Goal: Information Seeking & Learning: Learn about a topic

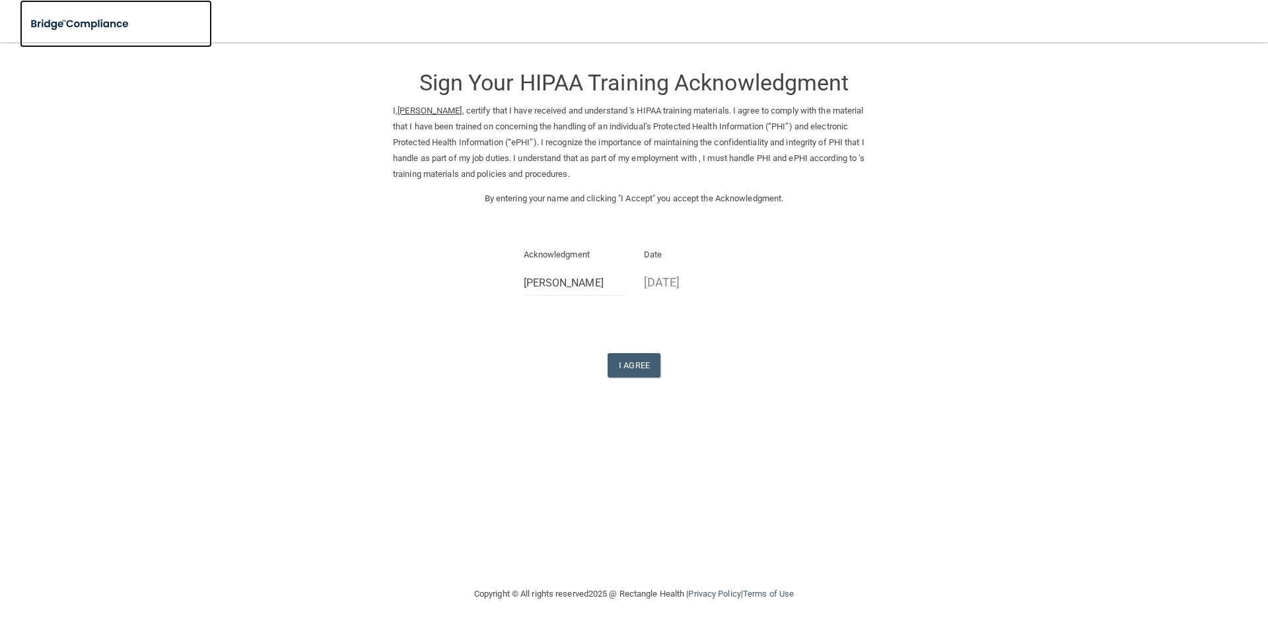
click at [65, 19] on img at bounding box center [80, 24] width 121 height 27
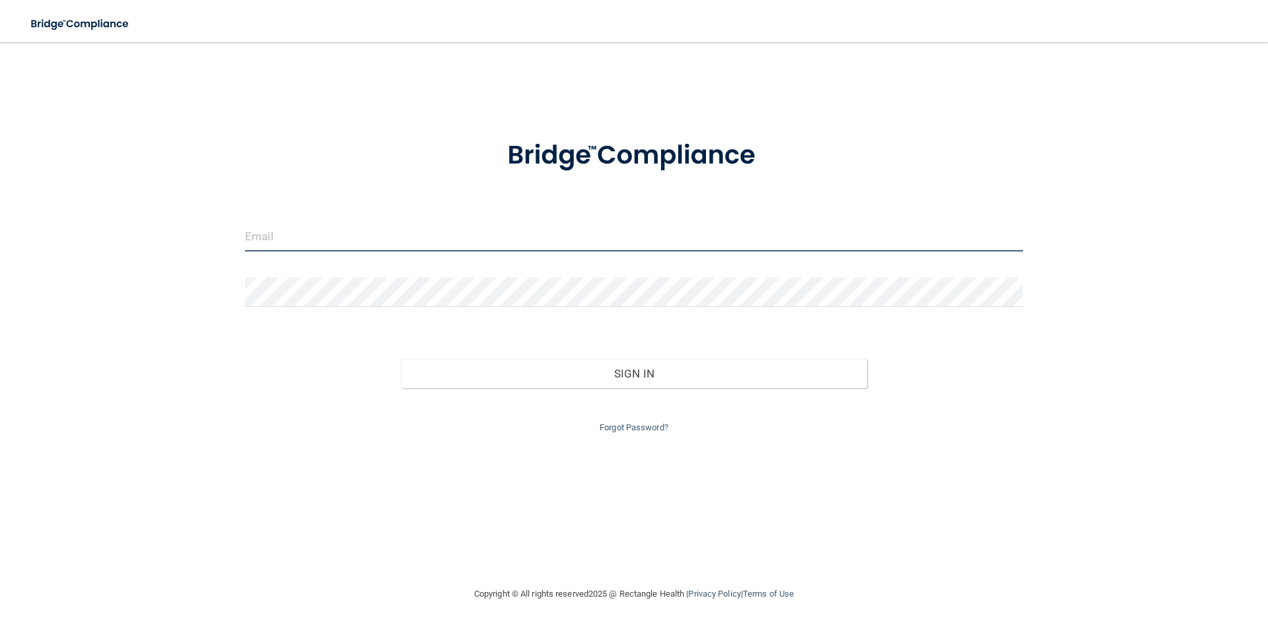
click at [281, 240] on input "email" at bounding box center [634, 237] width 778 height 30
type input "S"
type input "[EMAIL_ADDRESS][DOMAIN_NAME]"
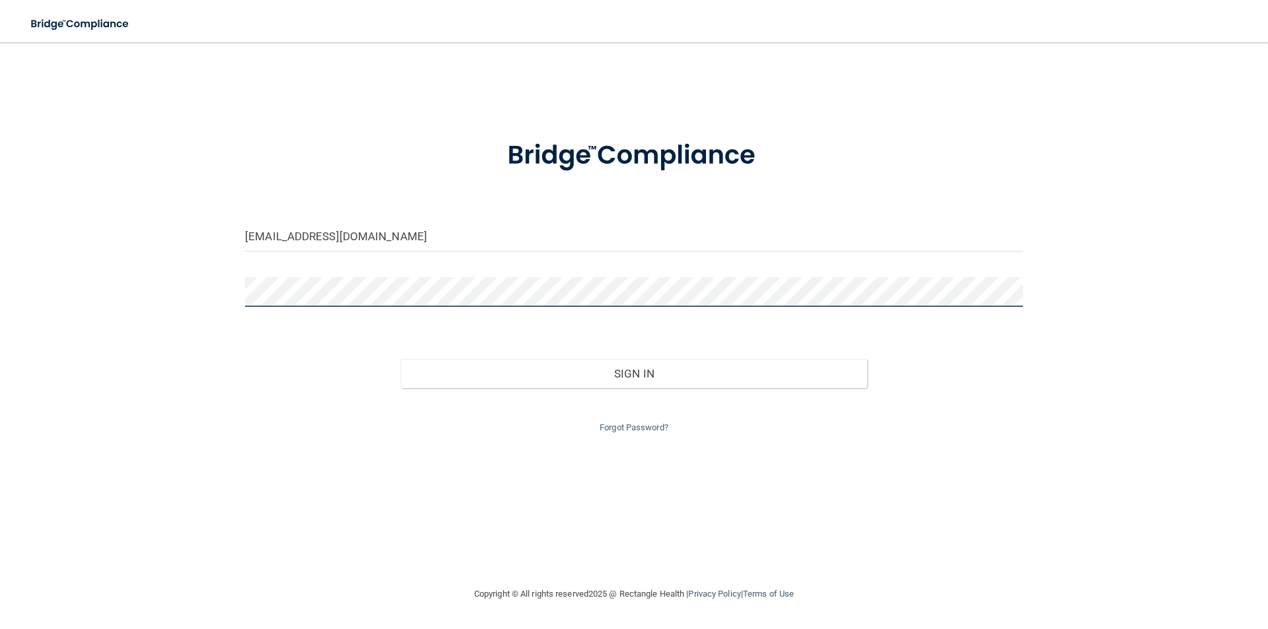
click at [401, 359] on button "Sign In" at bounding box center [634, 373] width 467 height 29
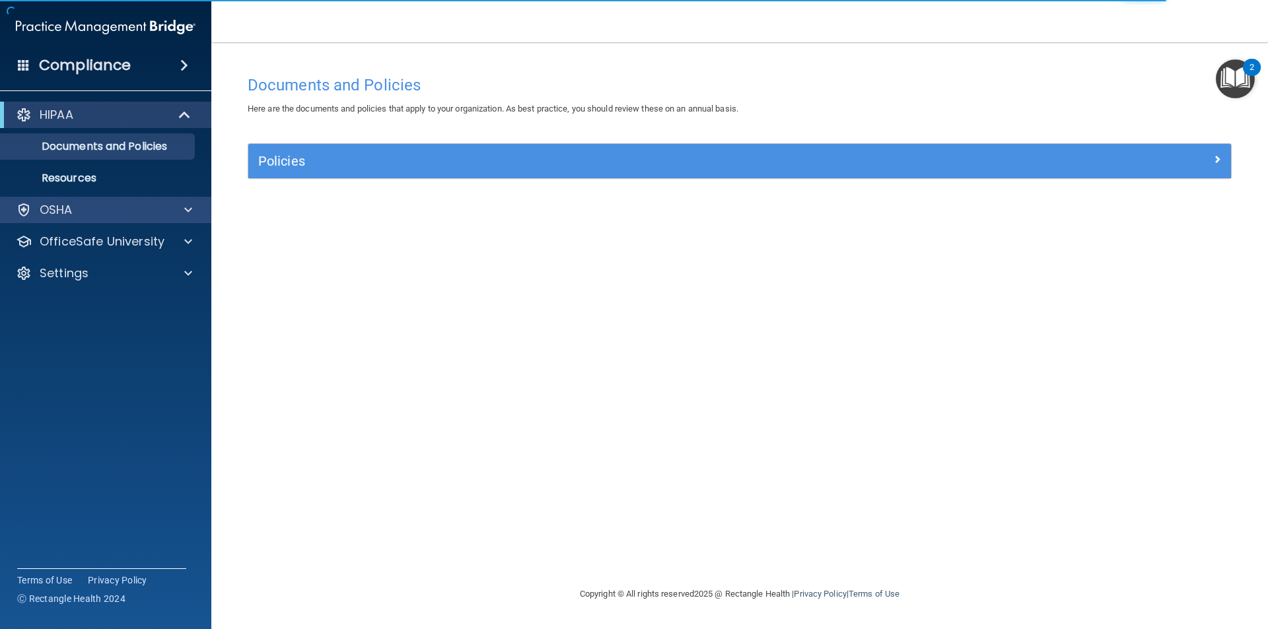
click at [105, 222] on div "OSHA" at bounding box center [106, 210] width 212 height 26
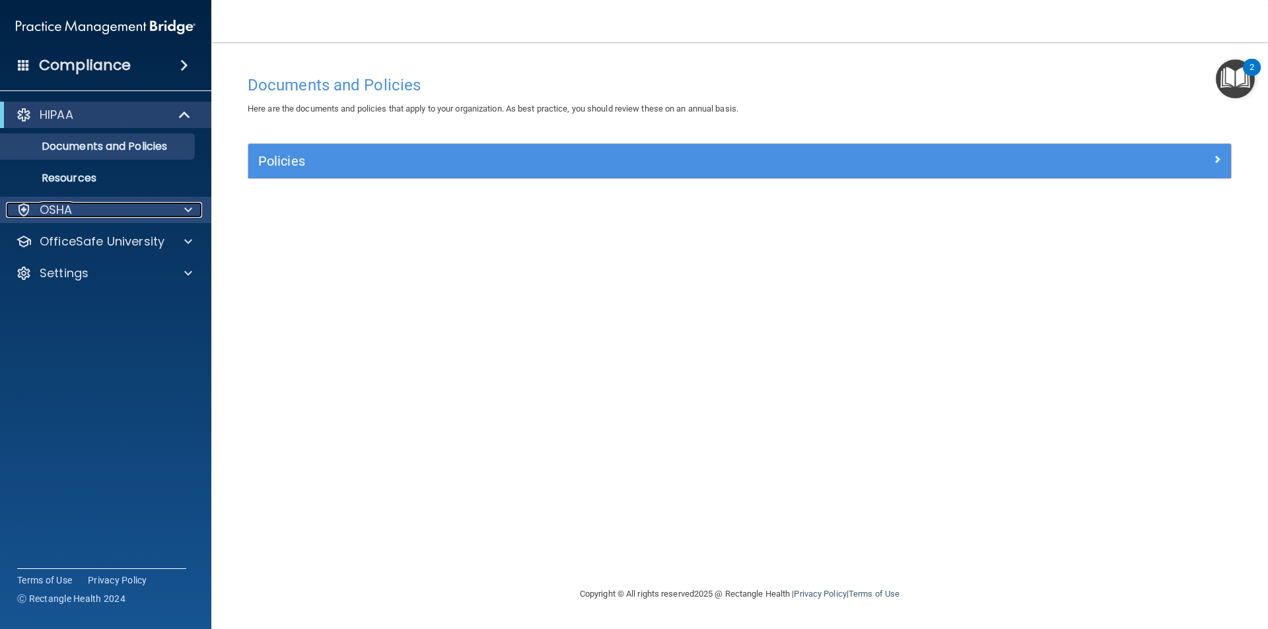
click at [190, 205] on span at bounding box center [188, 210] width 8 height 16
click at [45, 217] on p "OSHA" at bounding box center [56, 210] width 33 height 16
click at [162, 219] on div "OSHA" at bounding box center [106, 210] width 212 height 26
click at [186, 206] on span at bounding box center [188, 210] width 8 height 16
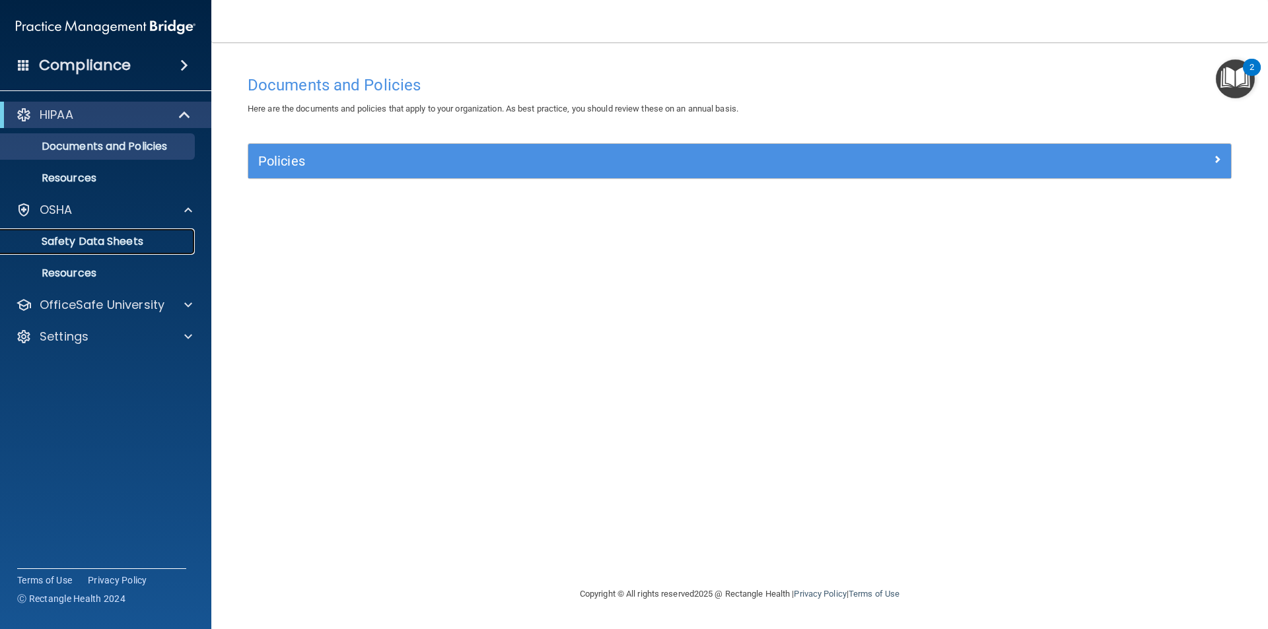
click at [94, 242] on p "Safety Data Sheets" at bounding box center [99, 241] width 180 height 13
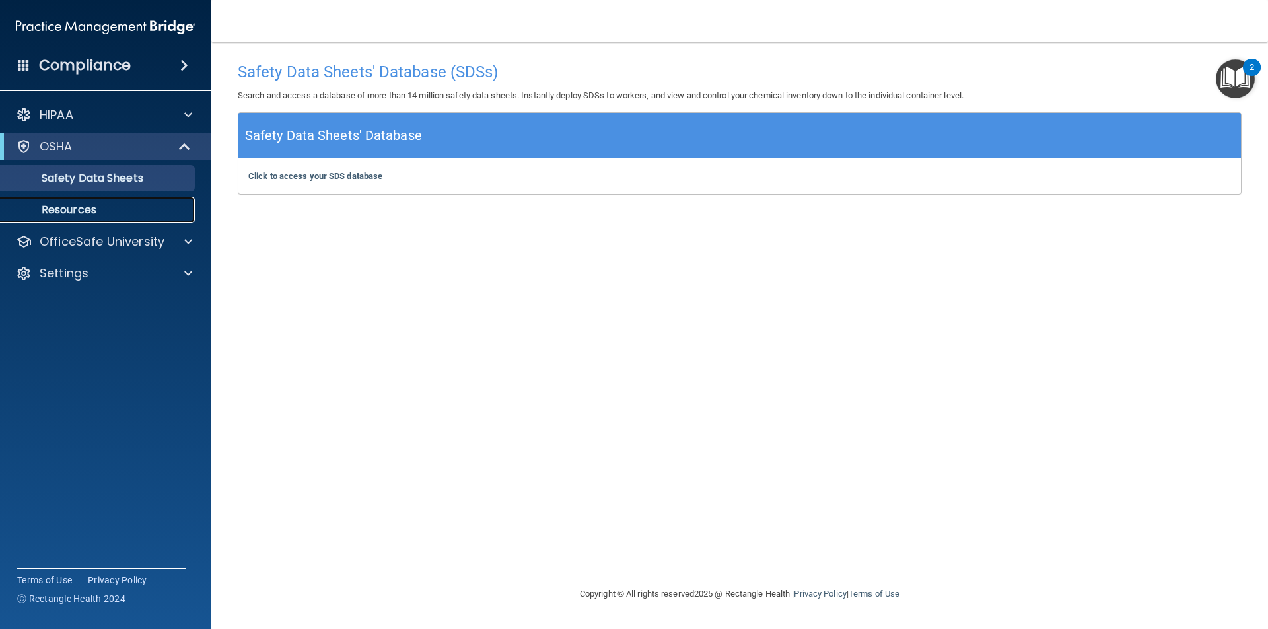
click at [84, 207] on p "Resources" at bounding box center [99, 209] width 180 height 13
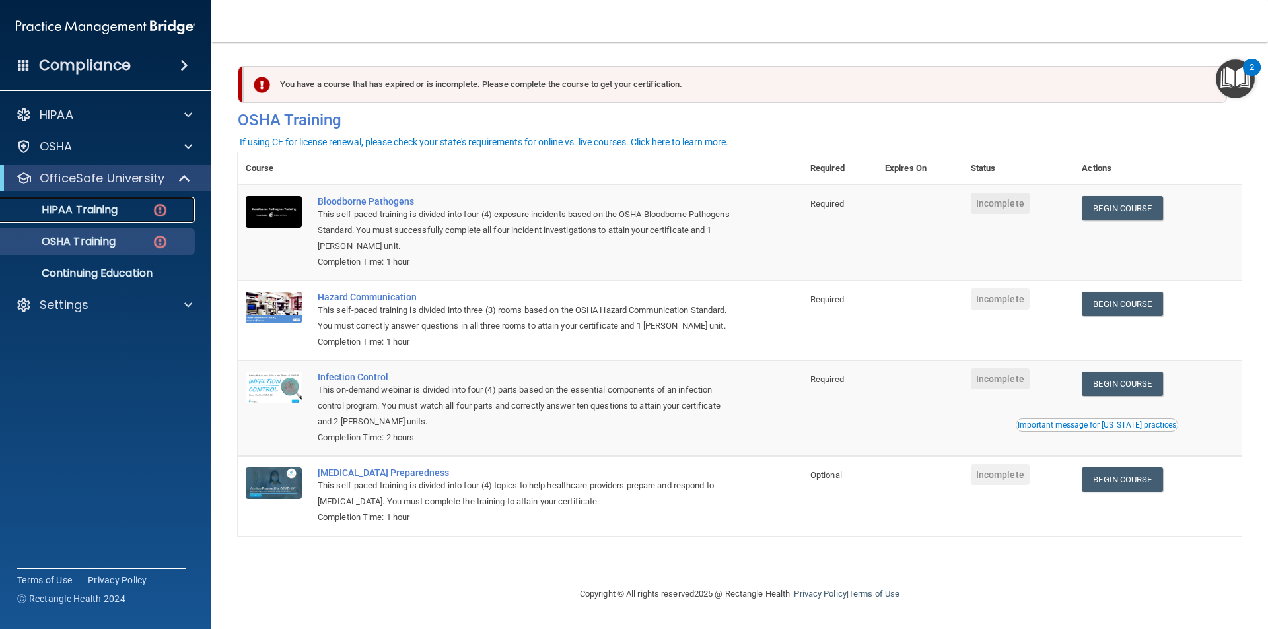
click at [106, 212] on p "HIPAA Training" at bounding box center [63, 209] width 109 height 13
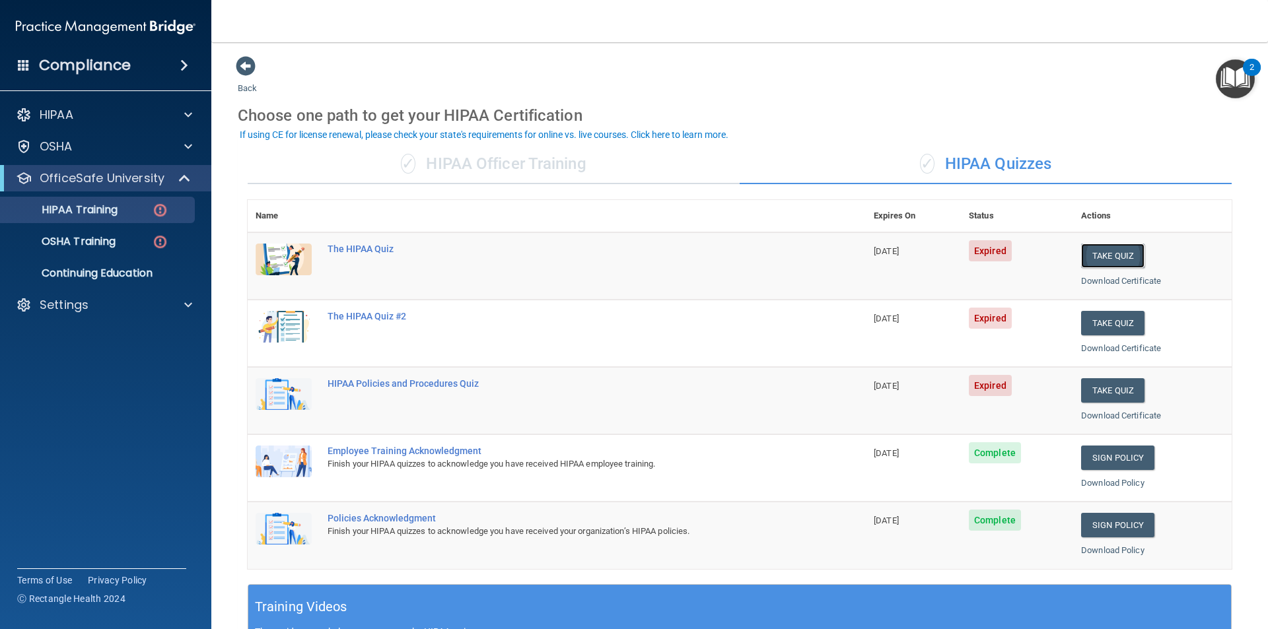
click at [1122, 256] on button "Take Quiz" at bounding box center [1112, 256] width 63 height 24
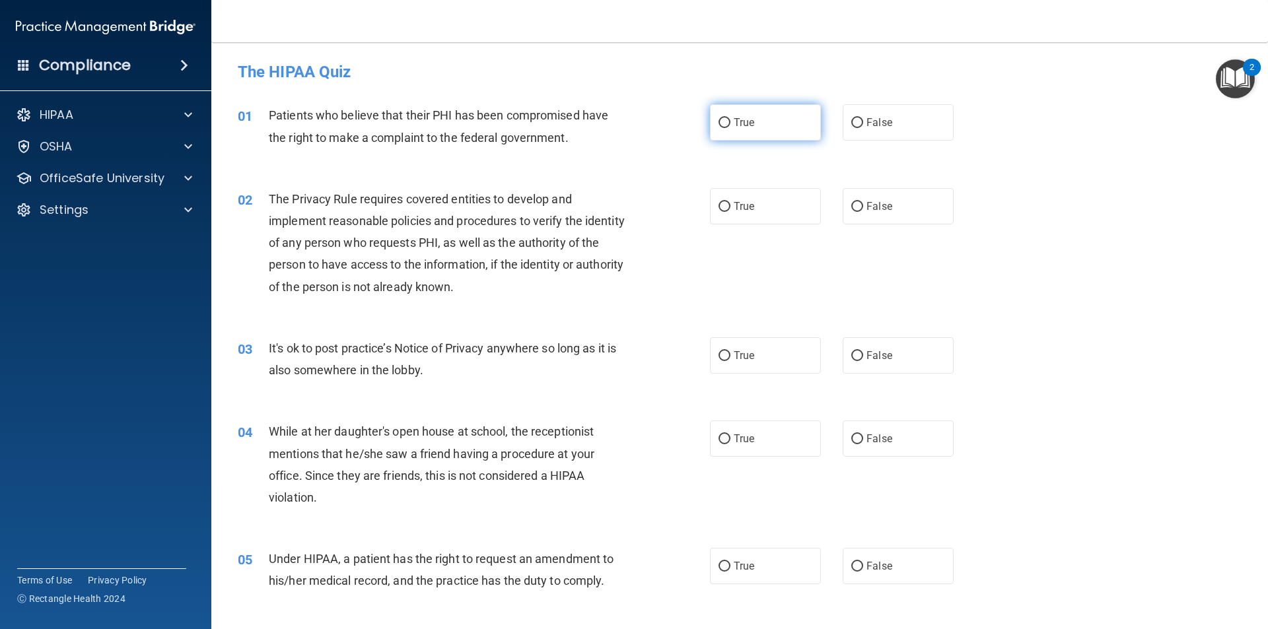
click at [740, 126] on span "True" at bounding box center [744, 122] width 20 height 13
click at [730, 126] on input "True" at bounding box center [724, 123] width 12 height 10
radio input "true"
click at [888, 431] on label "False" at bounding box center [898, 439] width 111 height 36
click at [863, 434] on input "False" at bounding box center [857, 439] width 12 height 10
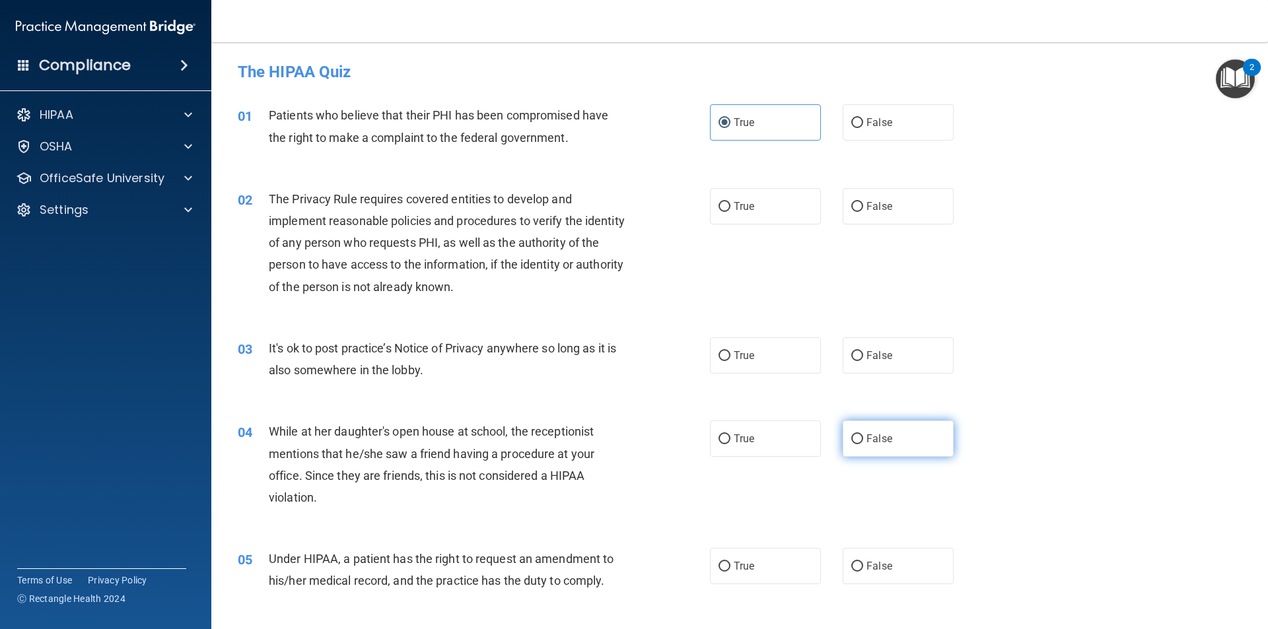
radio input "true"
click at [806, 213] on label "True" at bounding box center [765, 206] width 111 height 36
click at [730, 212] on input "True" at bounding box center [724, 207] width 12 height 10
radio input "true"
click at [763, 356] on label "True" at bounding box center [765, 355] width 111 height 36
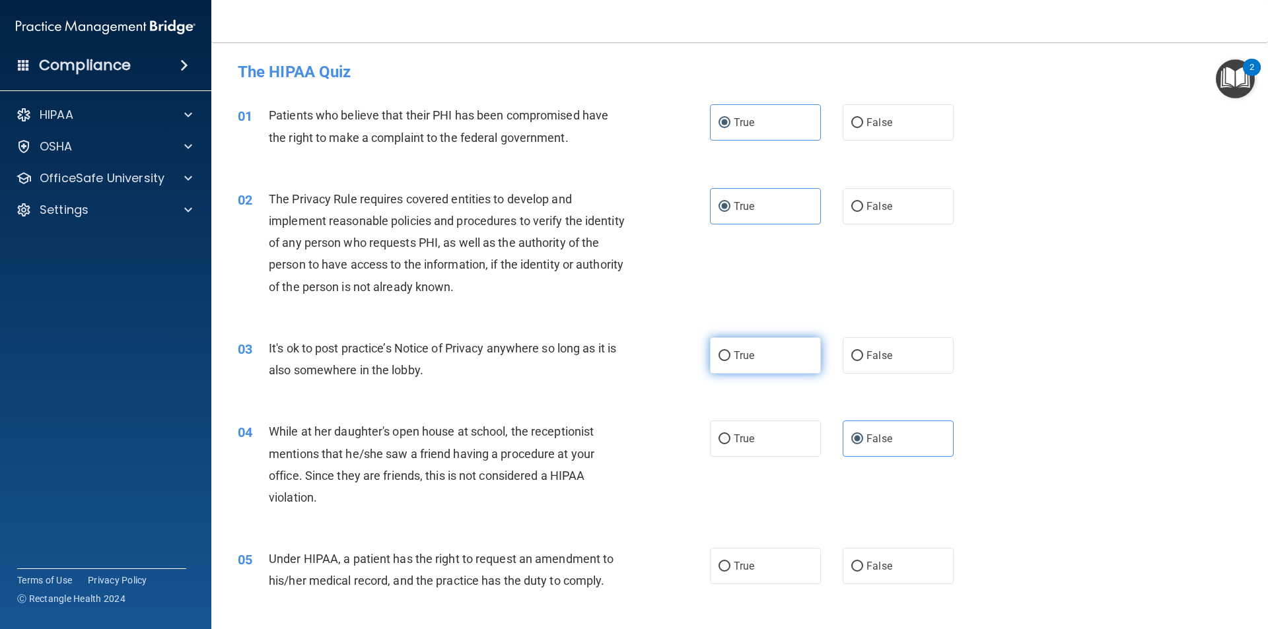
click at [730, 356] on input "True" at bounding box center [724, 356] width 12 height 10
radio input "true"
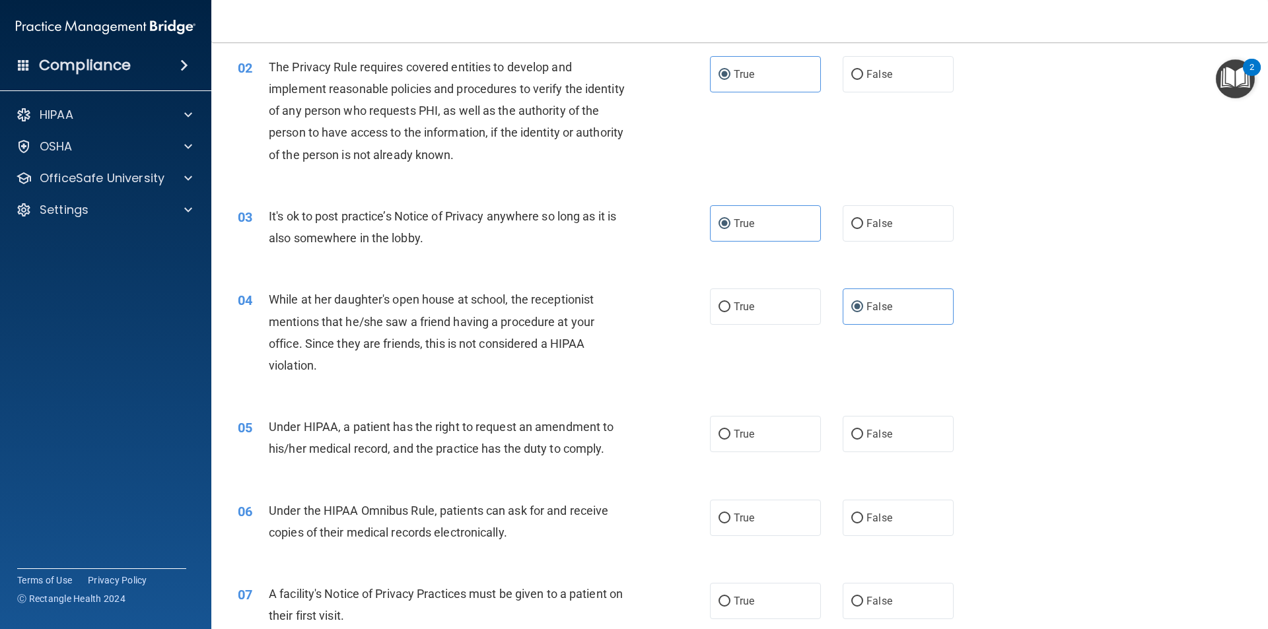
scroll to position [198, 0]
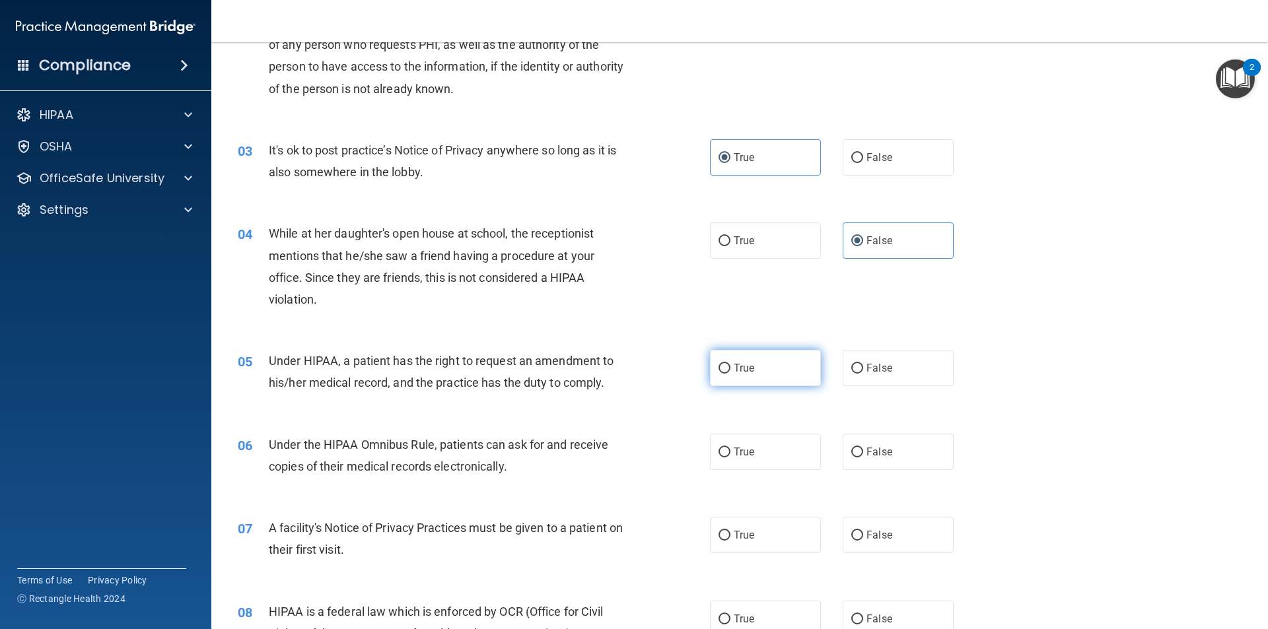
click at [760, 359] on label "True" at bounding box center [765, 368] width 111 height 36
click at [730, 364] on input "True" at bounding box center [724, 369] width 12 height 10
radio input "true"
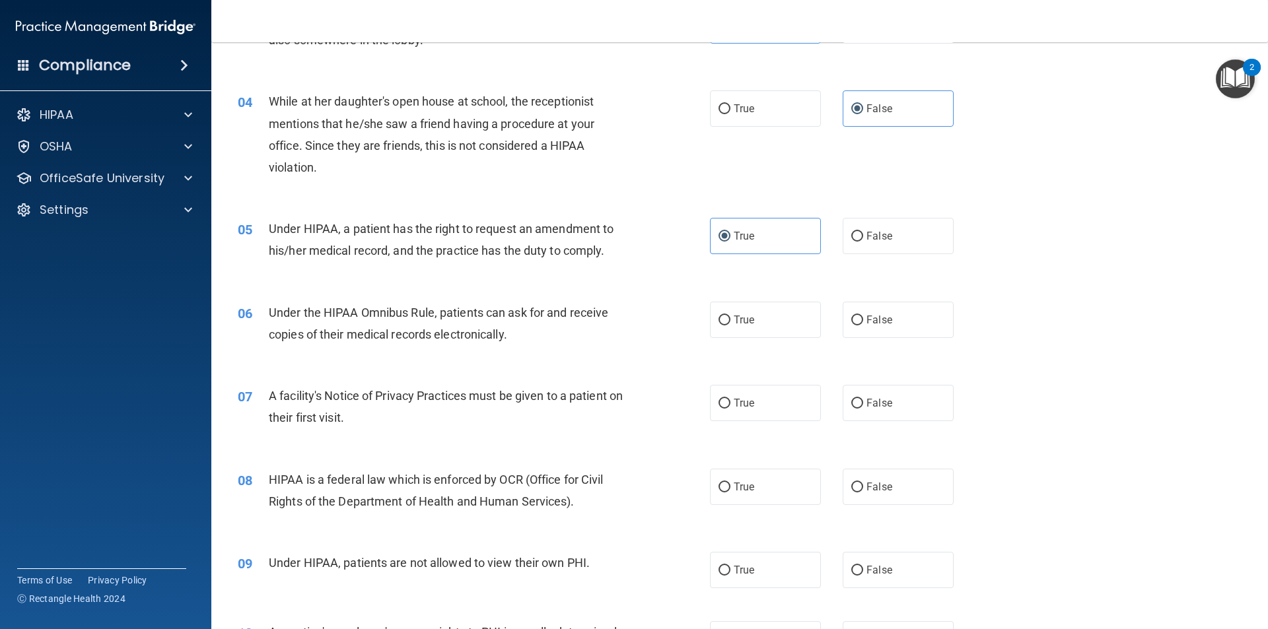
scroll to position [396, 0]
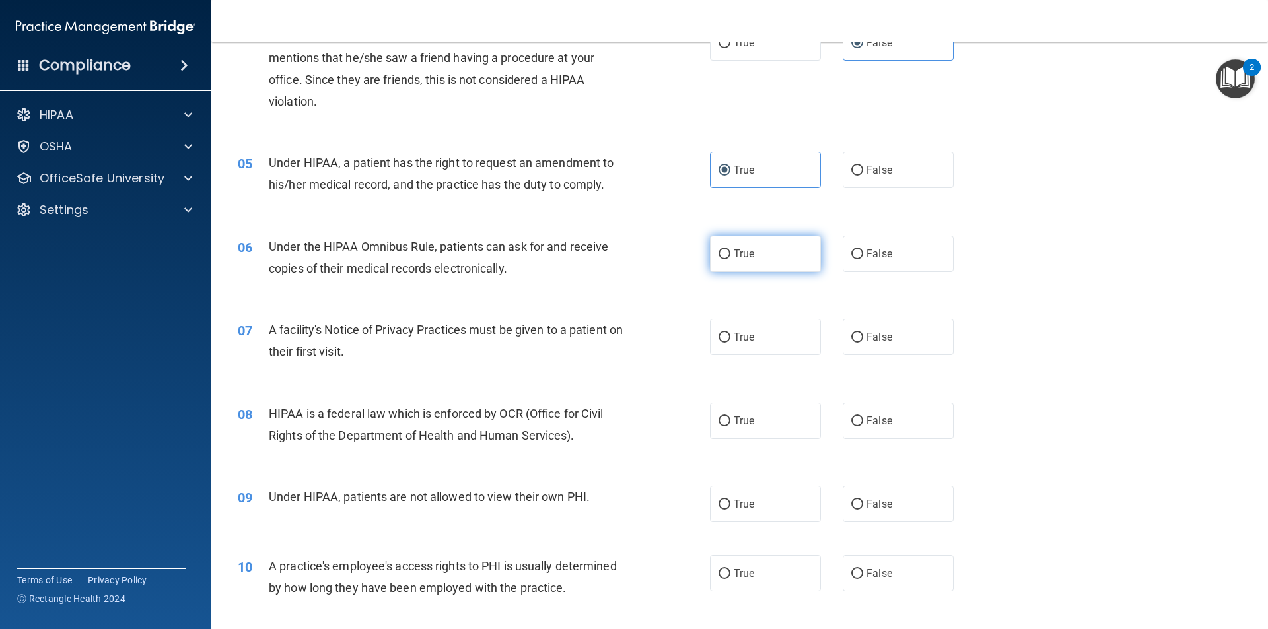
click at [749, 259] on span "True" at bounding box center [744, 254] width 20 height 13
click at [730, 259] on input "True" at bounding box center [724, 255] width 12 height 10
radio input "true"
click at [857, 510] on label "False" at bounding box center [898, 504] width 111 height 36
click at [857, 510] on input "False" at bounding box center [857, 505] width 12 height 10
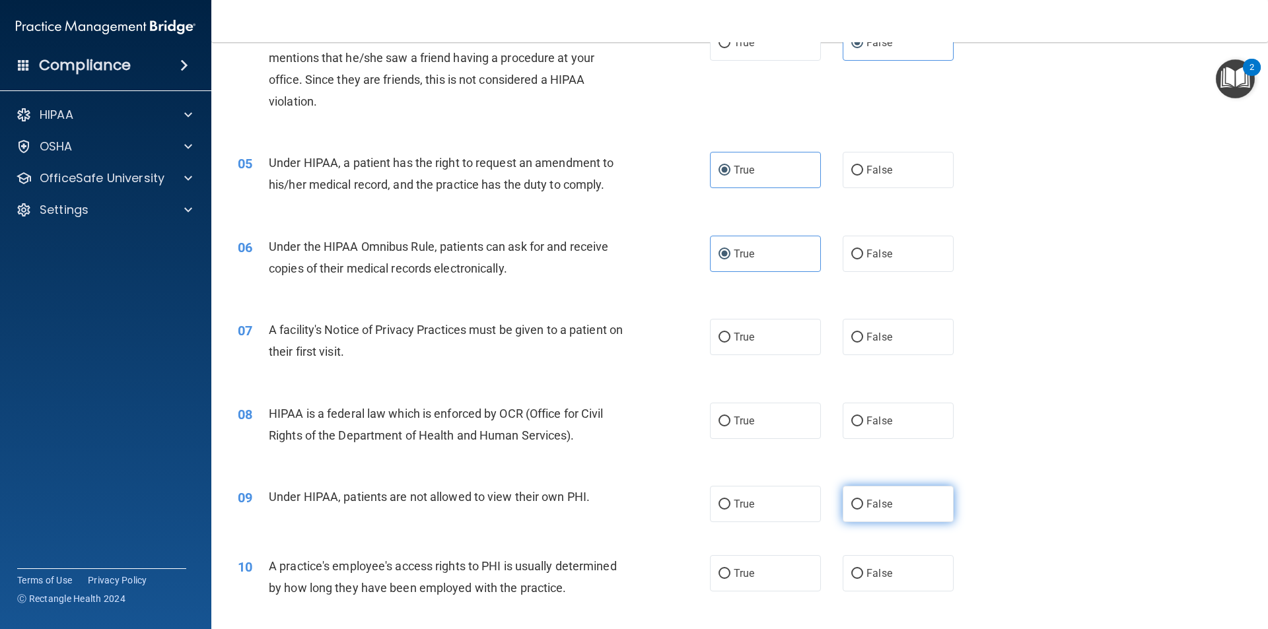
radio input "true"
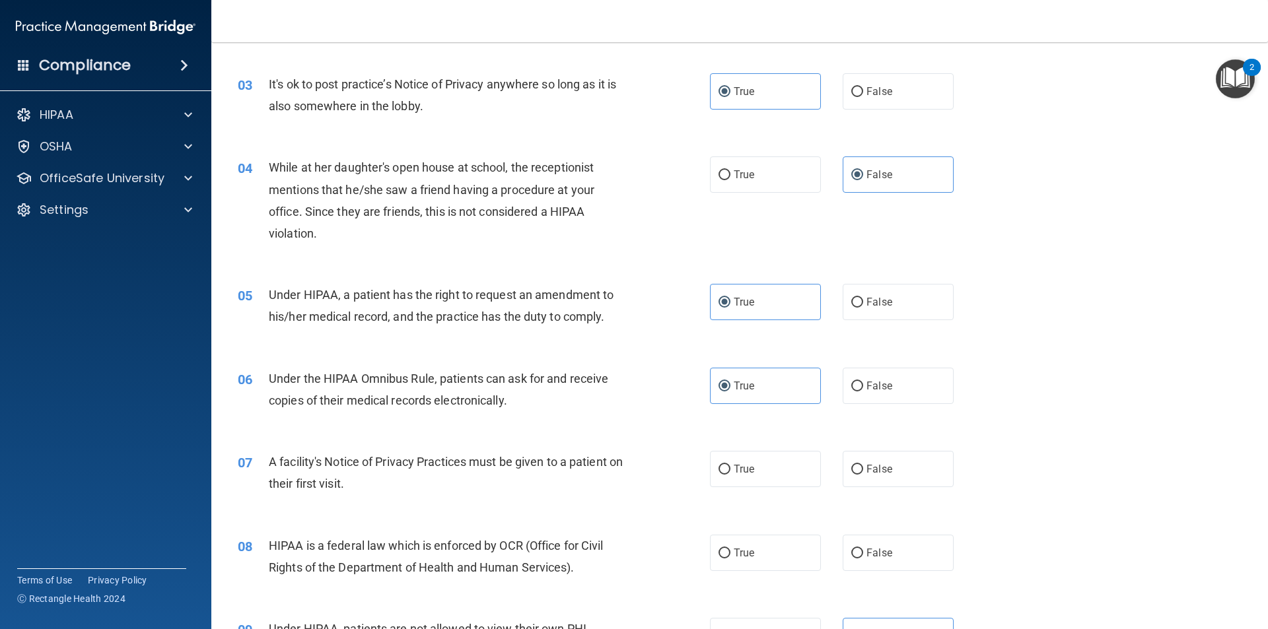
scroll to position [330, 0]
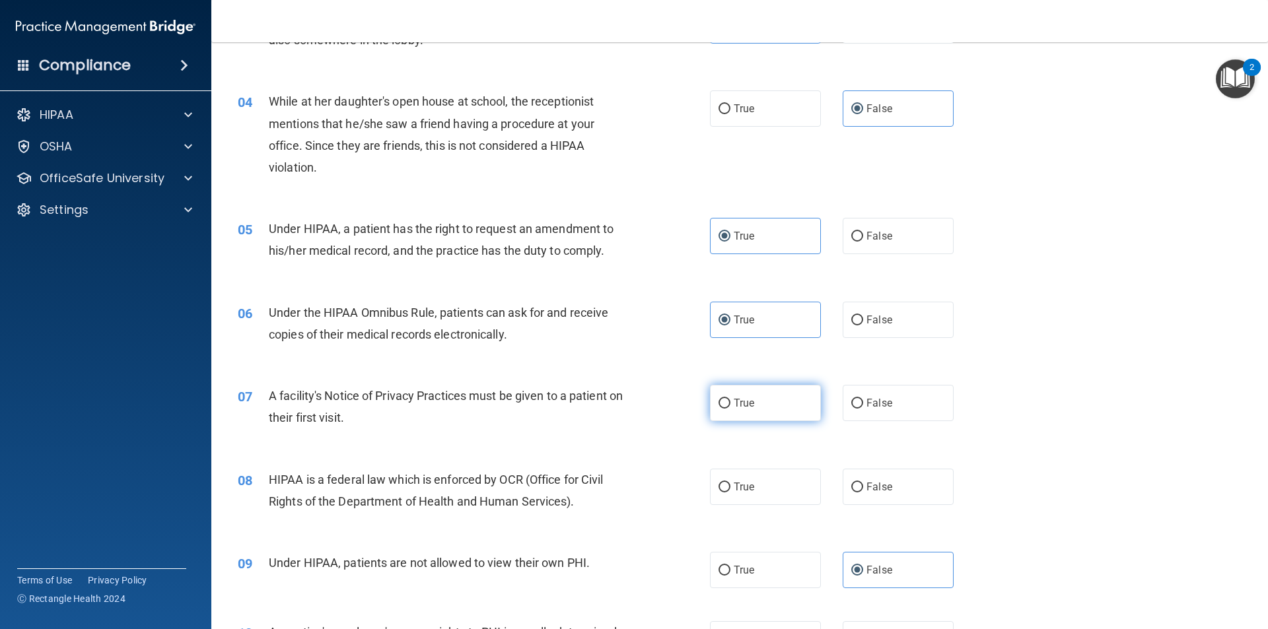
click at [734, 407] on span "True" at bounding box center [744, 403] width 20 height 13
click at [730, 407] on input "True" at bounding box center [724, 404] width 12 height 10
radio input "true"
click at [740, 486] on span "True" at bounding box center [744, 487] width 20 height 13
click at [730, 486] on input "True" at bounding box center [724, 488] width 12 height 10
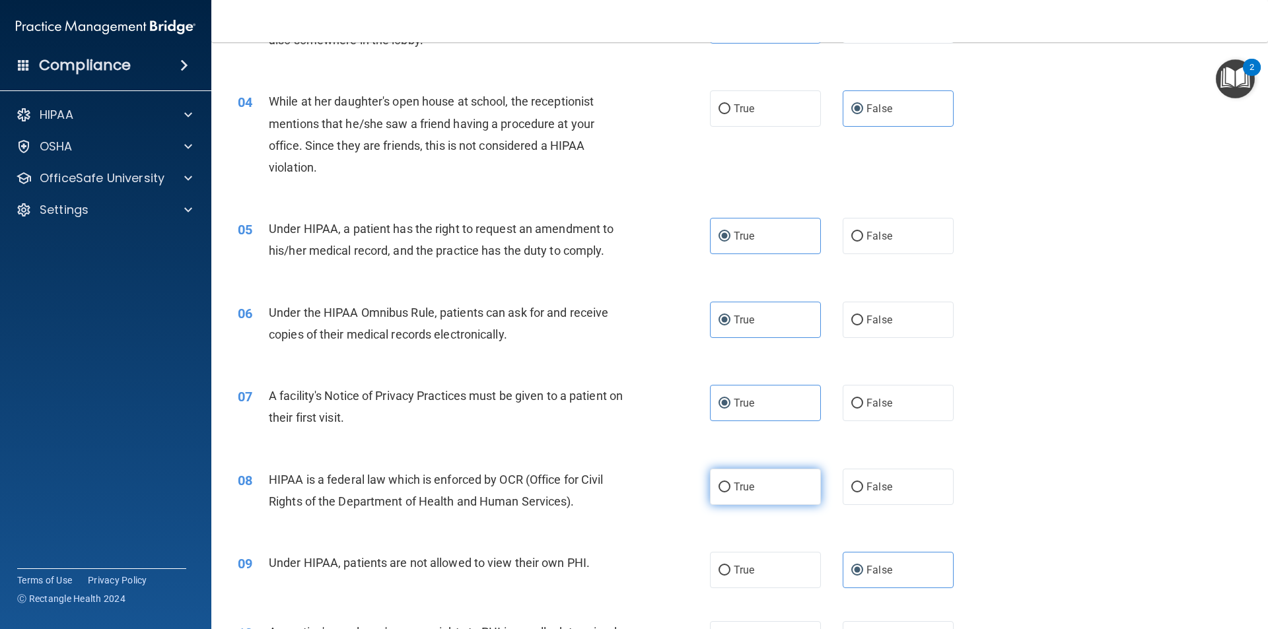
radio input "true"
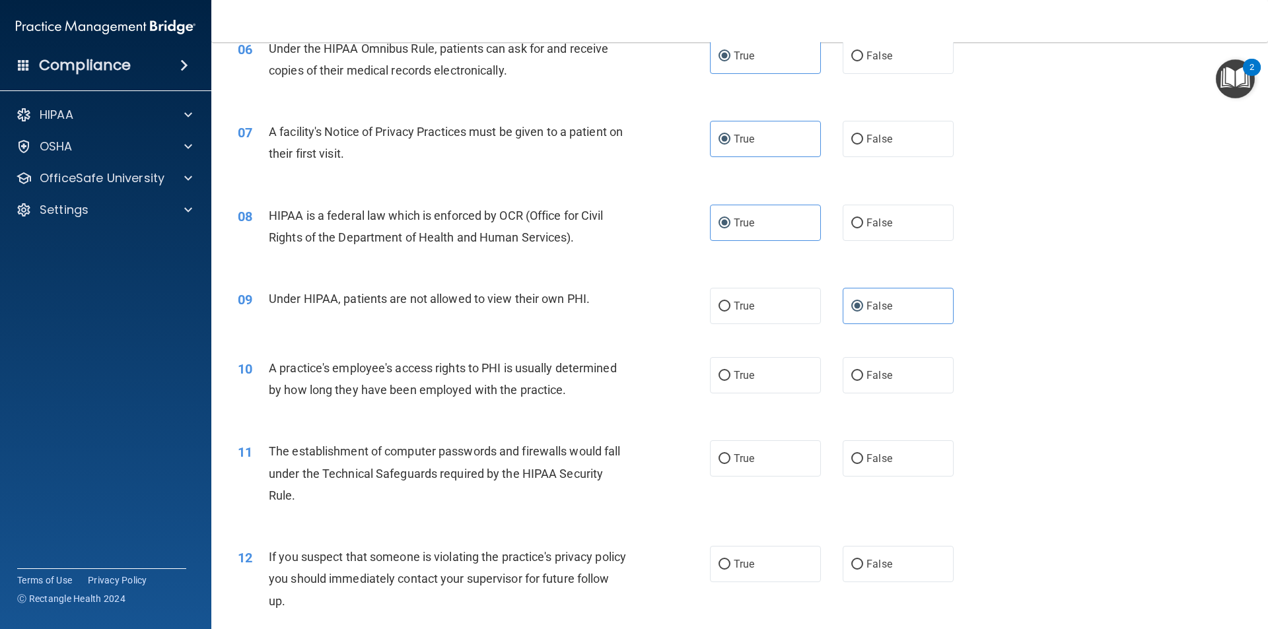
scroll to position [660, 0]
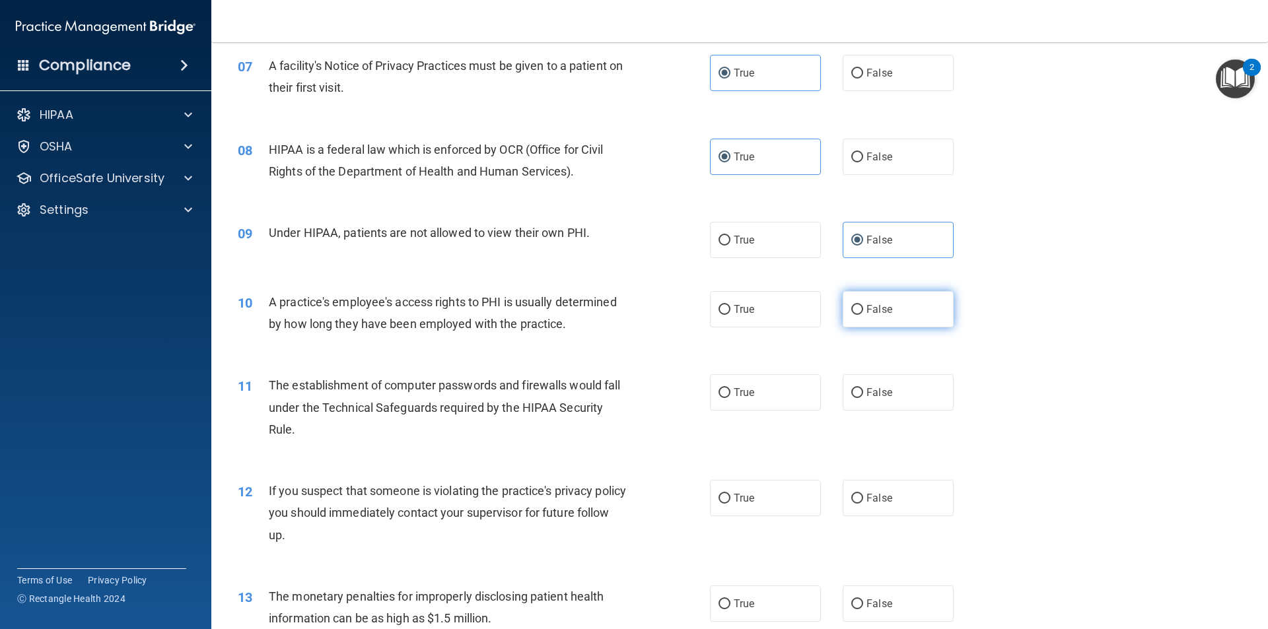
click at [868, 313] on span "False" at bounding box center [879, 309] width 26 height 13
click at [863, 313] on input "False" at bounding box center [857, 310] width 12 height 10
radio input "true"
click at [759, 399] on label "True" at bounding box center [765, 392] width 111 height 36
click at [730, 398] on input "True" at bounding box center [724, 393] width 12 height 10
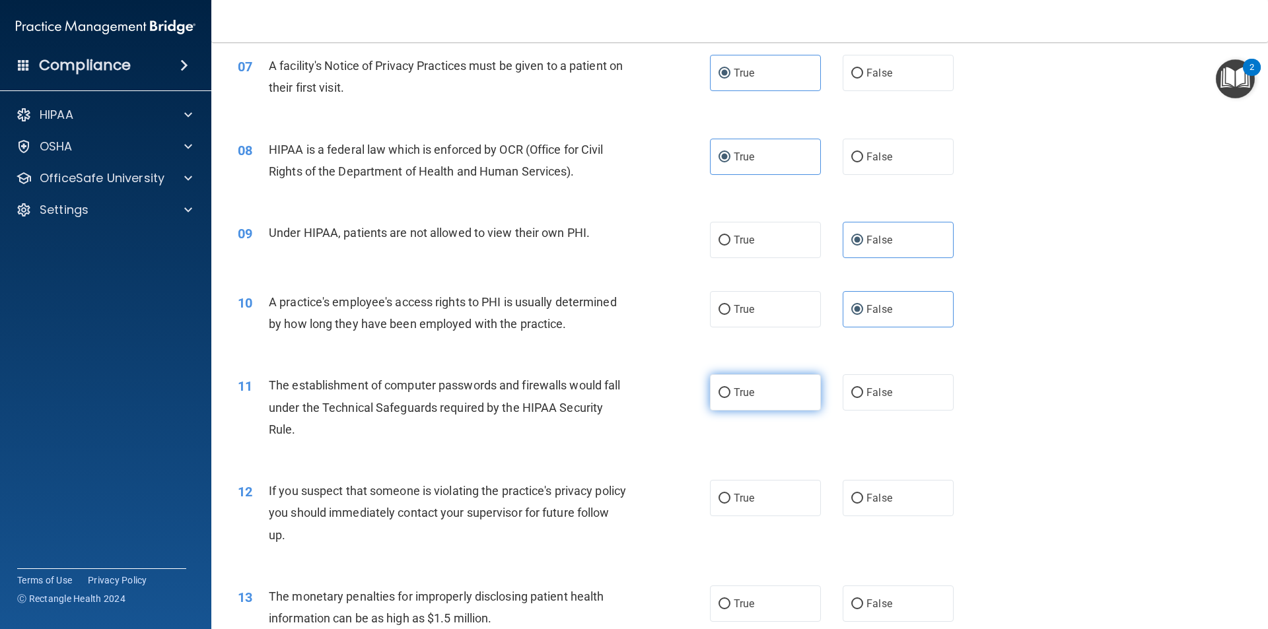
radio input "true"
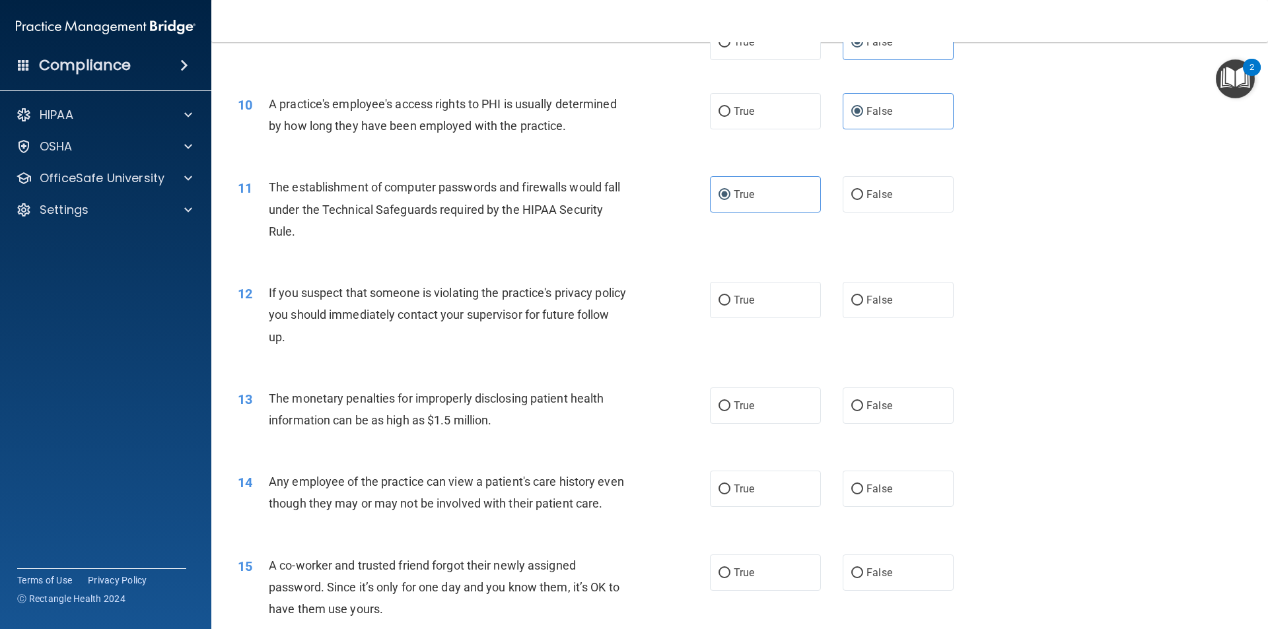
scroll to position [924, 0]
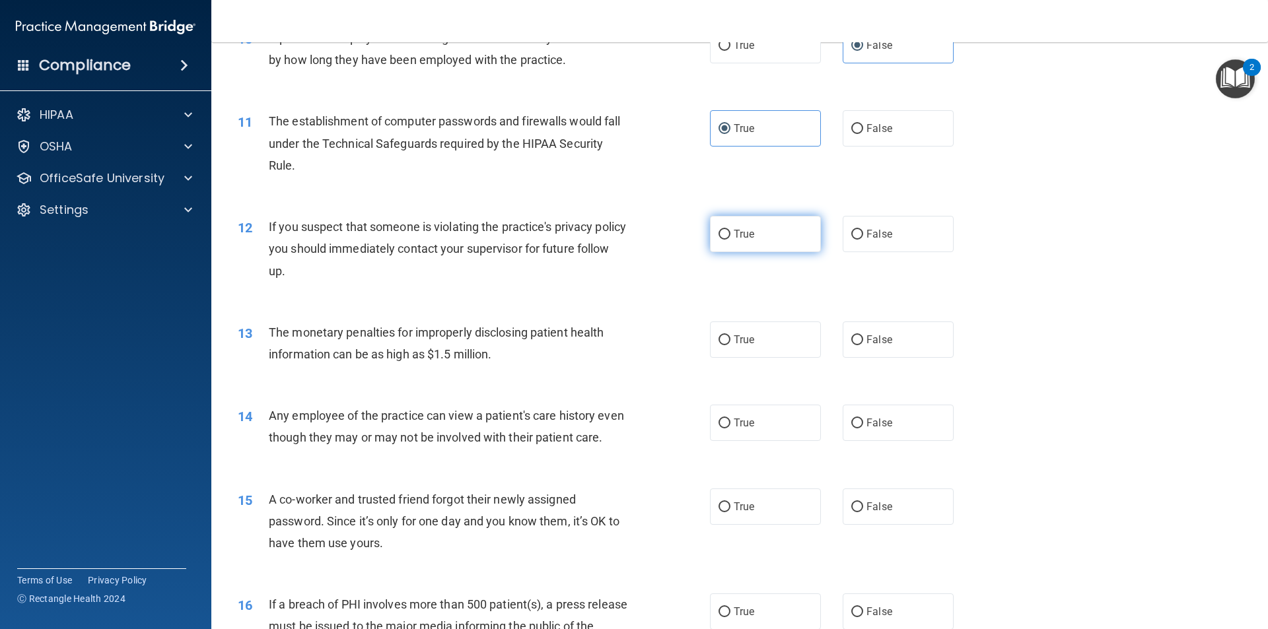
click at [727, 242] on label "True" at bounding box center [765, 234] width 111 height 36
click at [727, 240] on input "True" at bounding box center [724, 235] width 12 height 10
radio input "true"
click at [876, 411] on label "False" at bounding box center [898, 423] width 111 height 36
click at [863, 419] on input "False" at bounding box center [857, 424] width 12 height 10
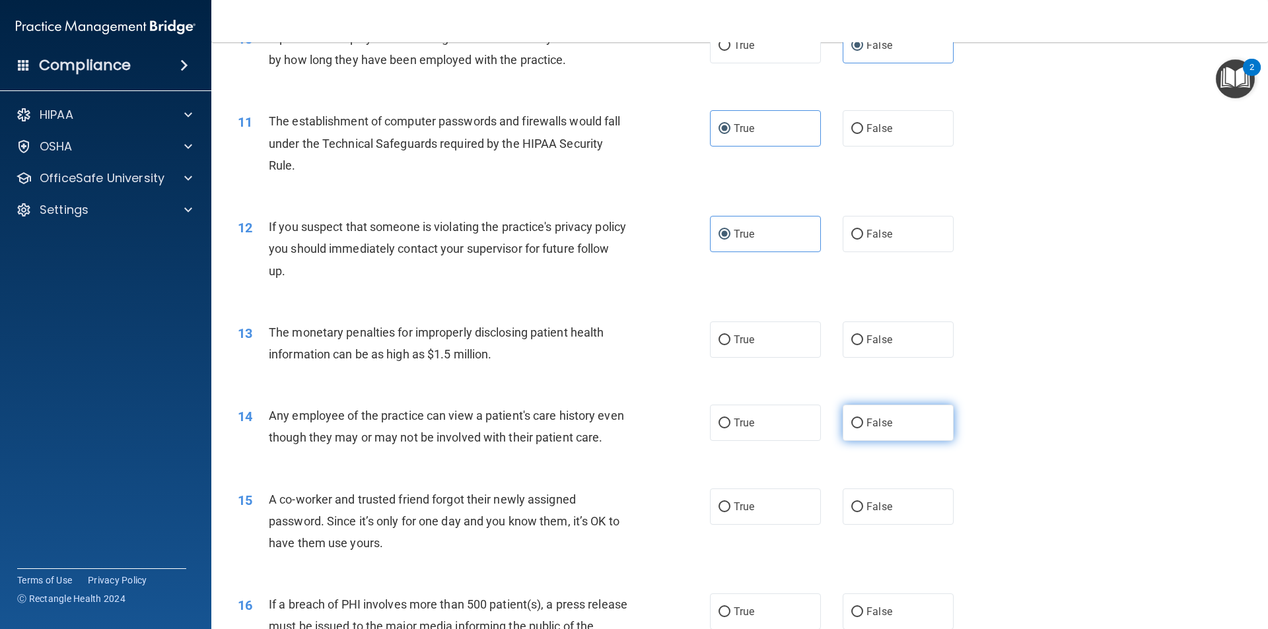
radio input "true"
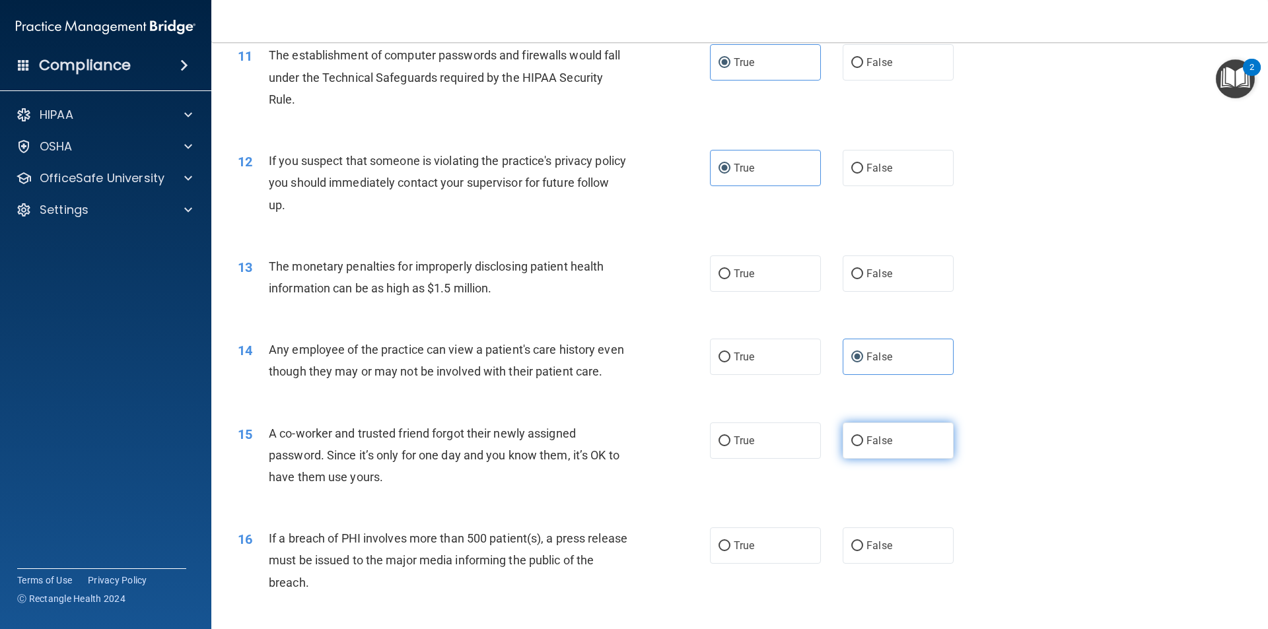
click at [866, 447] on span "False" at bounding box center [879, 440] width 26 height 13
click at [863, 446] on input "False" at bounding box center [857, 441] width 12 height 10
radio input "true"
click at [769, 275] on label "True" at bounding box center [765, 274] width 111 height 36
click at [730, 275] on input "True" at bounding box center [724, 274] width 12 height 10
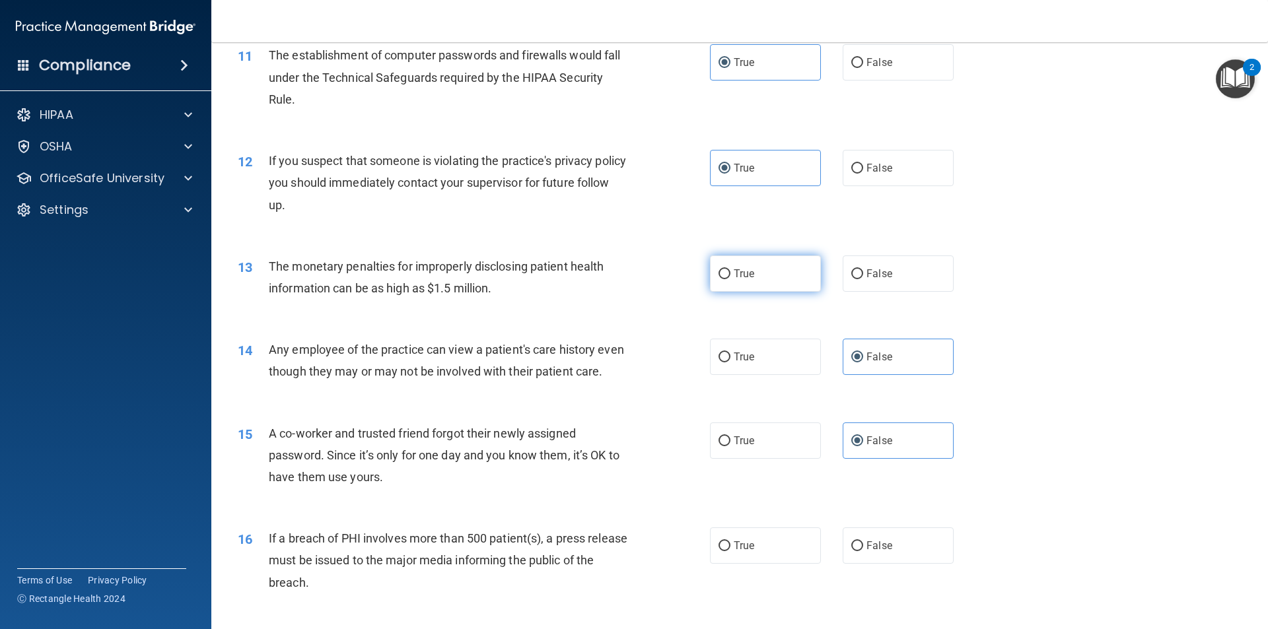
radio input "true"
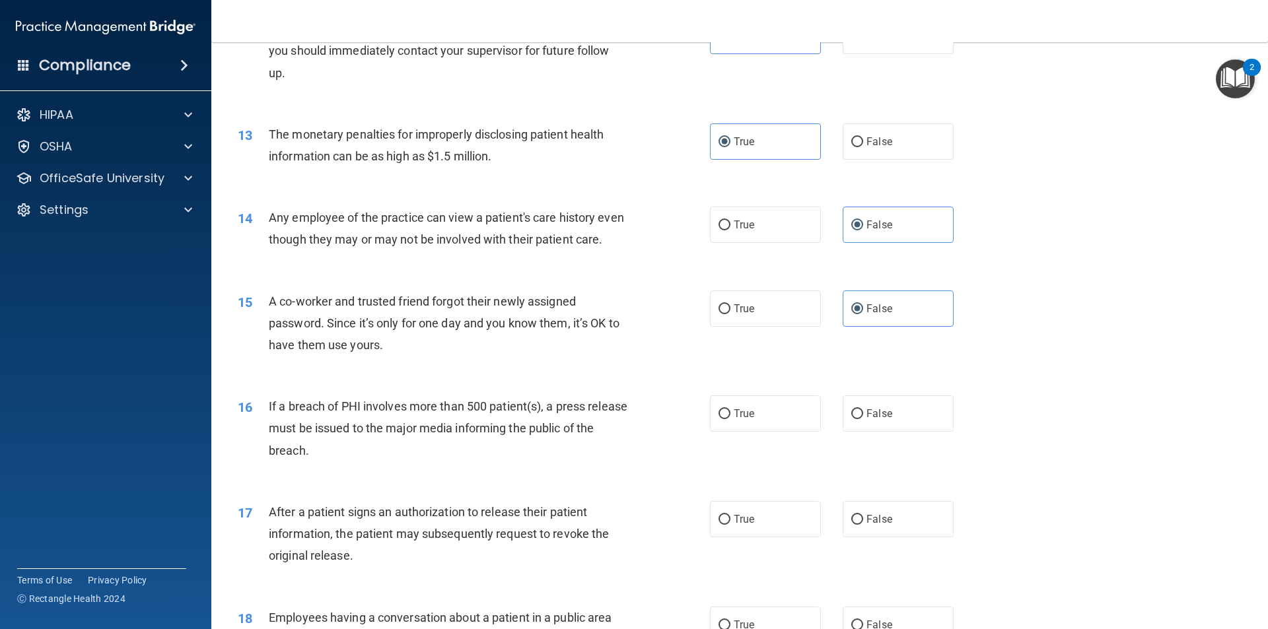
scroll to position [1189, 0]
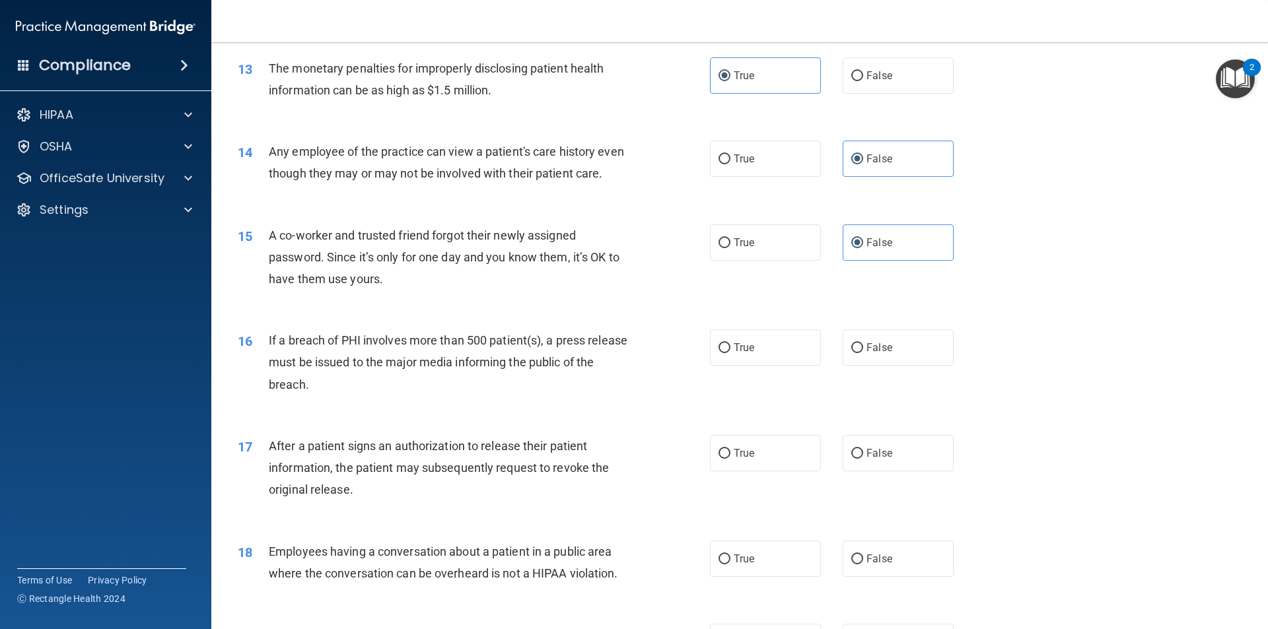
click at [862, 388] on div "16 If a breach of PHI involves more than 500 patient(s), a press release must b…" at bounding box center [739, 366] width 1023 height 106
click at [790, 366] on label "True" at bounding box center [765, 347] width 111 height 36
click at [730, 353] on input "True" at bounding box center [724, 348] width 12 height 10
radio input "true"
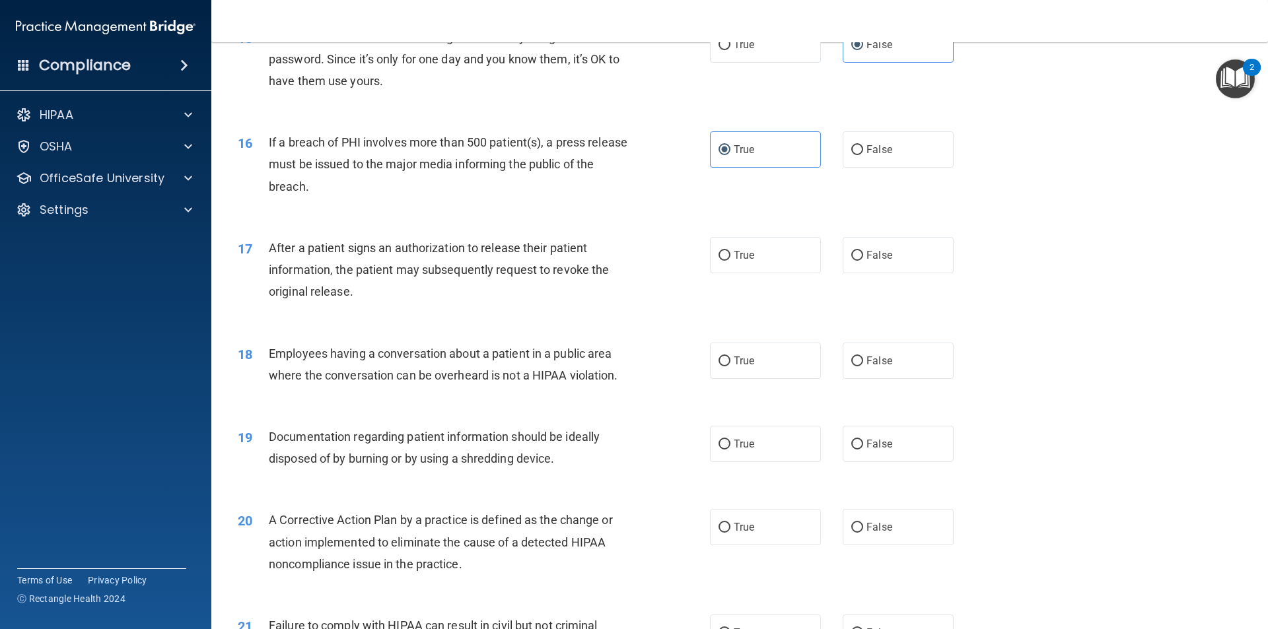
scroll to position [1453, 0]
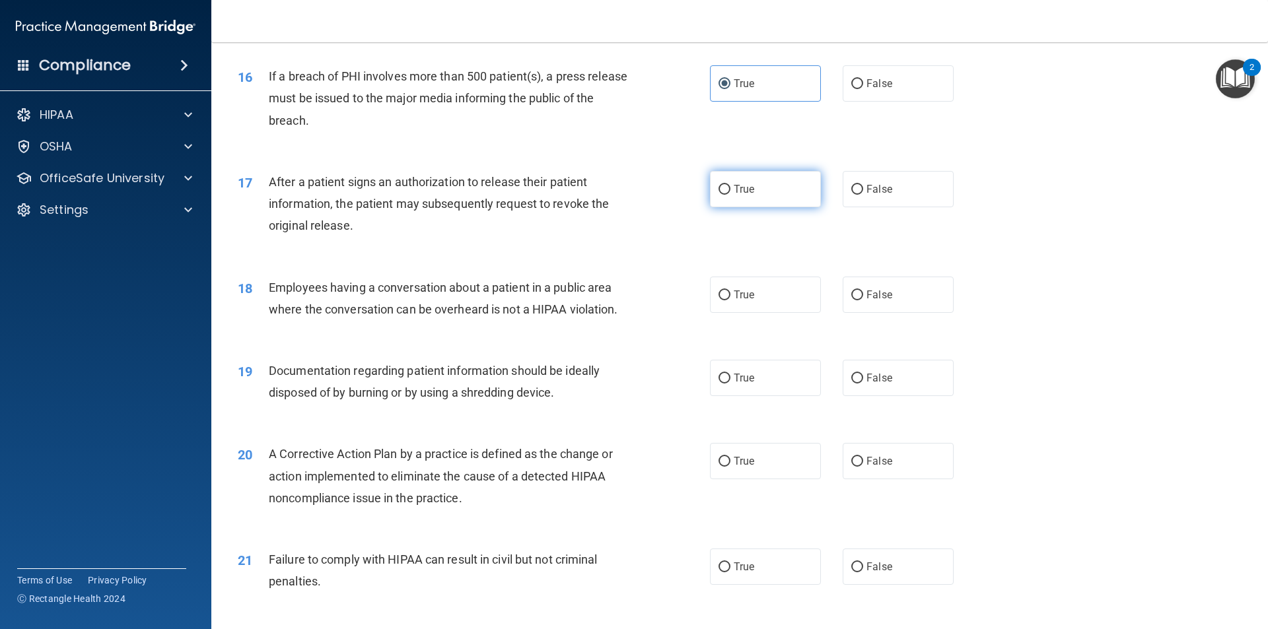
click at [759, 207] on label "True" at bounding box center [765, 189] width 111 height 36
click at [730, 195] on input "True" at bounding box center [724, 190] width 12 height 10
radio input "true"
click at [923, 313] on label "False" at bounding box center [898, 295] width 111 height 36
click at [863, 300] on input "False" at bounding box center [857, 296] width 12 height 10
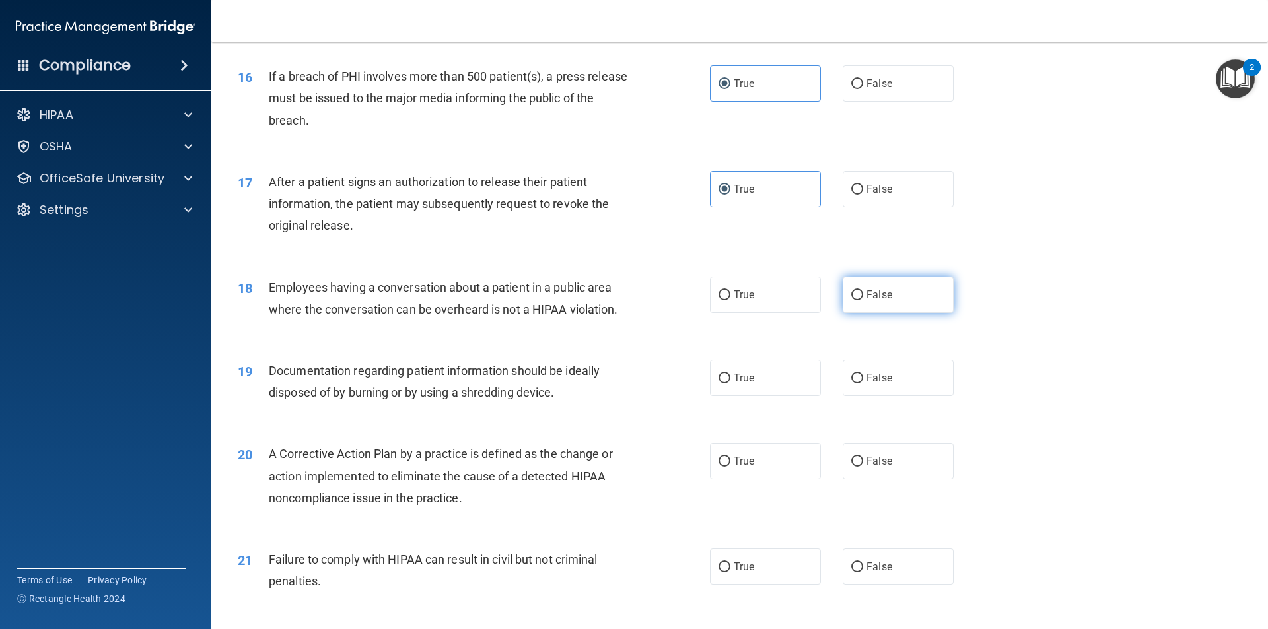
radio input "true"
click at [730, 396] on label "True" at bounding box center [765, 378] width 111 height 36
click at [730, 384] on input "True" at bounding box center [724, 379] width 12 height 10
radio input "true"
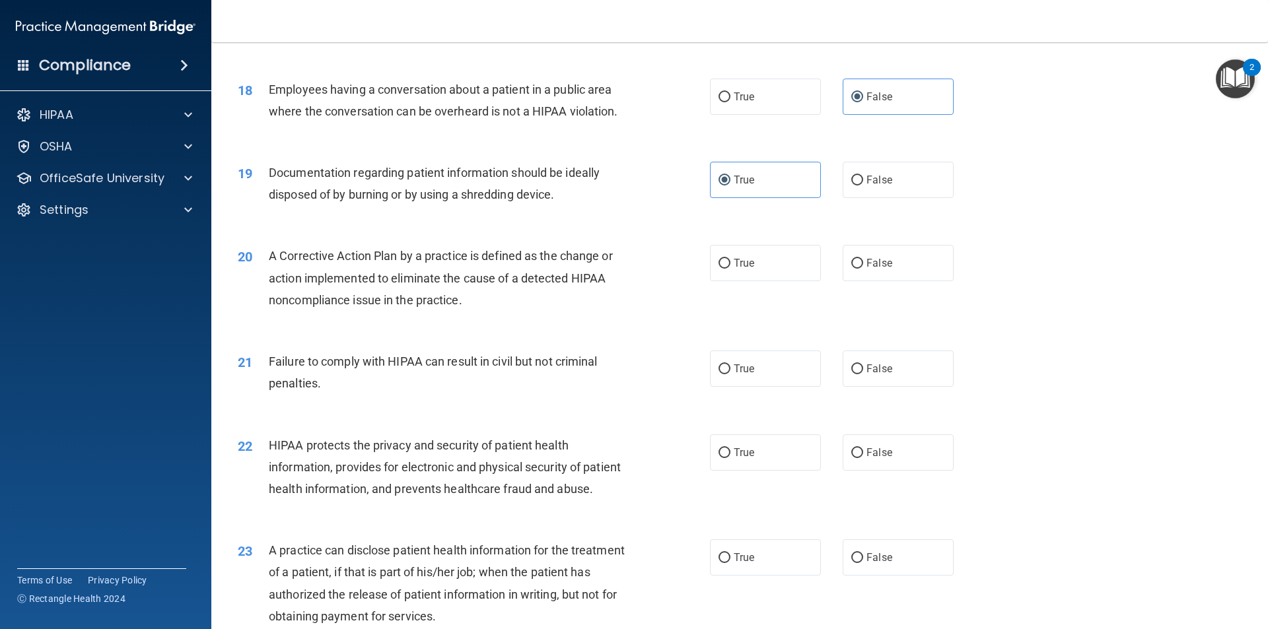
scroll to position [1717, 0]
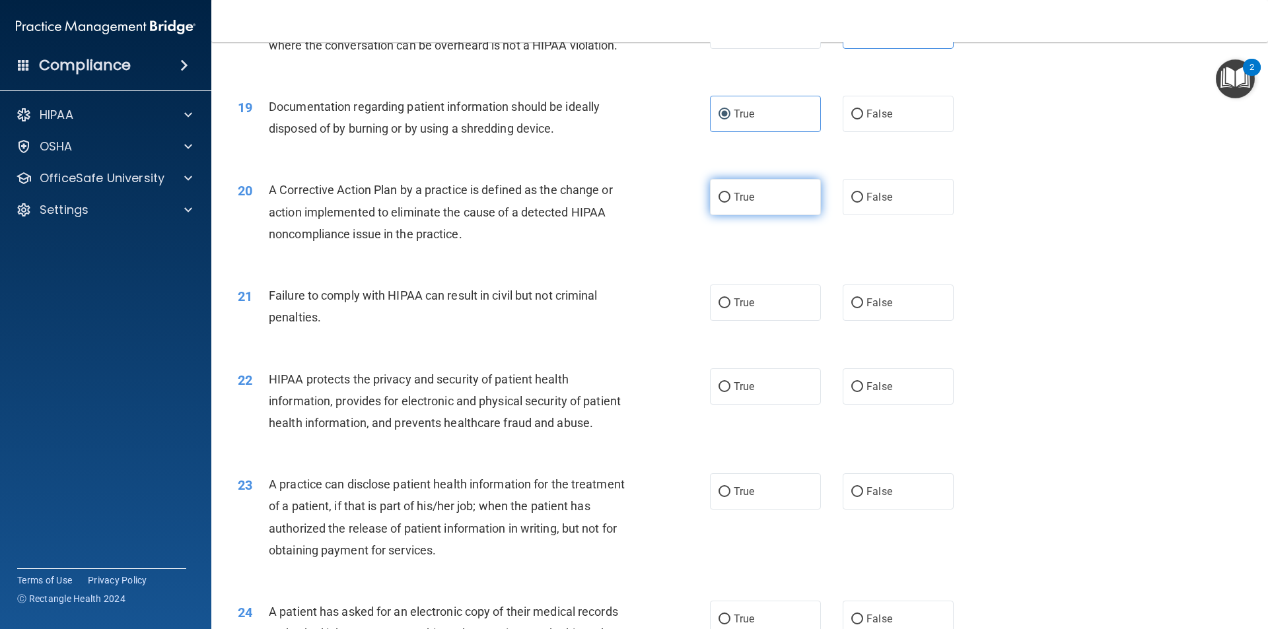
click at [721, 215] on label "True" at bounding box center [765, 197] width 111 height 36
click at [721, 203] on input "True" at bounding box center [724, 198] width 12 height 10
radio input "true"
click at [747, 321] on label "True" at bounding box center [765, 303] width 111 height 36
click at [730, 308] on input "True" at bounding box center [724, 303] width 12 height 10
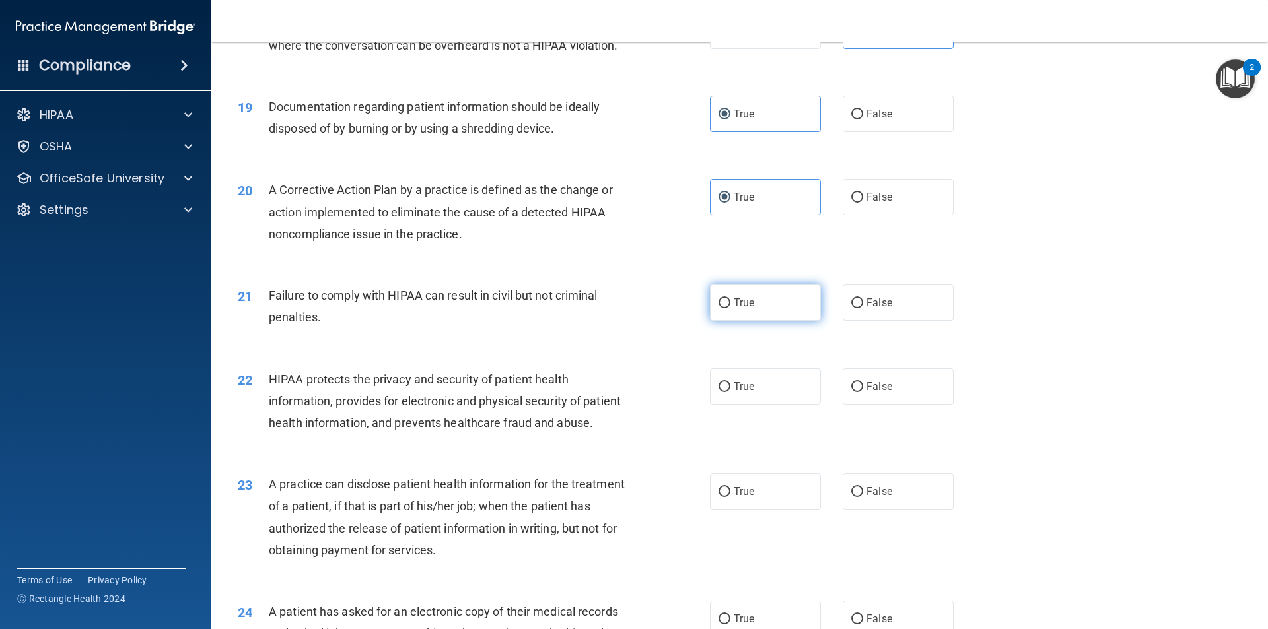
radio input "true"
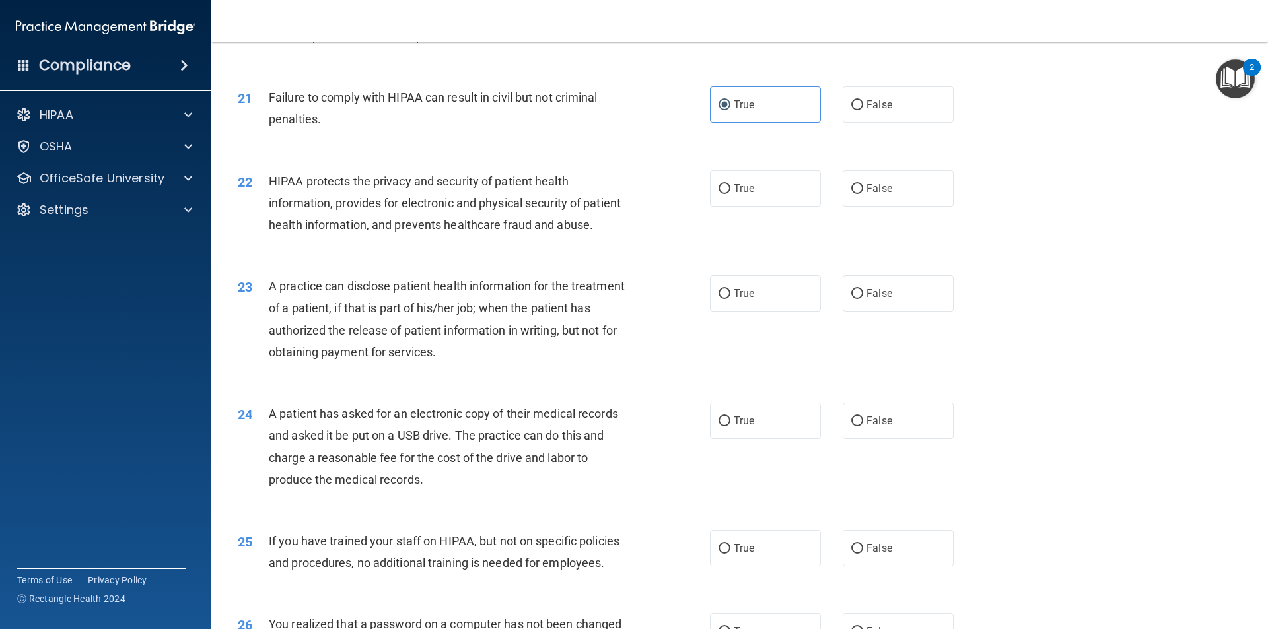
scroll to position [1981, 0]
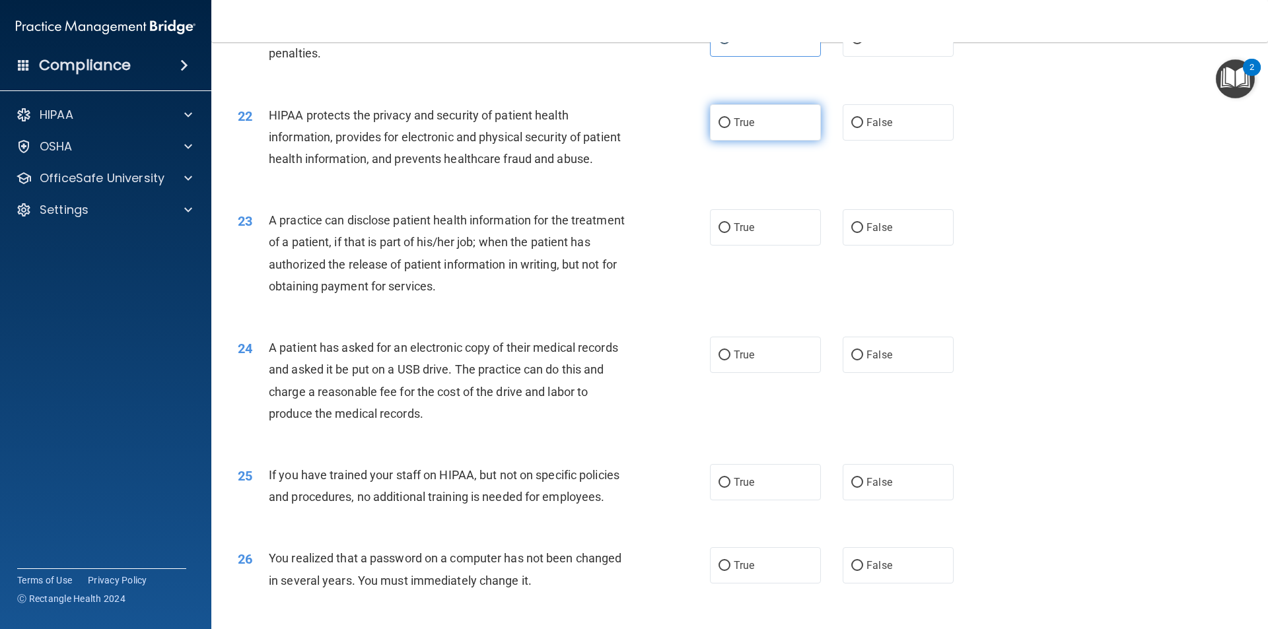
click at [734, 129] on span "True" at bounding box center [744, 122] width 20 height 13
click at [729, 128] on input "True" at bounding box center [724, 123] width 12 height 10
radio input "true"
click at [734, 234] on span "True" at bounding box center [744, 227] width 20 height 13
click at [730, 233] on input "True" at bounding box center [724, 228] width 12 height 10
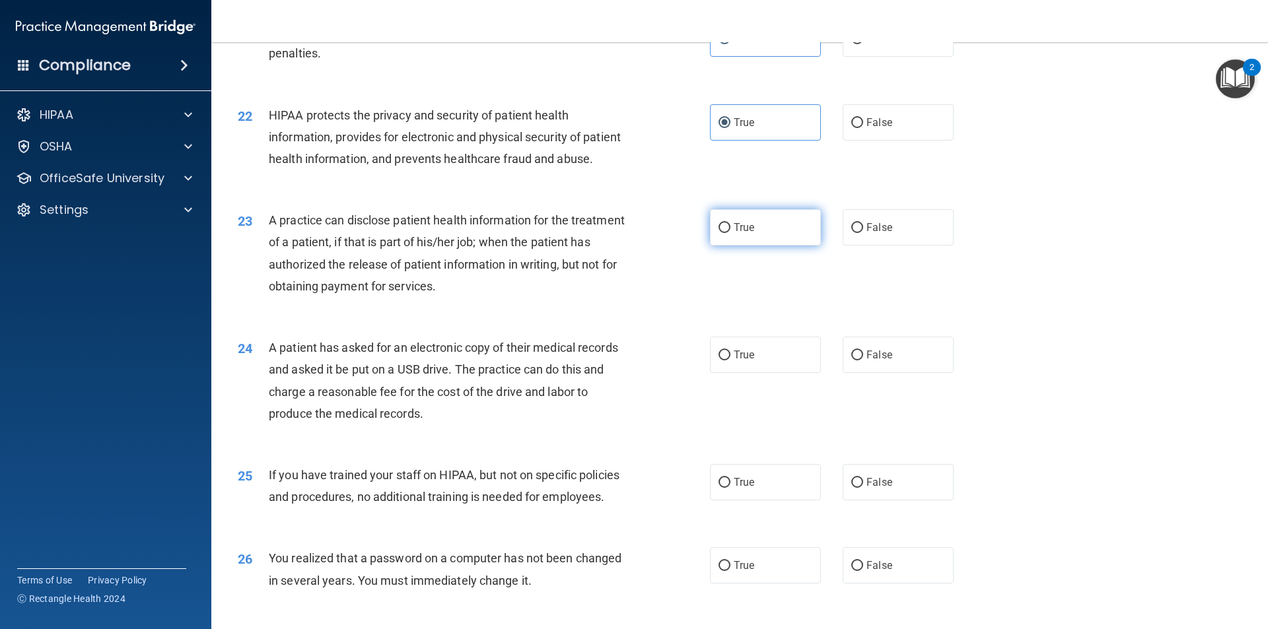
radio input "true"
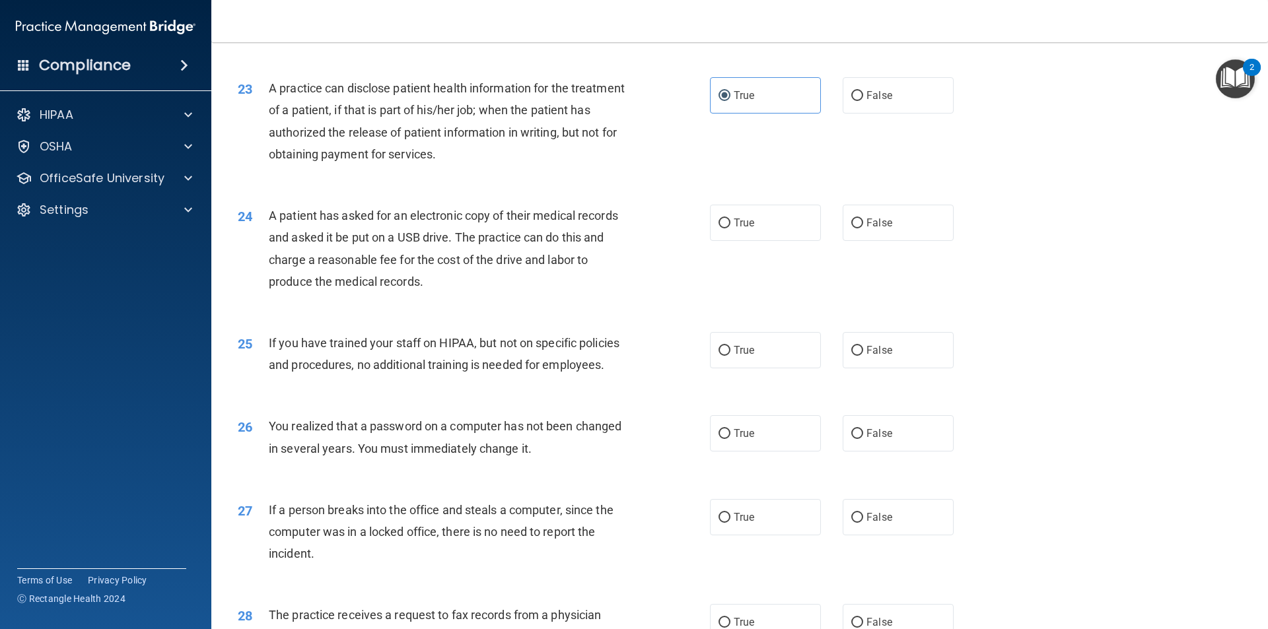
scroll to position [2179, 0]
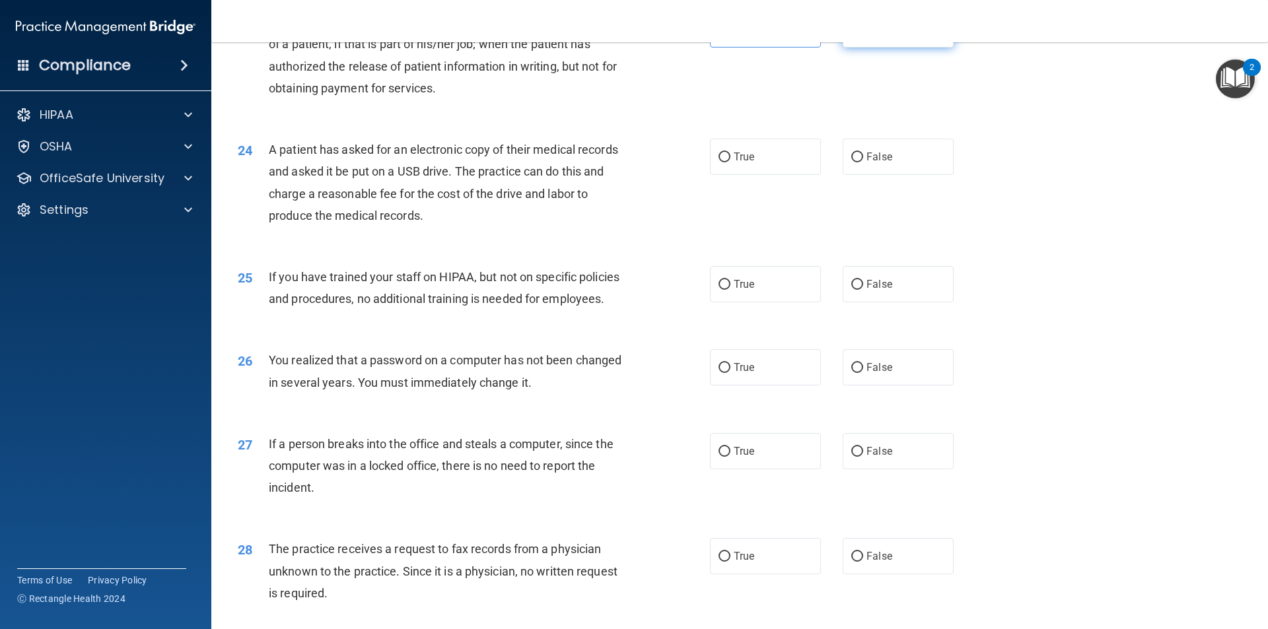
click at [901, 48] on label "False" at bounding box center [898, 29] width 111 height 36
click at [863, 35] on input "False" at bounding box center [857, 30] width 12 height 10
radio input "true"
radio input "false"
click at [866, 163] on span "False" at bounding box center [879, 157] width 26 height 13
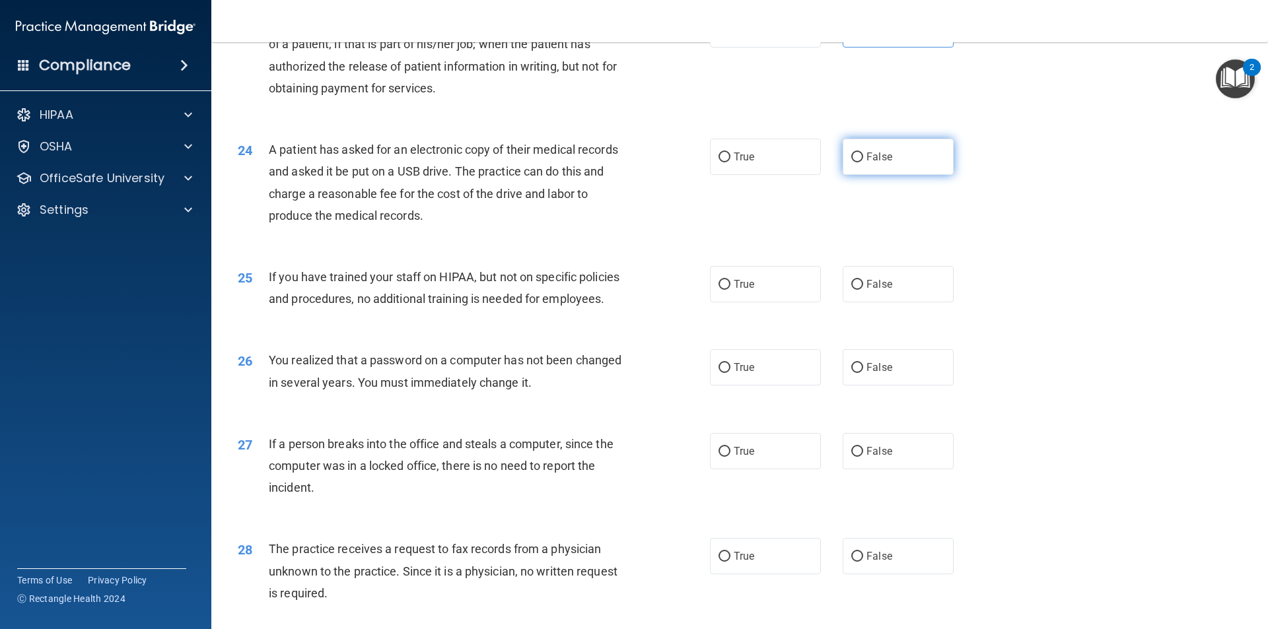
click at [863, 162] on input "False" at bounding box center [857, 158] width 12 height 10
radio input "true"
click at [858, 302] on label "False" at bounding box center [898, 284] width 111 height 36
click at [858, 290] on input "False" at bounding box center [857, 285] width 12 height 10
radio input "true"
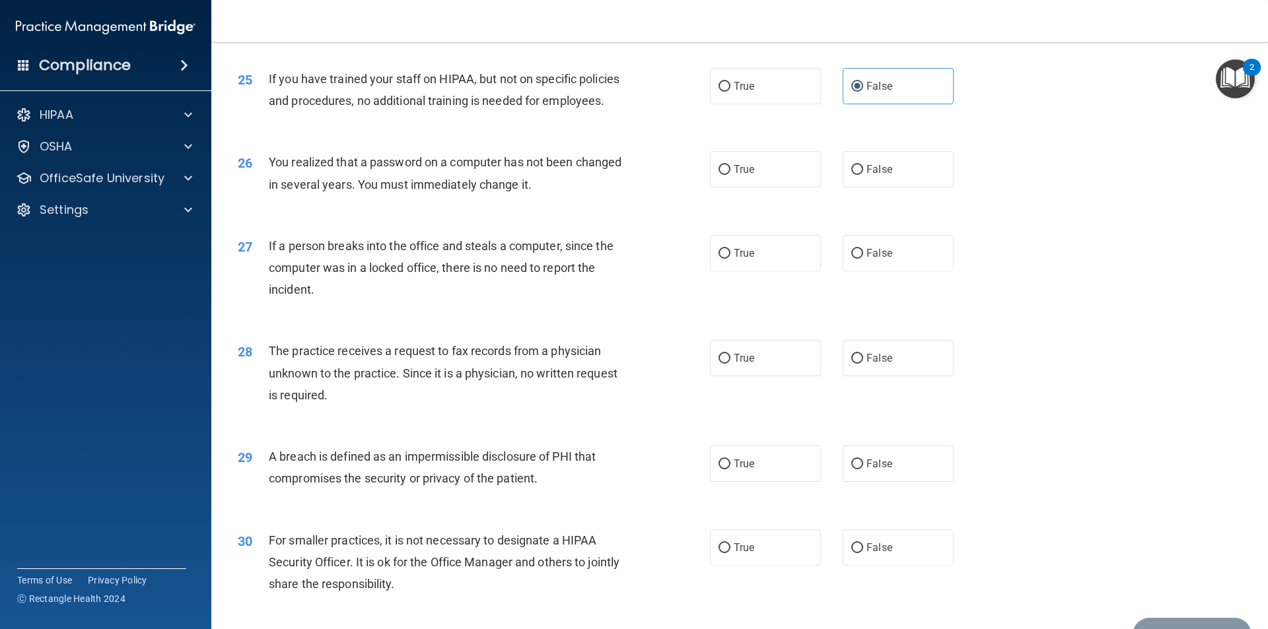
scroll to position [2443, 0]
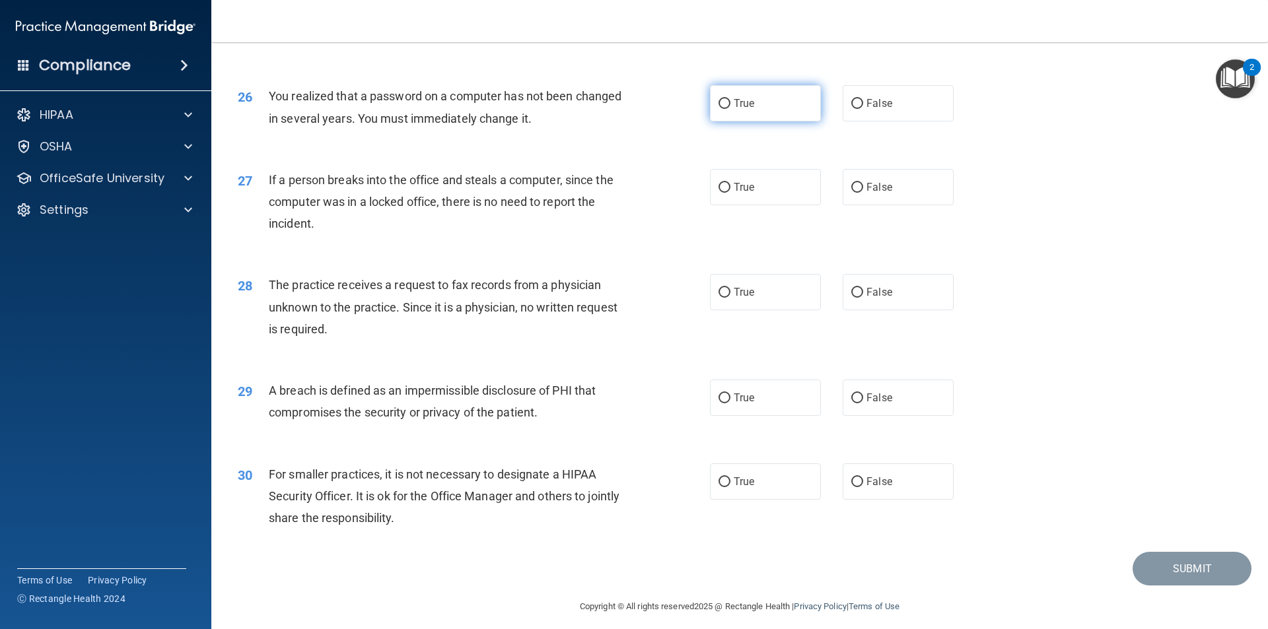
click at [752, 121] on label "True" at bounding box center [765, 103] width 111 height 36
click at [730, 109] on input "True" at bounding box center [724, 104] width 12 height 10
radio input "true"
click at [879, 193] on span "False" at bounding box center [879, 187] width 26 height 13
click at [863, 193] on input "False" at bounding box center [857, 188] width 12 height 10
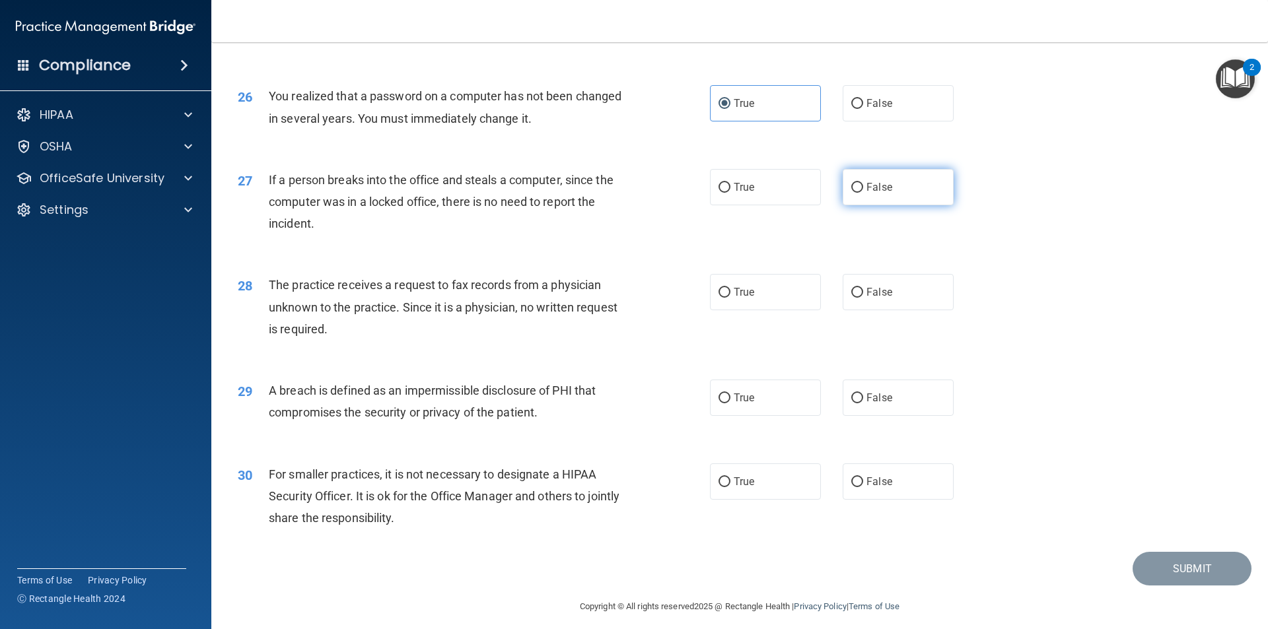
radio input "true"
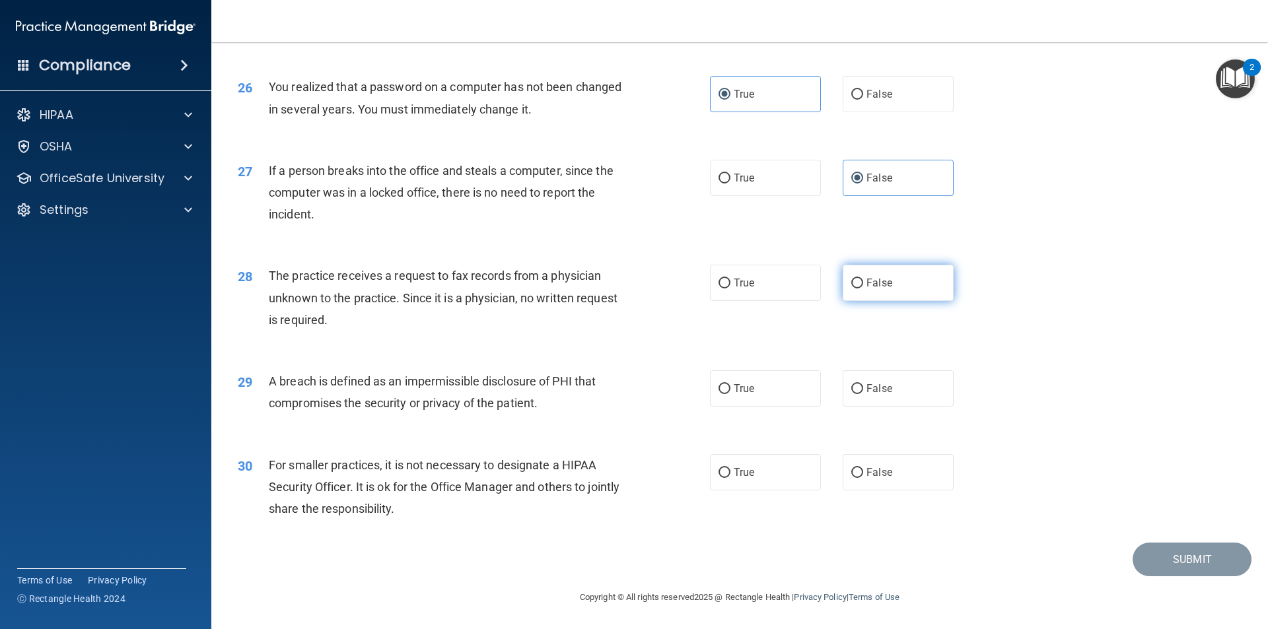
click at [866, 283] on span "False" at bounding box center [879, 283] width 26 height 13
click at [860, 283] on input "False" at bounding box center [857, 284] width 12 height 10
radio input "true"
click at [851, 477] on input "False" at bounding box center [857, 473] width 12 height 10
radio input "true"
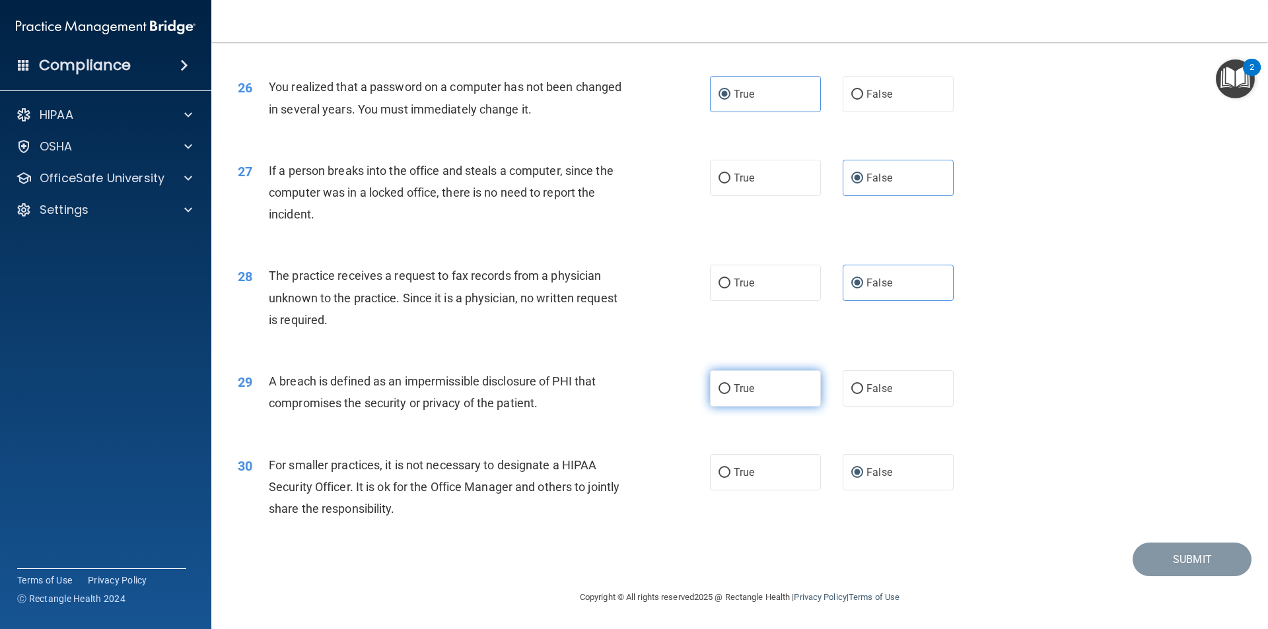
click at [738, 392] on span "True" at bounding box center [744, 388] width 20 height 13
click at [730, 392] on input "True" at bounding box center [724, 389] width 12 height 10
radio input "true"
click at [1162, 563] on button "Submit" at bounding box center [1191, 560] width 119 height 34
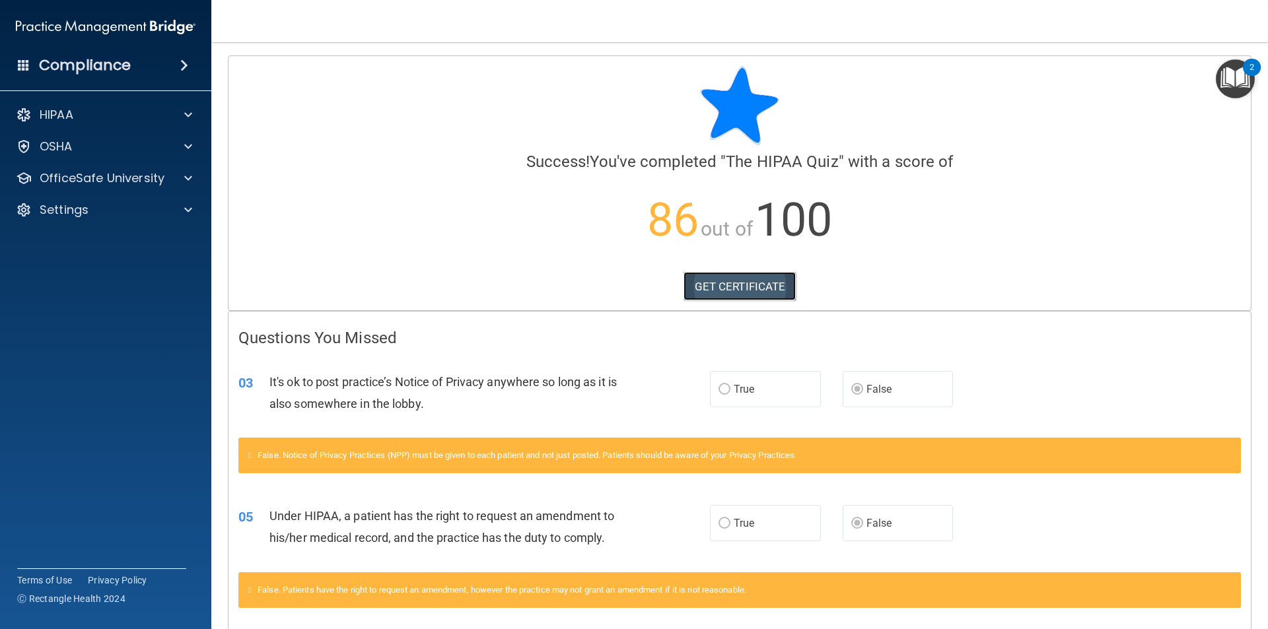
click at [769, 283] on link "GET CERTIFICATE" at bounding box center [739, 286] width 113 height 29
click at [135, 144] on div "OSHA" at bounding box center [88, 147] width 164 height 16
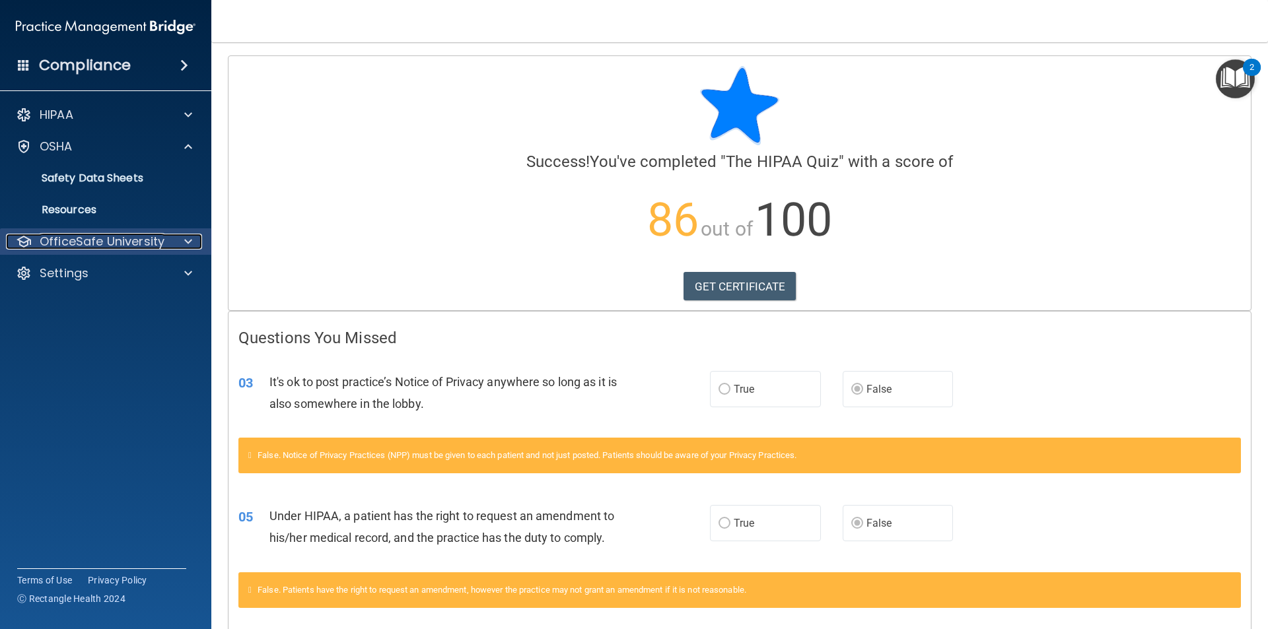
click at [127, 238] on p "OfficeSafe University" at bounding box center [102, 242] width 125 height 16
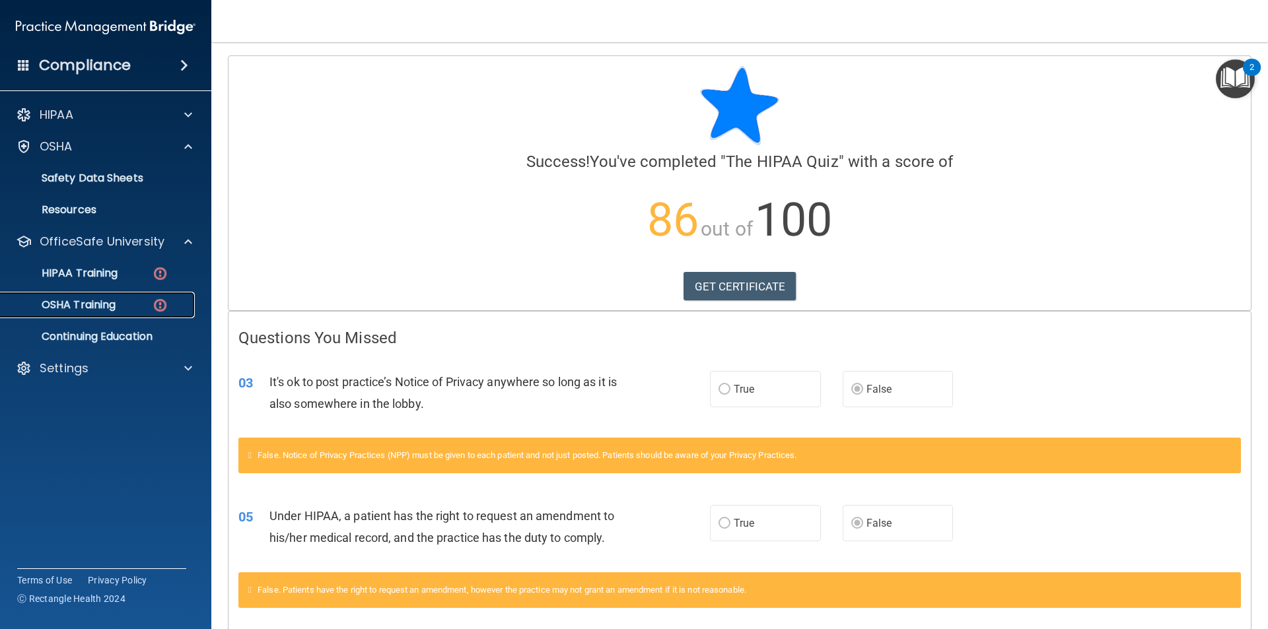
click at [123, 298] on link "OSHA Training" at bounding box center [91, 305] width 208 height 26
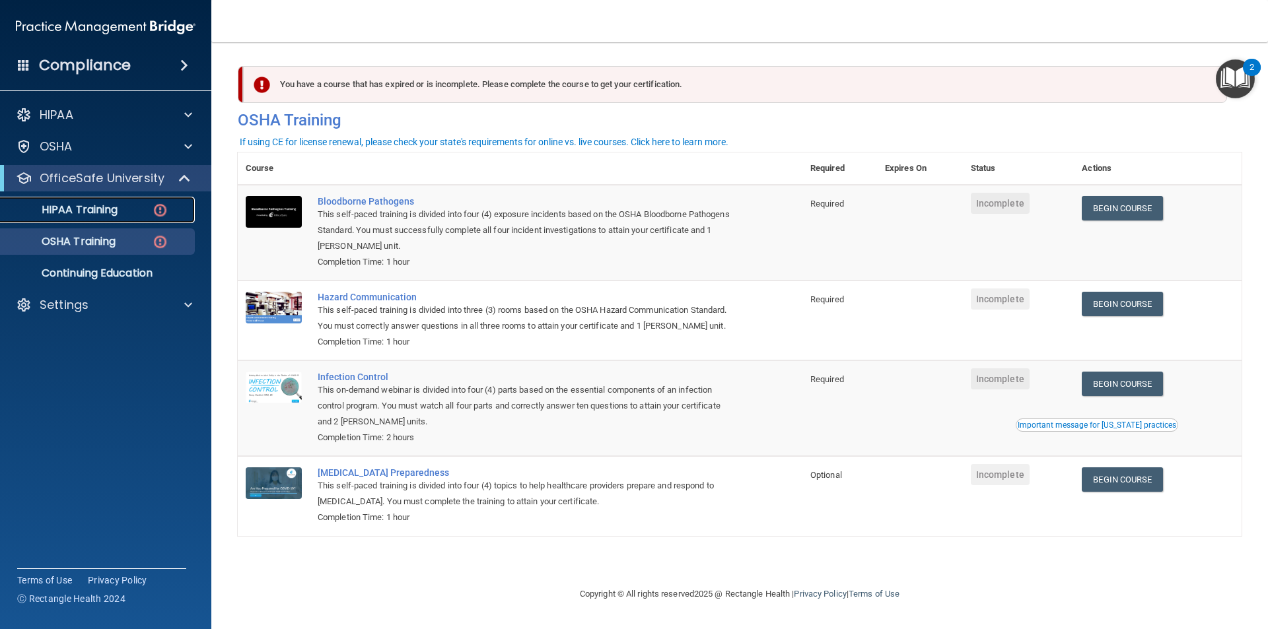
click at [90, 207] on p "HIPAA Training" at bounding box center [63, 209] width 109 height 13
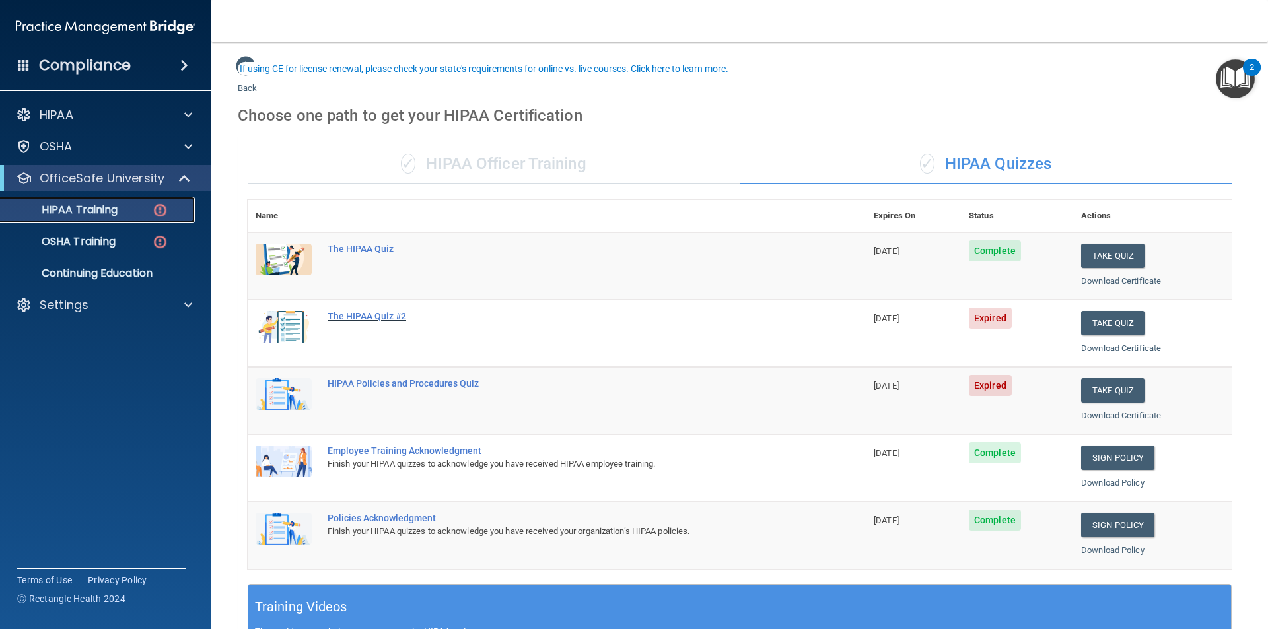
scroll to position [66, 0]
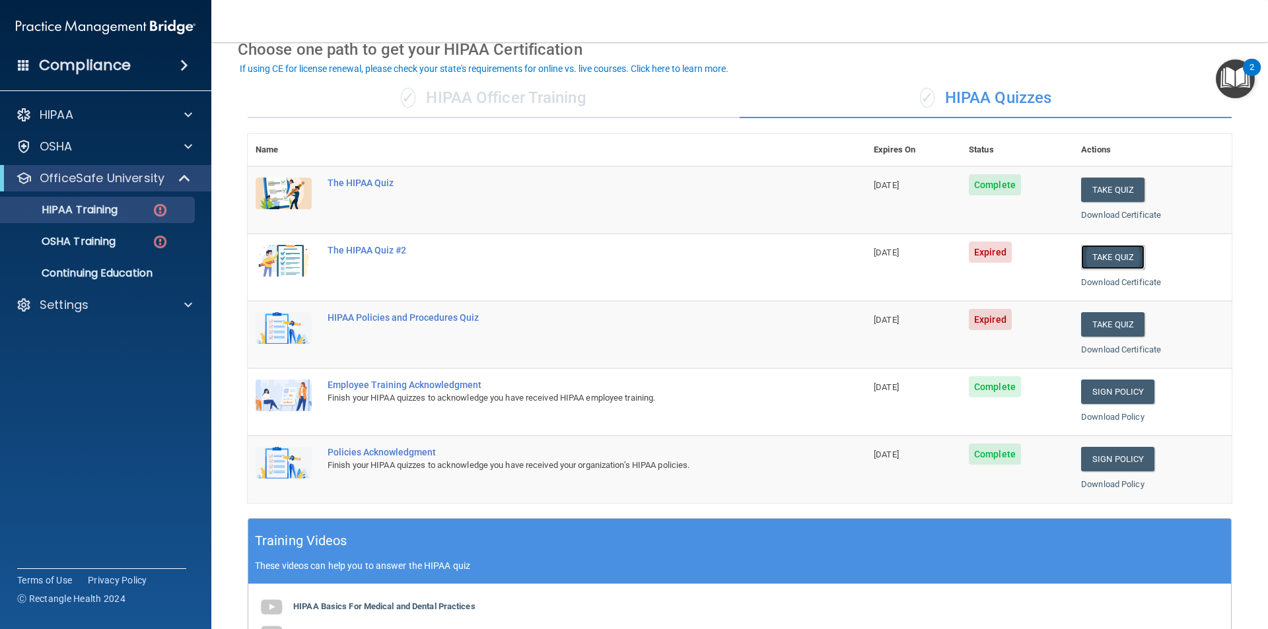
click at [1113, 257] on button "Take Quiz" at bounding box center [1112, 257] width 63 height 24
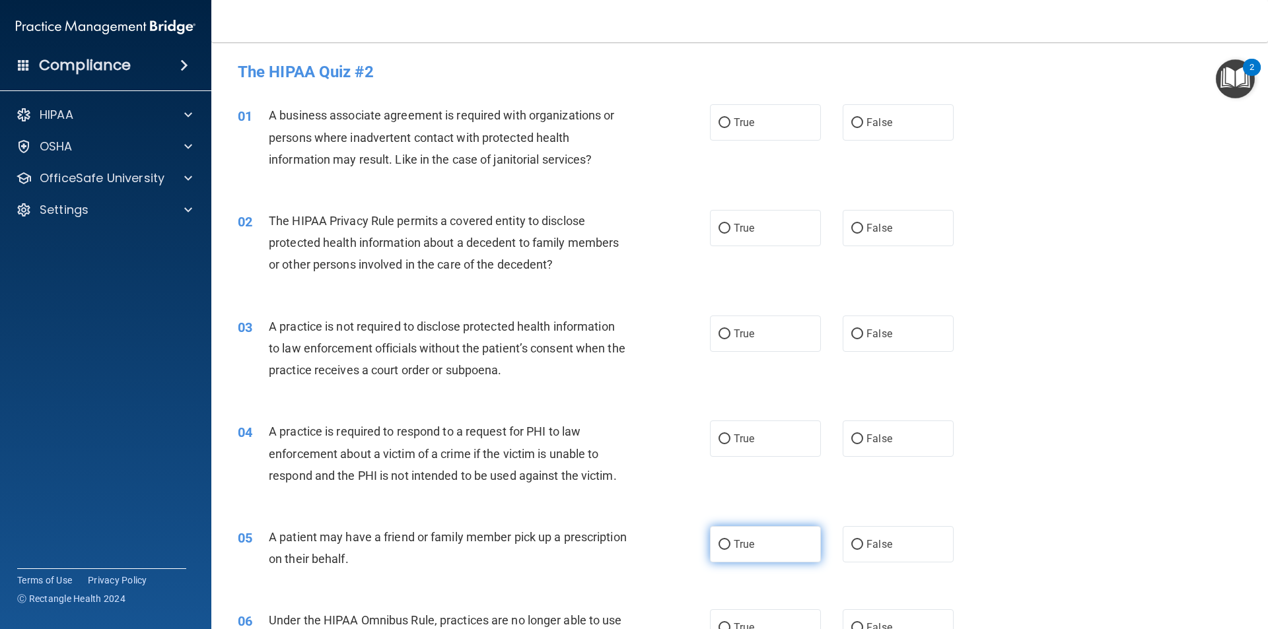
click at [755, 543] on label "True" at bounding box center [765, 544] width 111 height 36
click at [730, 543] on input "True" at bounding box center [724, 545] width 12 height 10
radio input "true"
click at [881, 537] on label "False" at bounding box center [898, 544] width 111 height 36
click at [863, 540] on input "False" at bounding box center [857, 545] width 12 height 10
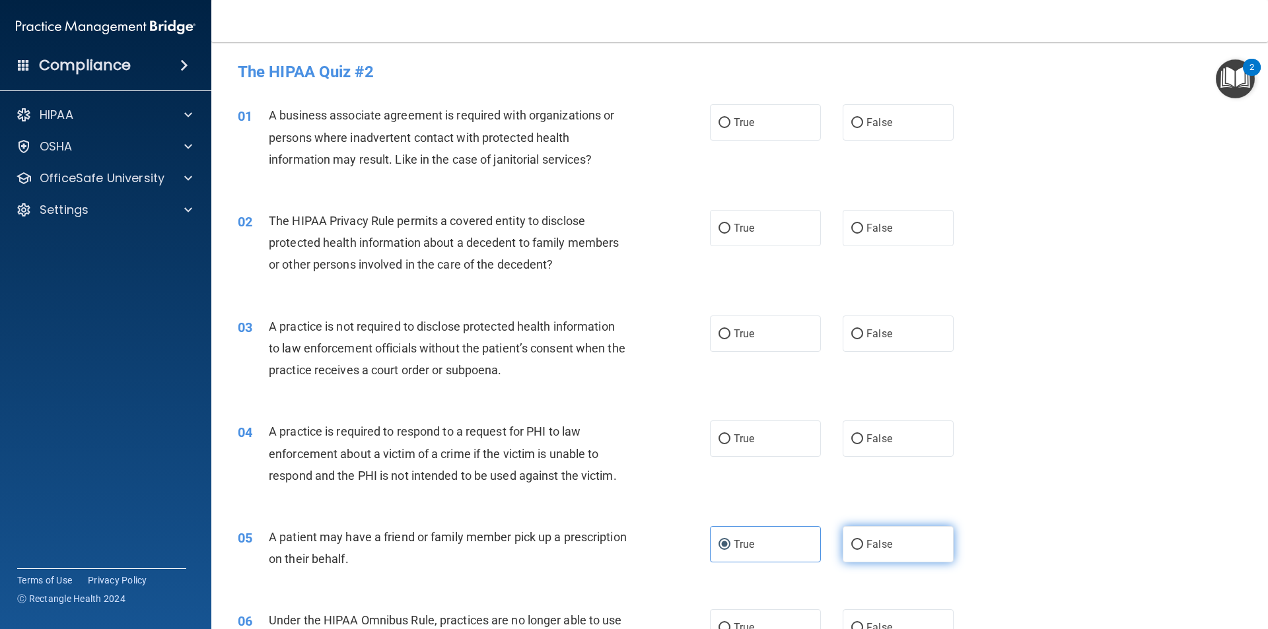
radio input "true"
radio input "false"
click at [736, 129] on label "True" at bounding box center [765, 122] width 111 height 36
click at [730, 128] on input "True" at bounding box center [724, 123] width 12 height 10
radio input "true"
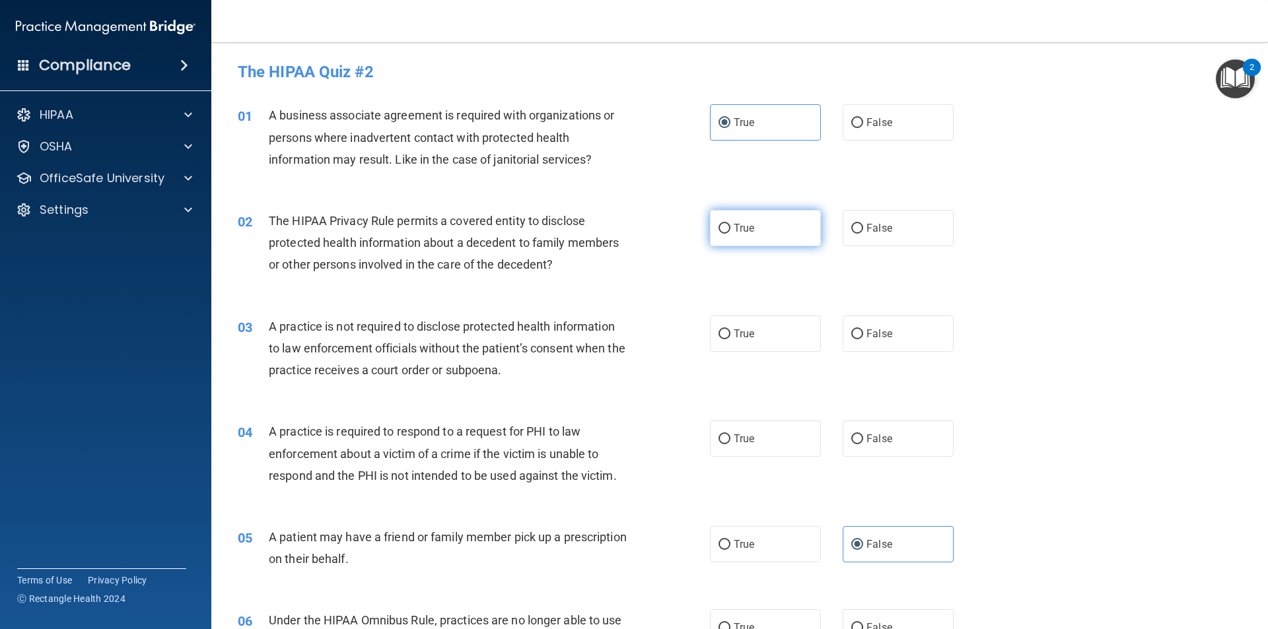
click at [721, 225] on input "True" at bounding box center [724, 229] width 12 height 10
radio input "true"
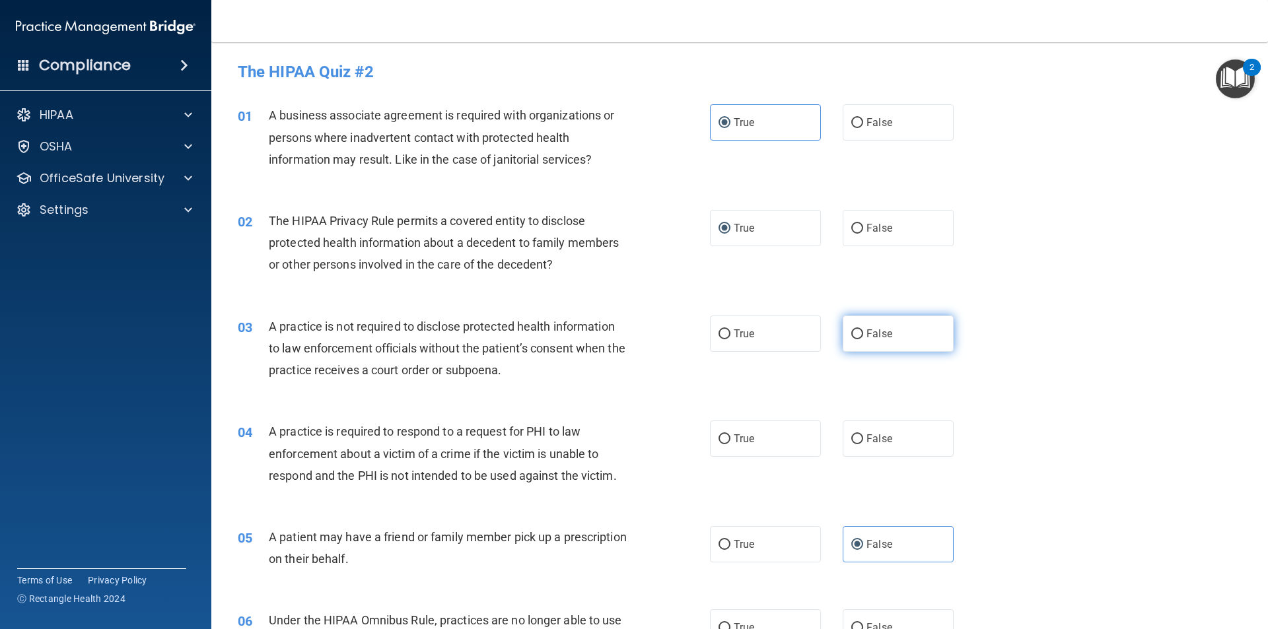
click at [864, 341] on label "False" at bounding box center [898, 334] width 111 height 36
click at [863, 339] on input "False" at bounding box center [857, 334] width 12 height 10
radio input "true"
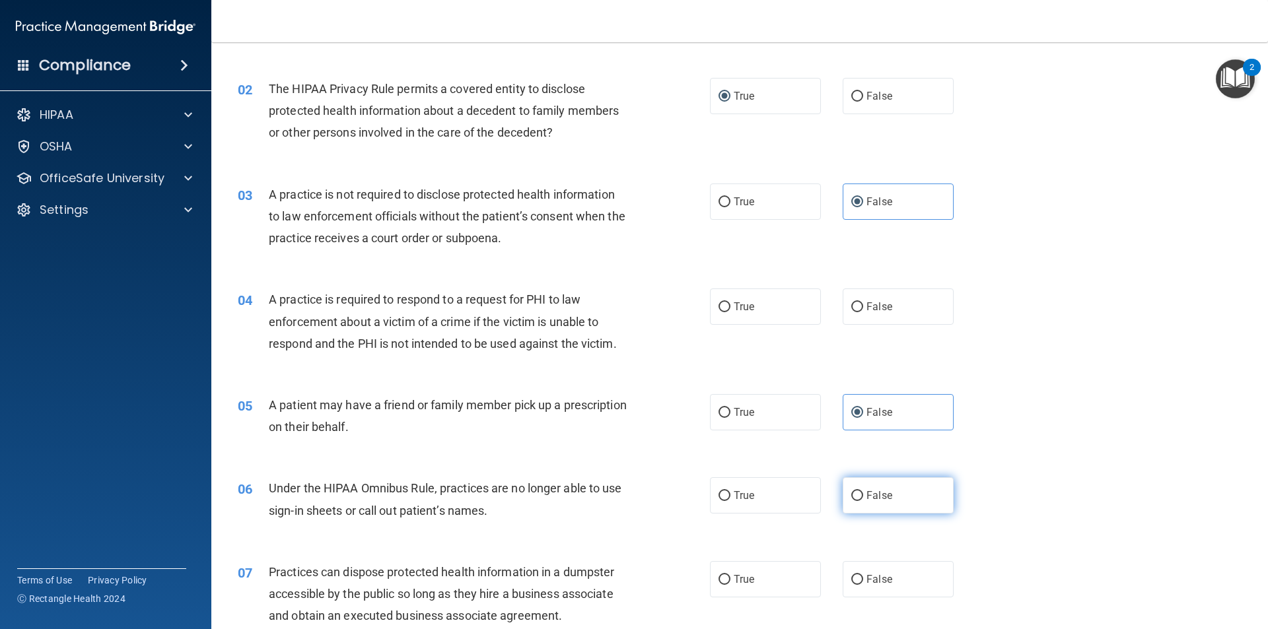
click at [875, 506] on label "False" at bounding box center [898, 495] width 111 height 36
click at [863, 501] on input "False" at bounding box center [857, 496] width 12 height 10
radio input "true"
click at [734, 306] on span "True" at bounding box center [744, 306] width 20 height 13
click at [729, 306] on input "True" at bounding box center [724, 307] width 12 height 10
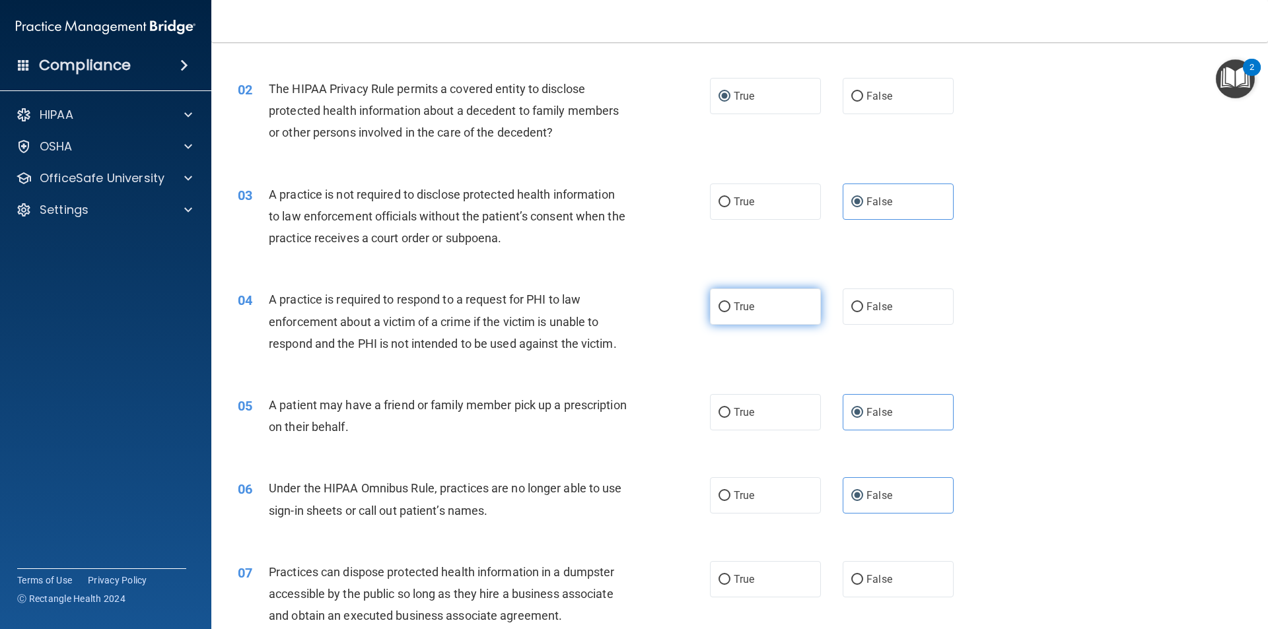
radio input "true"
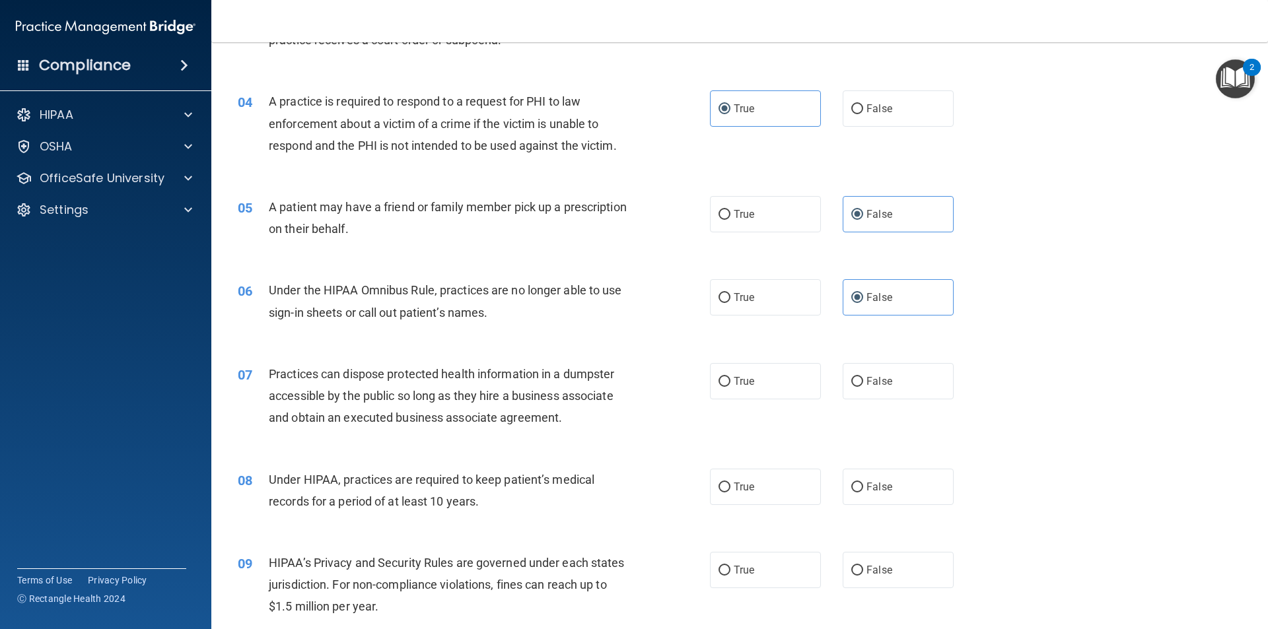
scroll to position [396, 0]
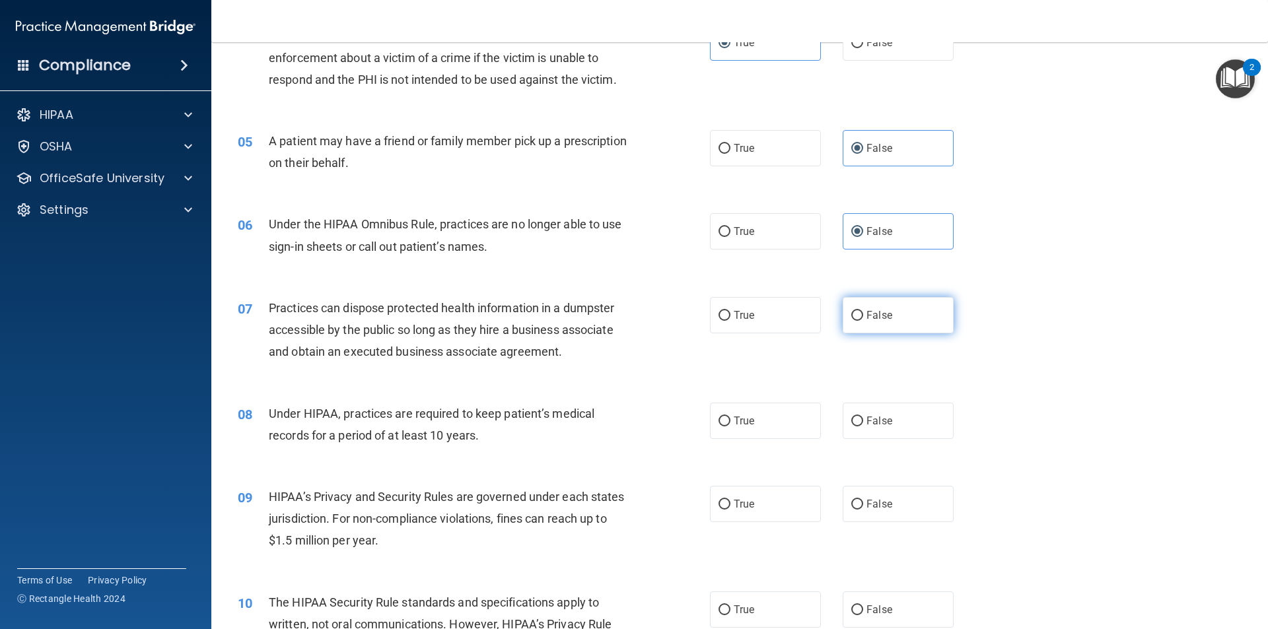
click at [843, 321] on label "False" at bounding box center [898, 315] width 111 height 36
click at [851, 321] on input "False" at bounding box center [857, 316] width 12 height 10
radio input "true"
click at [728, 429] on label "True" at bounding box center [765, 421] width 111 height 36
click at [728, 427] on input "True" at bounding box center [724, 422] width 12 height 10
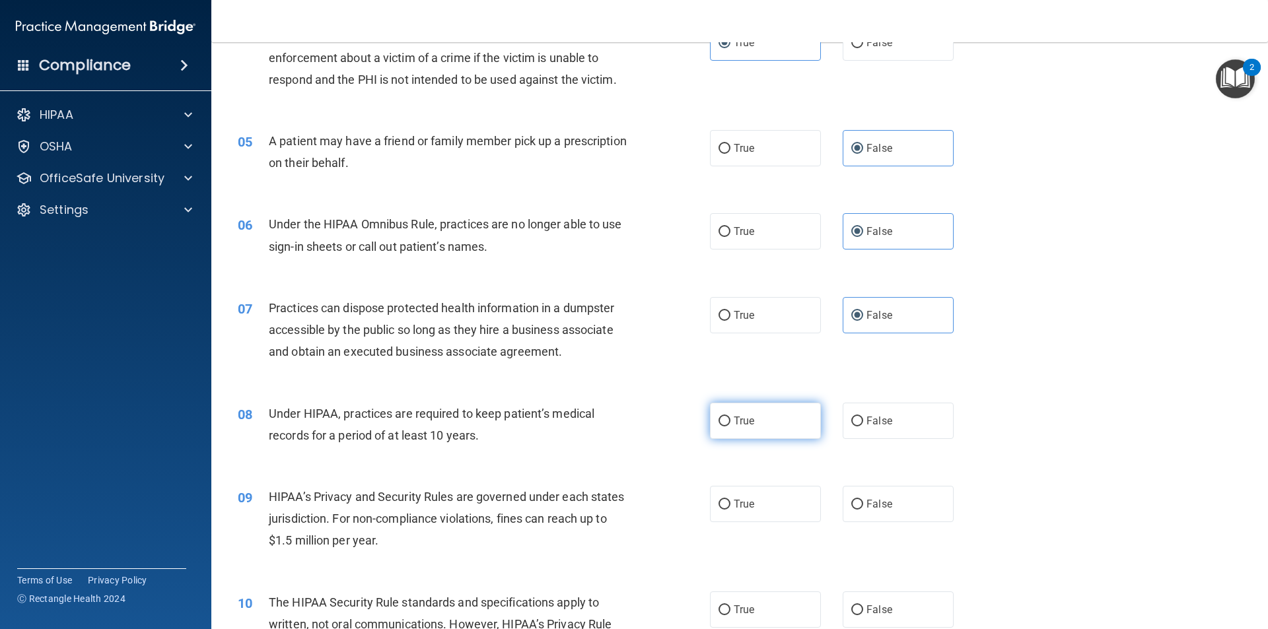
radio input "true"
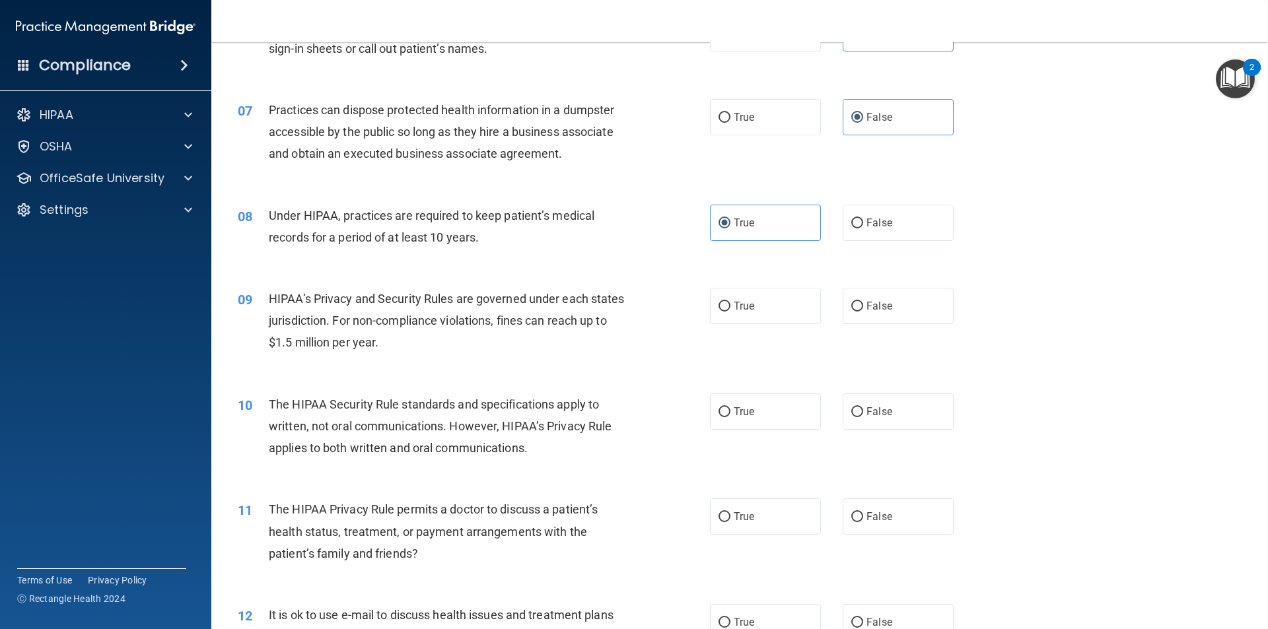
scroll to position [660, 0]
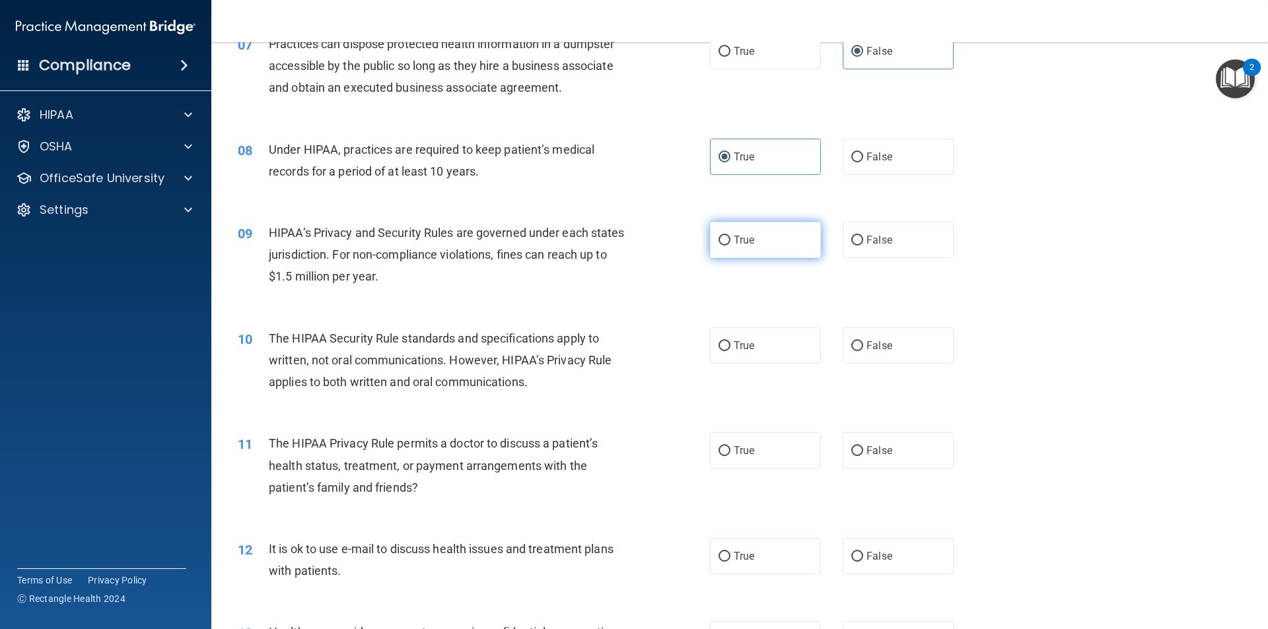
click at [739, 243] on span "True" at bounding box center [744, 240] width 20 height 13
click at [730, 243] on input "True" at bounding box center [724, 241] width 12 height 10
radio input "true"
click at [732, 353] on label "True" at bounding box center [765, 346] width 111 height 36
click at [730, 351] on input "True" at bounding box center [724, 346] width 12 height 10
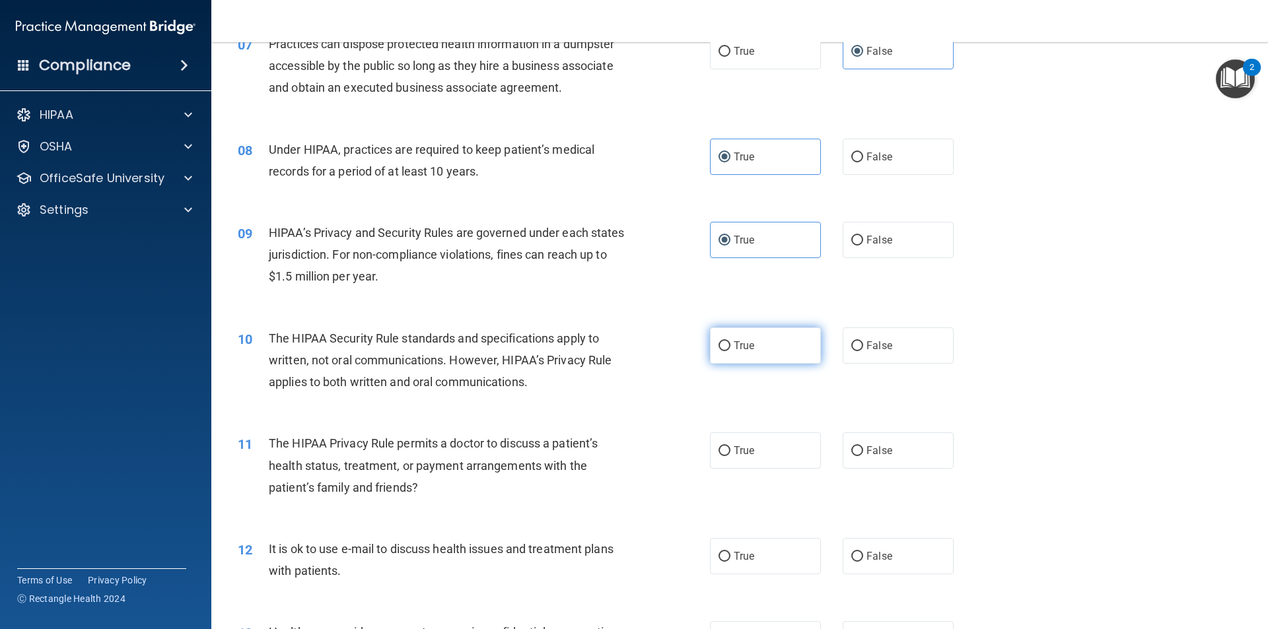
radio input "true"
click at [872, 353] on label "False" at bounding box center [898, 346] width 111 height 36
click at [863, 351] on input "False" at bounding box center [857, 346] width 12 height 10
radio input "true"
click at [763, 355] on label "True" at bounding box center [765, 346] width 111 height 36
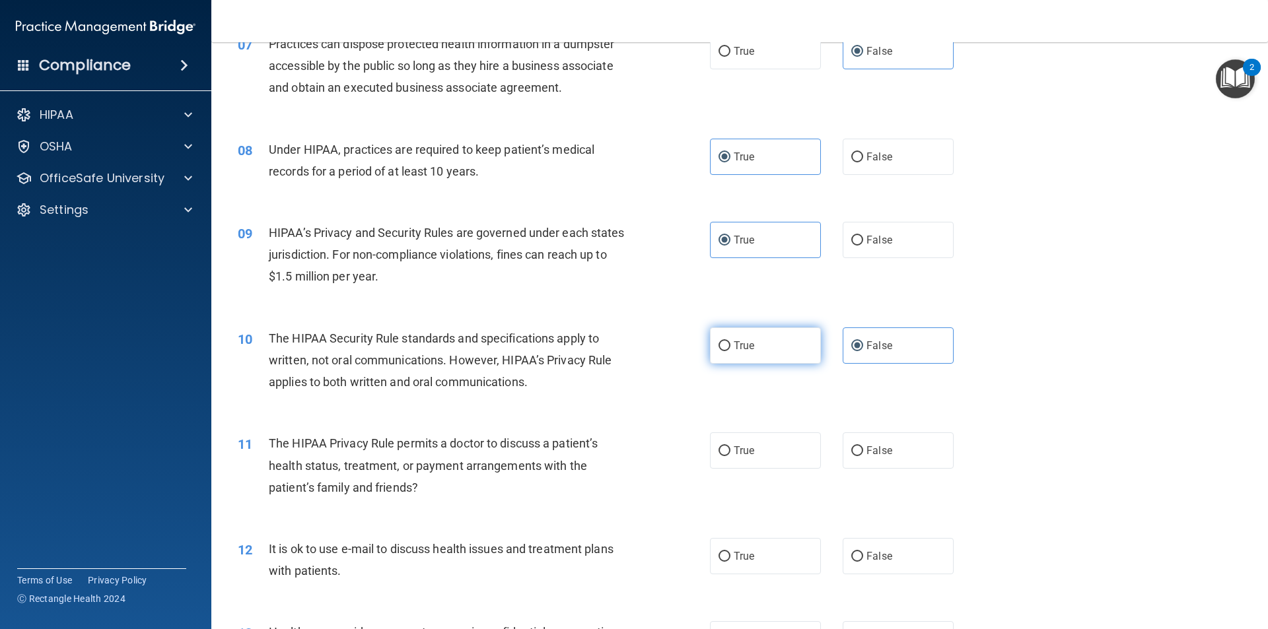
click at [730, 351] on input "True" at bounding box center [724, 346] width 12 height 10
radio input "true"
radio input "false"
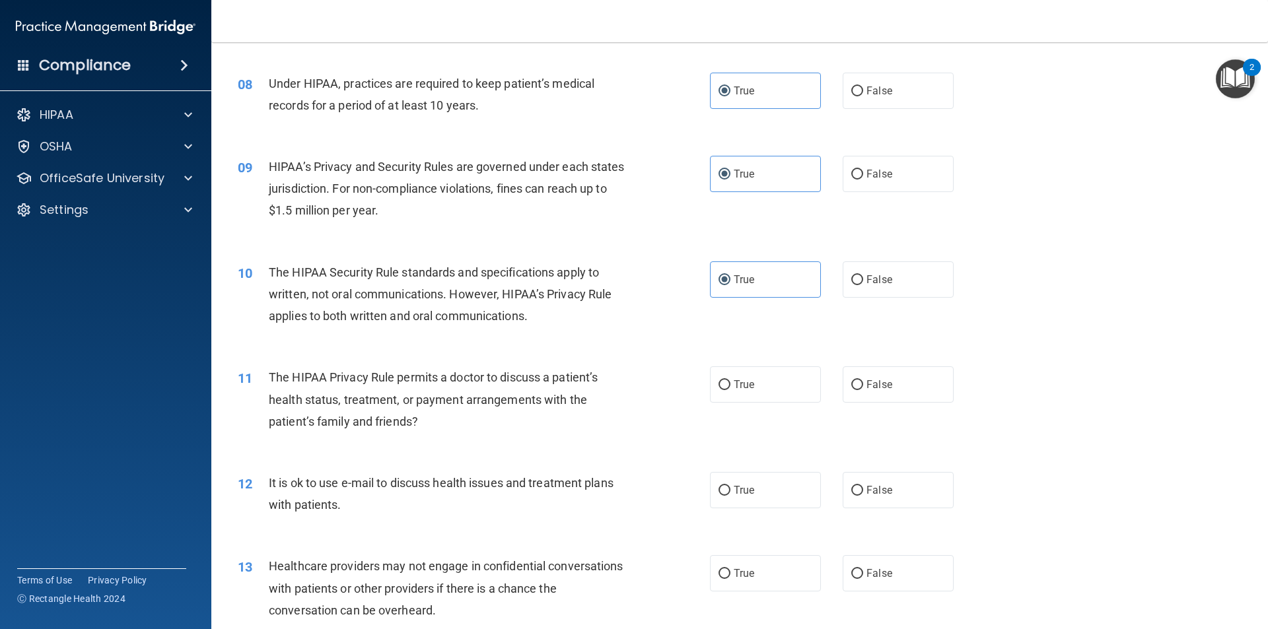
scroll to position [858, 0]
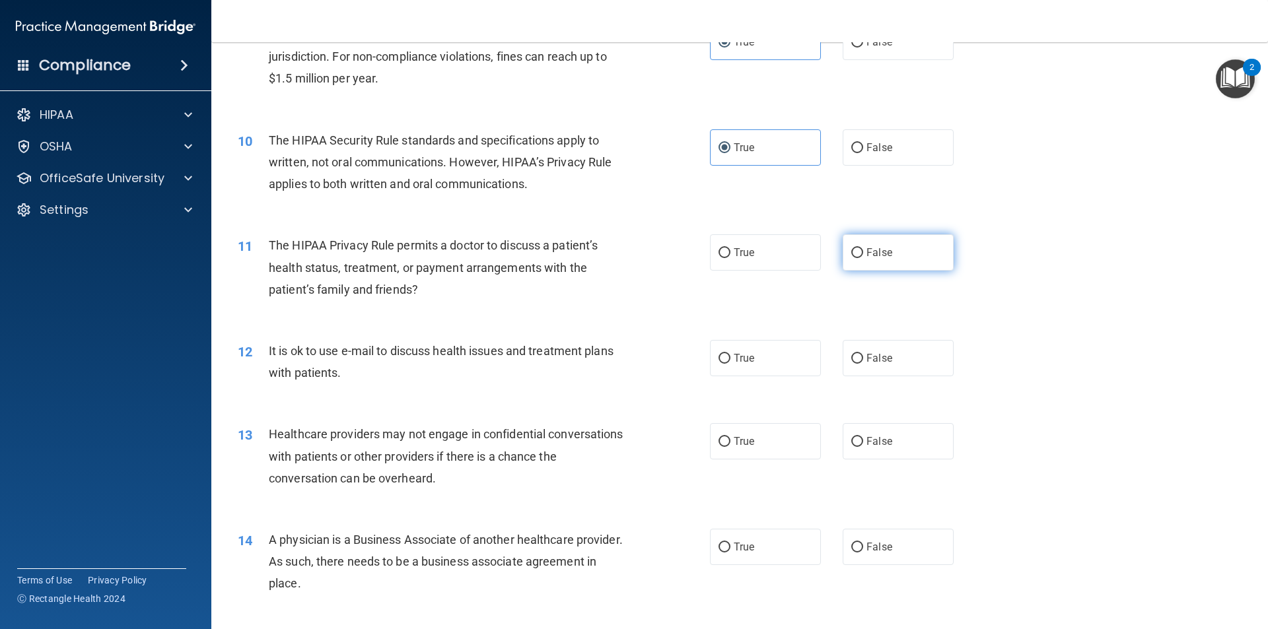
click at [883, 265] on label "False" at bounding box center [898, 252] width 111 height 36
click at [863, 258] on input "False" at bounding box center [857, 253] width 12 height 10
radio input "true"
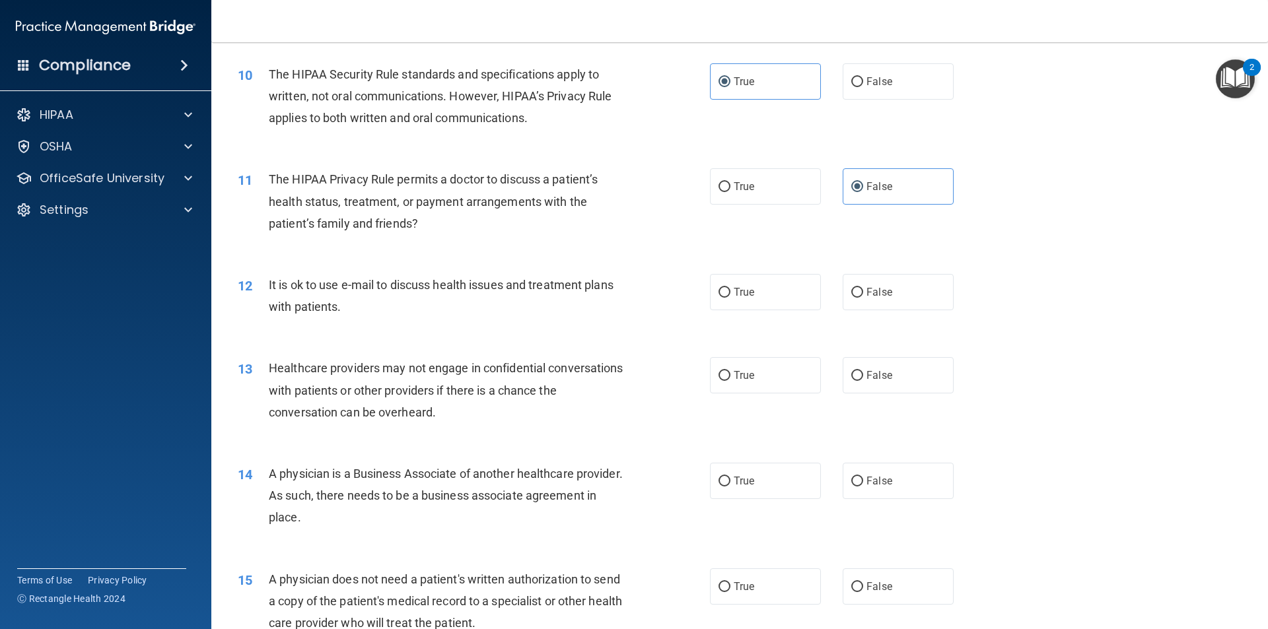
scroll to position [990, 0]
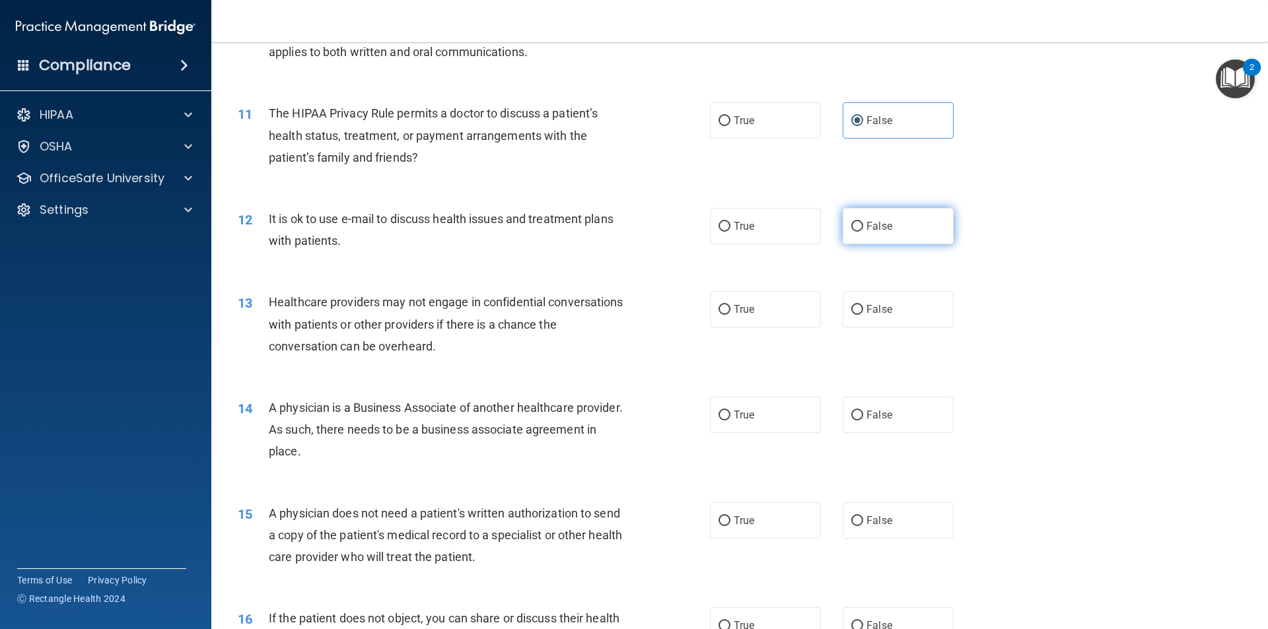
click at [886, 240] on label "False" at bounding box center [898, 226] width 111 height 36
click at [863, 232] on input "False" at bounding box center [857, 227] width 12 height 10
radio input "true"
click at [738, 304] on span "True" at bounding box center [744, 309] width 20 height 13
click at [730, 305] on input "True" at bounding box center [724, 310] width 12 height 10
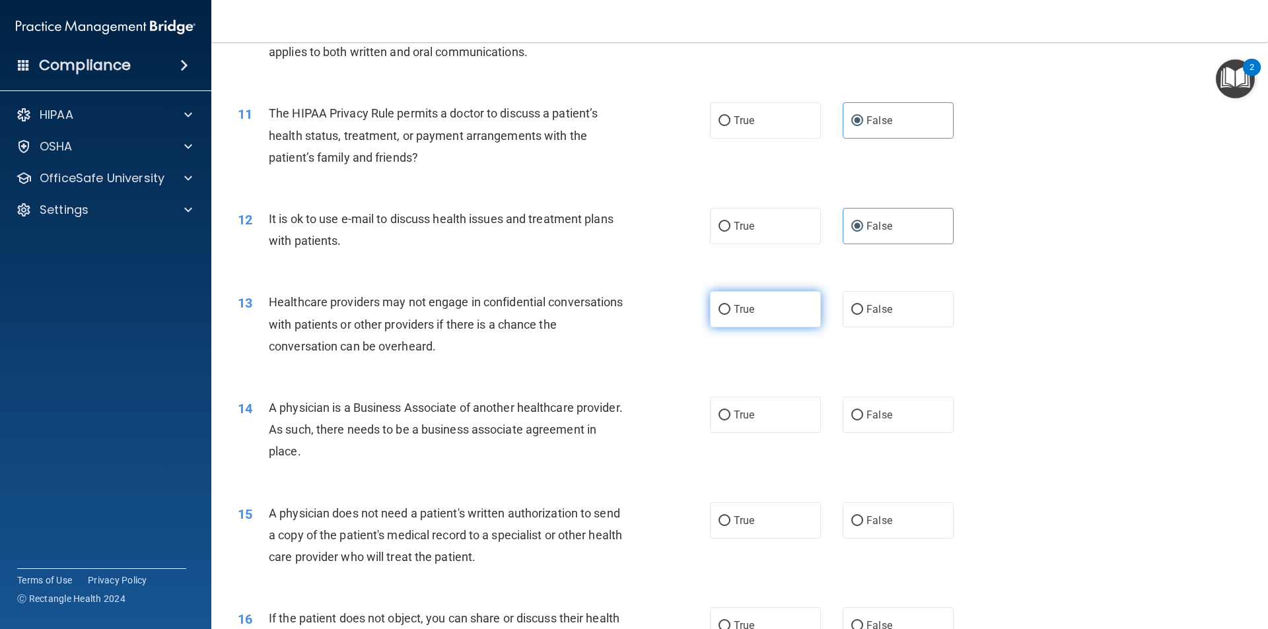
radio input "true"
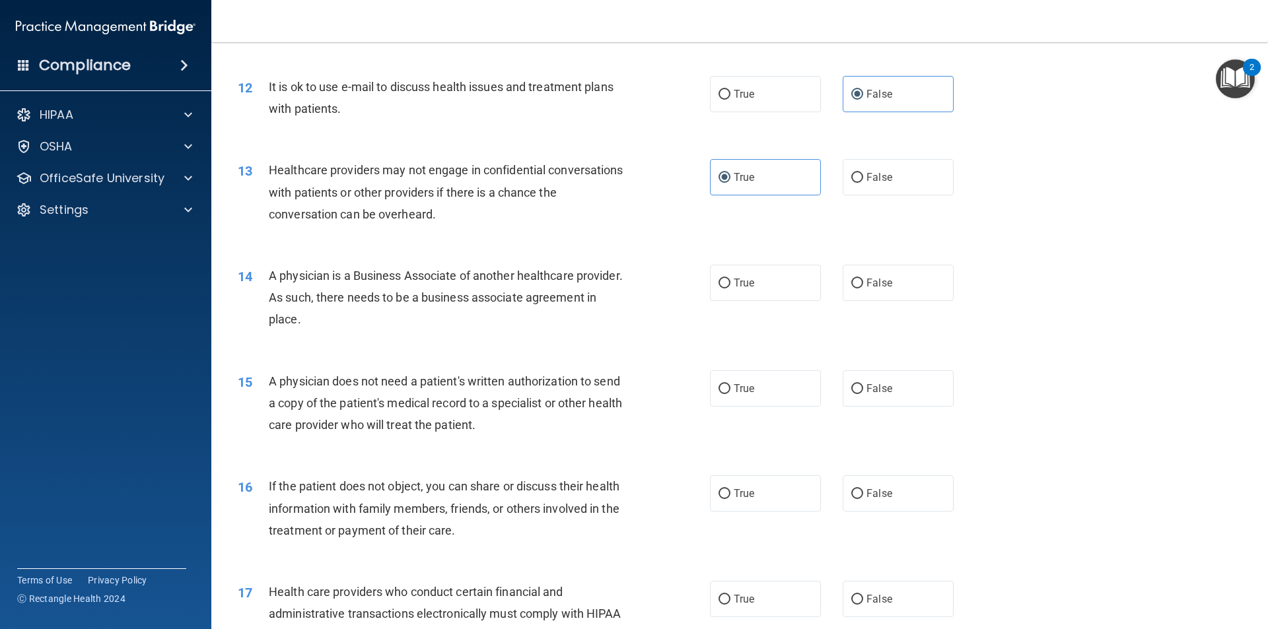
scroll to position [1189, 0]
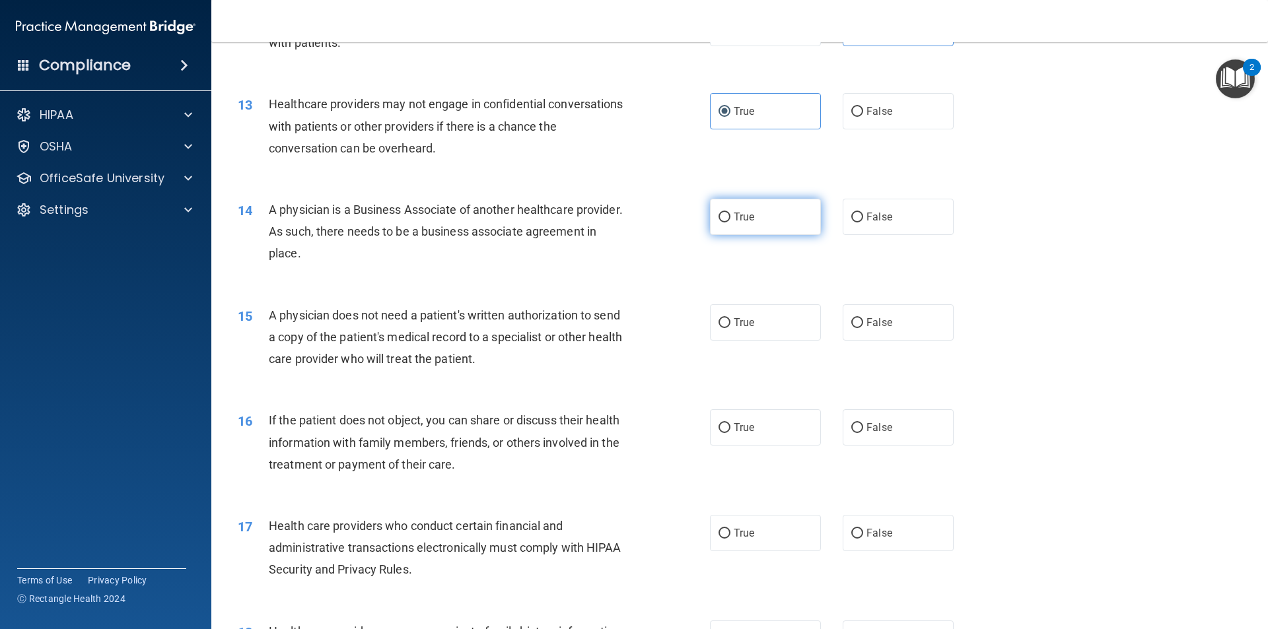
click at [734, 225] on label "True" at bounding box center [765, 217] width 111 height 36
click at [730, 223] on input "True" at bounding box center [724, 218] width 12 height 10
radio input "true"
click at [880, 322] on span "False" at bounding box center [879, 322] width 26 height 13
click at [863, 322] on input "False" at bounding box center [857, 323] width 12 height 10
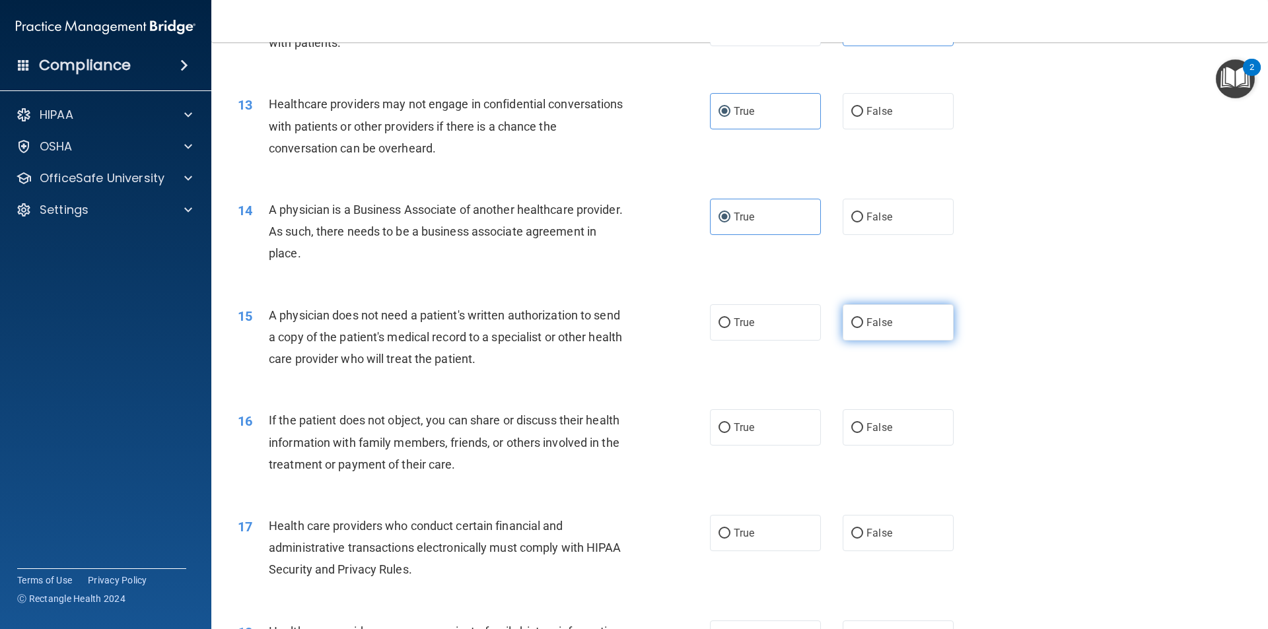
radio input "true"
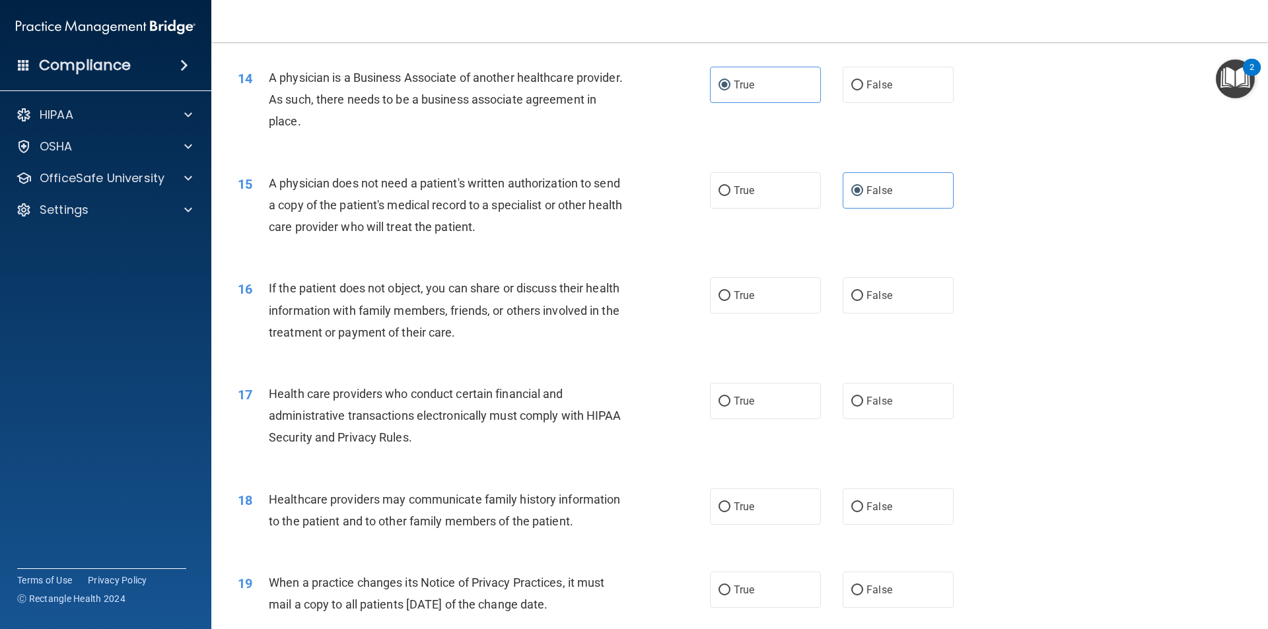
scroll to position [1387, 0]
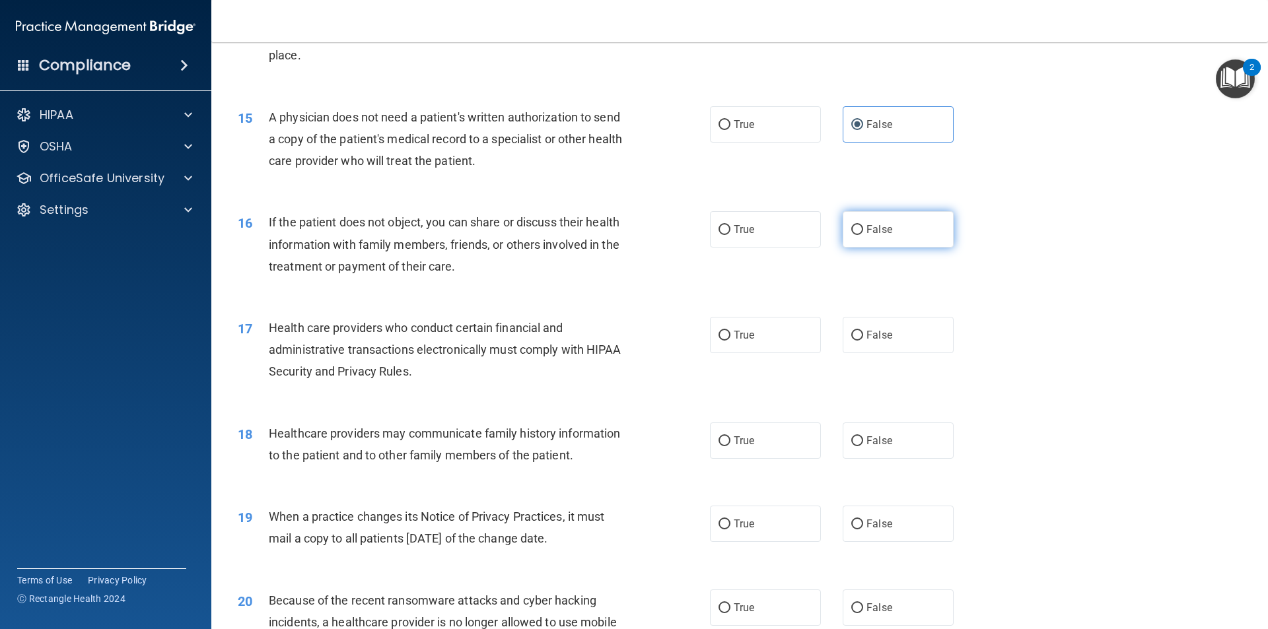
click at [851, 230] on input "False" at bounding box center [857, 230] width 12 height 10
radio input "true"
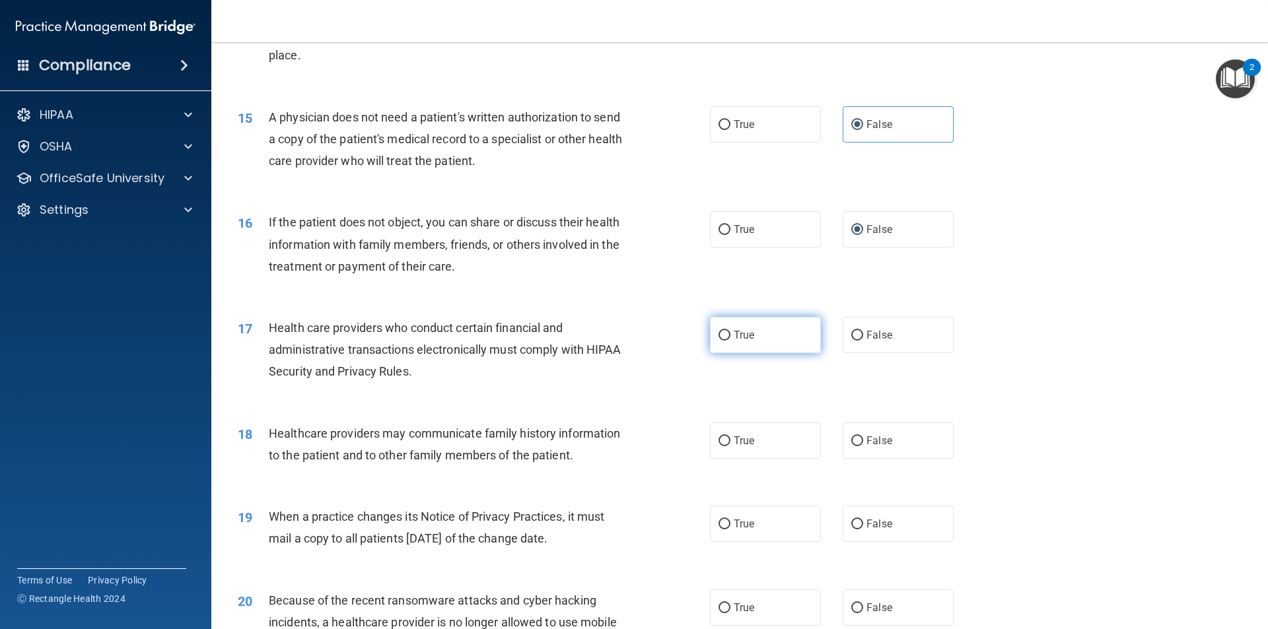
click at [757, 335] on label "True" at bounding box center [765, 335] width 111 height 36
click at [730, 335] on input "True" at bounding box center [724, 336] width 12 height 10
radio input "true"
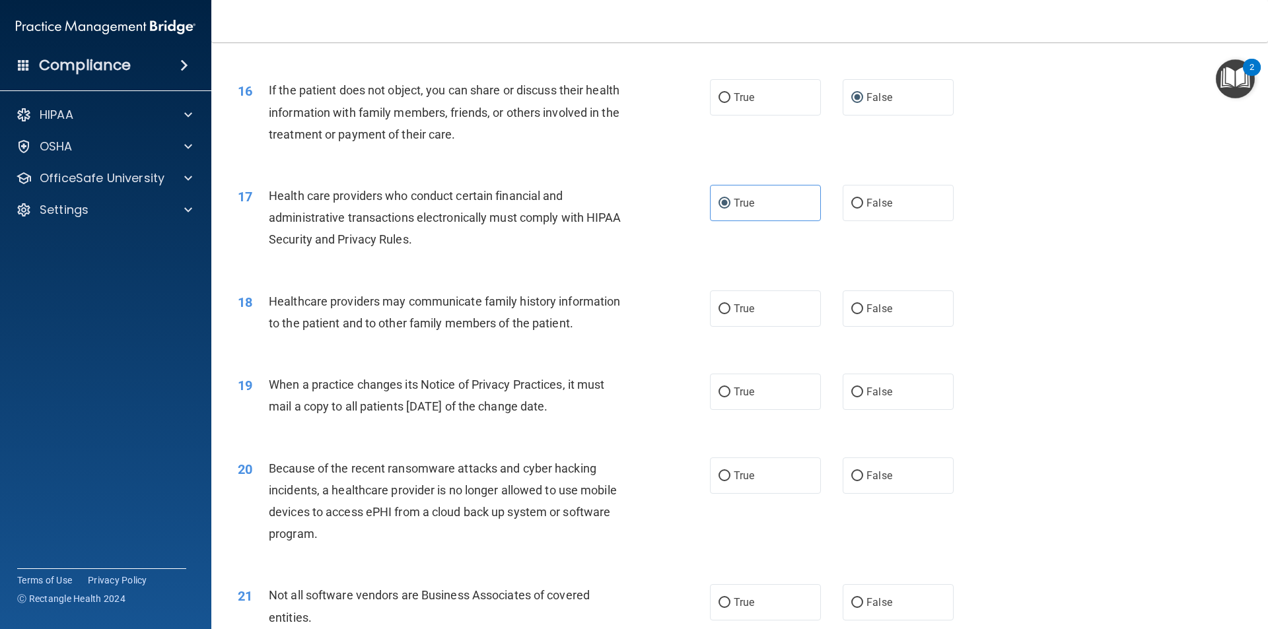
scroll to position [1585, 0]
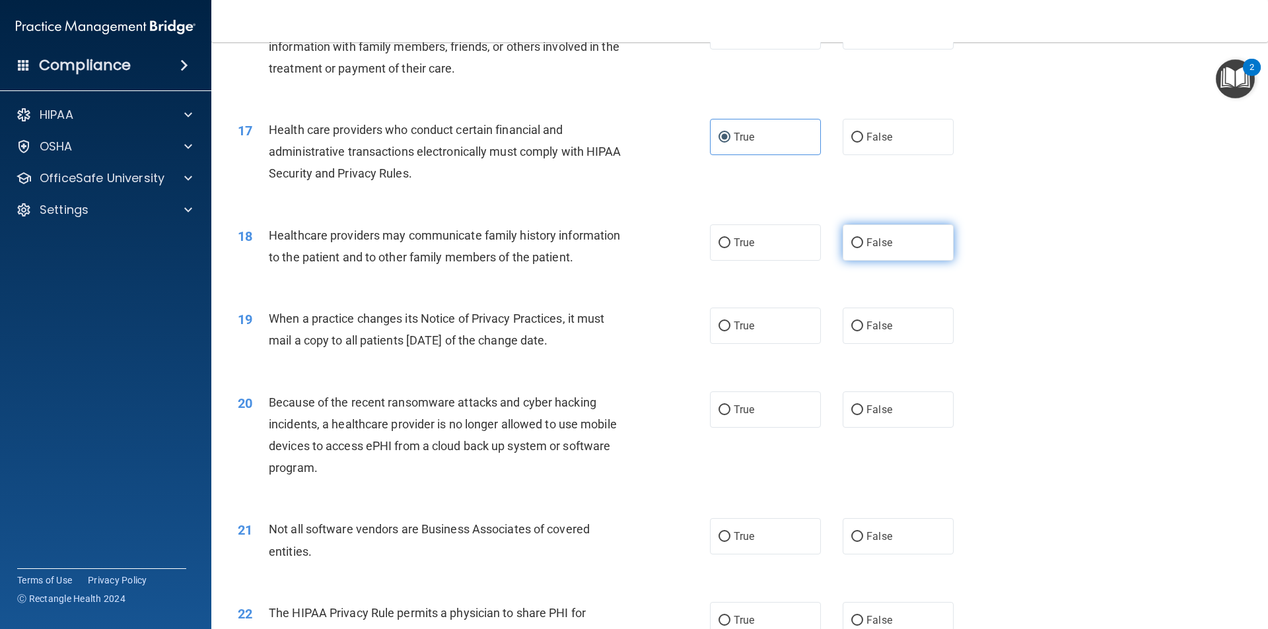
click at [908, 250] on label "False" at bounding box center [898, 243] width 111 height 36
click at [863, 248] on input "False" at bounding box center [857, 243] width 12 height 10
radio input "true"
click at [741, 335] on label "True" at bounding box center [765, 326] width 111 height 36
click at [730, 331] on input "True" at bounding box center [724, 327] width 12 height 10
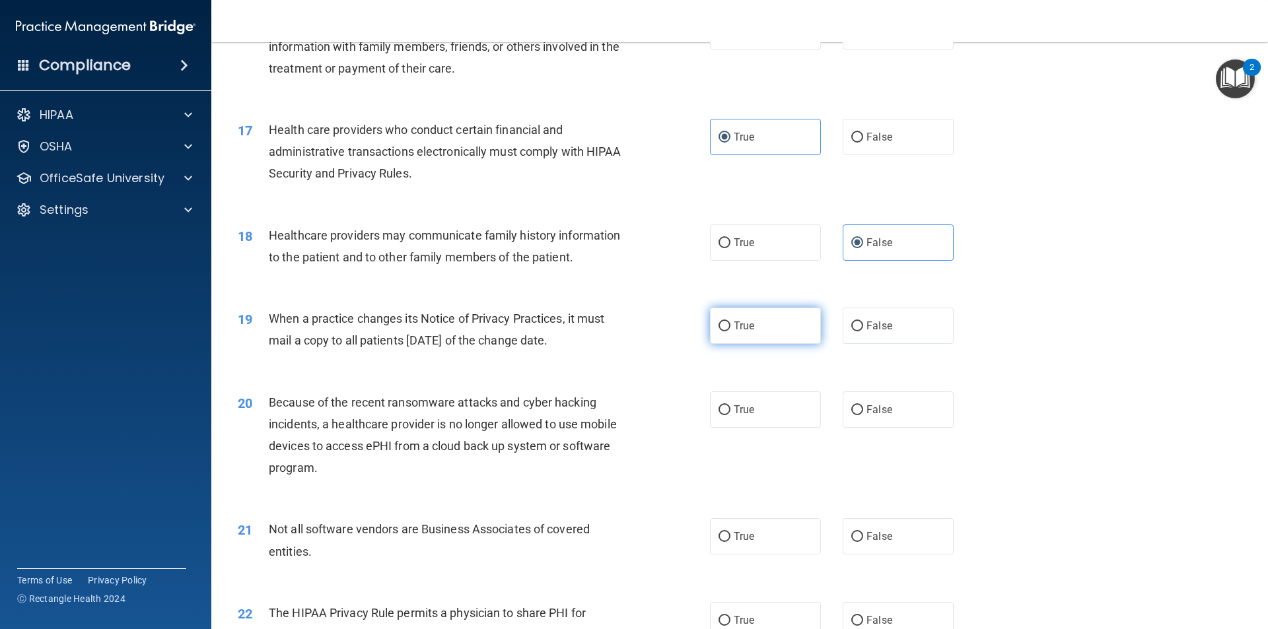
radio input "true"
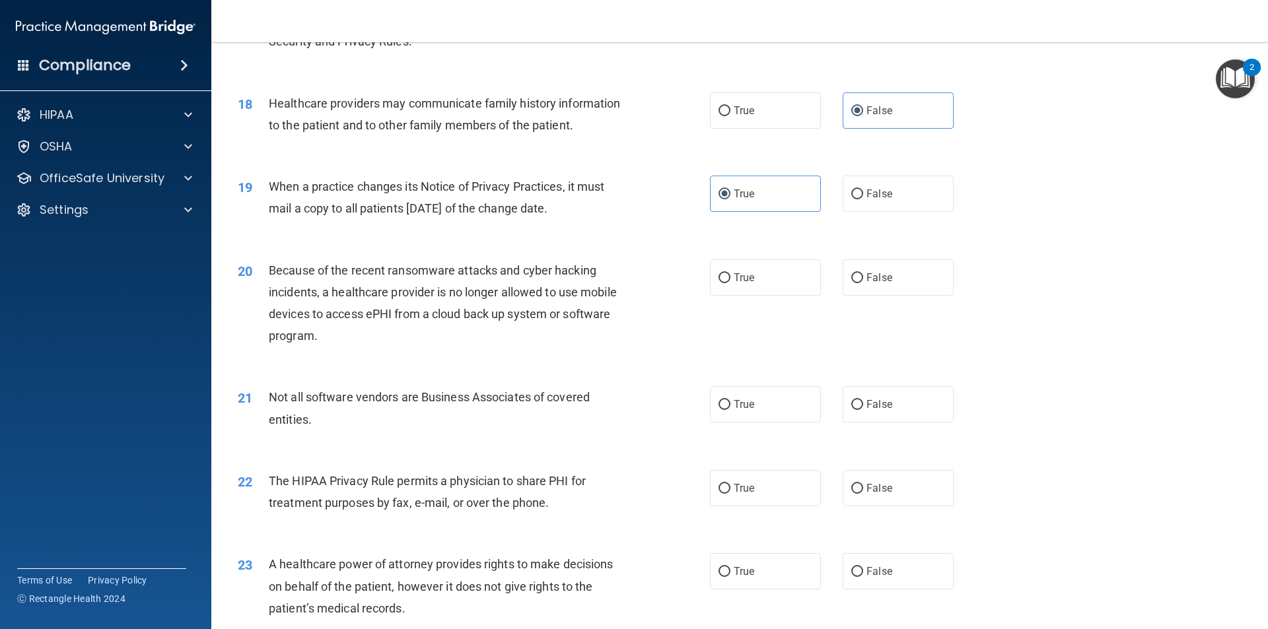
scroll to position [1783, 0]
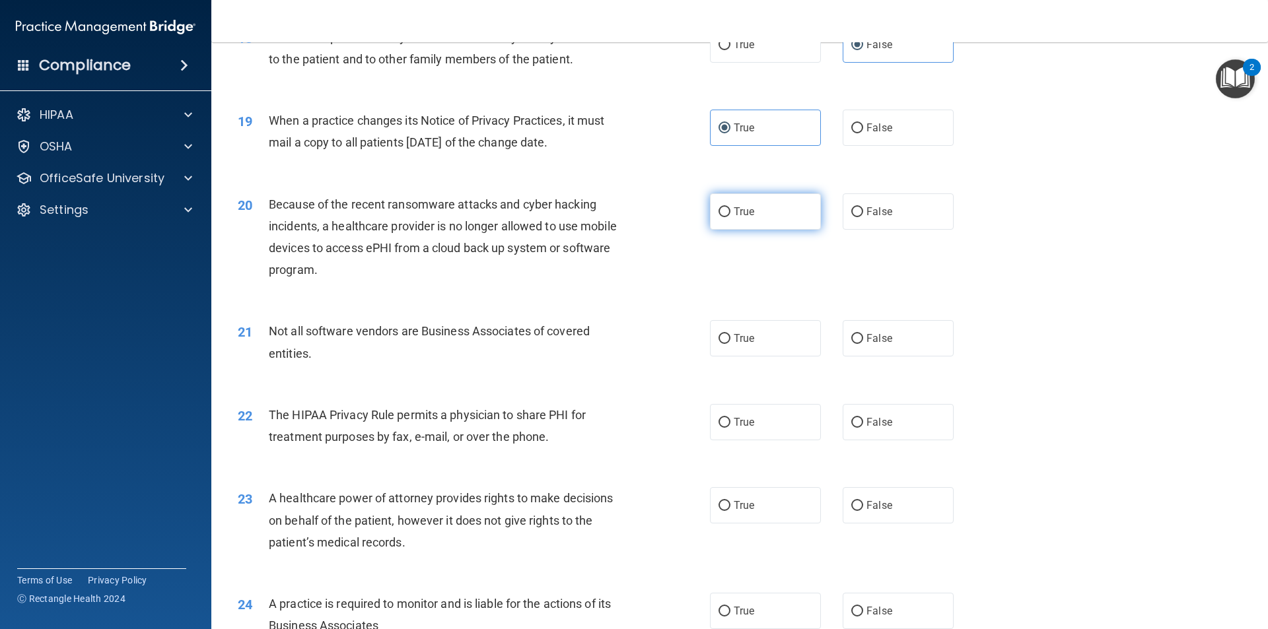
click at [766, 210] on label "True" at bounding box center [765, 211] width 111 height 36
click at [730, 210] on input "True" at bounding box center [724, 212] width 12 height 10
radio input "true"
click at [851, 345] on label "False" at bounding box center [898, 338] width 111 height 36
click at [851, 344] on input "False" at bounding box center [857, 339] width 12 height 10
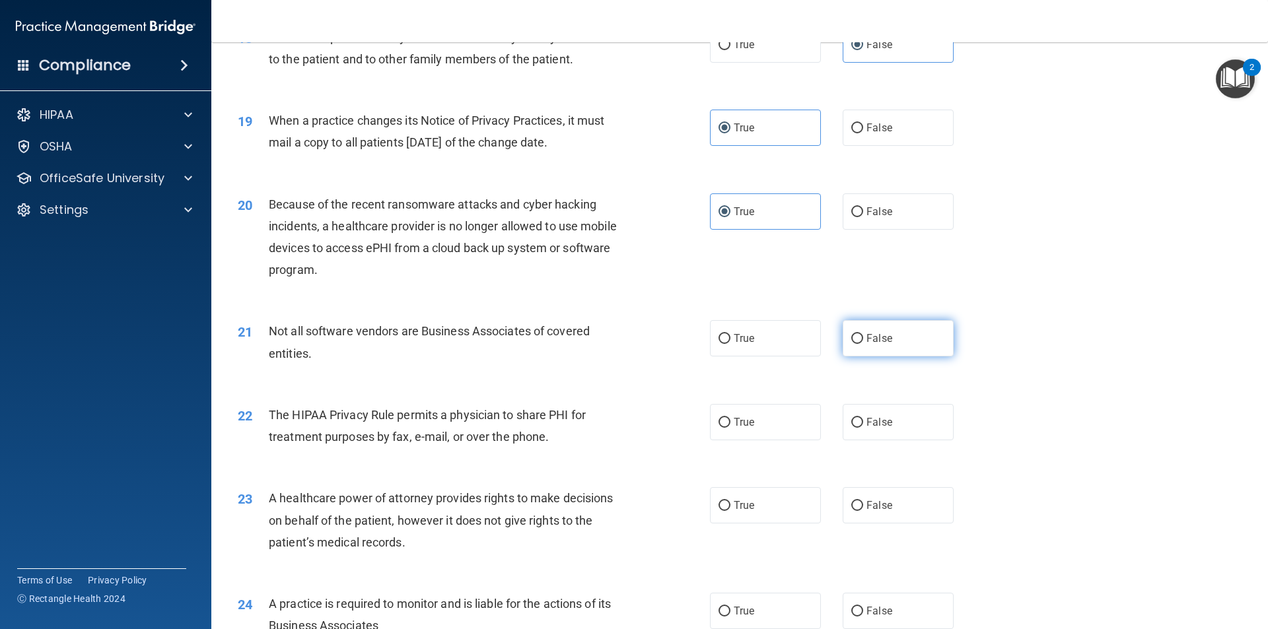
radio input "true"
click at [777, 348] on label "True" at bounding box center [765, 338] width 111 height 36
click at [730, 344] on input "True" at bounding box center [724, 339] width 12 height 10
radio input "true"
radio input "false"
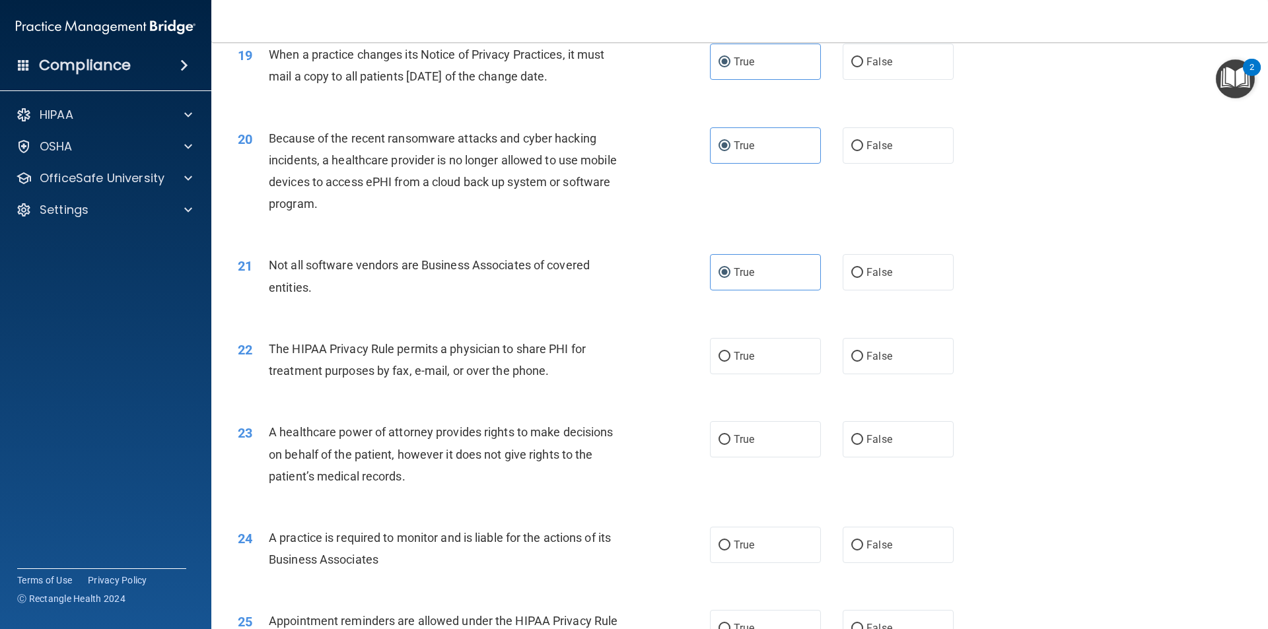
scroll to position [1915, 0]
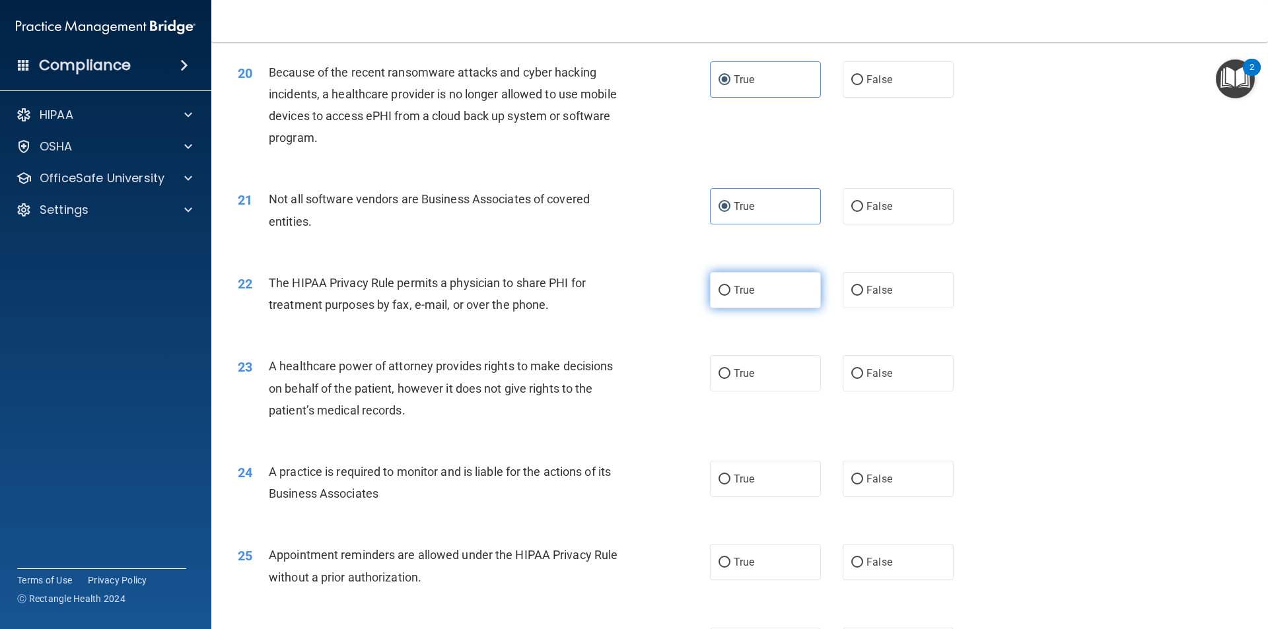
click at [764, 290] on label "True" at bounding box center [765, 290] width 111 height 36
click at [730, 290] on input "True" at bounding box center [724, 291] width 12 height 10
radio input "true"
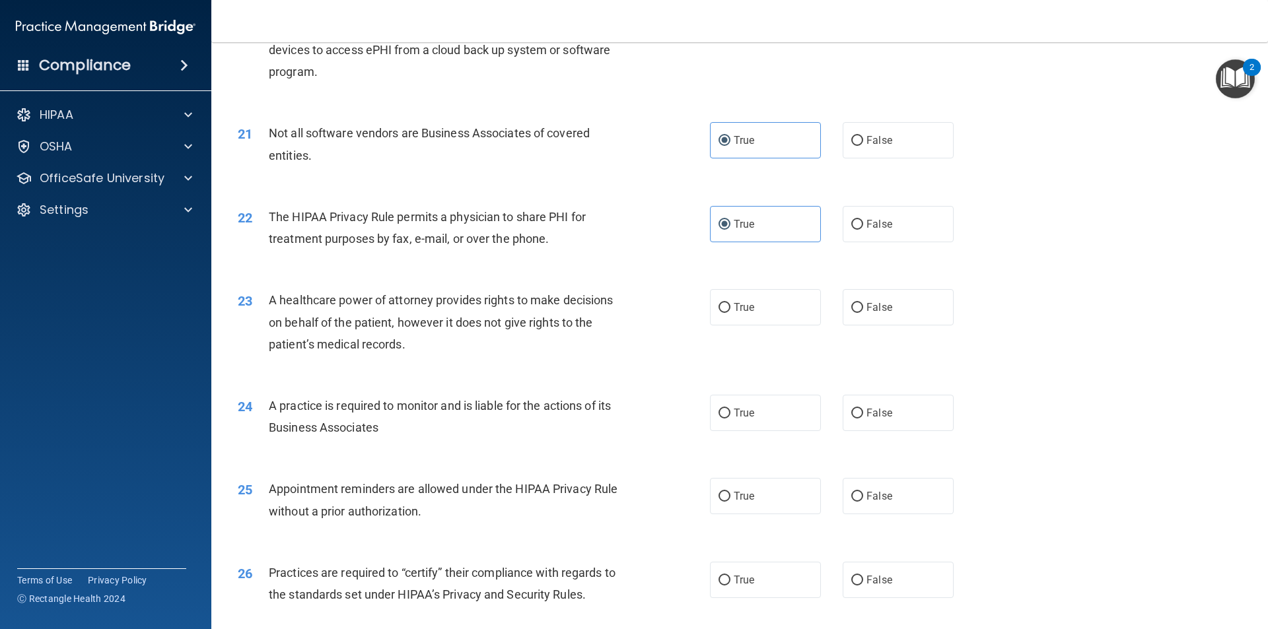
scroll to position [2047, 0]
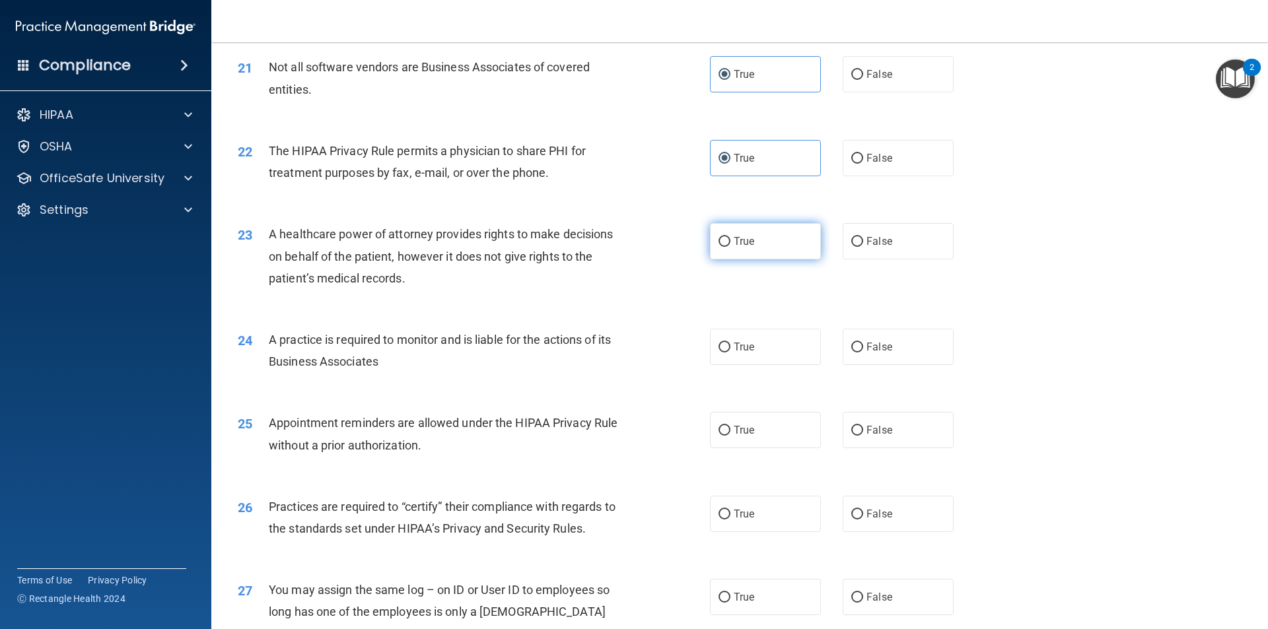
click at [726, 252] on label "True" at bounding box center [765, 241] width 111 height 36
click at [726, 247] on input "True" at bounding box center [724, 242] width 12 height 10
radio input "true"
click at [773, 357] on label "True" at bounding box center [765, 347] width 111 height 36
click at [730, 353] on input "True" at bounding box center [724, 348] width 12 height 10
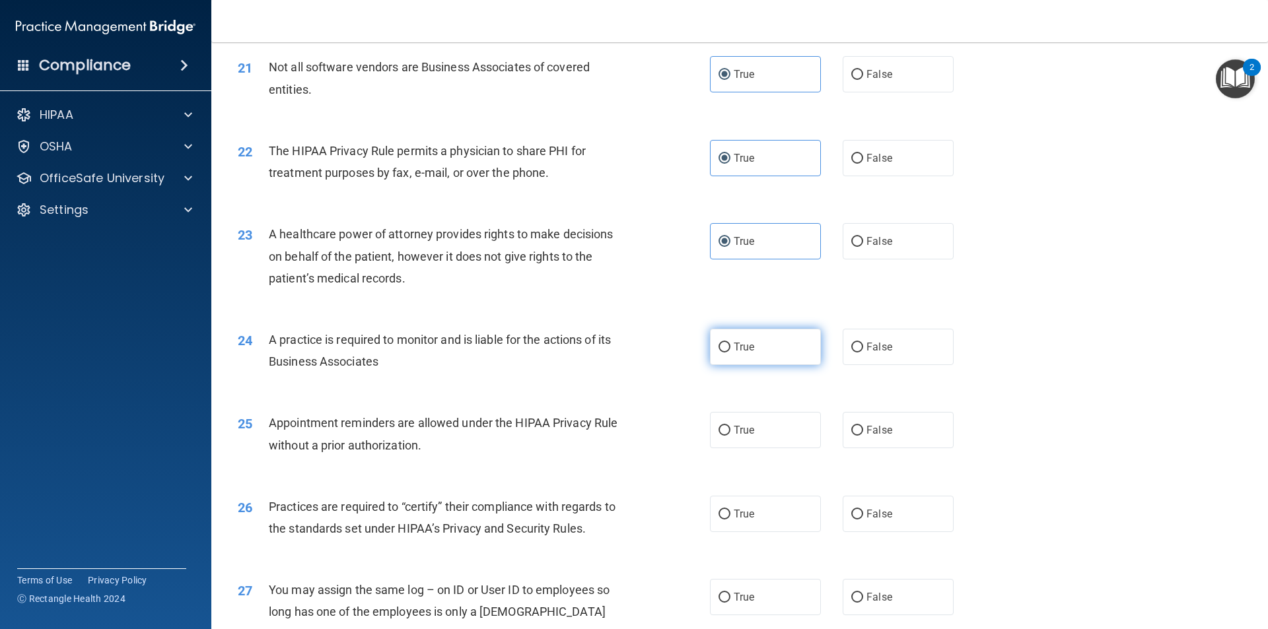
radio input "true"
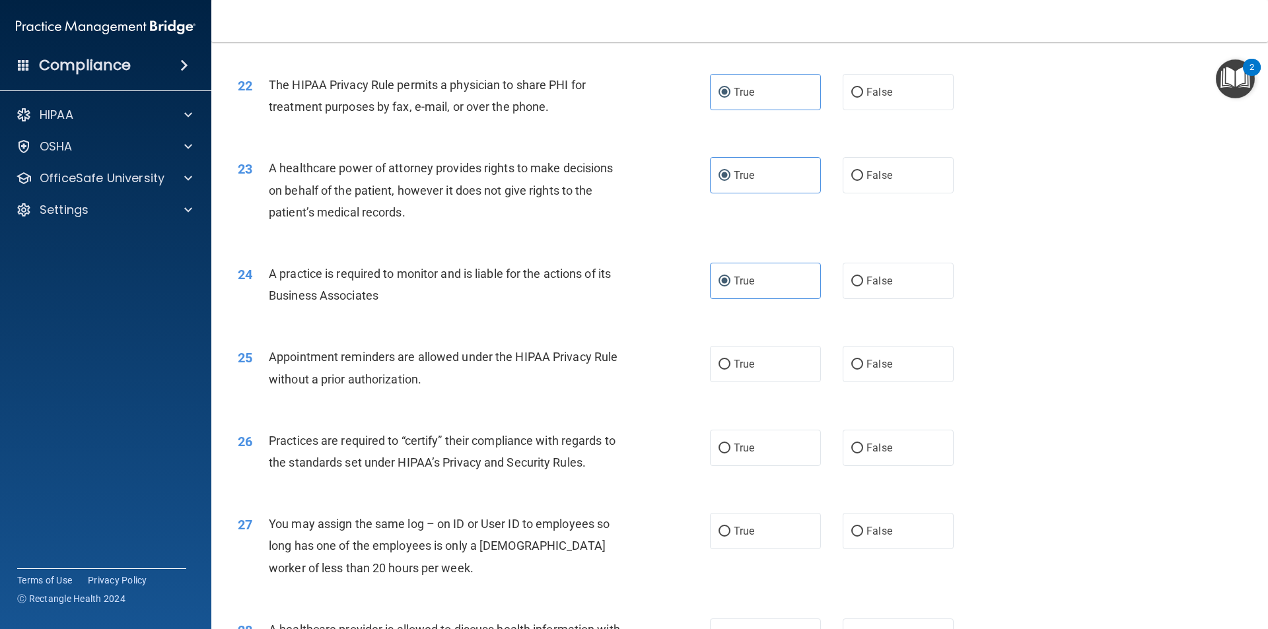
scroll to position [2179, 0]
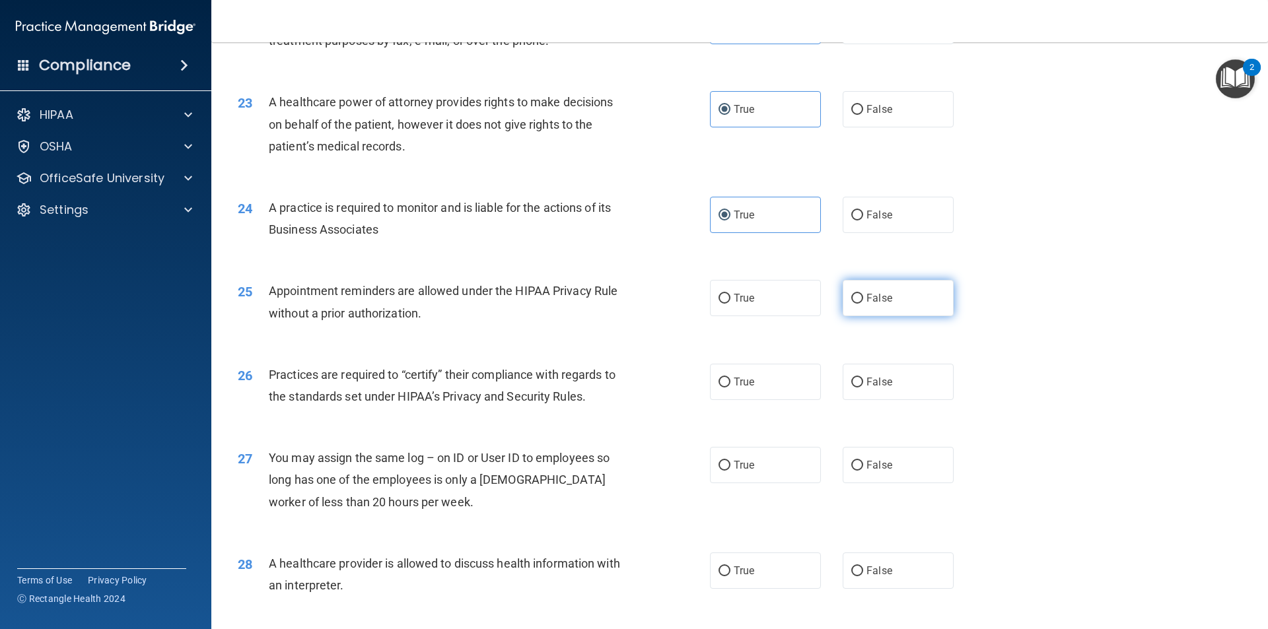
click at [884, 306] on label "False" at bounding box center [898, 298] width 111 height 36
click at [863, 304] on input "False" at bounding box center [857, 299] width 12 height 10
radio input "true"
click at [751, 305] on label "True" at bounding box center [765, 298] width 111 height 36
click at [730, 304] on input "True" at bounding box center [724, 299] width 12 height 10
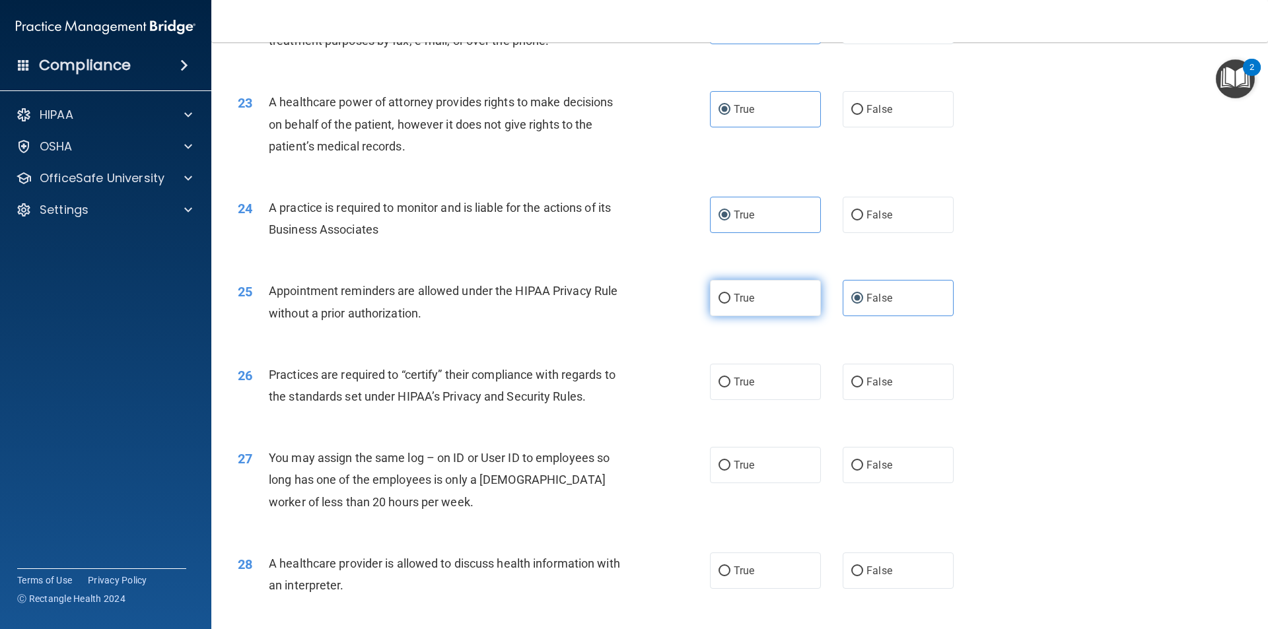
radio input "true"
radio input "false"
click at [762, 380] on label "True" at bounding box center [765, 382] width 111 height 36
click at [730, 380] on input "True" at bounding box center [724, 383] width 12 height 10
radio input "true"
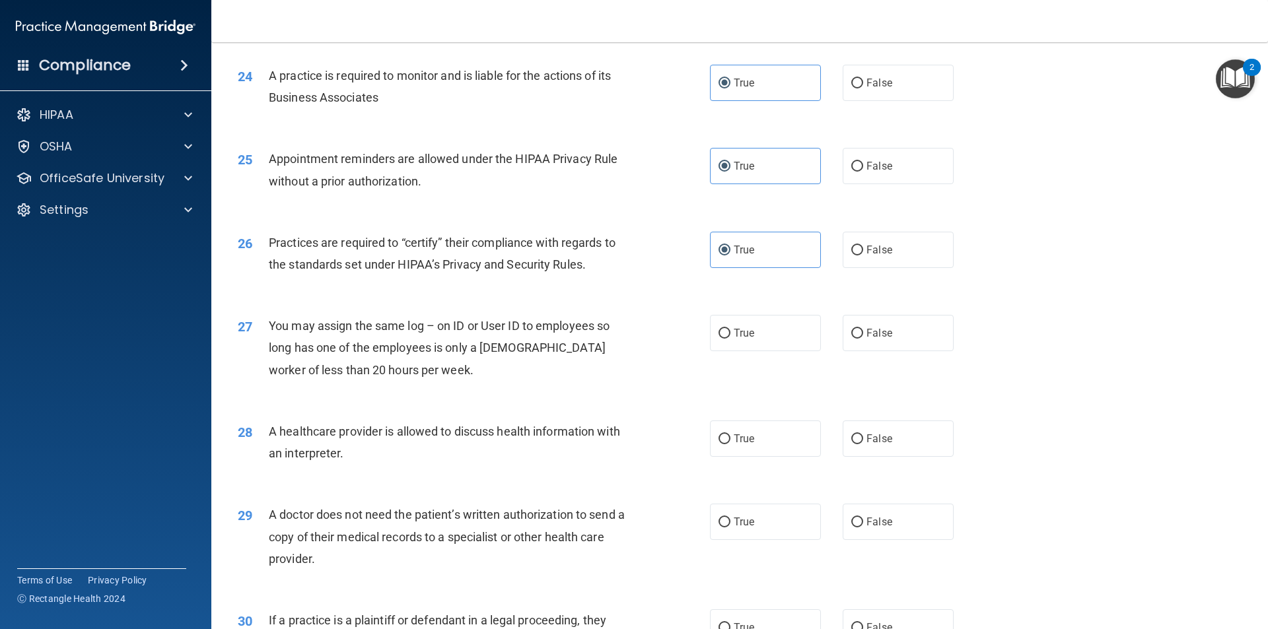
scroll to position [2377, 0]
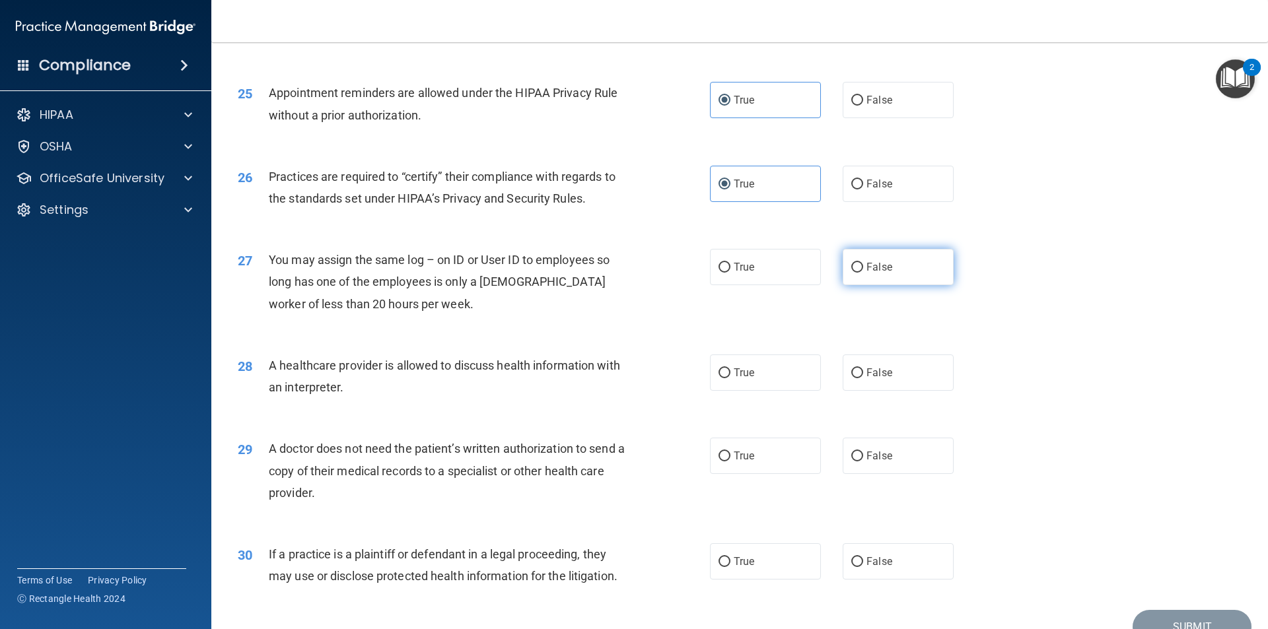
click at [887, 272] on label "False" at bounding box center [898, 267] width 111 height 36
click at [863, 272] on input "False" at bounding box center [857, 268] width 12 height 10
radio input "true"
click at [870, 370] on span "False" at bounding box center [879, 372] width 26 height 13
click at [863, 370] on input "False" at bounding box center [857, 373] width 12 height 10
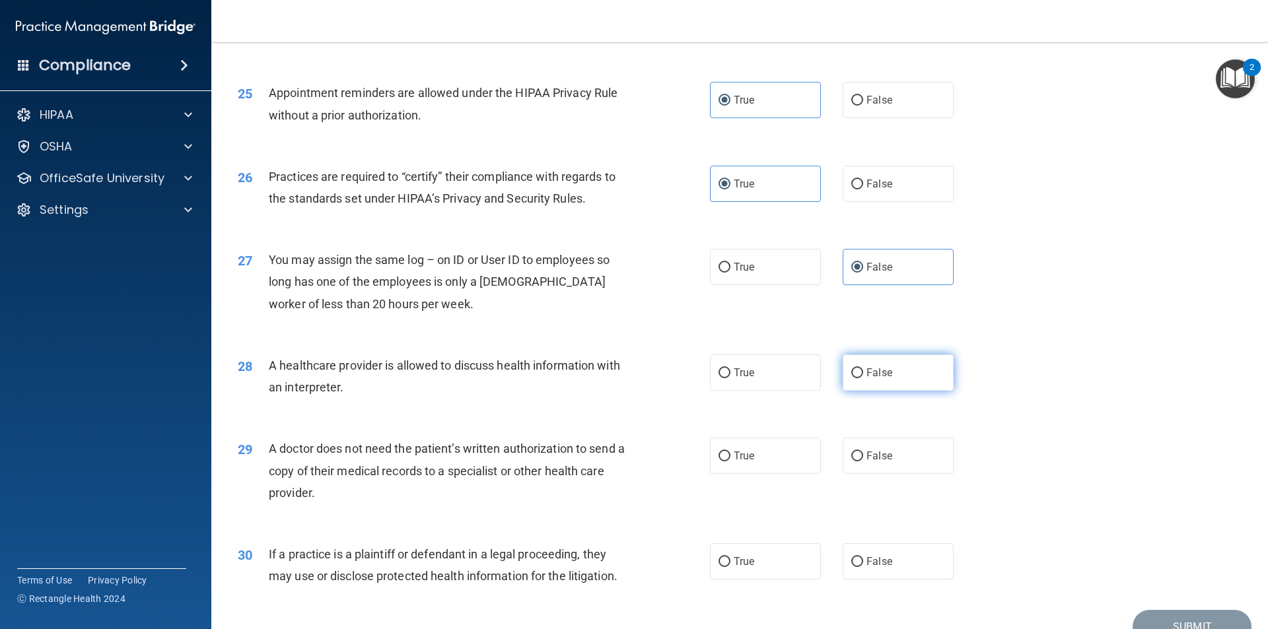
radio input "true"
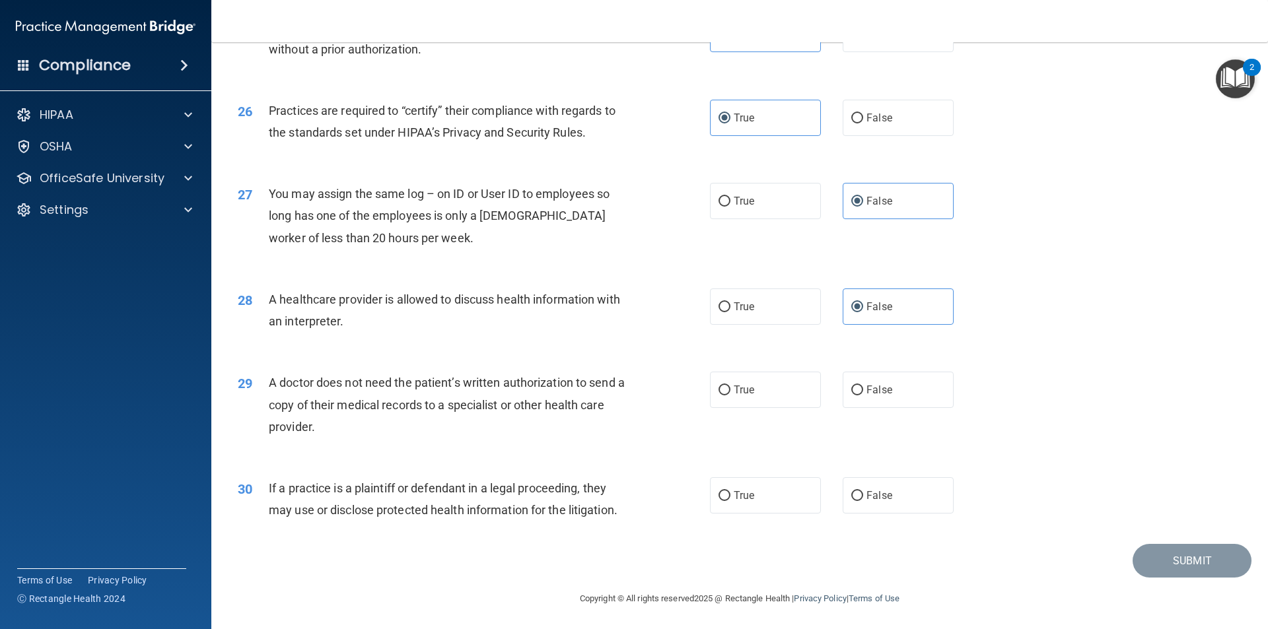
scroll to position [2444, 0]
click at [888, 389] on label "False" at bounding box center [898, 388] width 111 height 36
click at [863, 389] on input "False" at bounding box center [857, 389] width 12 height 10
radio input "true"
click at [793, 502] on label "True" at bounding box center [765, 494] width 111 height 36
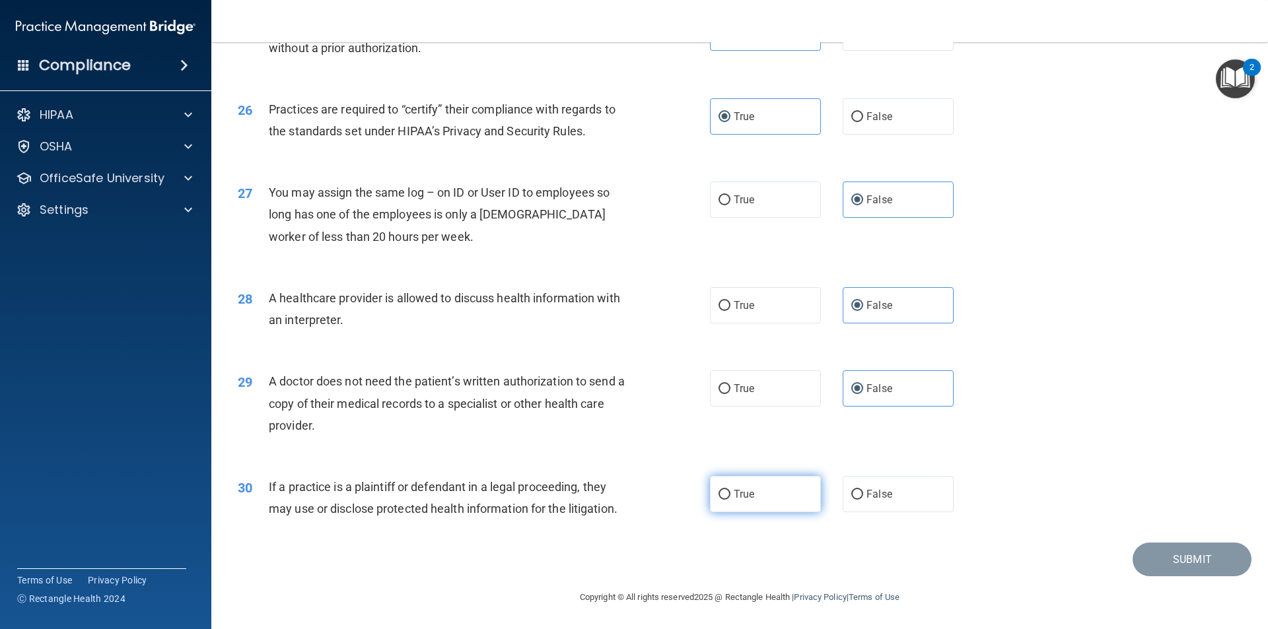
click at [730, 500] on input "True" at bounding box center [724, 495] width 12 height 10
radio input "true"
click at [1178, 559] on button "Submit" at bounding box center [1191, 560] width 119 height 34
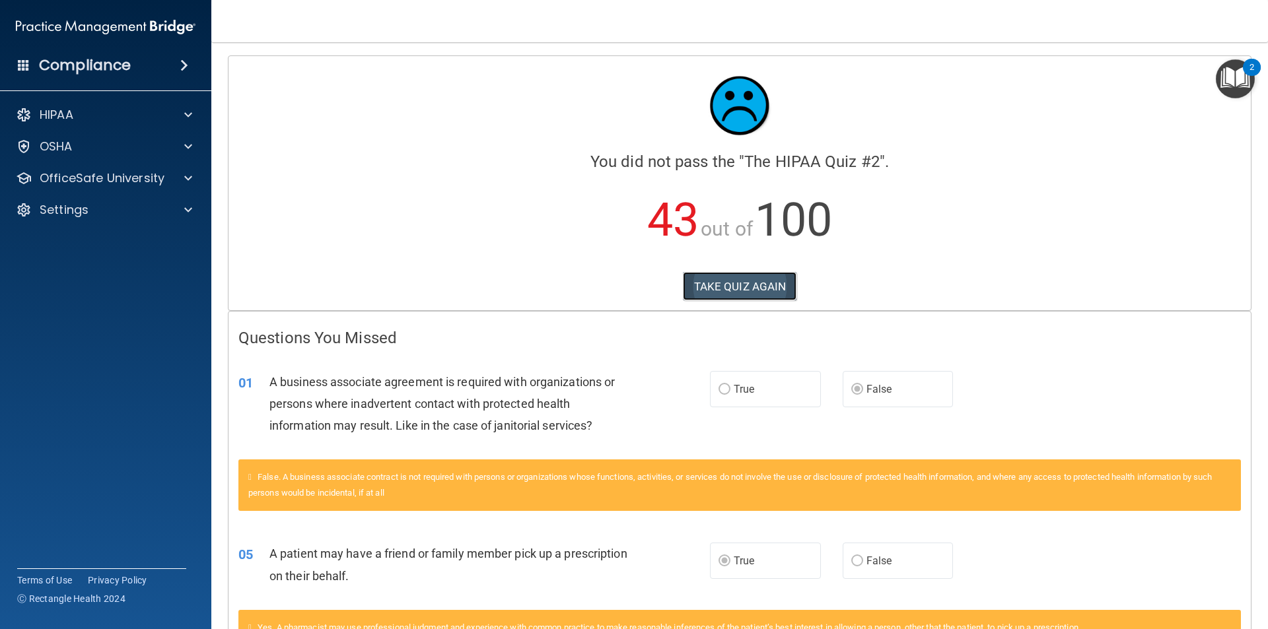
click at [721, 289] on button "TAKE QUIZ AGAIN" at bounding box center [740, 286] width 114 height 29
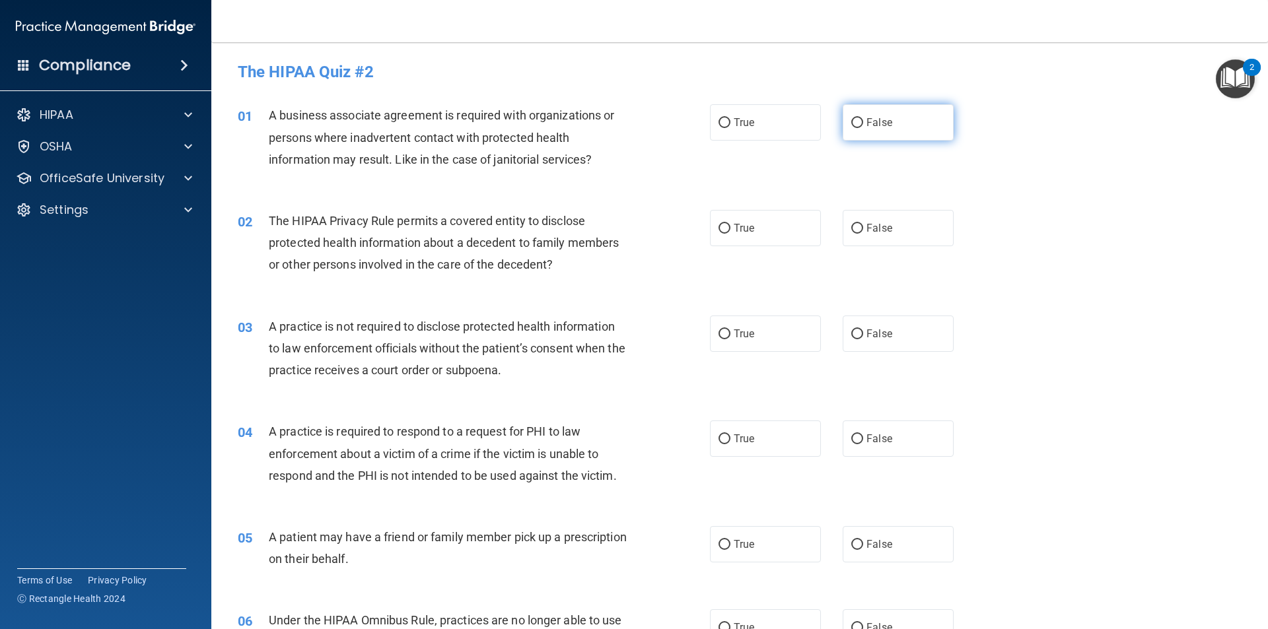
click at [851, 125] on input "False" at bounding box center [857, 123] width 12 height 10
radio input "true"
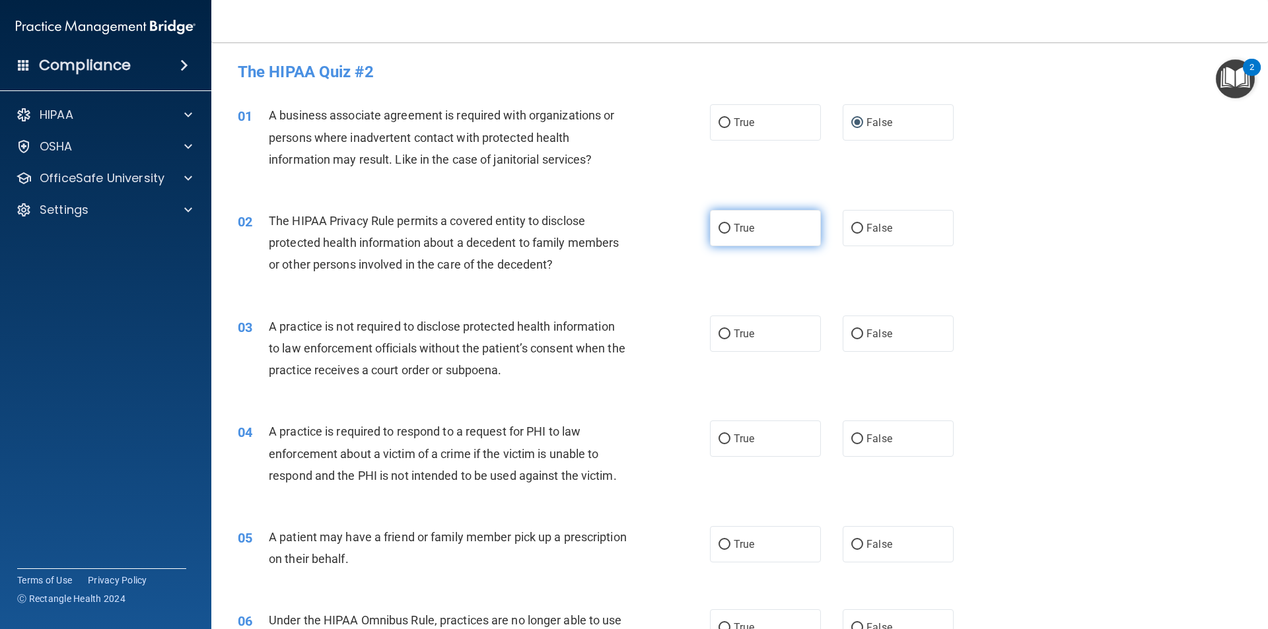
click at [777, 236] on label "True" at bounding box center [765, 228] width 111 height 36
click at [730, 234] on input "True" at bounding box center [724, 229] width 12 height 10
radio input "true"
click at [866, 336] on span "False" at bounding box center [879, 334] width 26 height 13
click at [863, 336] on input "False" at bounding box center [857, 334] width 12 height 10
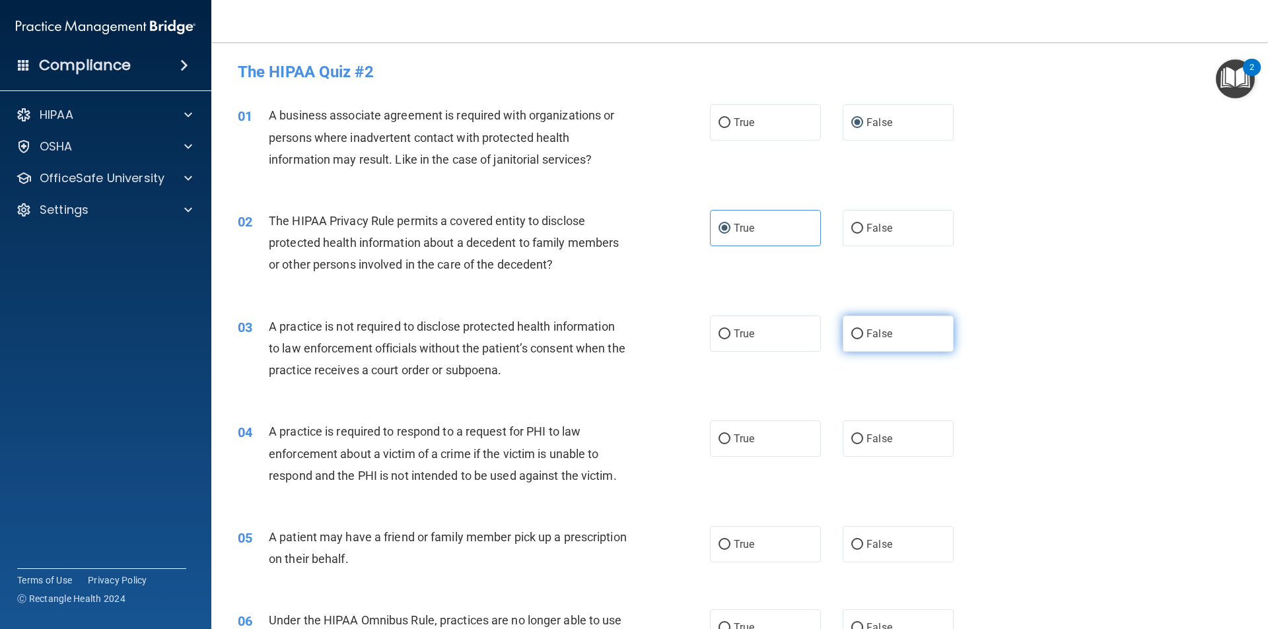
radio input "true"
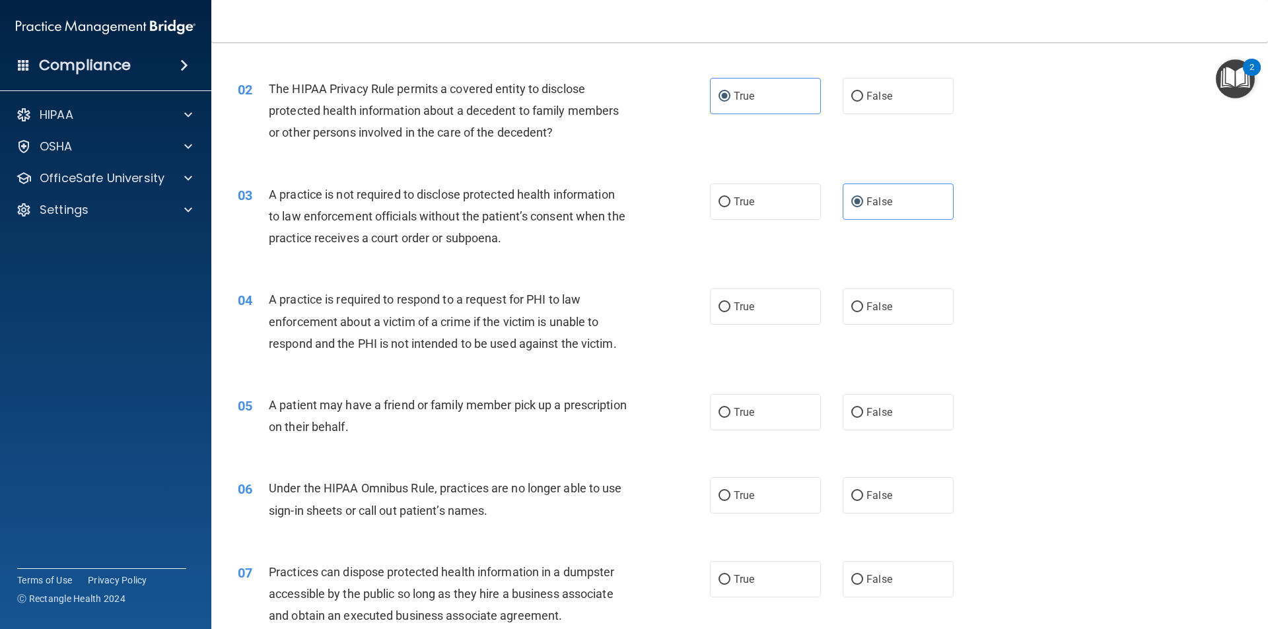
scroll to position [198, 0]
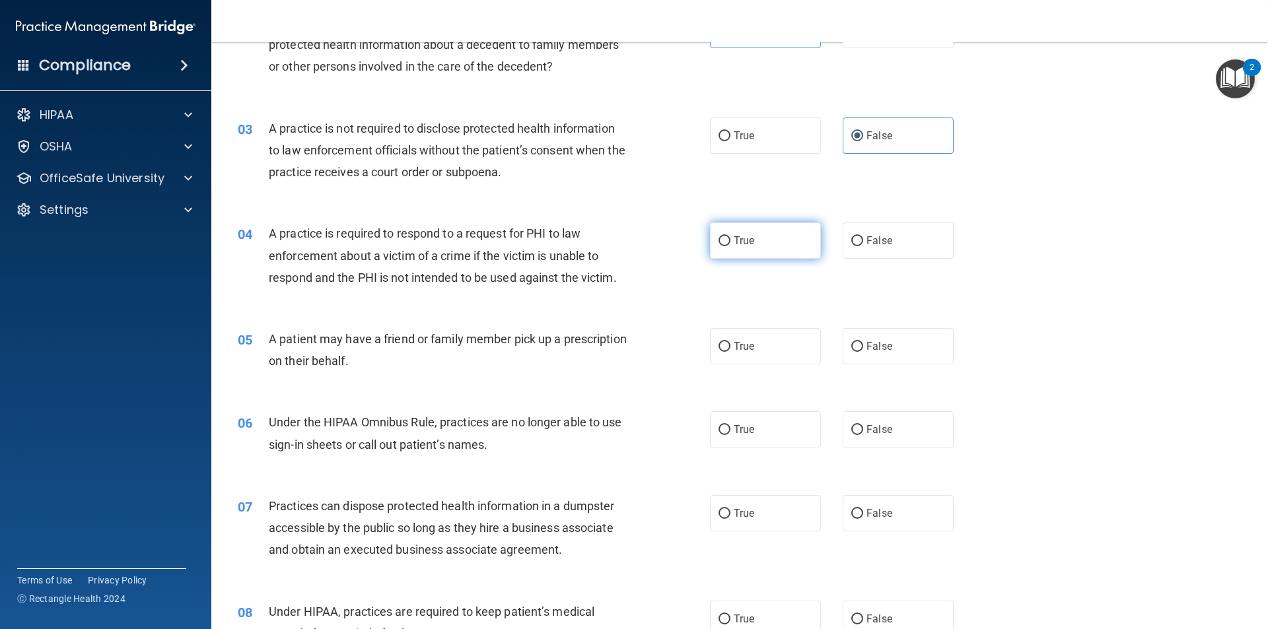
click at [754, 246] on label "True" at bounding box center [765, 241] width 111 height 36
click at [730, 246] on input "True" at bounding box center [724, 241] width 12 height 10
radio input "true"
click at [780, 344] on label "True" at bounding box center [765, 346] width 111 height 36
click at [730, 344] on input "True" at bounding box center [724, 347] width 12 height 10
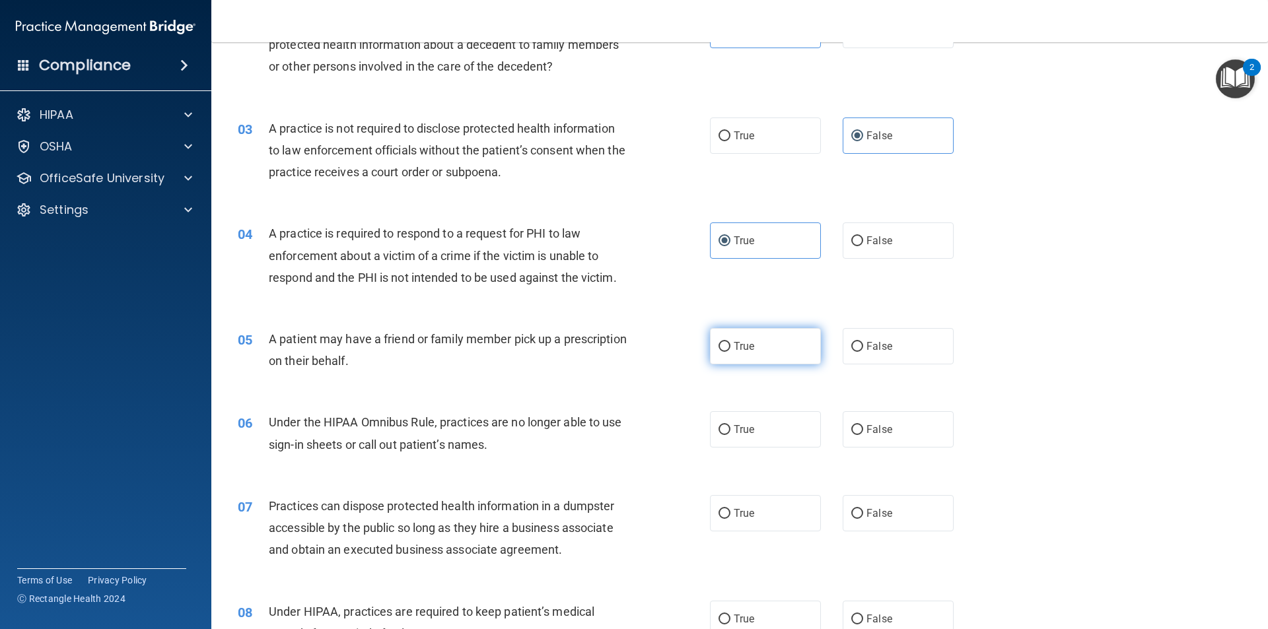
radio input "true"
click at [856, 432] on input "False" at bounding box center [857, 430] width 12 height 10
radio input "true"
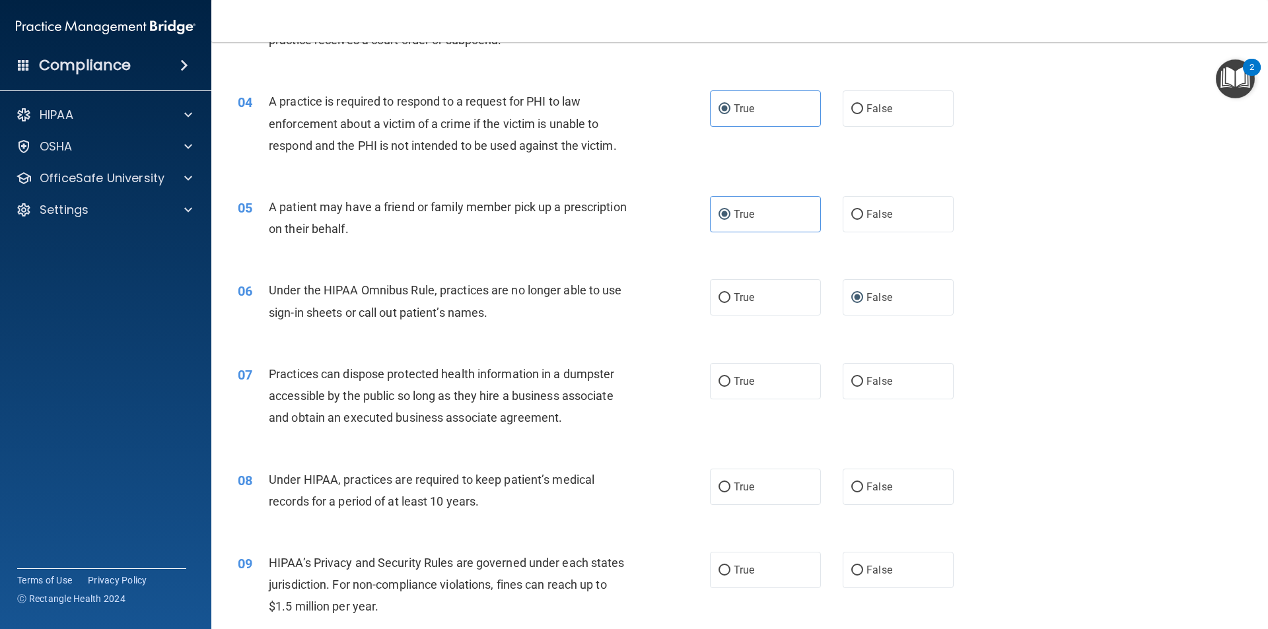
scroll to position [396, 0]
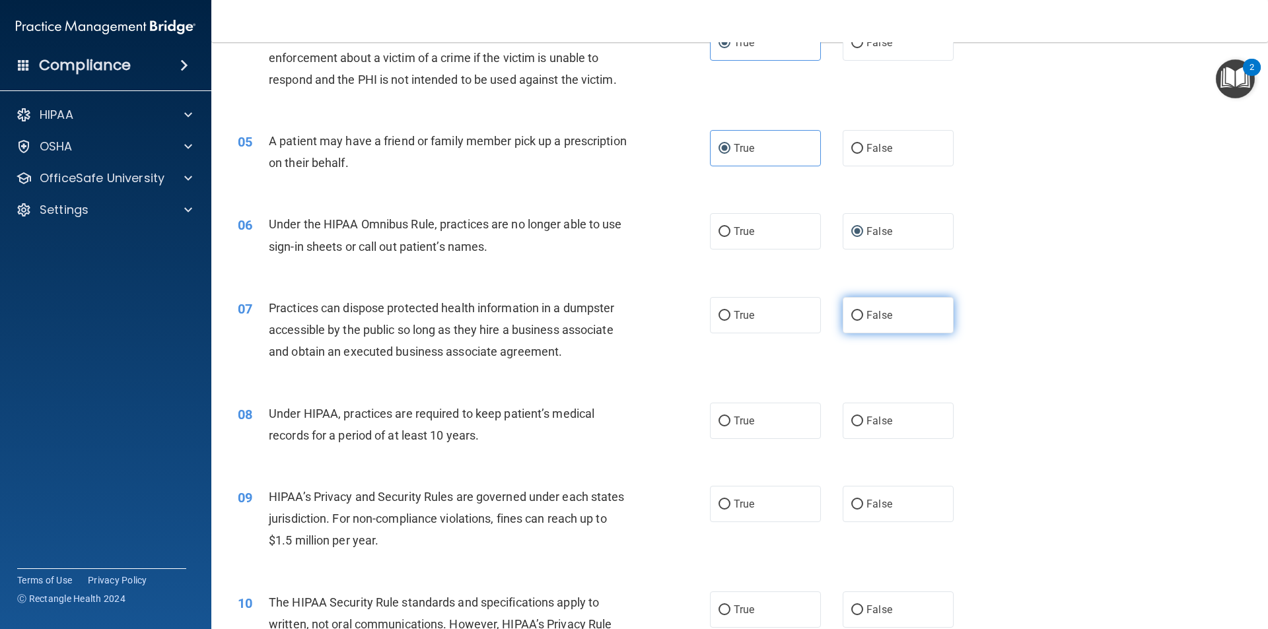
click at [870, 320] on span "False" at bounding box center [879, 315] width 26 height 13
click at [863, 320] on input "False" at bounding box center [857, 316] width 12 height 10
radio input "true"
drag, startPoint x: 860, startPoint y: 393, endPoint x: 860, endPoint y: 406, distance: 13.2
click at [860, 395] on div "08 Under HIPAA, practices are required to keep patient’s medical records for a …" at bounding box center [739, 427] width 1023 height 83
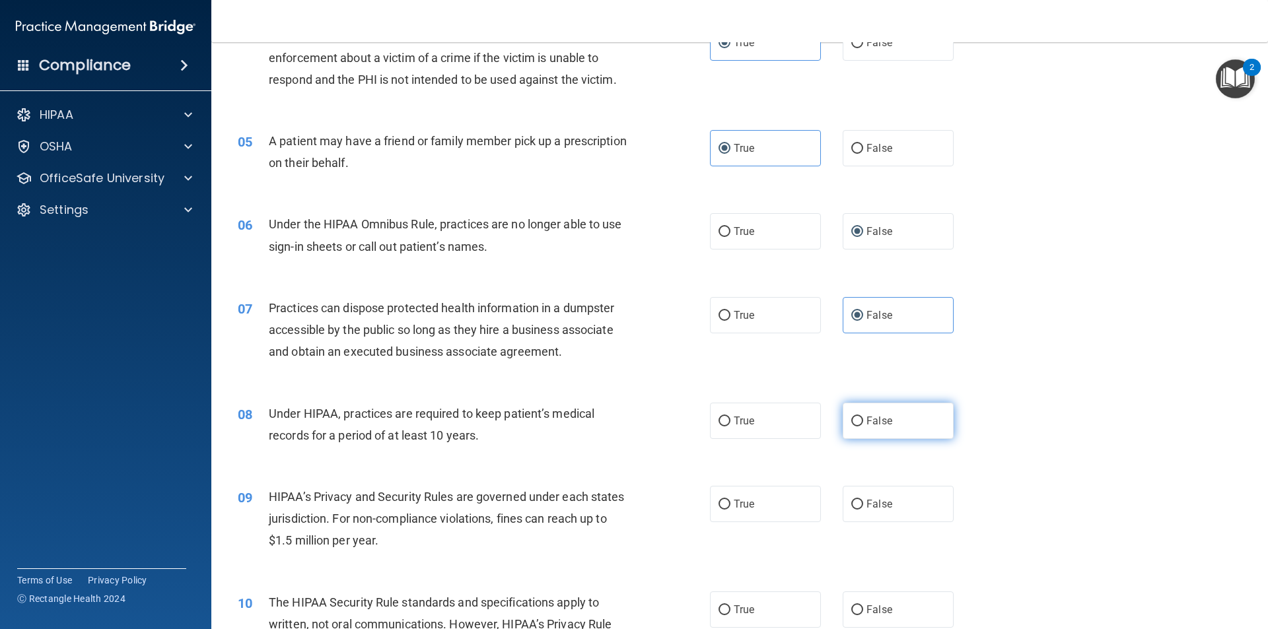
click at [860, 407] on label "False" at bounding box center [898, 421] width 111 height 36
click at [860, 417] on input "False" at bounding box center [857, 422] width 12 height 10
radio input "true"
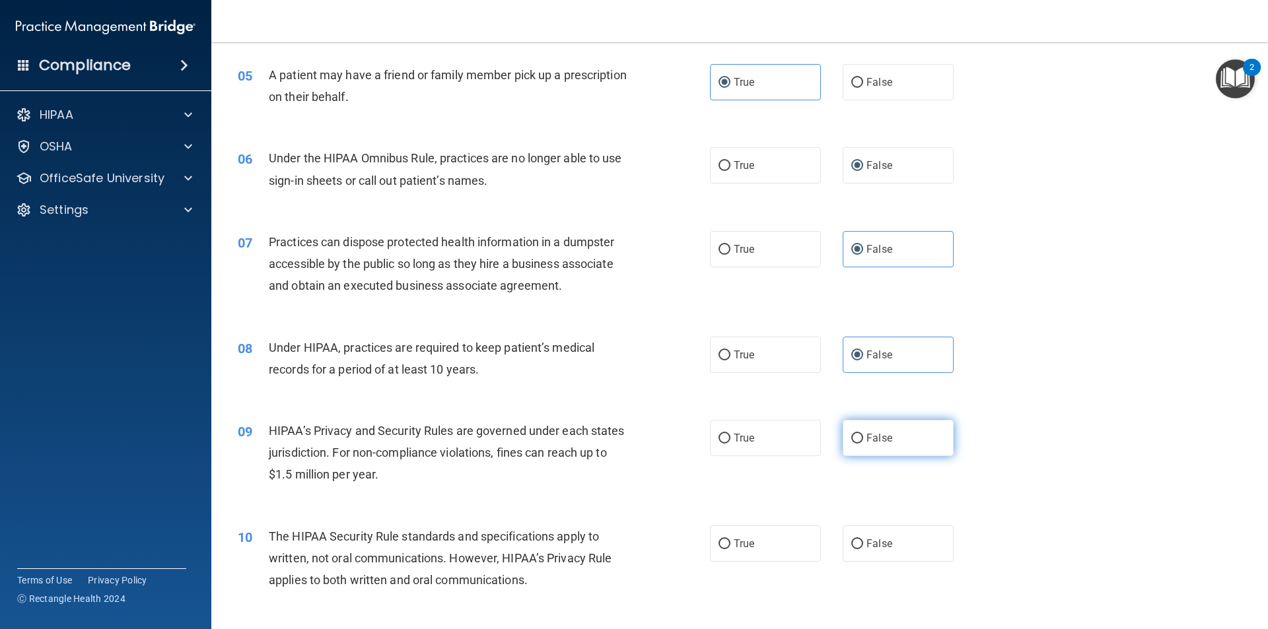
click at [895, 442] on label "False" at bounding box center [898, 438] width 111 height 36
click at [863, 442] on input "False" at bounding box center [857, 439] width 12 height 10
radio input "true"
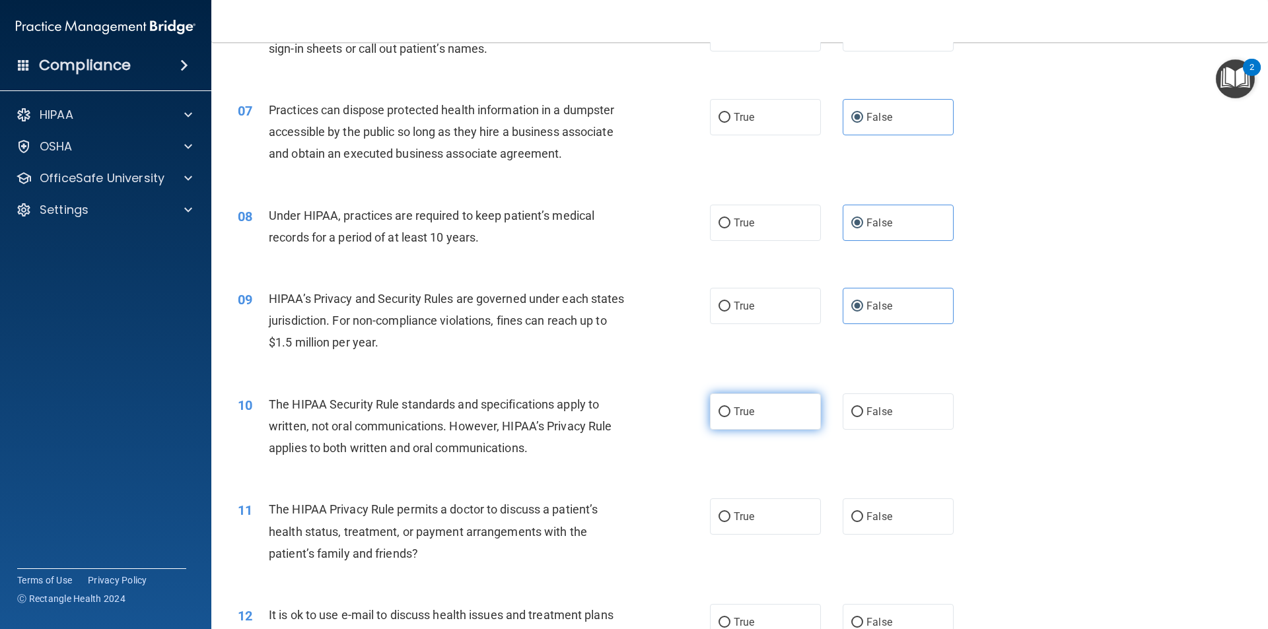
click at [745, 424] on label "True" at bounding box center [765, 412] width 111 height 36
click at [730, 417] on input "True" at bounding box center [724, 412] width 12 height 10
radio input "true"
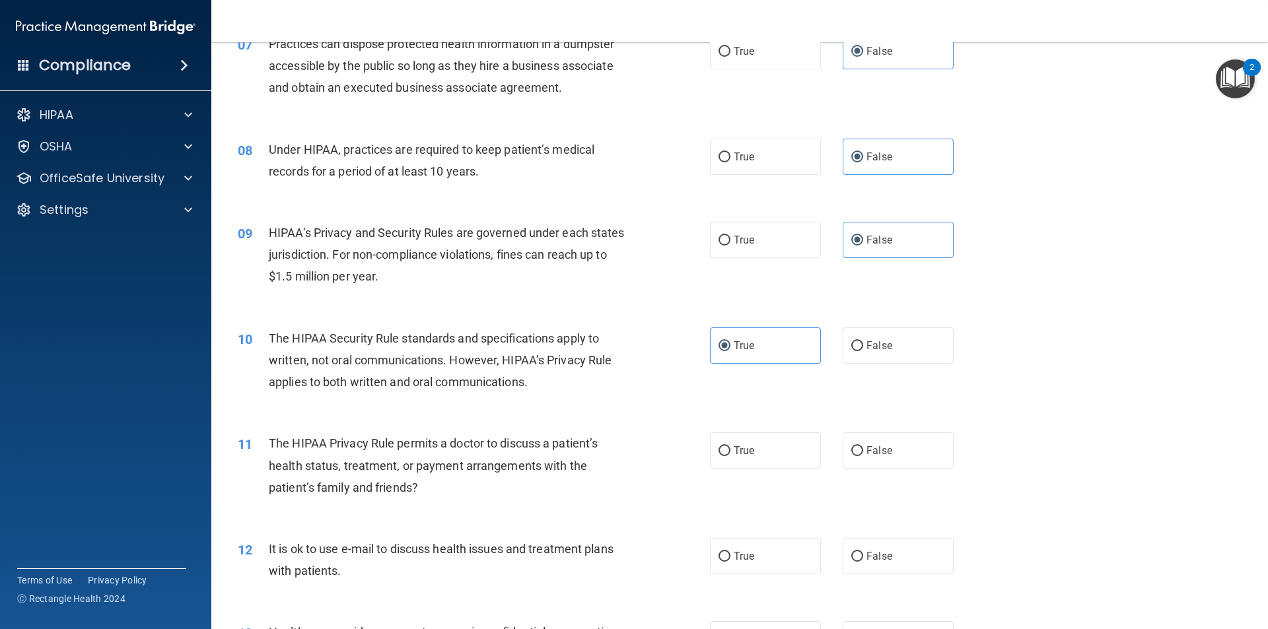
scroll to position [726, 0]
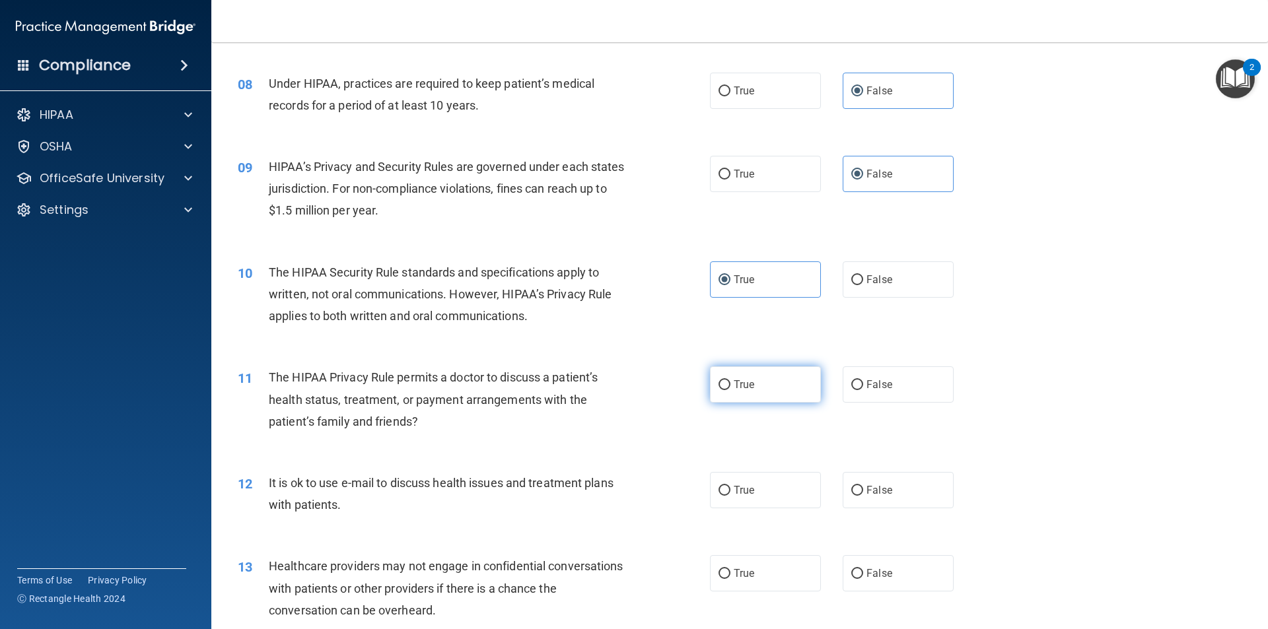
click at [749, 388] on span "True" at bounding box center [744, 384] width 20 height 13
click at [730, 388] on input "True" at bounding box center [724, 385] width 12 height 10
radio input "true"
click at [736, 480] on label "True" at bounding box center [765, 490] width 111 height 36
click at [730, 486] on input "True" at bounding box center [724, 491] width 12 height 10
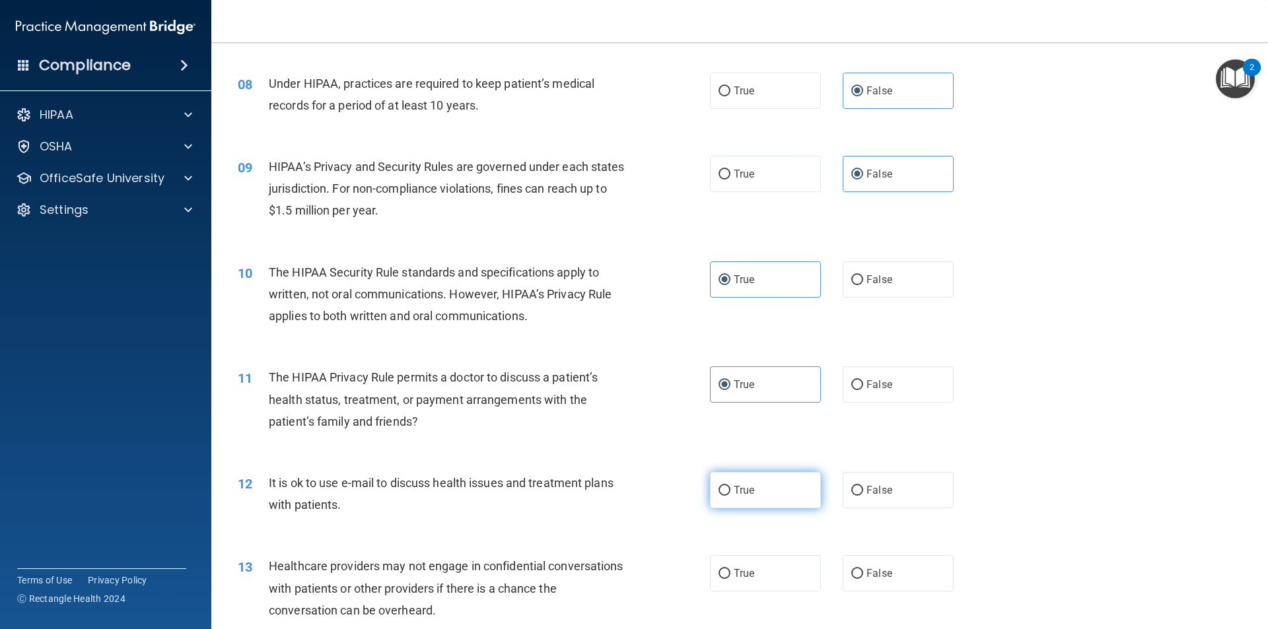
radio input "true"
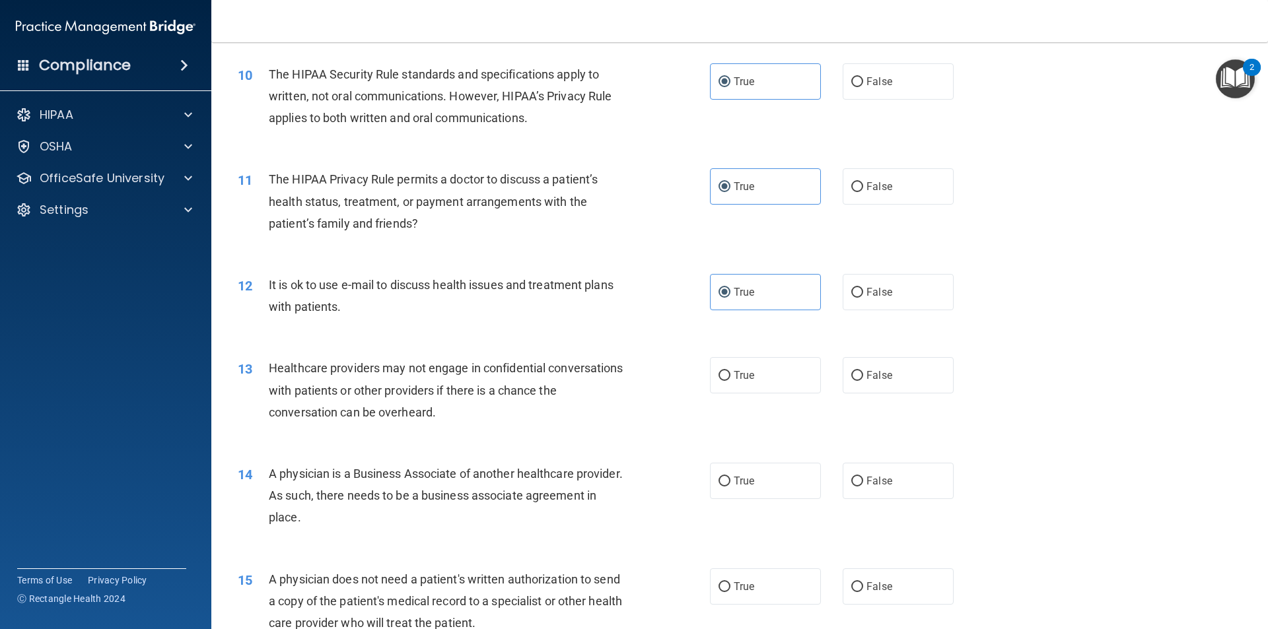
scroll to position [990, 0]
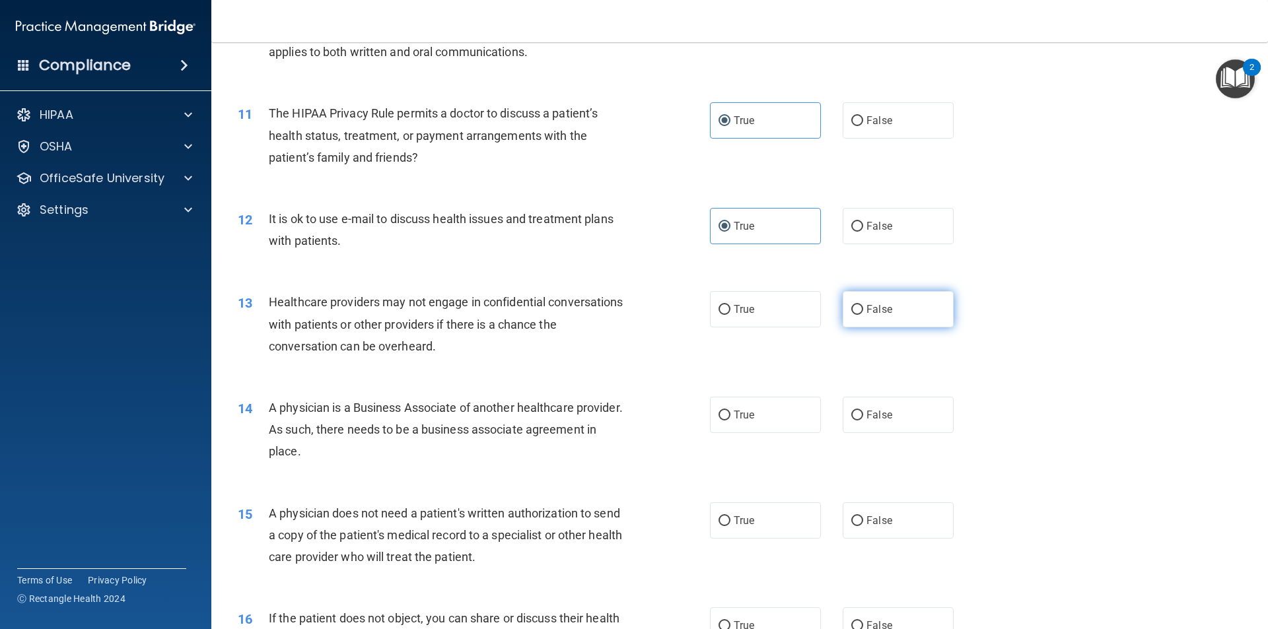
click at [866, 309] on span "False" at bounding box center [879, 309] width 26 height 13
click at [863, 309] on input "False" at bounding box center [857, 310] width 12 height 10
radio input "true"
click at [855, 420] on input "False" at bounding box center [857, 416] width 12 height 10
radio input "true"
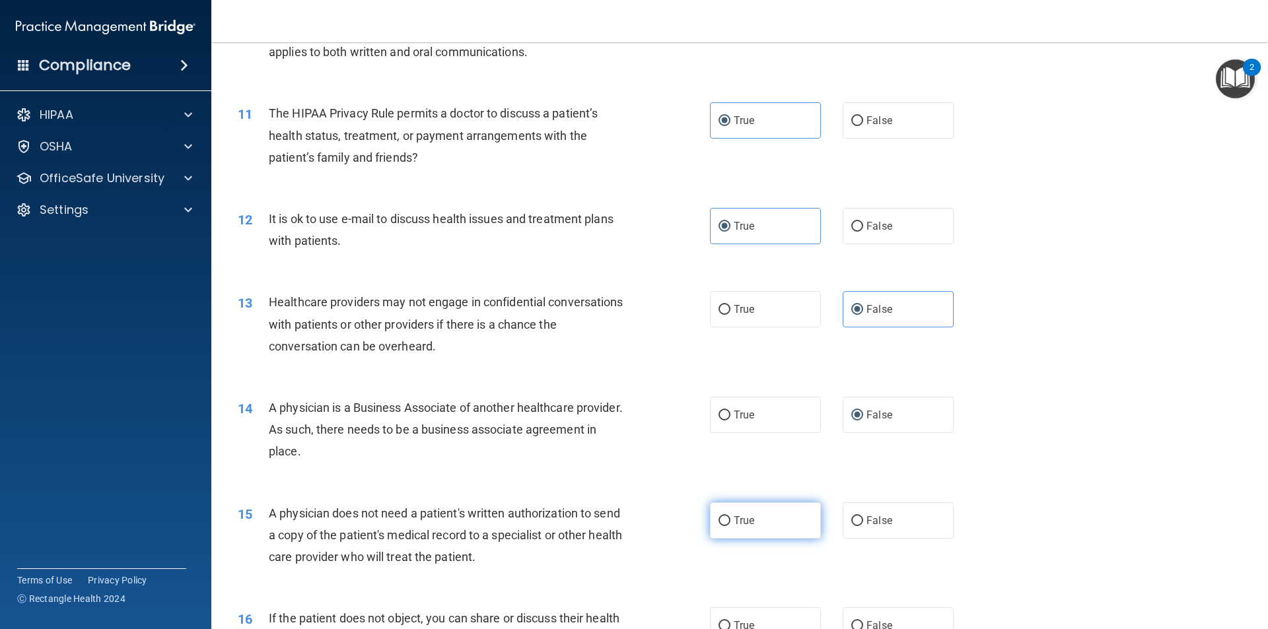
click at [736, 516] on span "True" at bounding box center [744, 520] width 20 height 13
click at [730, 516] on input "True" at bounding box center [724, 521] width 12 height 10
radio input "true"
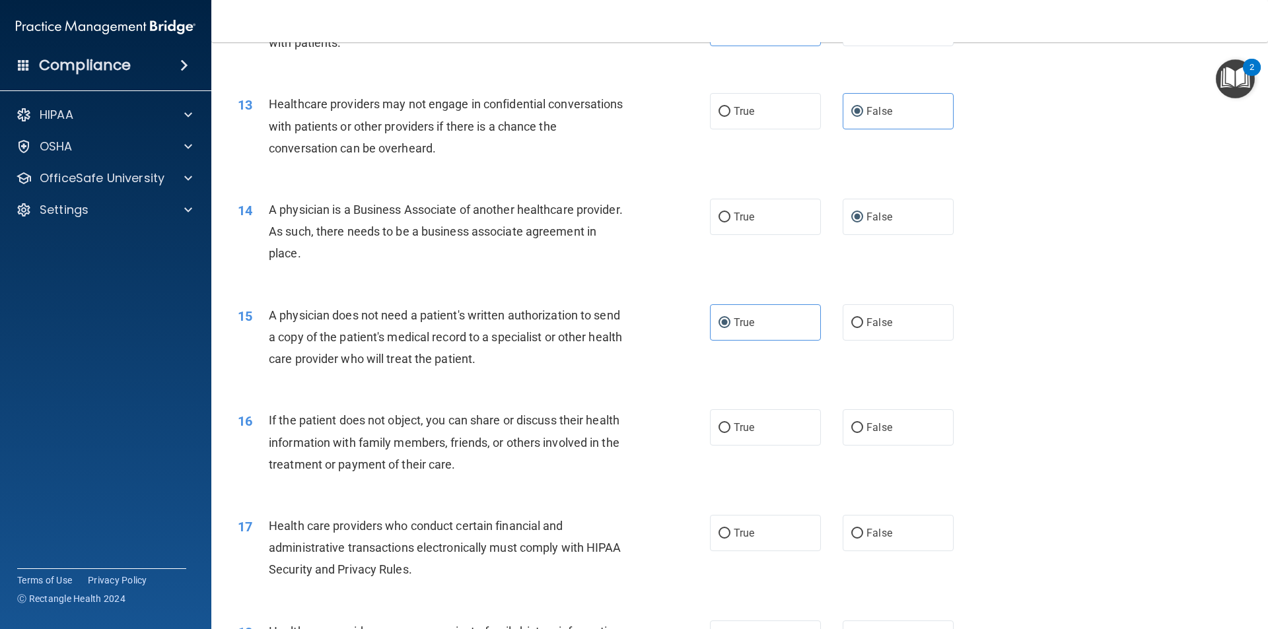
scroll to position [1255, 0]
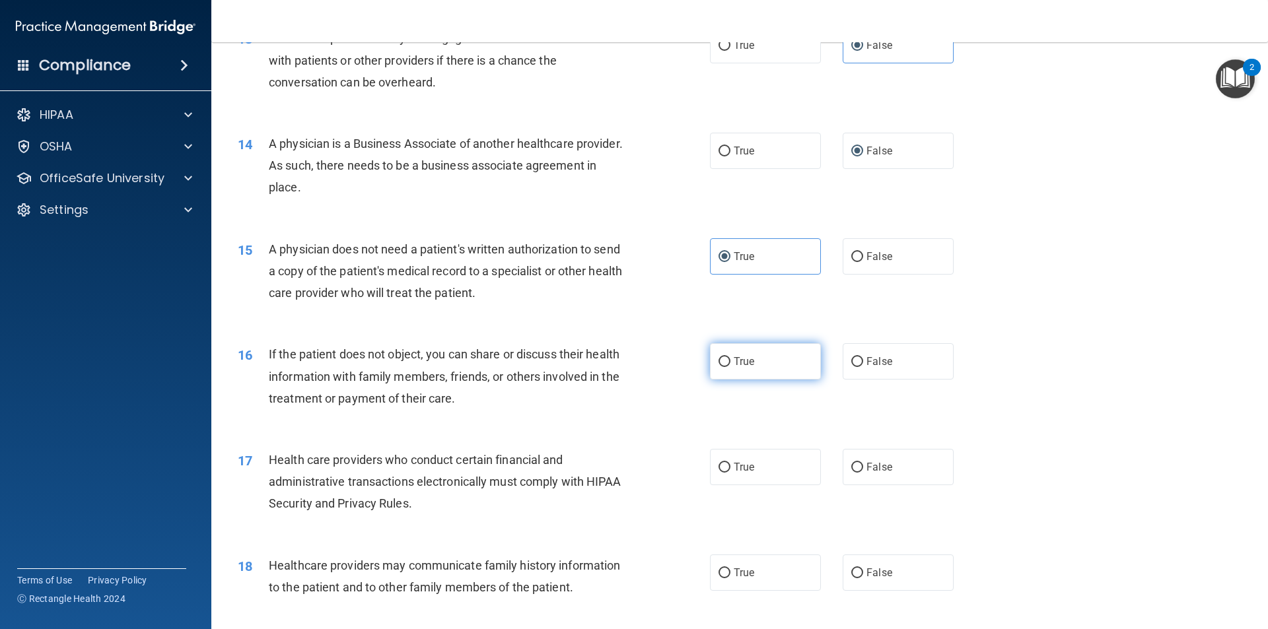
click at [730, 378] on label "True" at bounding box center [765, 361] width 111 height 36
click at [730, 367] on input "True" at bounding box center [724, 362] width 12 height 10
radio input "true"
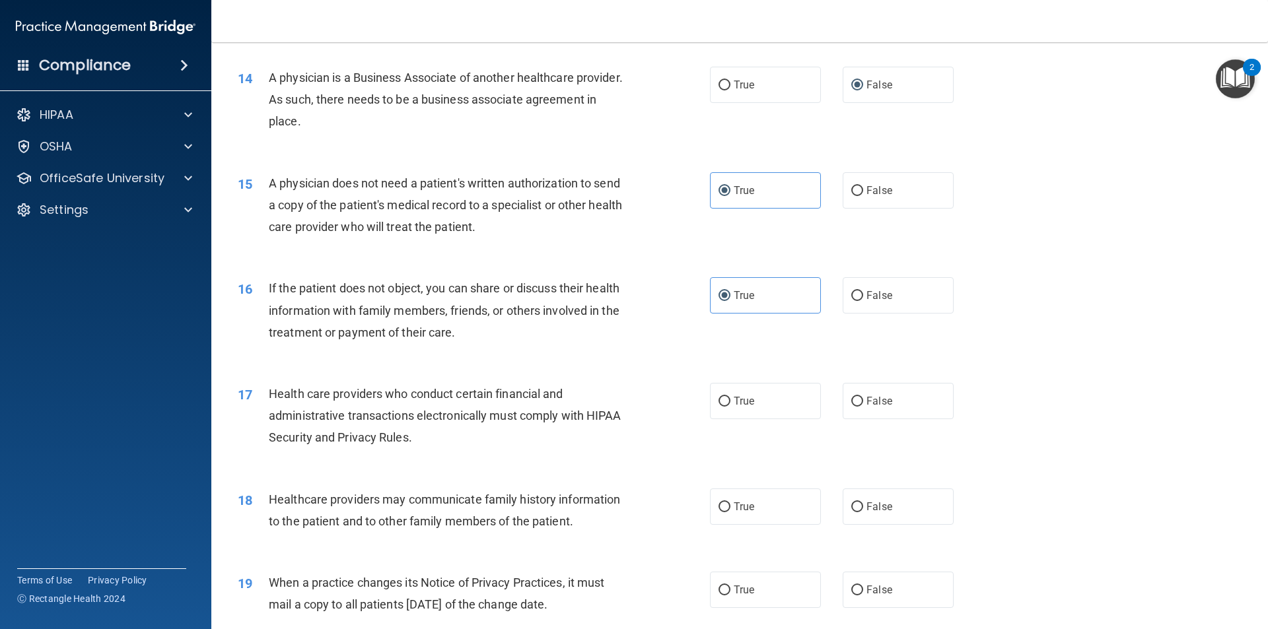
scroll to position [1387, 0]
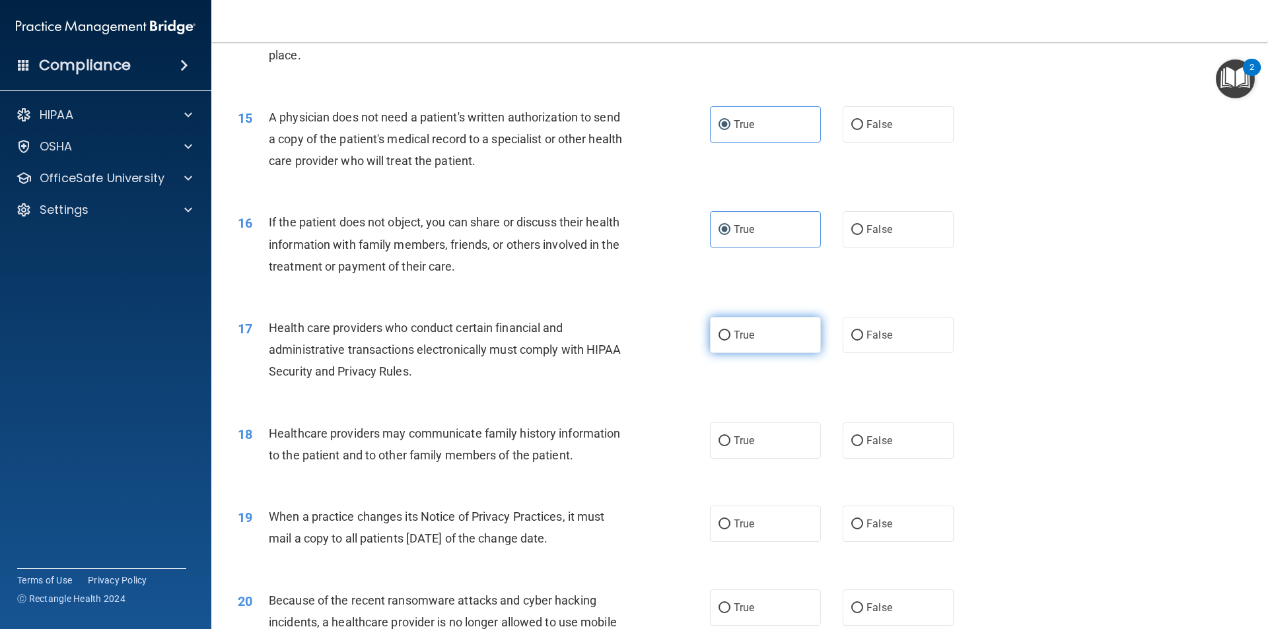
click at [749, 335] on span "True" at bounding box center [744, 335] width 20 height 13
click at [730, 335] on input "True" at bounding box center [724, 336] width 12 height 10
radio input "true"
click at [848, 449] on label "False" at bounding box center [898, 441] width 111 height 36
click at [851, 446] on input "False" at bounding box center [857, 441] width 12 height 10
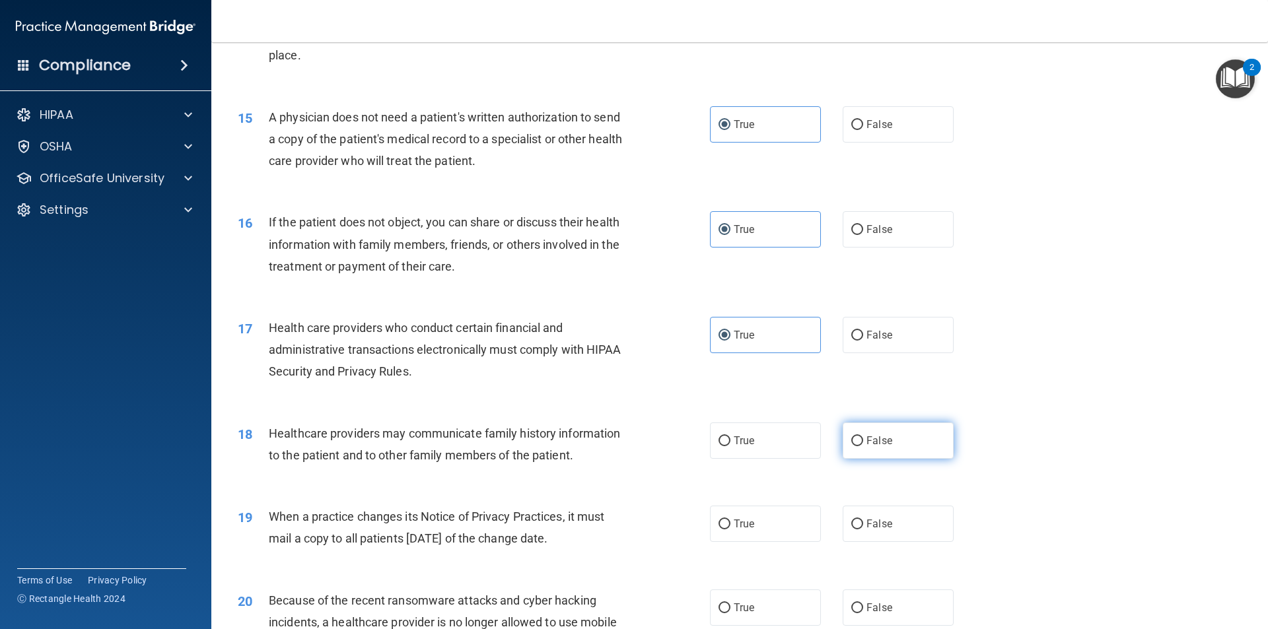
radio input "true"
click at [899, 534] on label "False" at bounding box center [898, 524] width 111 height 36
click at [863, 530] on input "False" at bounding box center [857, 525] width 12 height 10
radio input "true"
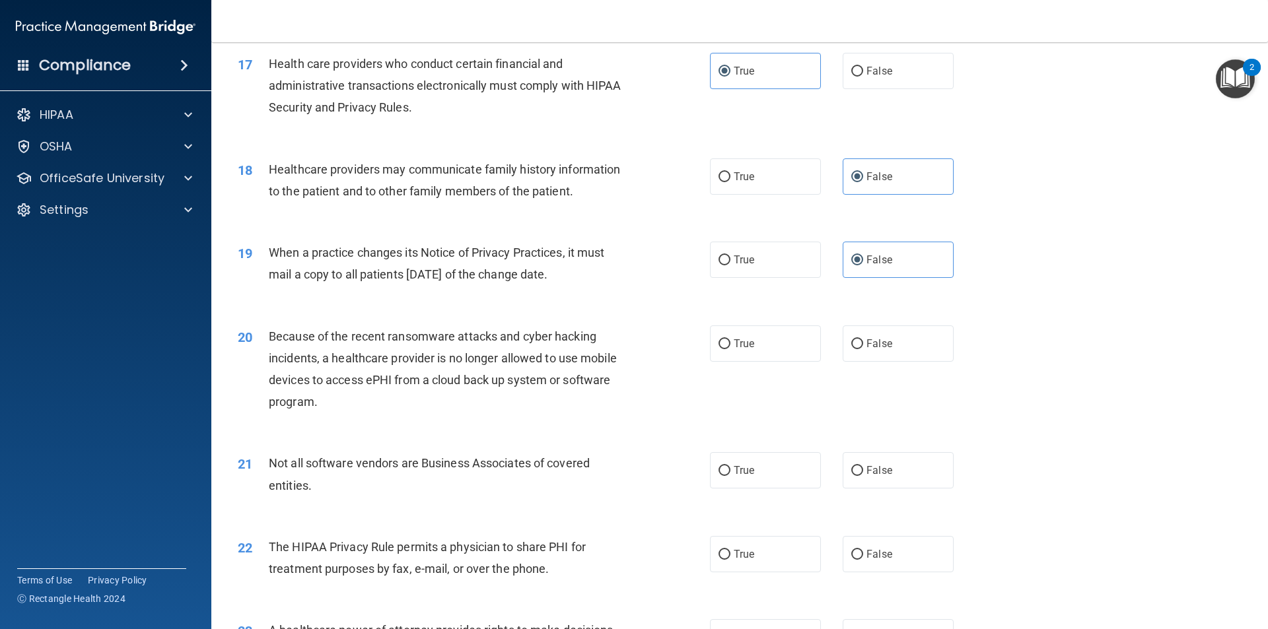
scroll to position [1717, 0]
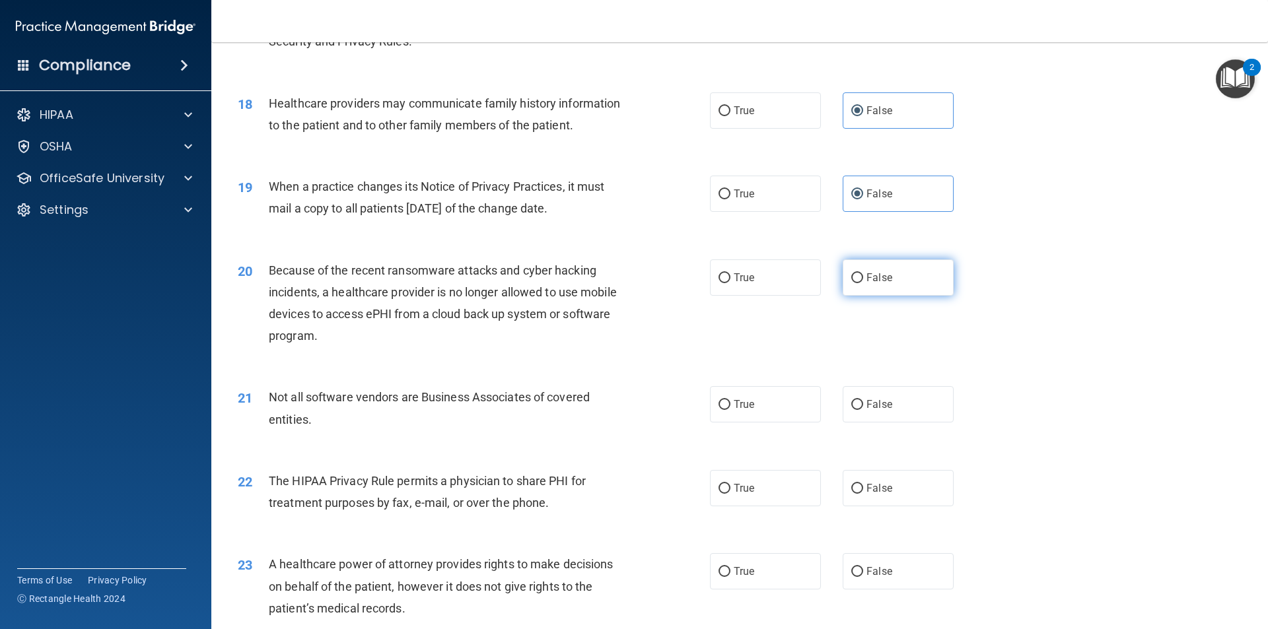
click at [851, 273] on input "False" at bounding box center [857, 278] width 12 height 10
radio input "true"
click at [854, 555] on label "False" at bounding box center [898, 571] width 111 height 36
click at [854, 567] on input "False" at bounding box center [857, 572] width 12 height 10
radio input "true"
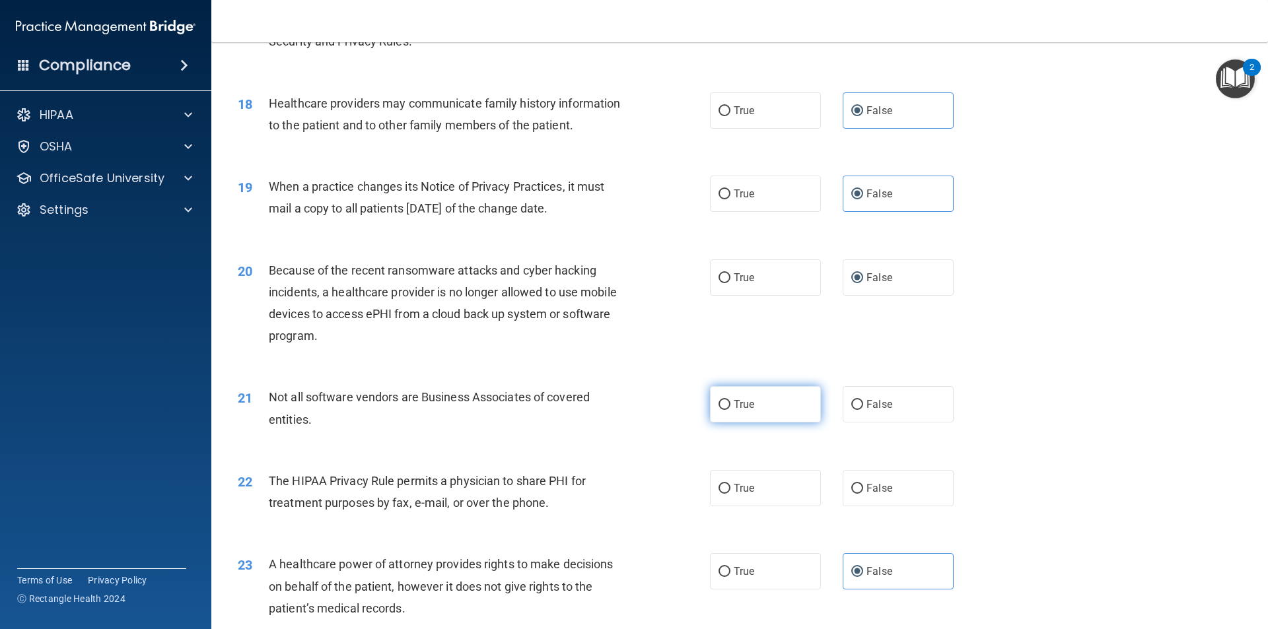
click at [745, 415] on label "True" at bounding box center [765, 404] width 111 height 36
click at [730, 410] on input "True" at bounding box center [724, 405] width 12 height 10
radio input "true"
click at [791, 499] on label "True" at bounding box center [765, 488] width 111 height 36
click at [730, 494] on input "True" at bounding box center [724, 489] width 12 height 10
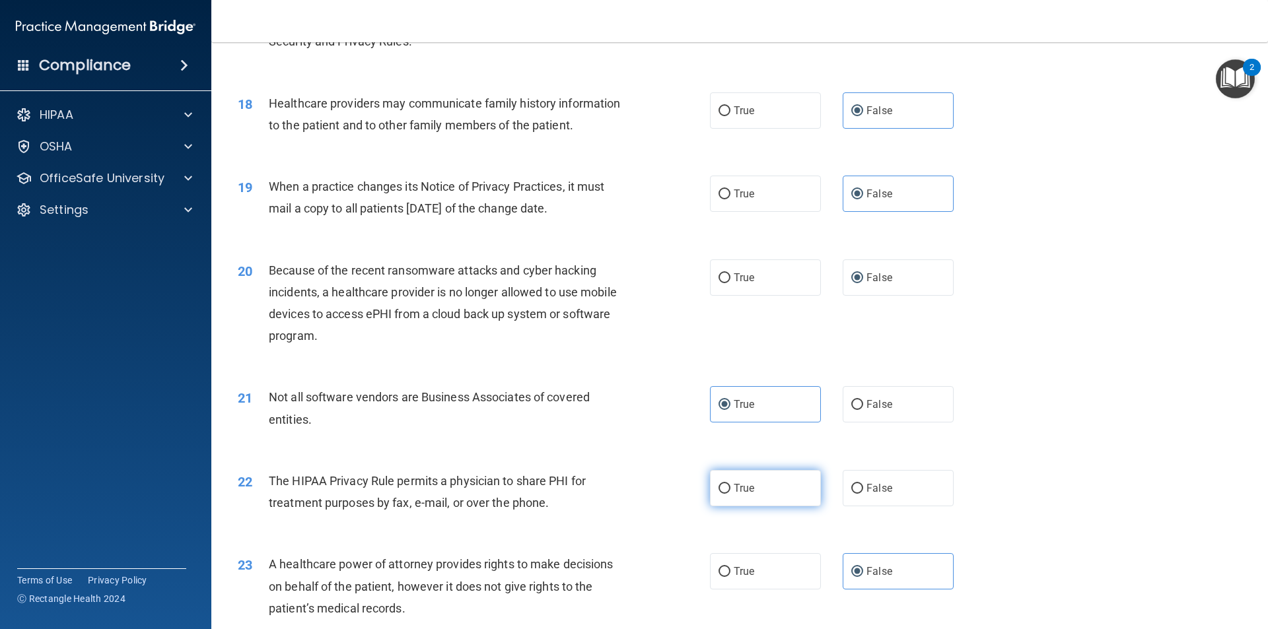
radio input "true"
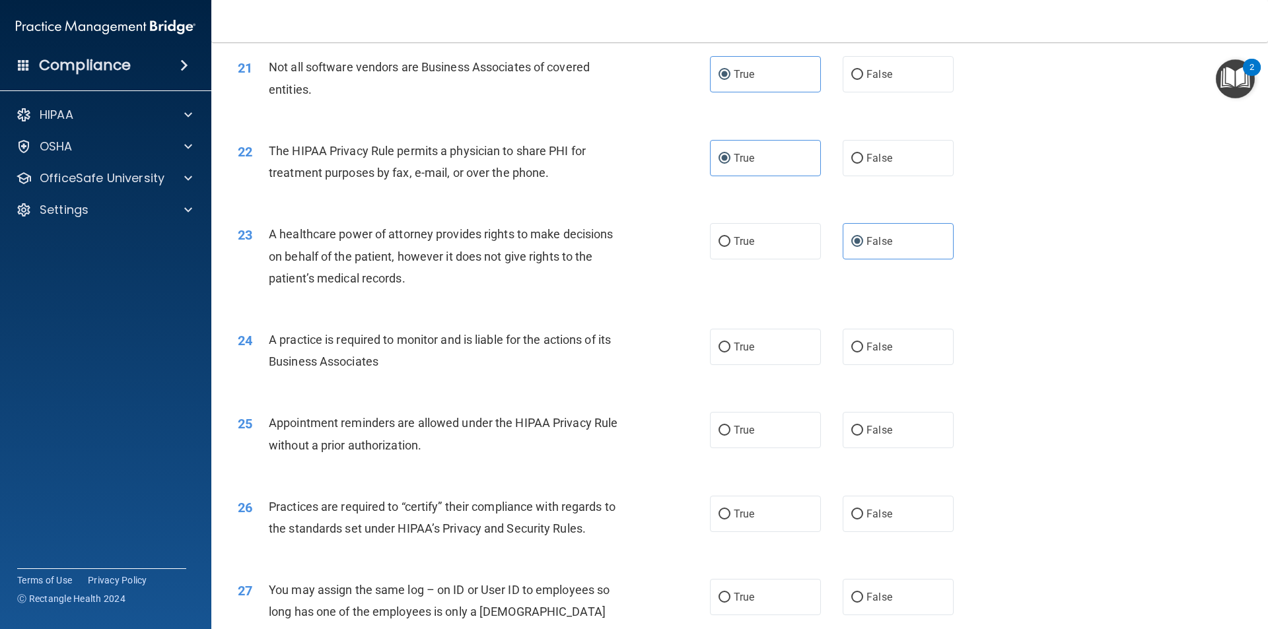
scroll to position [2113, 0]
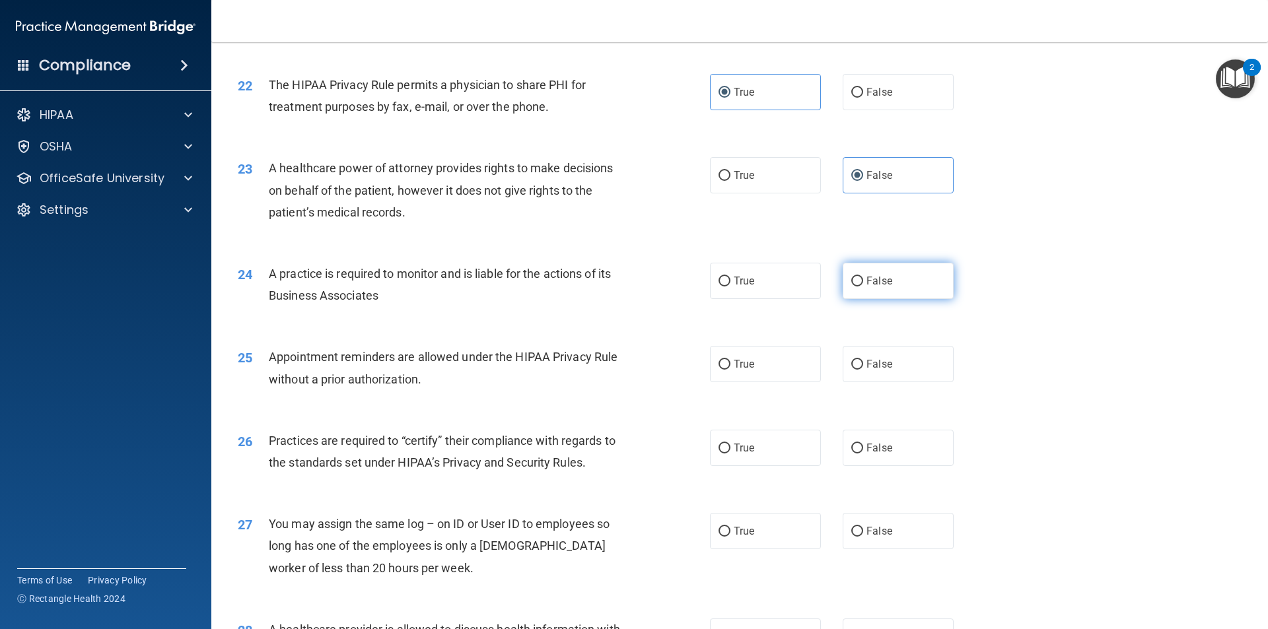
click at [909, 294] on label "False" at bounding box center [898, 281] width 111 height 36
click at [863, 287] on input "False" at bounding box center [857, 282] width 12 height 10
radio input "true"
click at [751, 368] on label "True" at bounding box center [765, 364] width 111 height 36
click at [730, 368] on input "True" at bounding box center [724, 365] width 12 height 10
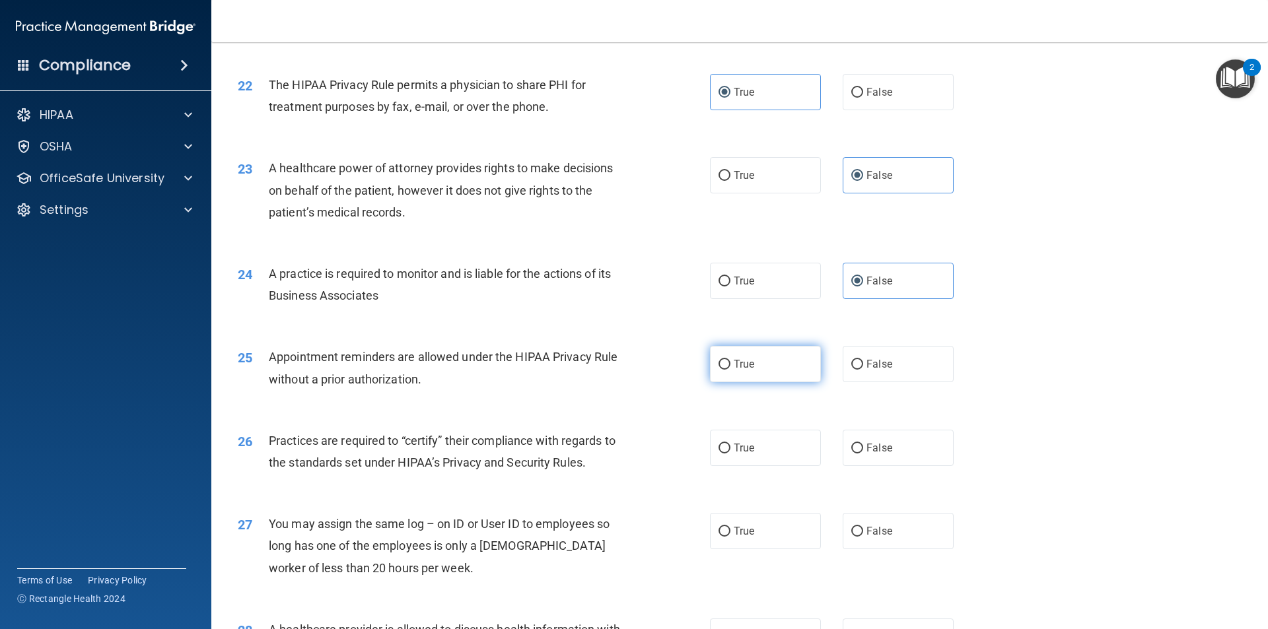
radio input "true"
click at [872, 445] on span "False" at bounding box center [879, 448] width 26 height 13
click at [863, 445] on input "False" at bounding box center [857, 449] width 12 height 10
radio input "true"
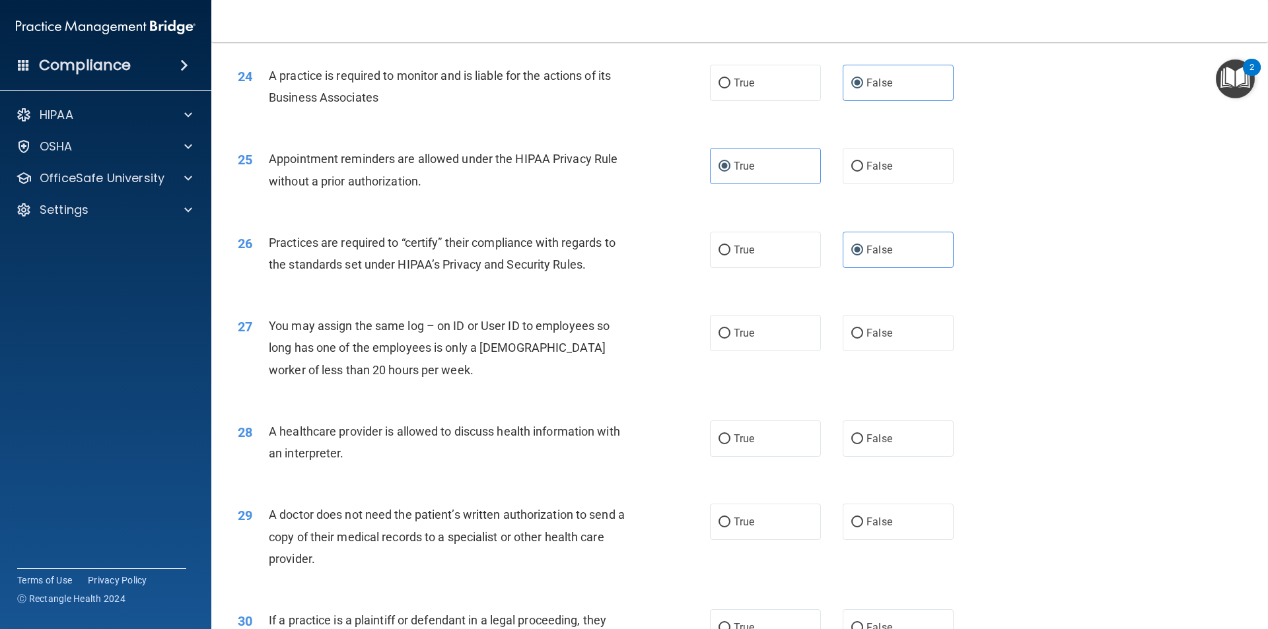
scroll to position [2377, 0]
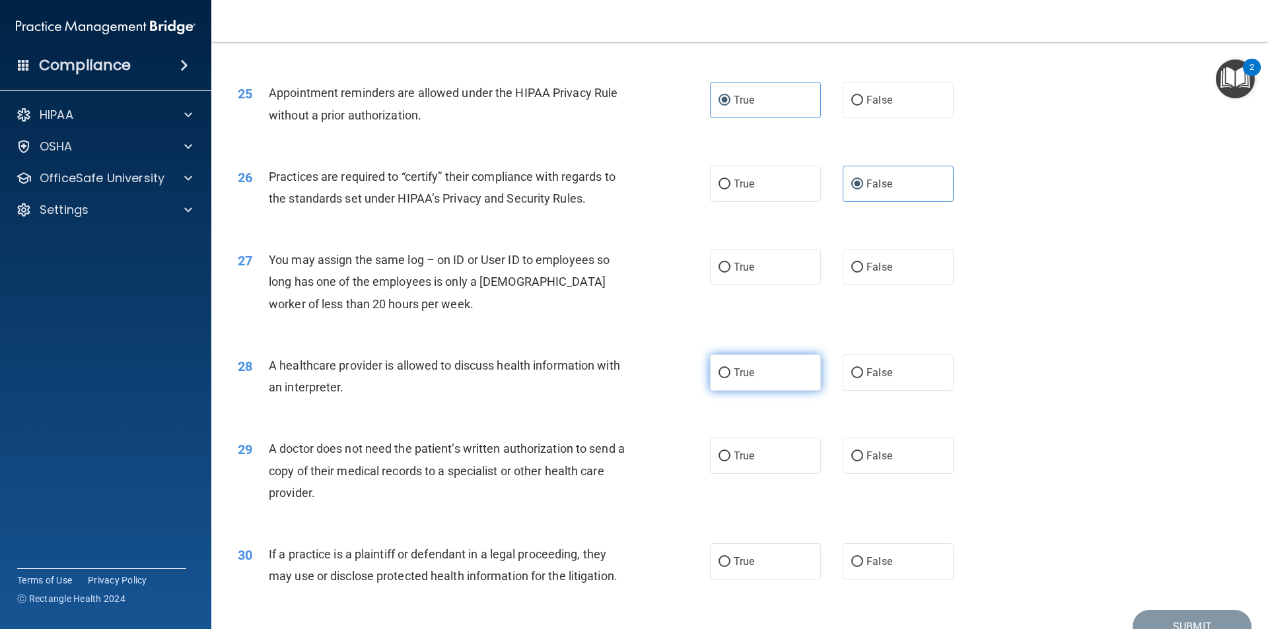
click at [734, 384] on label "True" at bounding box center [765, 373] width 111 height 36
click at [730, 378] on input "True" at bounding box center [724, 373] width 12 height 10
radio input "true"
click at [765, 454] on label "True" at bounding box center [765, 456] width 111 height 36
click at [730, 454] on input "True" at bounding box center [724, 457] width 12 height 10
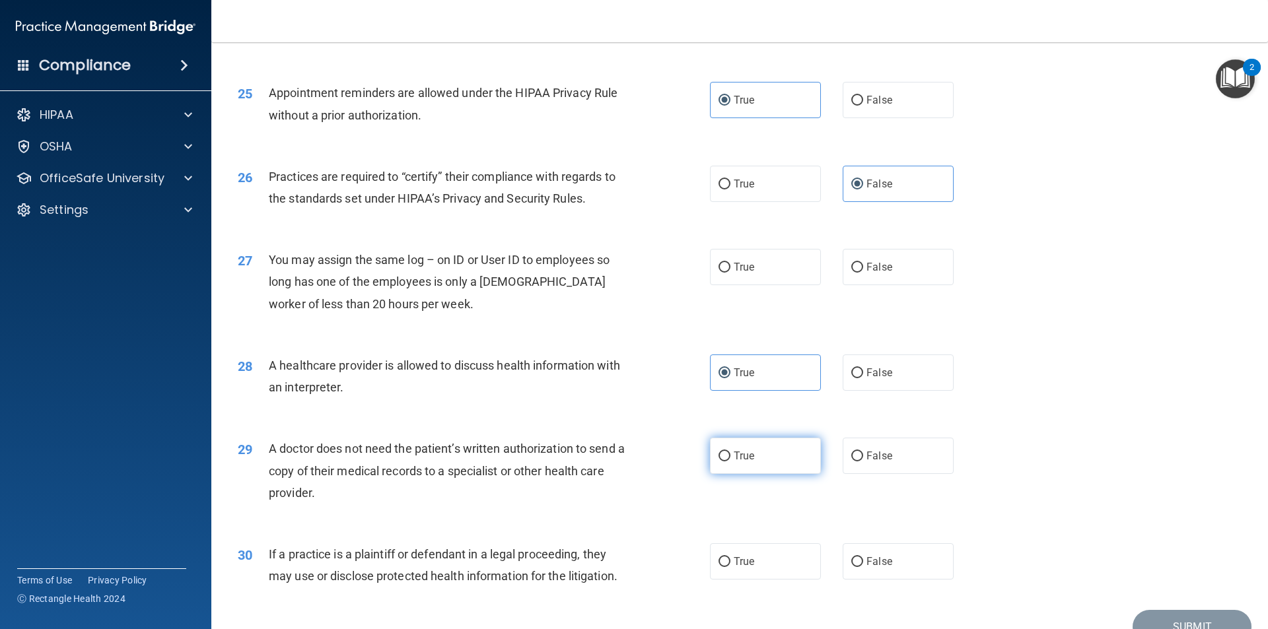
radio input "true"
click at [877, 256] on label "False" at bounding box center [898, 267] width 111 height 36
click at [863, 263] on input "False" at bounding box center [857, 268] width 12 height 10
radio input "true"
click at [884, 572] on label "False" at bounding box center [898, 561] width 111 height 36
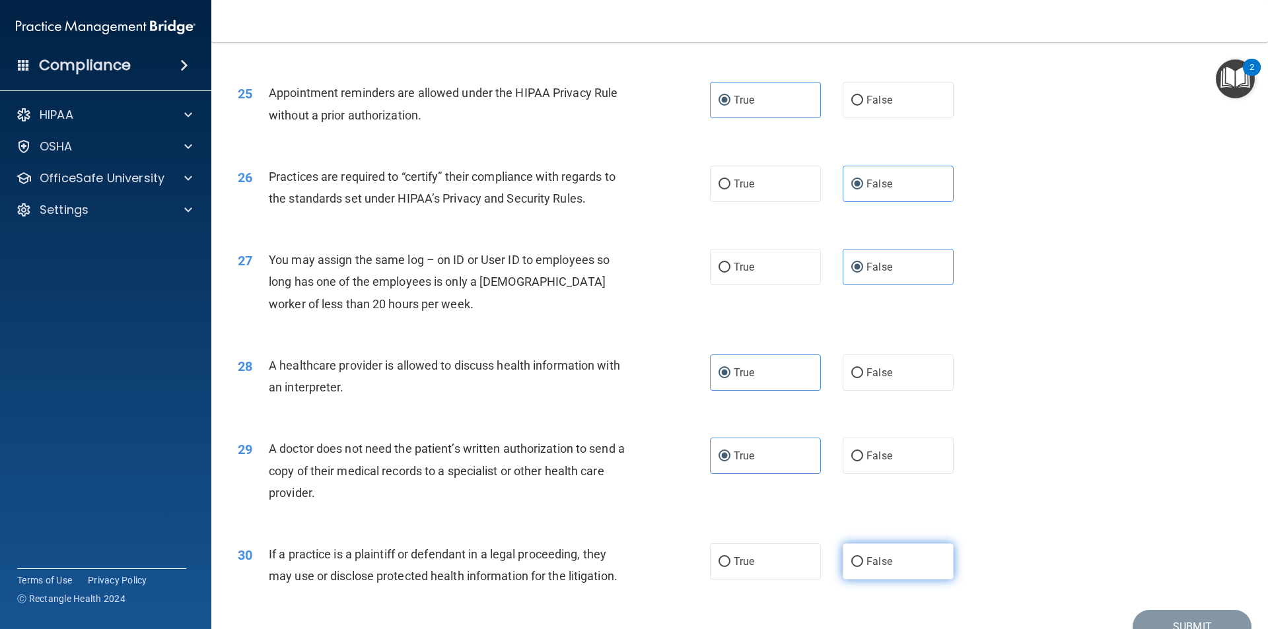
click at [863, 567] on input "False" at bounding box center [857, 562] width 12 height 10
radio input "true"
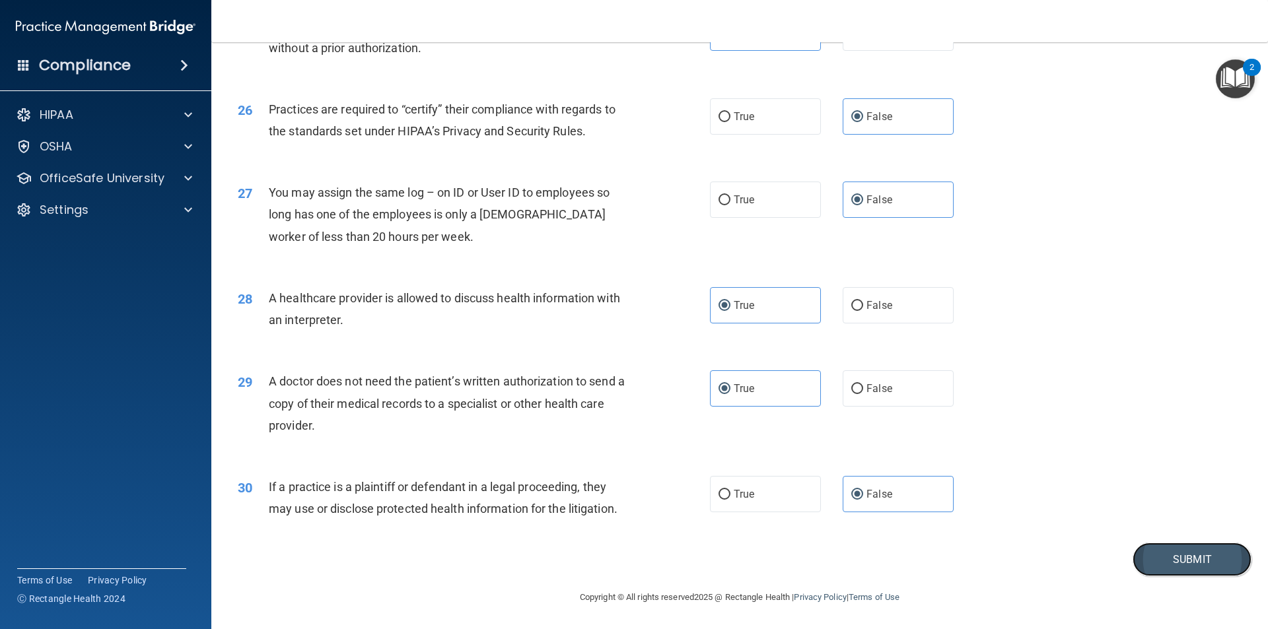
click at [1140, 554] on button "Submit" at bounding box center [1191, 560] width 119 height 34
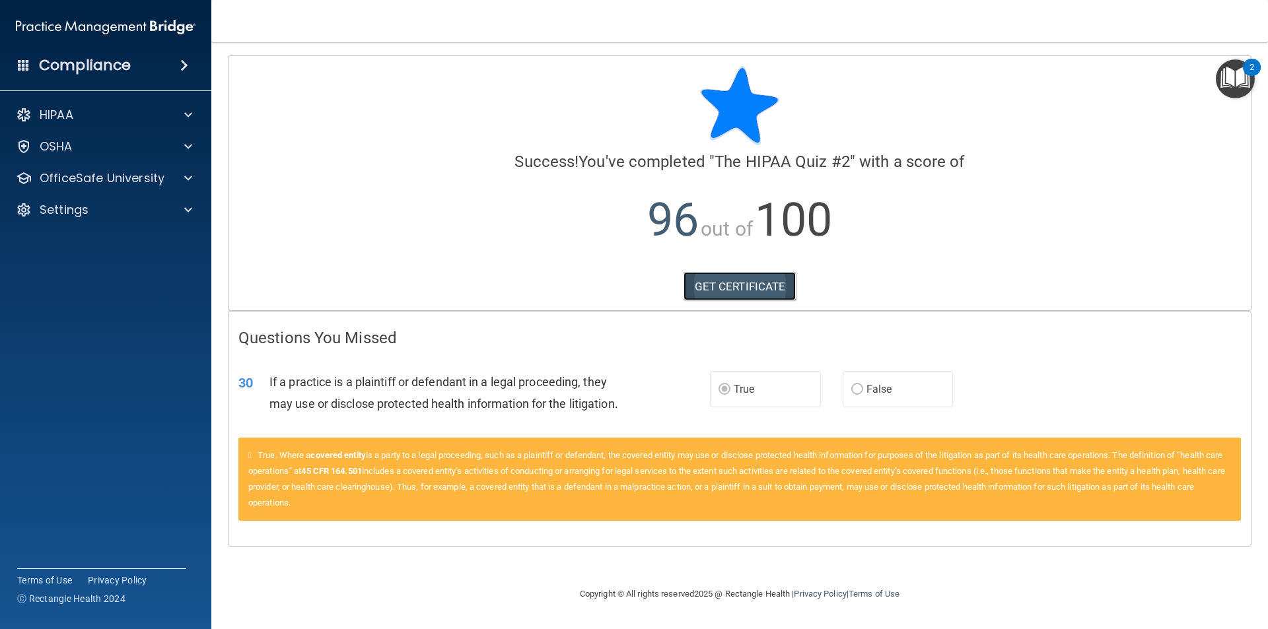
click at [768, 288] on link "GET CERTIFICATE" at bounding box center [739, 286] width 113 height 29
click at [129, 175] on p "OfficeSafe University" at bounding box center [102, 178] width 125 height 16
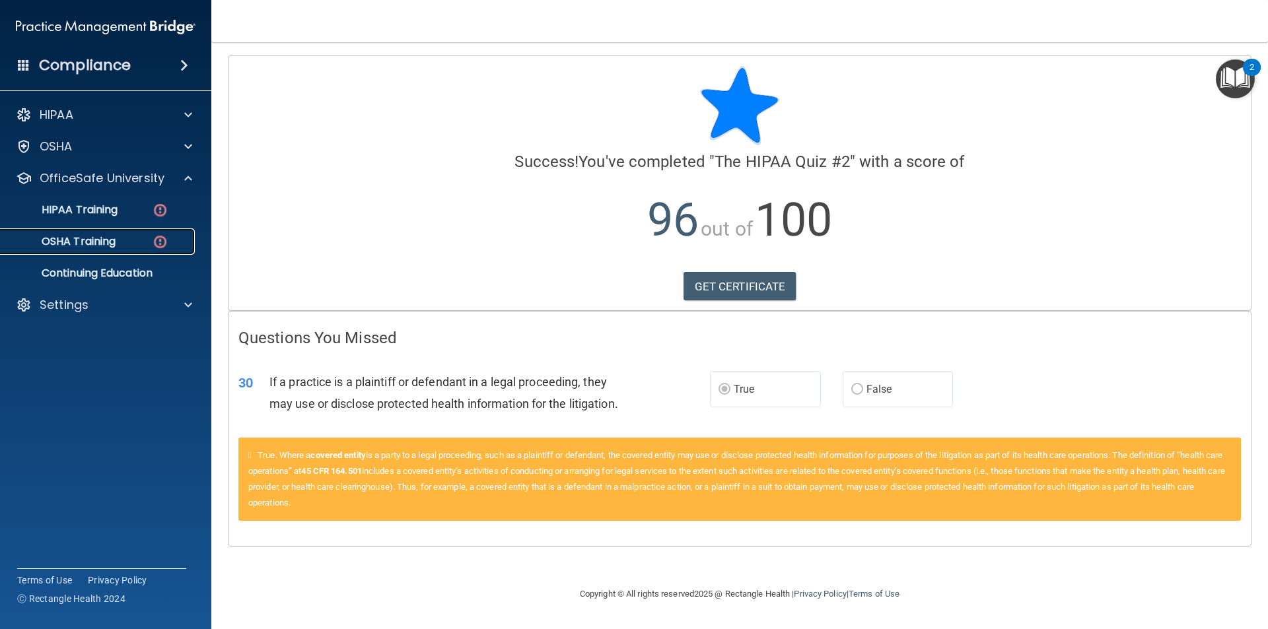
click at [147, 232] on link "OSHA Training" at bounding box center [91, 241] width 208 height 26
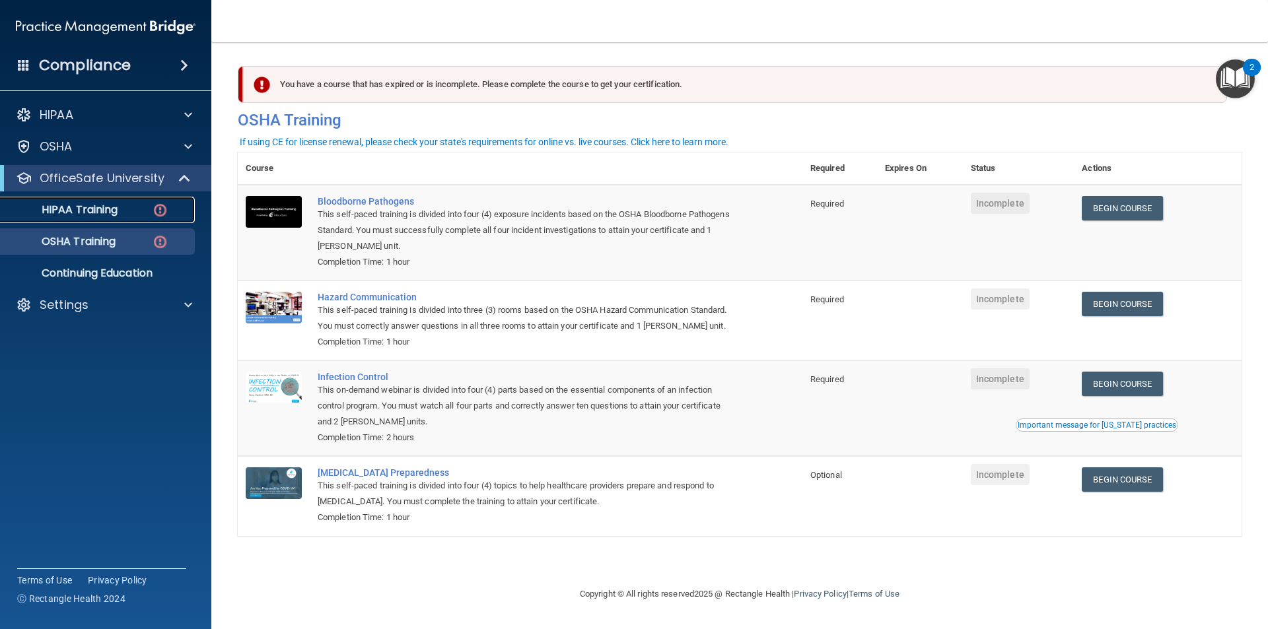
click at [92, 205] on p "HIPAA Training" at bounding box center [63, 209] width 109 height 13
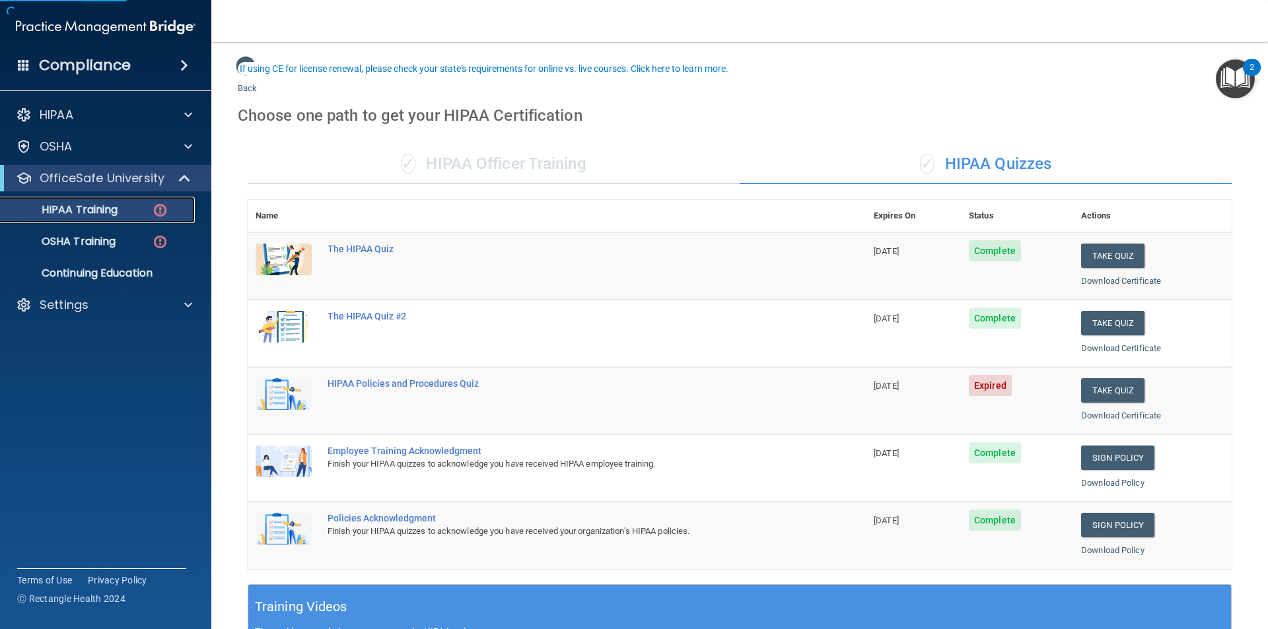
scroll to position [66, 0]
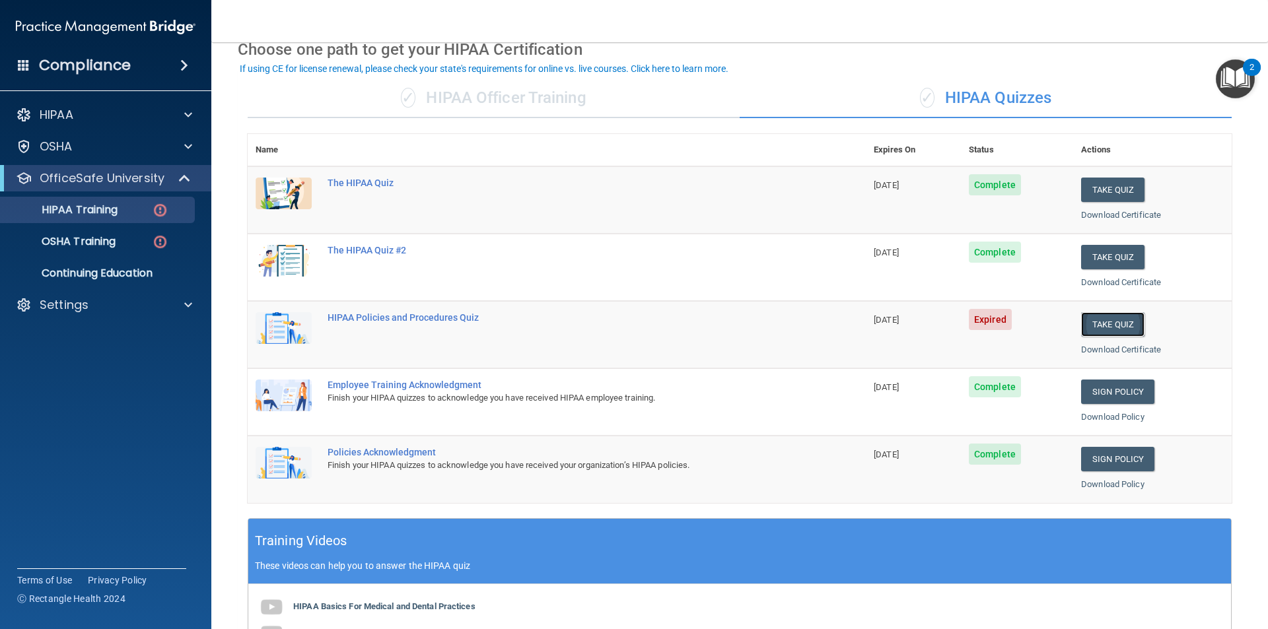
click at [1113, 328] on button "Take Quiz" at bounding box center [1112, 324] width 63 height 24
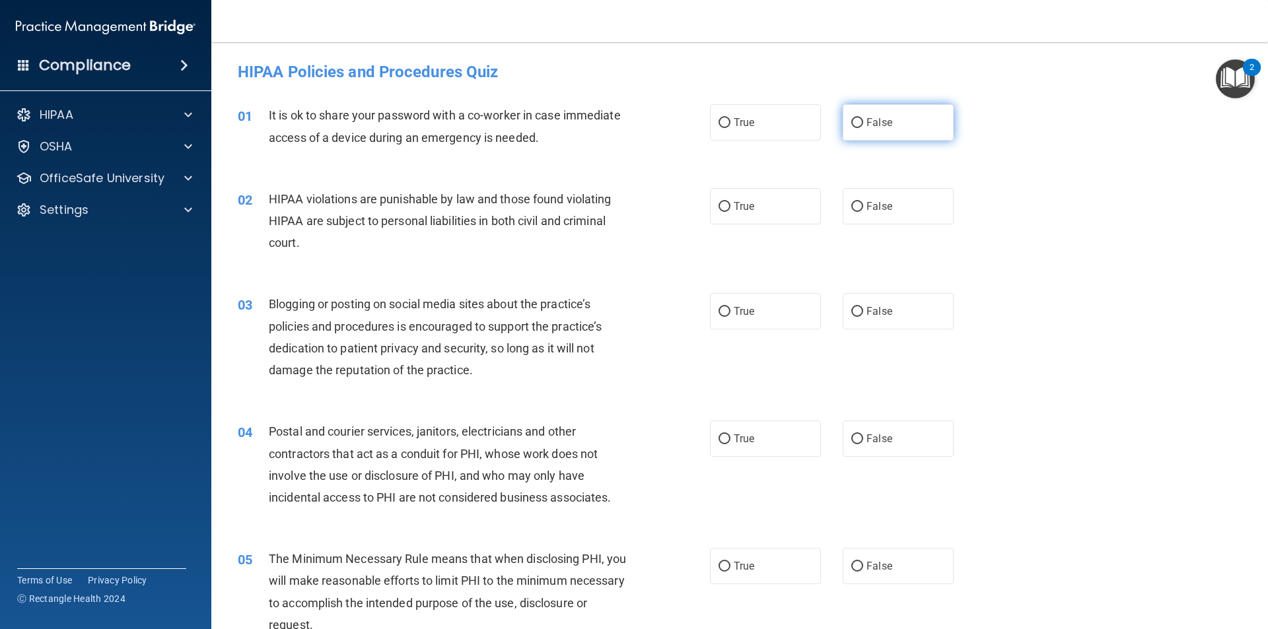
click at [881, 121] on span "False" at bounding box center [879, 122] width 26 height 13
click at [863, 121] on input "False" at bounding box center [857, 123] width 12 height 10
radio input "true"
click at [747, 205] on span "True" at bounding box center [744, 206] width 20 height 13
click at [730, 205] on input "True" at bounding box center [724, 207] width 12 height 10
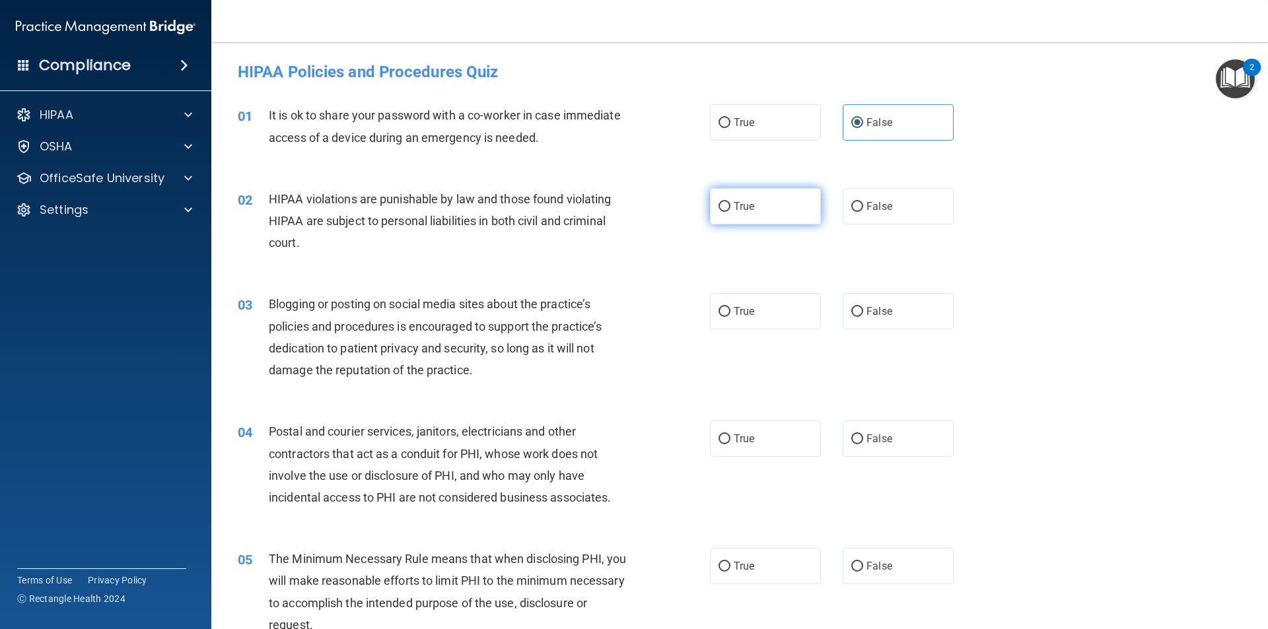
radio input "true"
click at [860, 313] on label "False" at bounding box center [898, 311] width 111 height 36
click at [860, 313] on input "False" at bounding box center [857, 312] width 12 height 10
radio input "true"
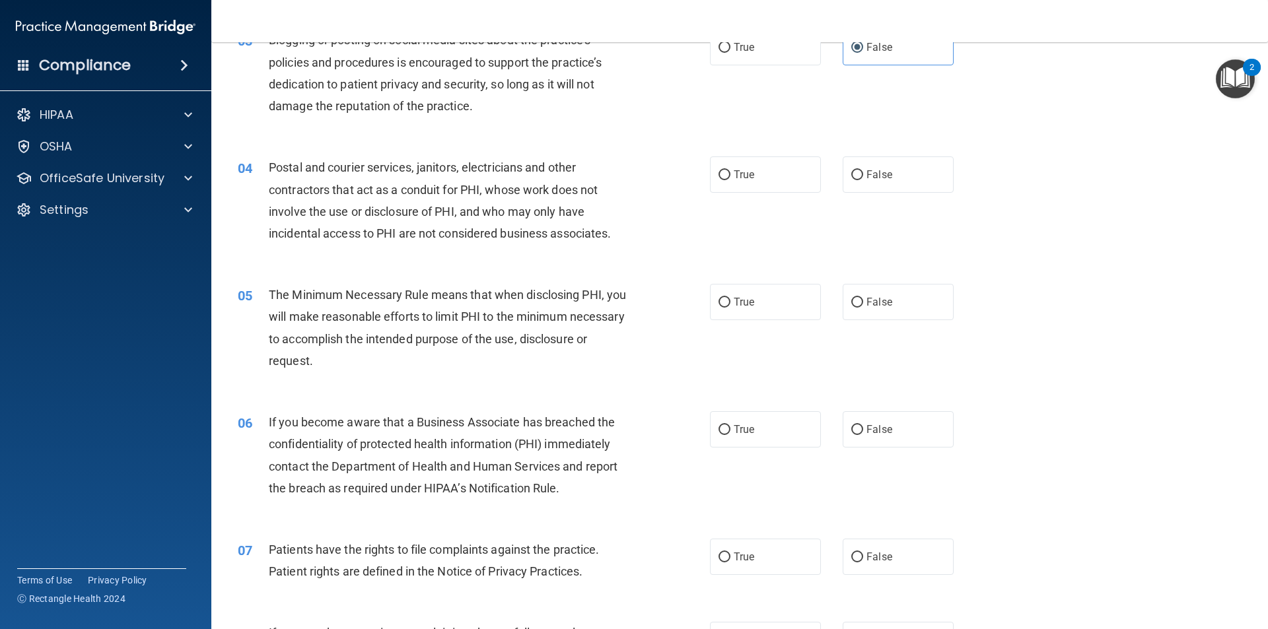
scroll to position [198, 0]
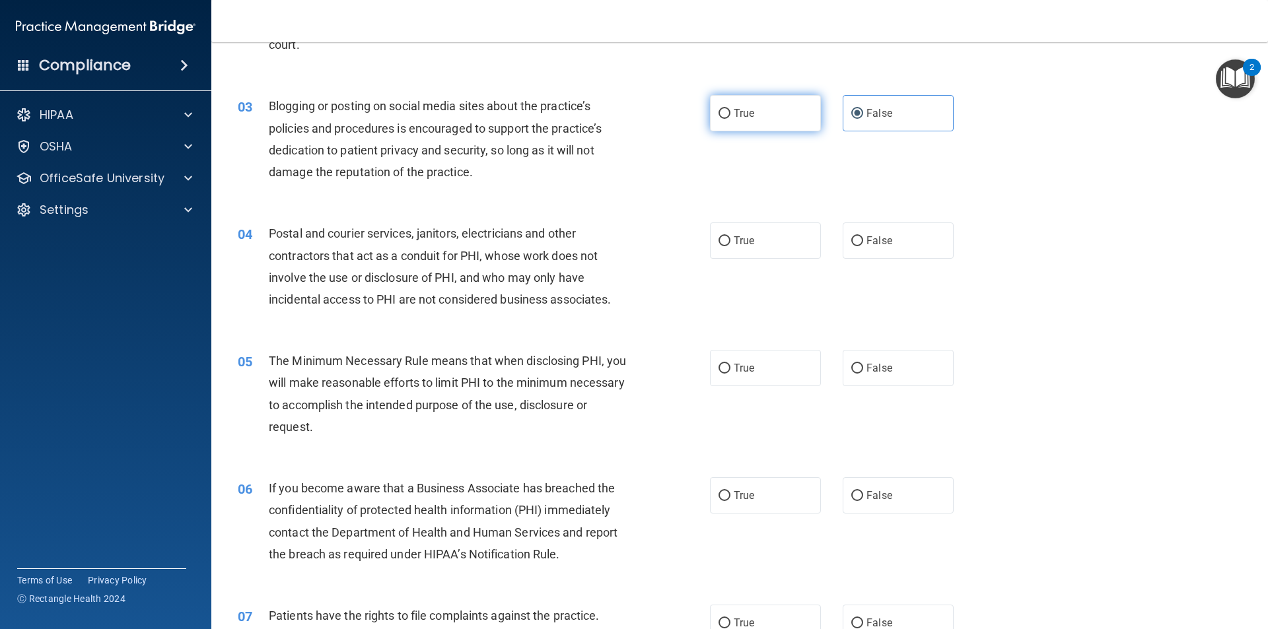
click at [734, 117] on span "True" at bounding box center [744, 113] width 20 height 13
click at [730, 117] on input "True" at bounding box center [724, 114] width 12 height 10
radio input "true"
click at [902, 125] on label "False" at bounding box center [898, 113] width 111 height 36
click at [863, 119] on input "False" at bounding box center [857, 114] width 12 height 10
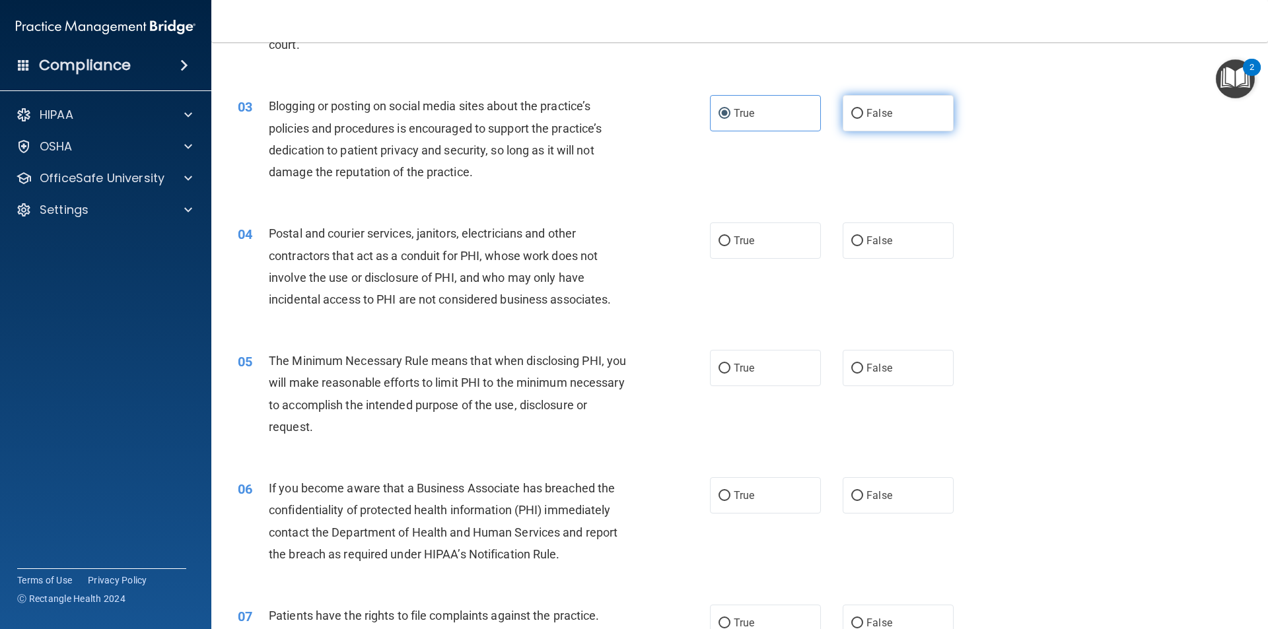
radio input "true"
radio input "false"
click at [734, 235] on span "True" at bounding box center [744, 240] width 20 height 13
click at [730, 236] on input "True" at bounding box center [724, 241] width 12 height 10
radio input "true"
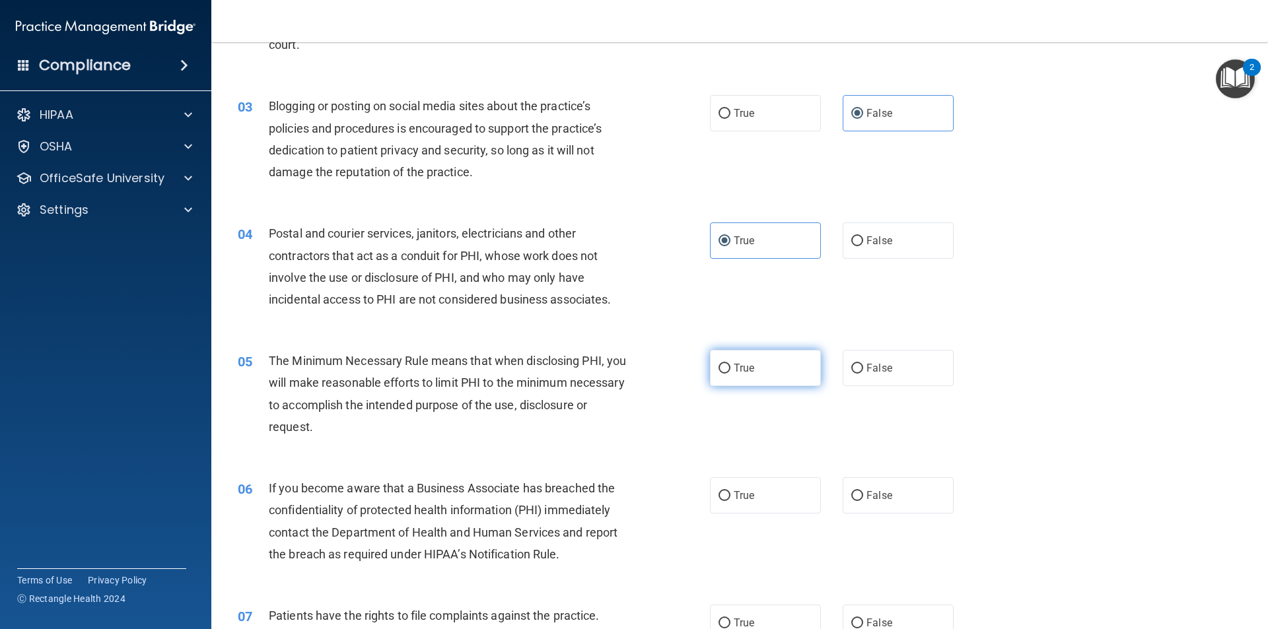
click at [749, 362] on span "True" at bounding box center [744, 368] width 20 height 13
click at [730, 364] on input "True" at bounding box center [724, 369] width 12 height 10
radio input "true"
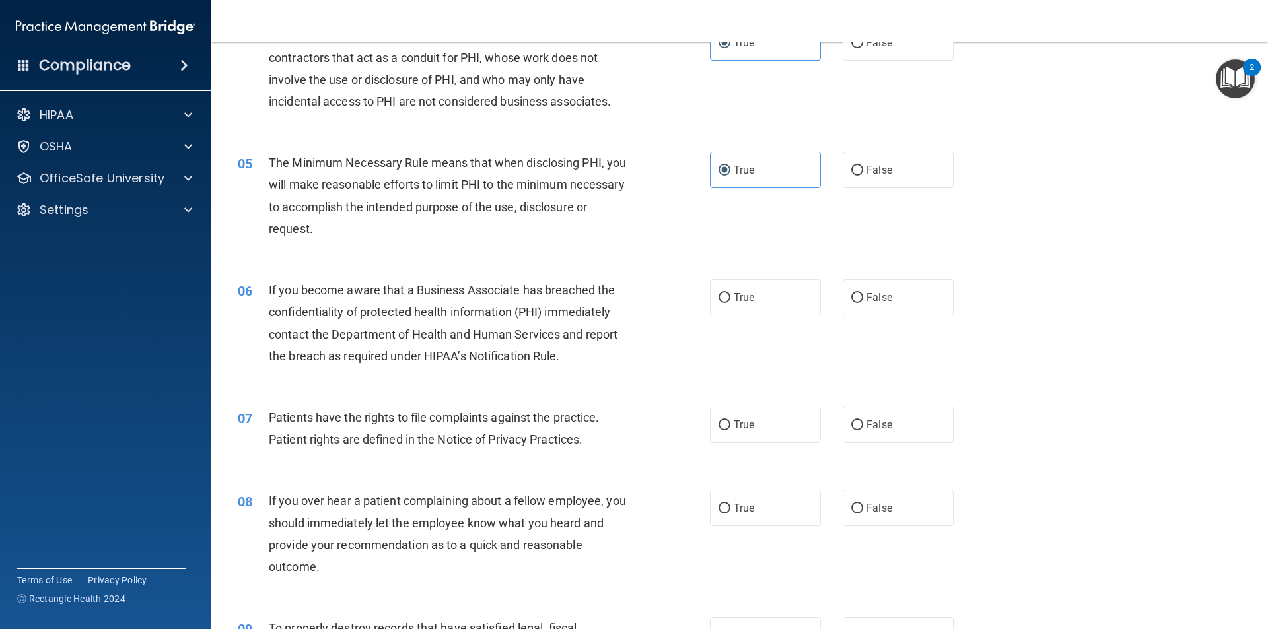
scroll to position [462, 0]
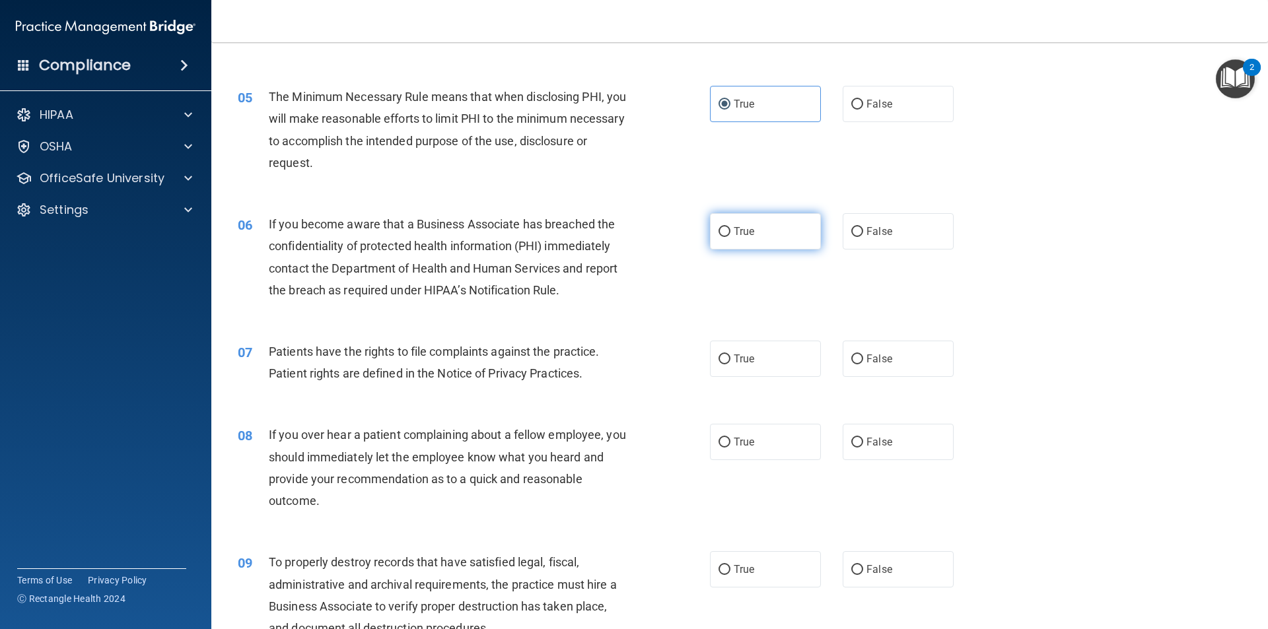
click at [722, 230] on input "True" at bounding box center [724, 232] width 12 height 10
radio input "true"
click at [757, 372] on label "True" at bounding box center [765, 359] width 111 height 36
click at [730, 364] on input "True" at bounding box center [724, 360] width 12 height 10
radio input "true"
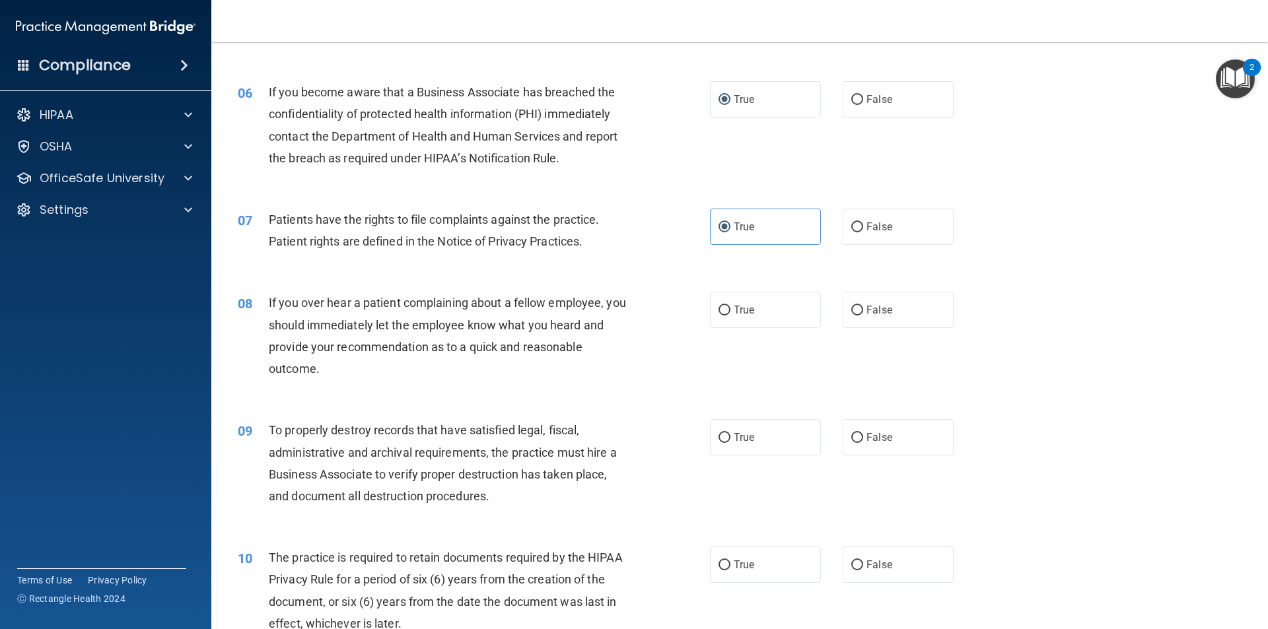
scroll to position [660, 0]
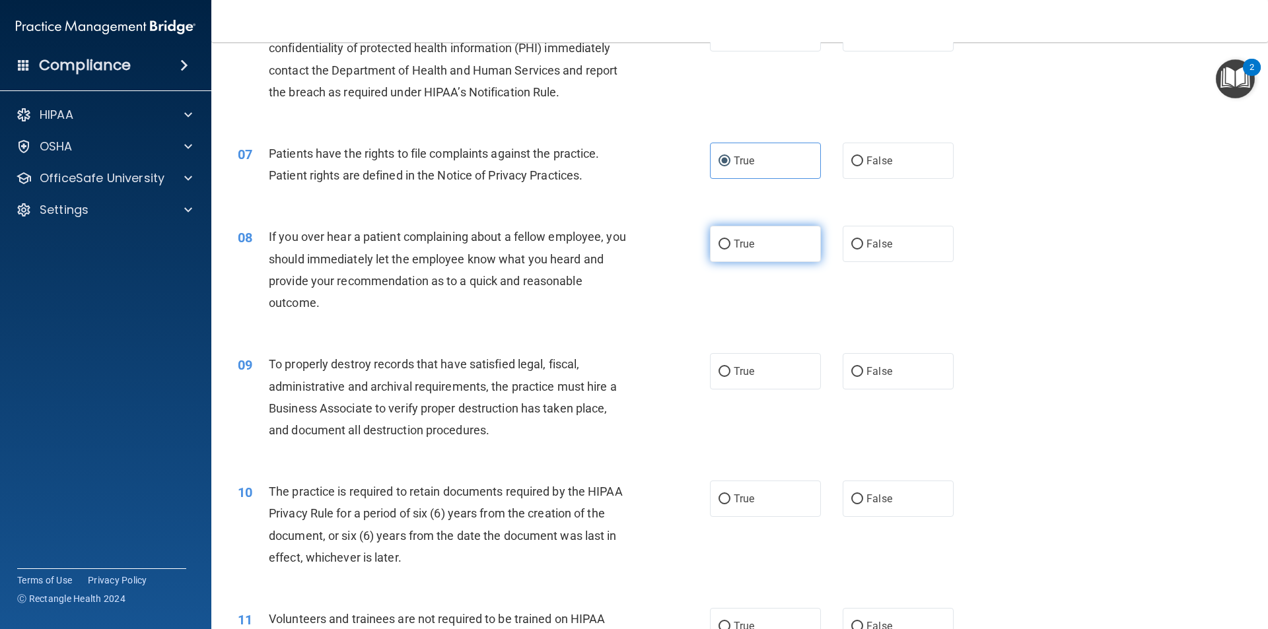
click at [744, 245] on span "True" at bounding box center [744, 244] width 20 height 13
click at [730, 245] on input "True" at bounding box center [724, 245] width 12 height 10
radio input "true"
click at [725, 370] on input "True" at bounding box center [724, 372] width 12 height 10
radio input "true"
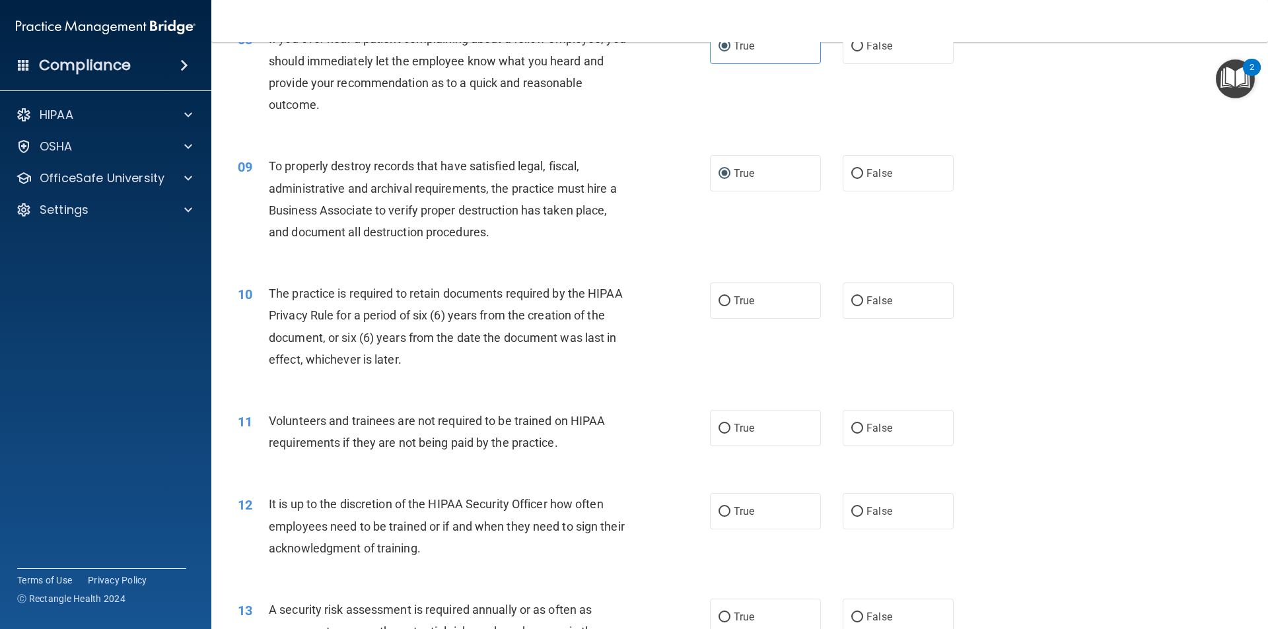
scroll to position [924, 0]
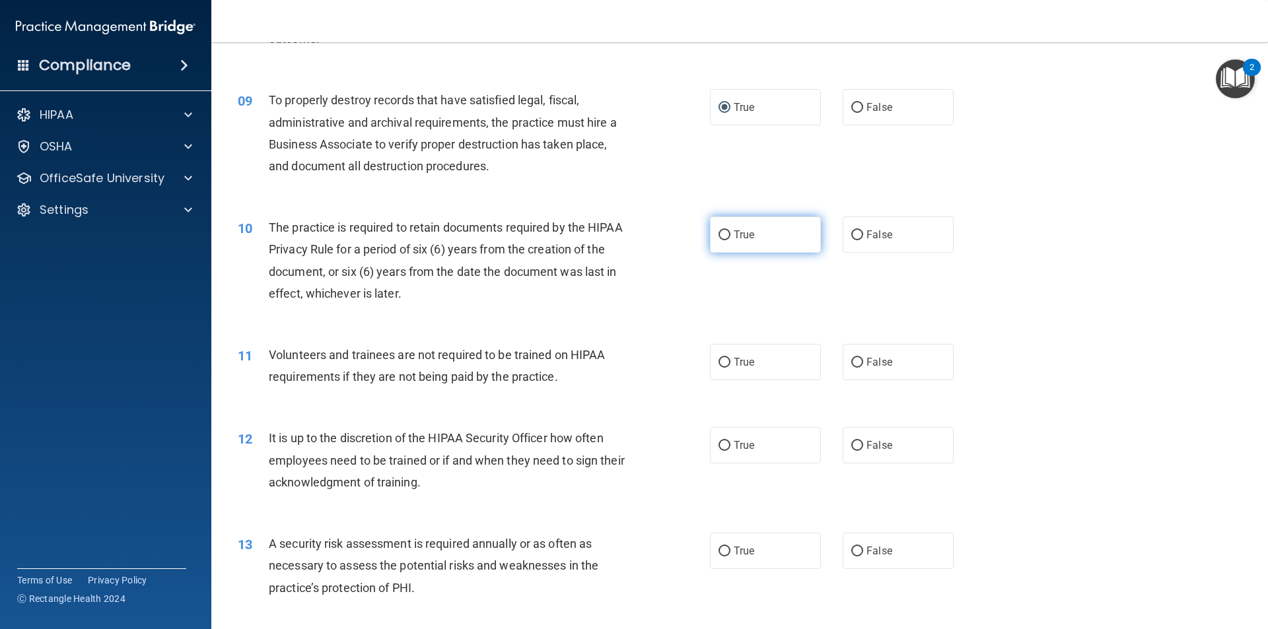
click at [759, 240] on label "True" at bounding box center [765, 235] width 111 height 36
click at [730, 240] on input "True" at bounding box center [724, 235] width 12 height 10
radio input "true"
click at [916, 368] on label "False" at bounding box center [898, 362] width 111 height 36
click at [863, 368] on input "False" at bounding box center [857, 363] width 12 height 10
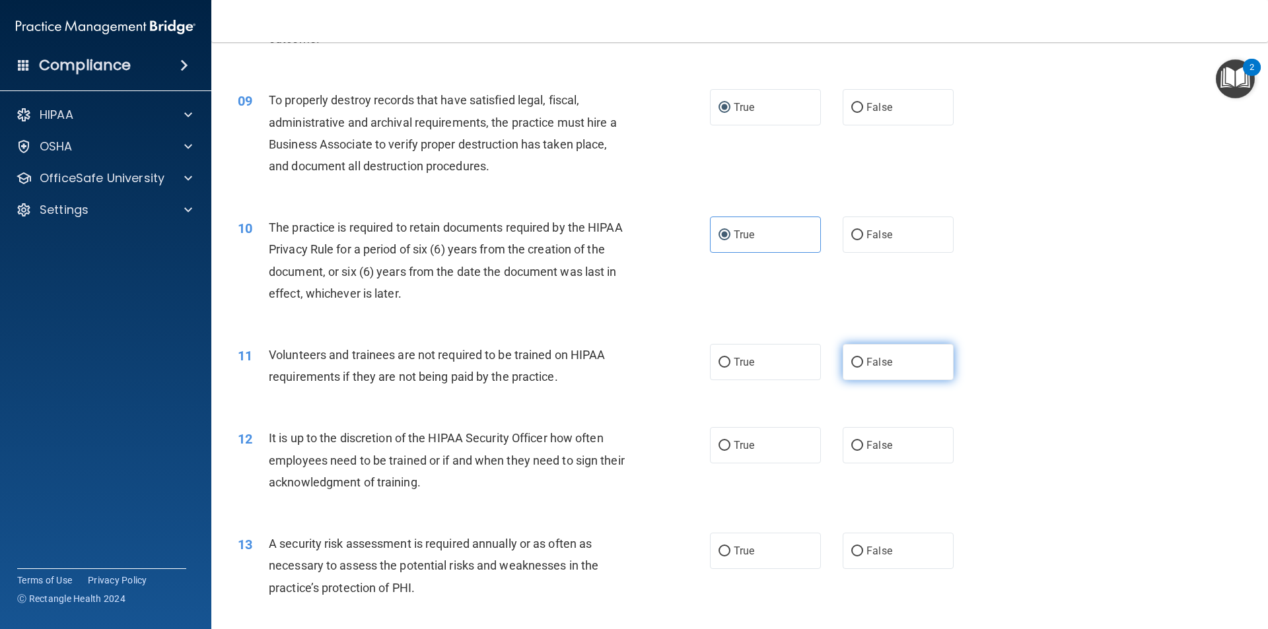
radio input "true"
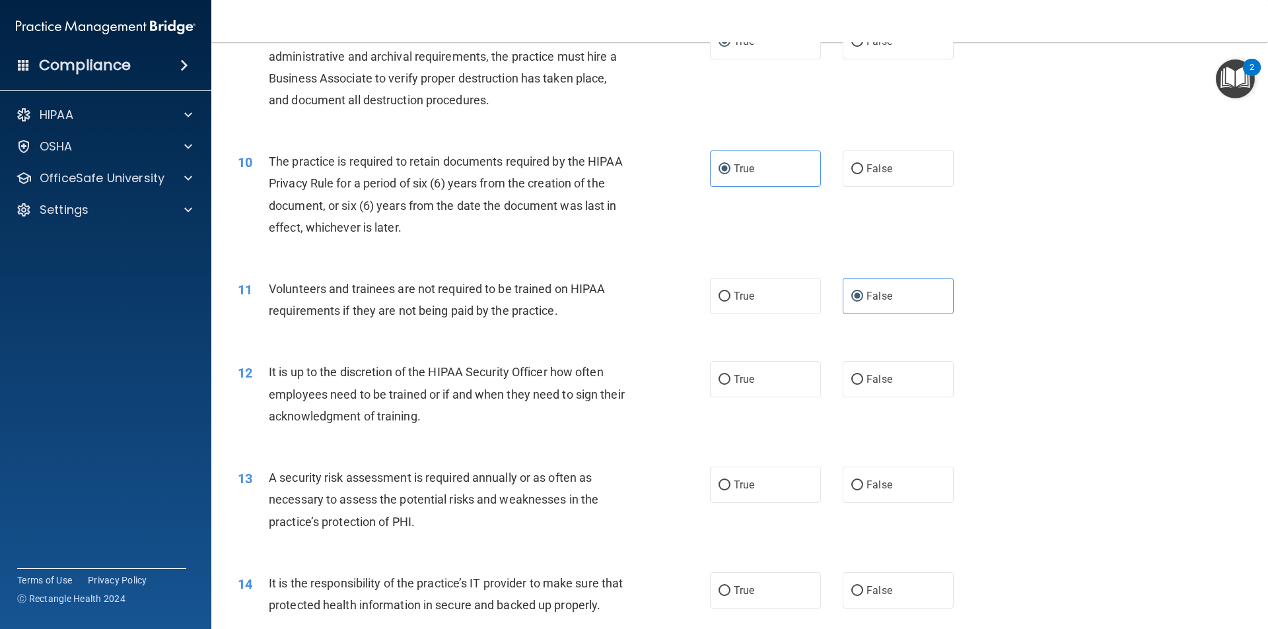
scroll to position [1056, 0]
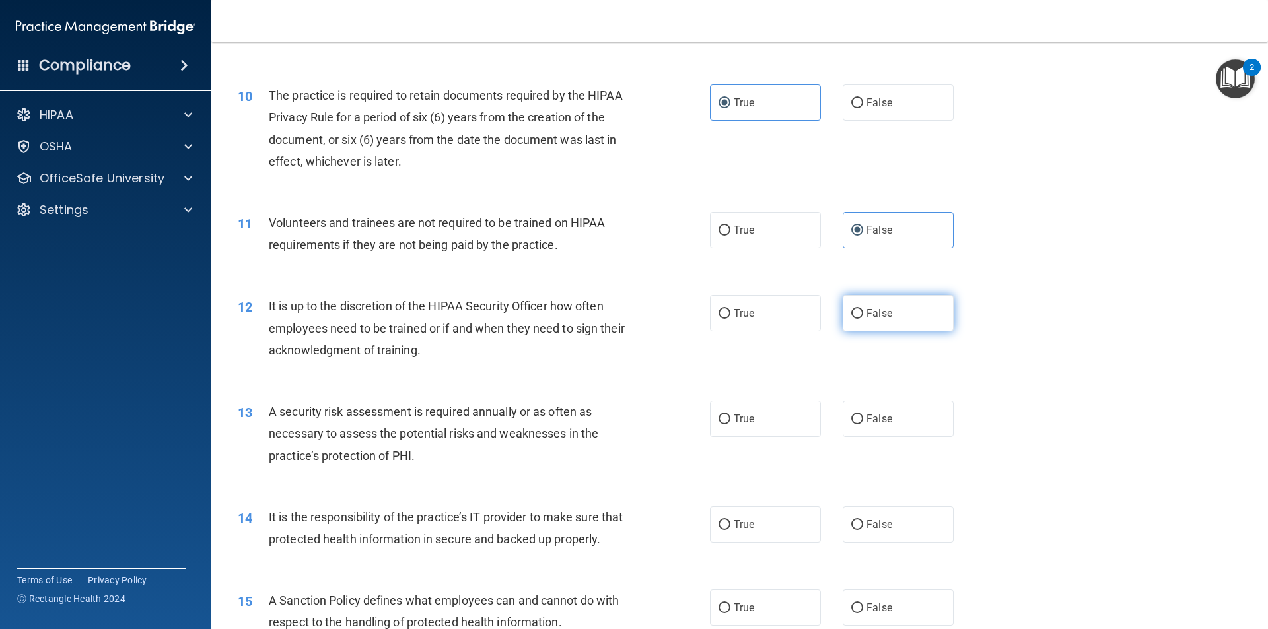
click at [866, 310] on span "False" at bounding box center [879, 313] width 26 height 13
click at [863, 310] on input "False" at bounding box center [857, 314] width 12 height 10
radio input "true"
click at [747, 420] on span "True" at bounding box center [744, 419] width 20 height 13
click at [730, 420] on input "True" at bounding box center [724, 420] width 12 height 10
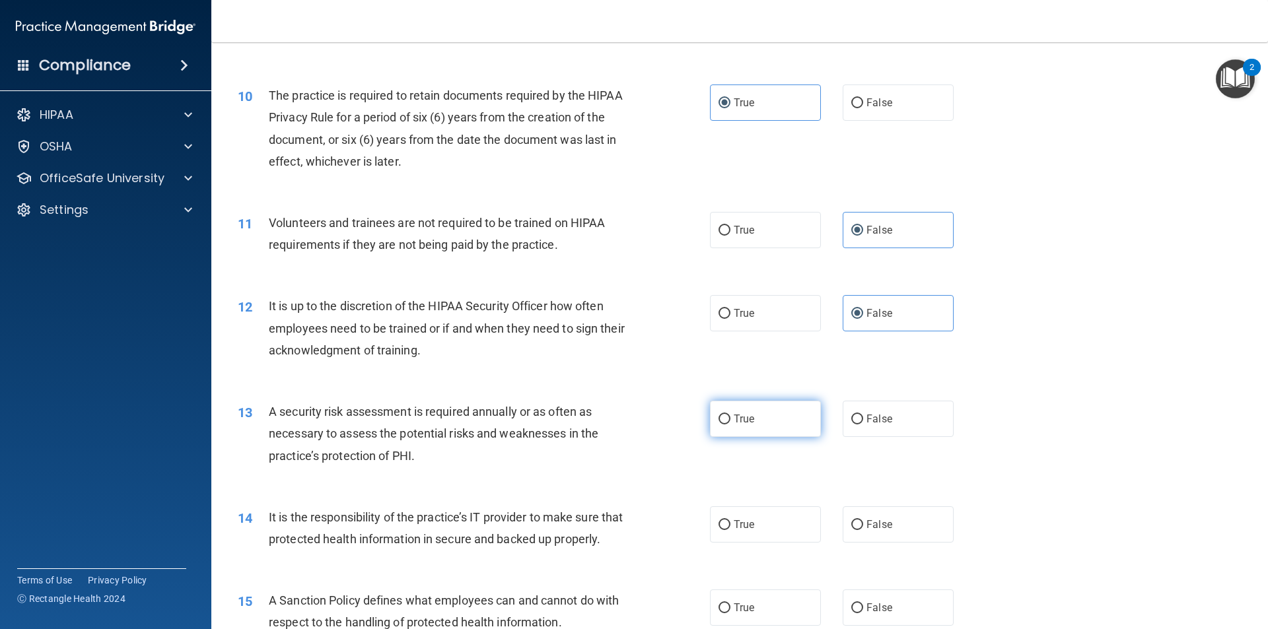
radio input "true"
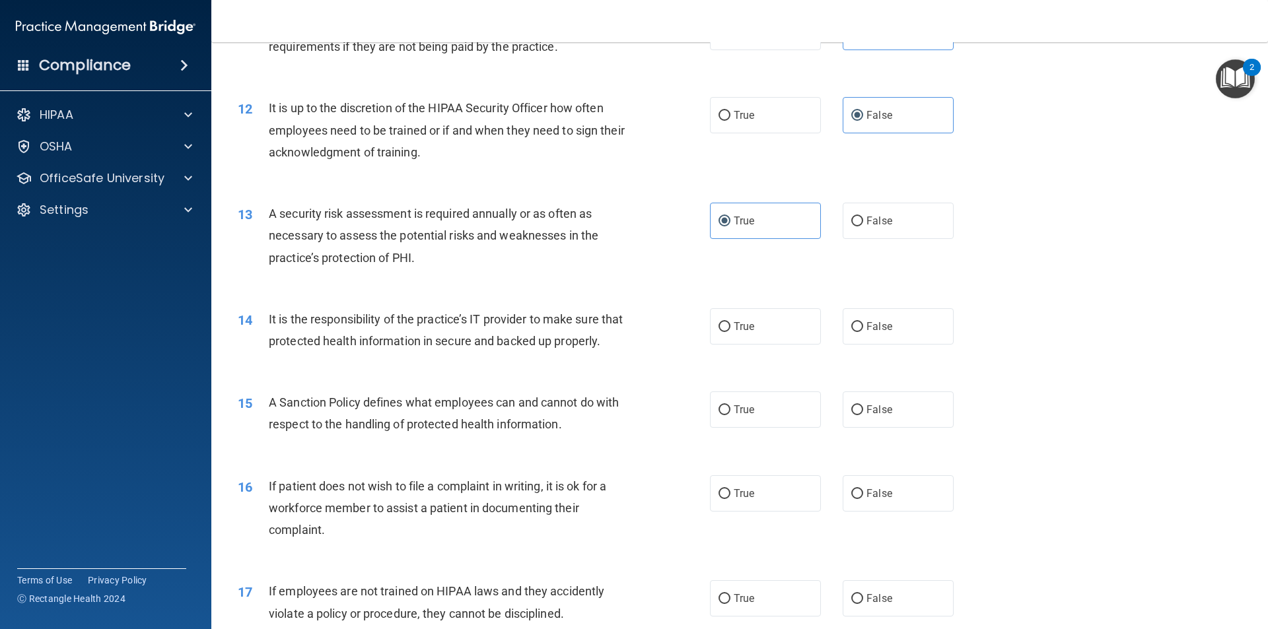
scroll to position [1321, 0]
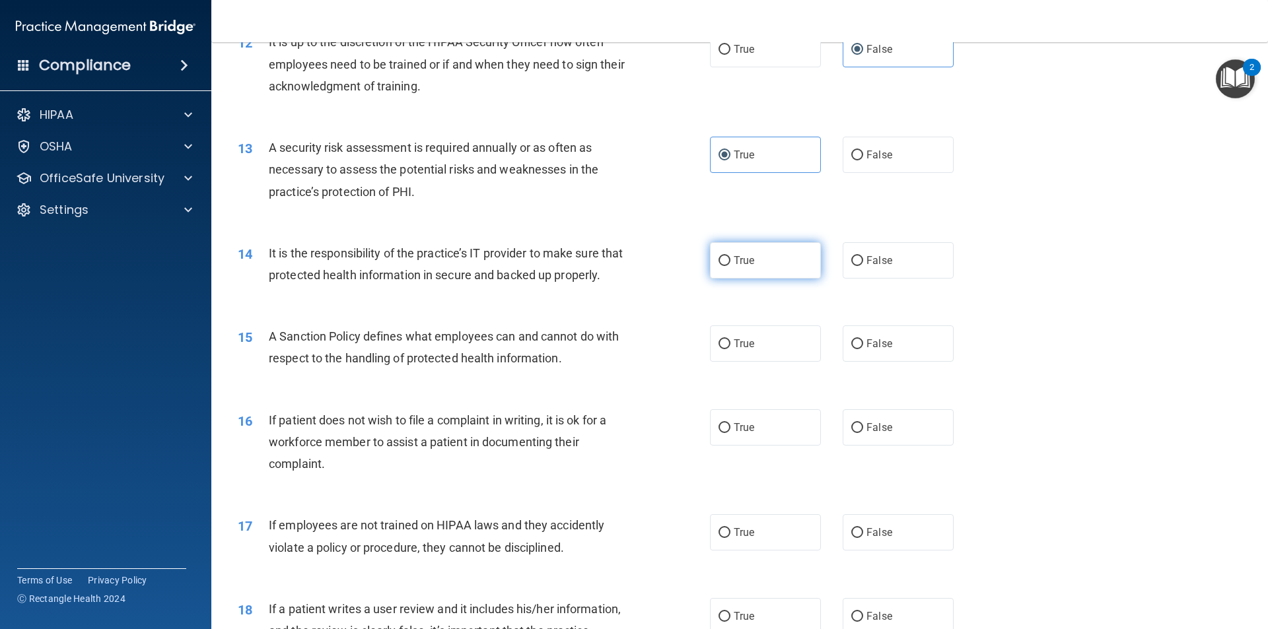
click at [727, 269] on label "True" at bounding box center [765, 260] width 111 height 36
click at [727, 266] on input "True" at bounding box center [724, 261] width 12 height 10
radio input "true"
click at [872, 362] on label "False" at bounding box center [898, 344] width 111 height 36
click at [863, 349] on input "False" at bounding box center [857, 344] width 12 height 10
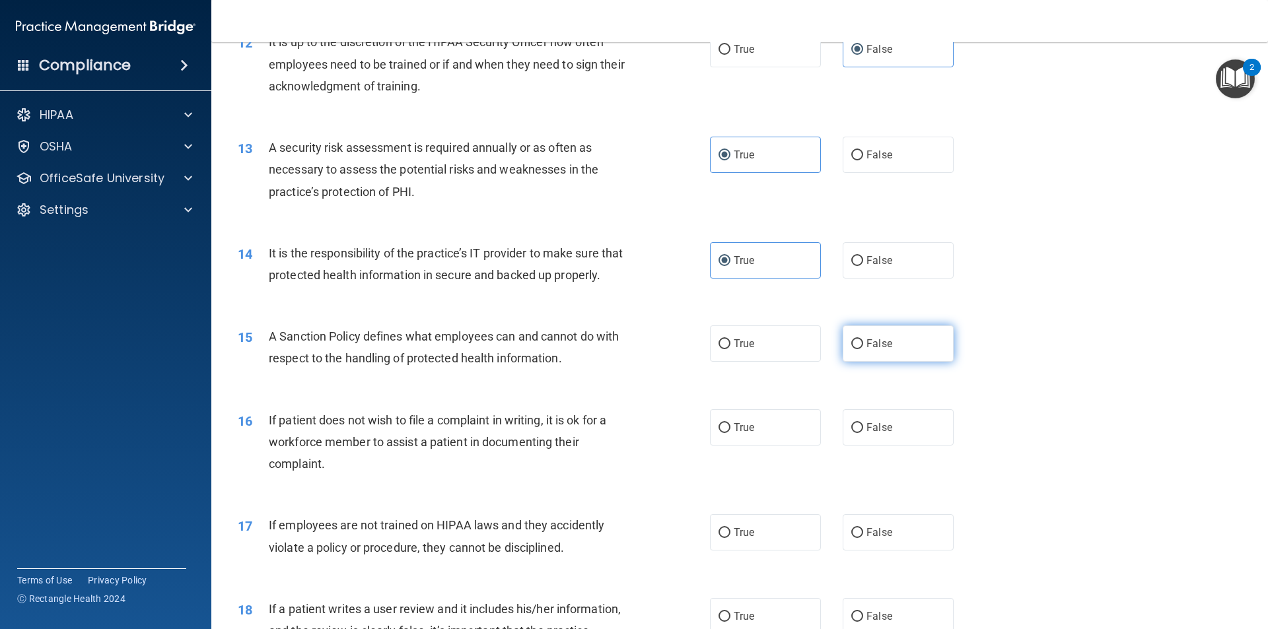
radio input "true"
click at [860, 446] on label "False" at bounding box center [898, 427] width 111 height 36
click at [860, 433] on input "False" at bounding box center [857, 428] width 12 height 10
radio input "true"
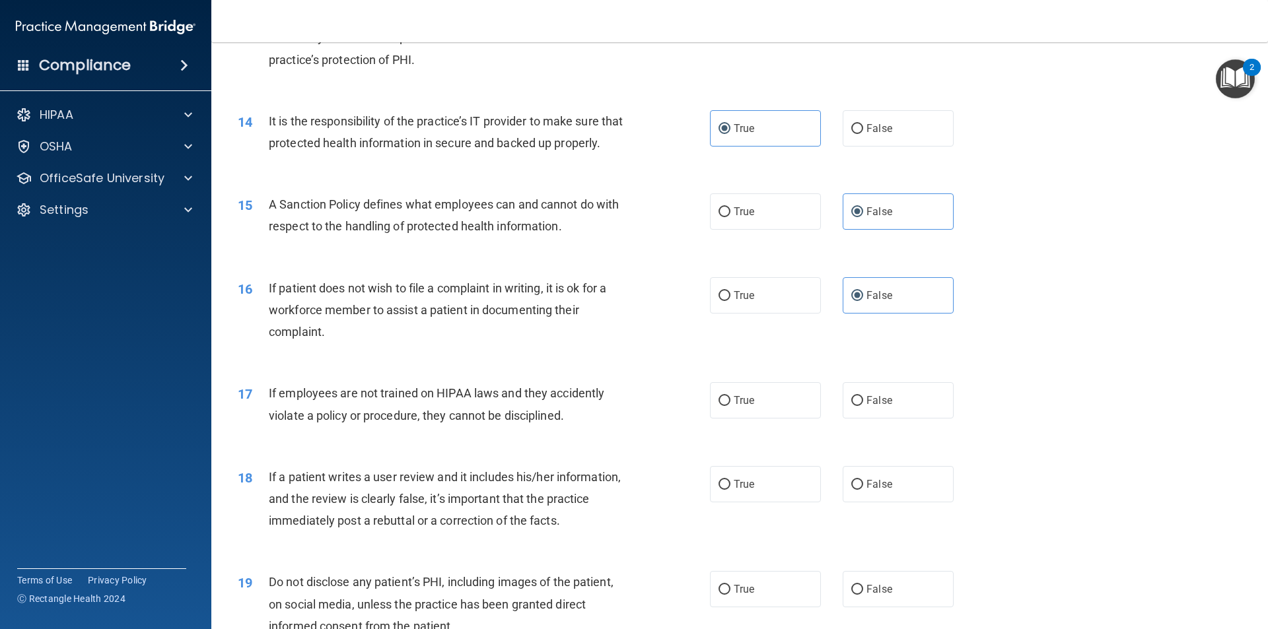
scroll to position [1519, 0]
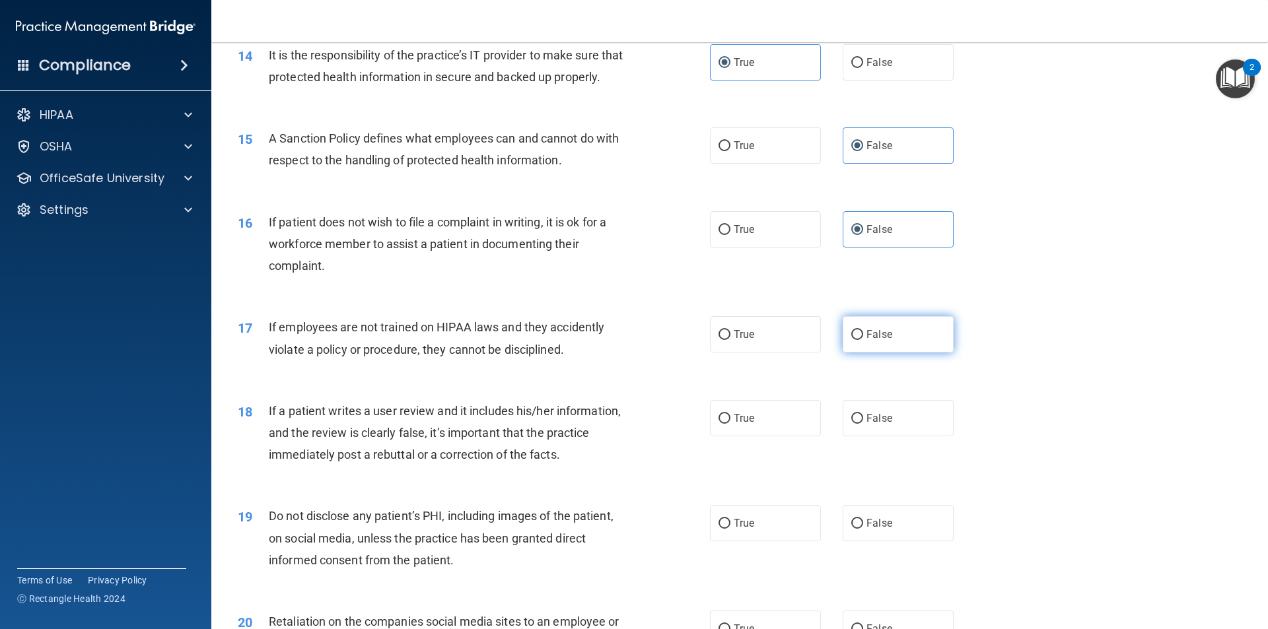
click at [880, 341] on span "False" at bounding box center [879, 334] width 26 height 13
click at [863, 340] on input "False" at bounding box center [857, 335] width 12 height 10
radio input "true"
click at [831, 436] on div "True False" at bounding box center [843, 418] width 266 height 36
click at [822, 436] on div "True False" at bounding box center [843, 418] width 266 height 36
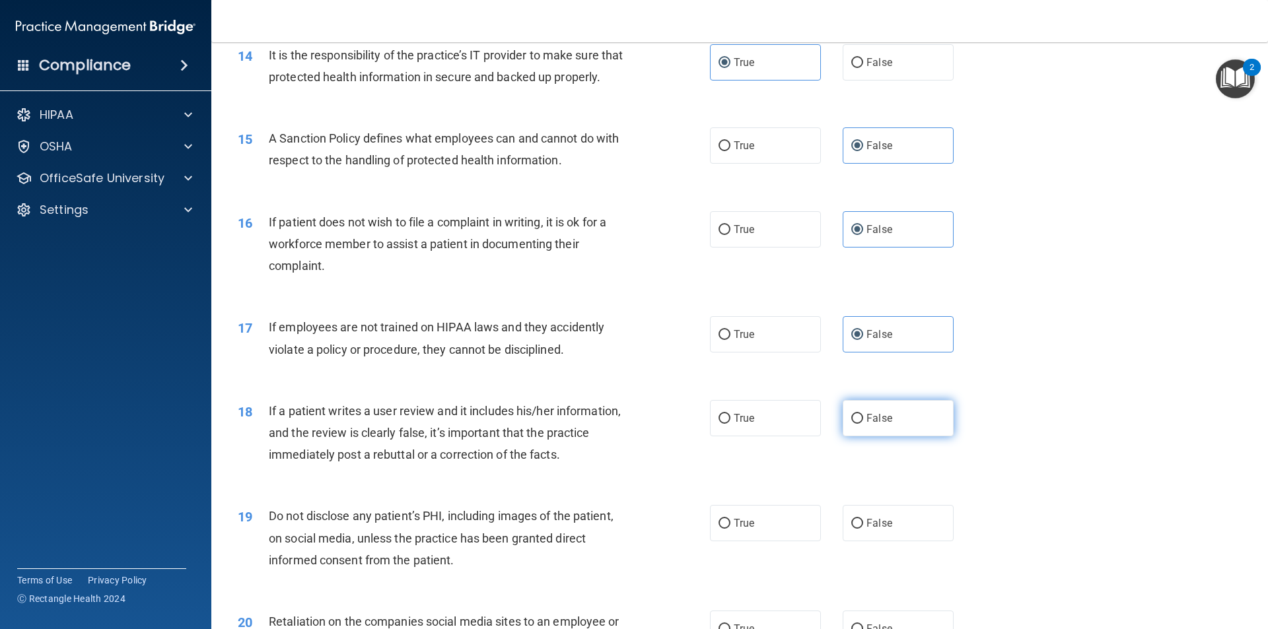
click at [852, 432] on label "False" at bounding box center [898, 418] width 111 height 36
click at [852, 424] on input "False" at bounding box center [857, 419] width 12 height 10
radio input "true"
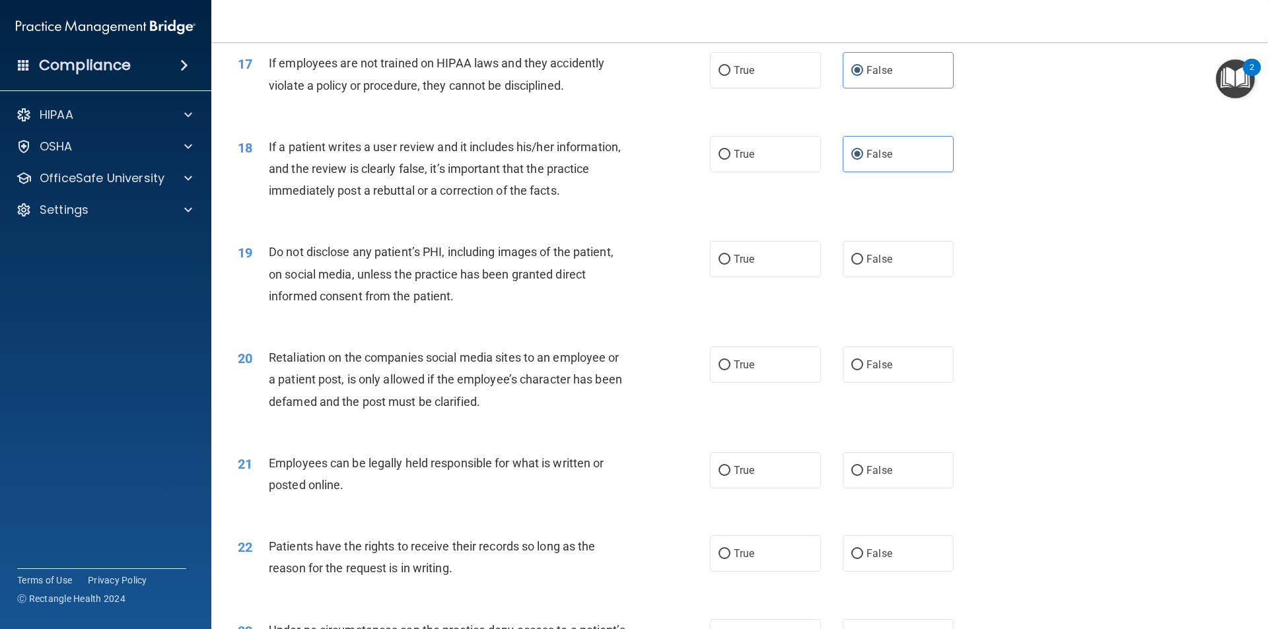
scroll to position [1849, 0]
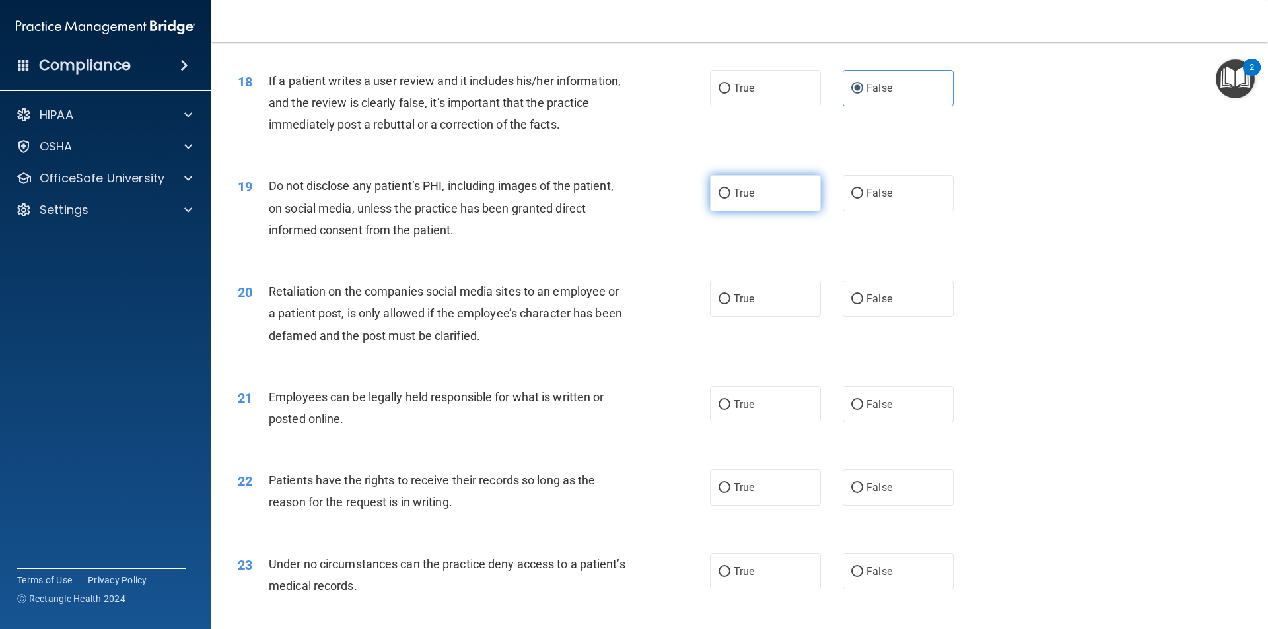
click at [734, 211] on label "True" at bounding box center [765, 193] width 111 height 36
click at [730, 199] on input "True" at bounding box center [724, 194] width 12 height 10
radio input "true"
click at [749, 305] on span "True" at bounding box center [744, 299] width 20 height 13
click at [730, 304] on input "True" at bounding box center [724, 299] width 12 height 10
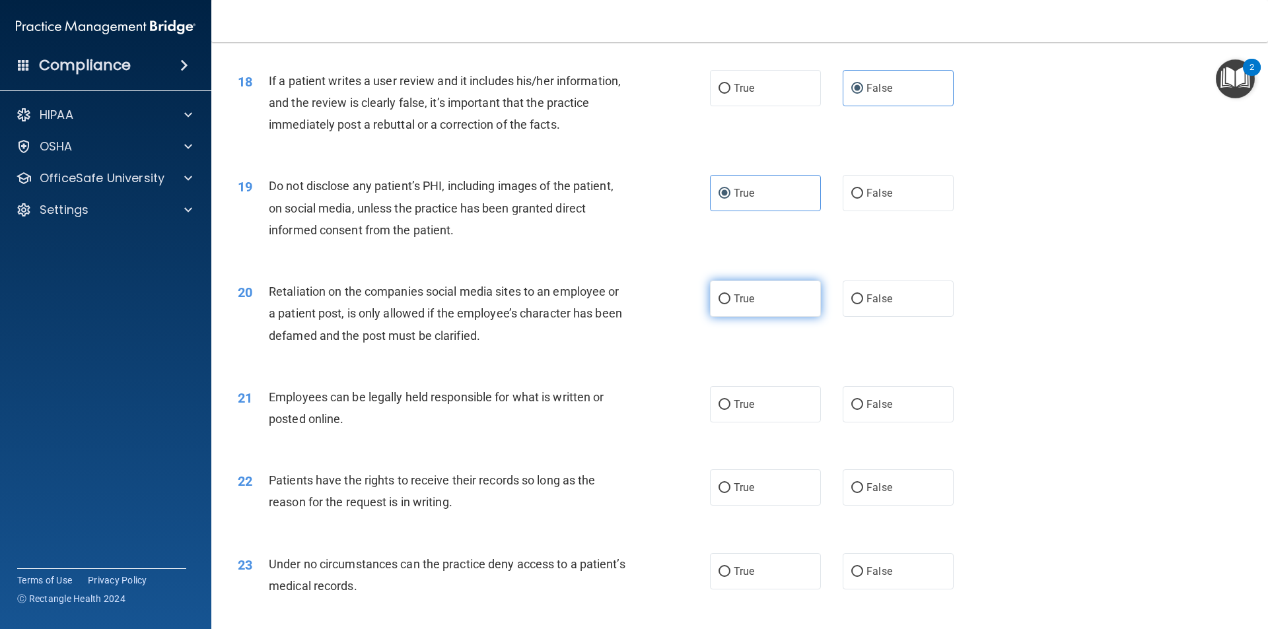
radio input "true"
click at [764, 423] on label "True" at bounding box center [765, 404] width 111 height 36
click at [730, 410] on input "True" at bounding box center [724, 405] width 12 height 10
radio input "true"
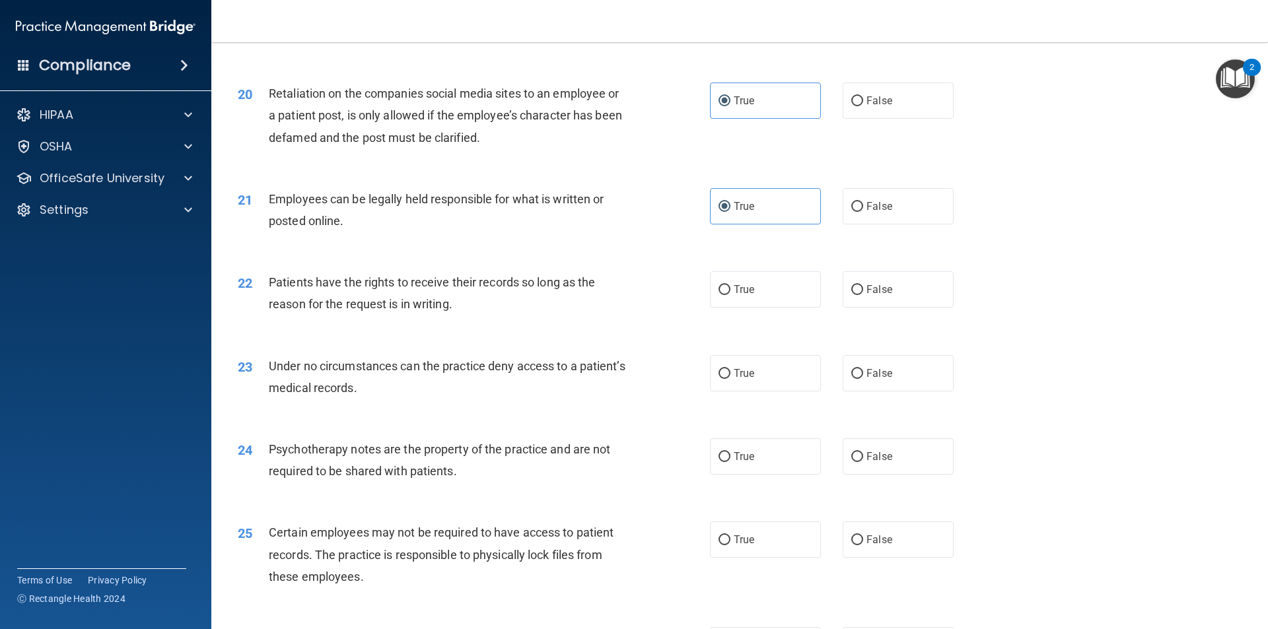
scroll to position [2113, 0]
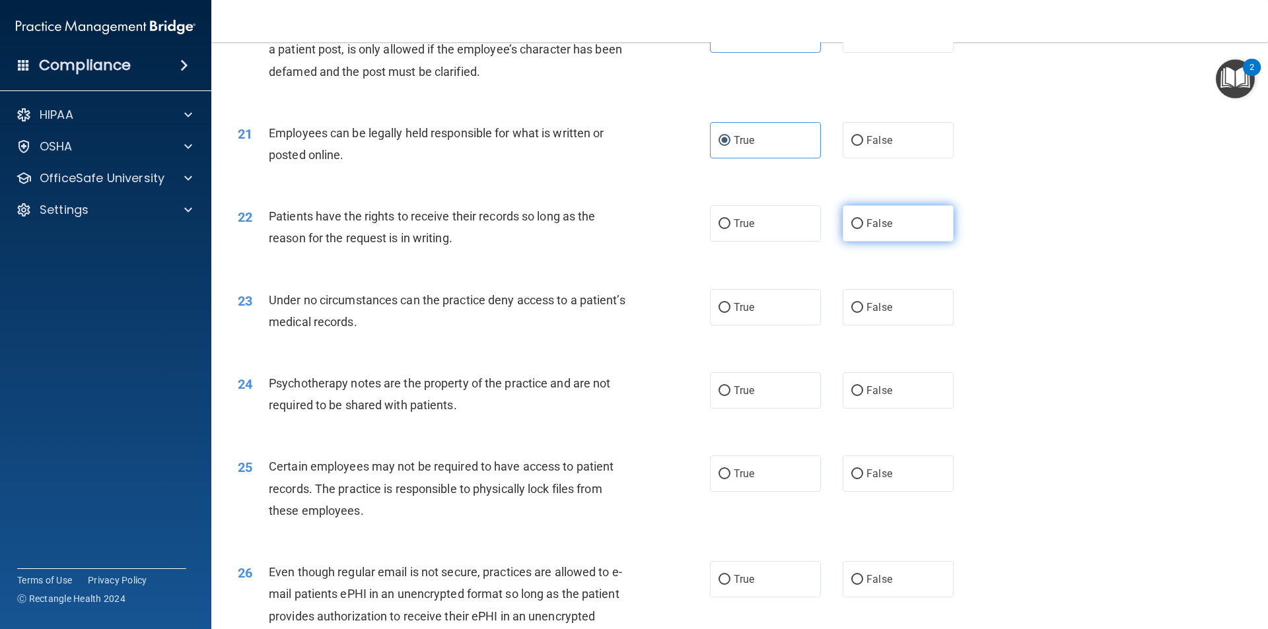
click at [924, 242] on label "False" at bounding box center [898, 223] width 111 height 36
click at [863, 229] on input "False" at bounding box center [857, 224] width 12 height 10
radio input "true"
click at [740, 314] on span "True" at bounding box center [744, 307] width 20 height 13
click at [730, 313] on input "True" at bounding box center [724, 308] width 12 height 10
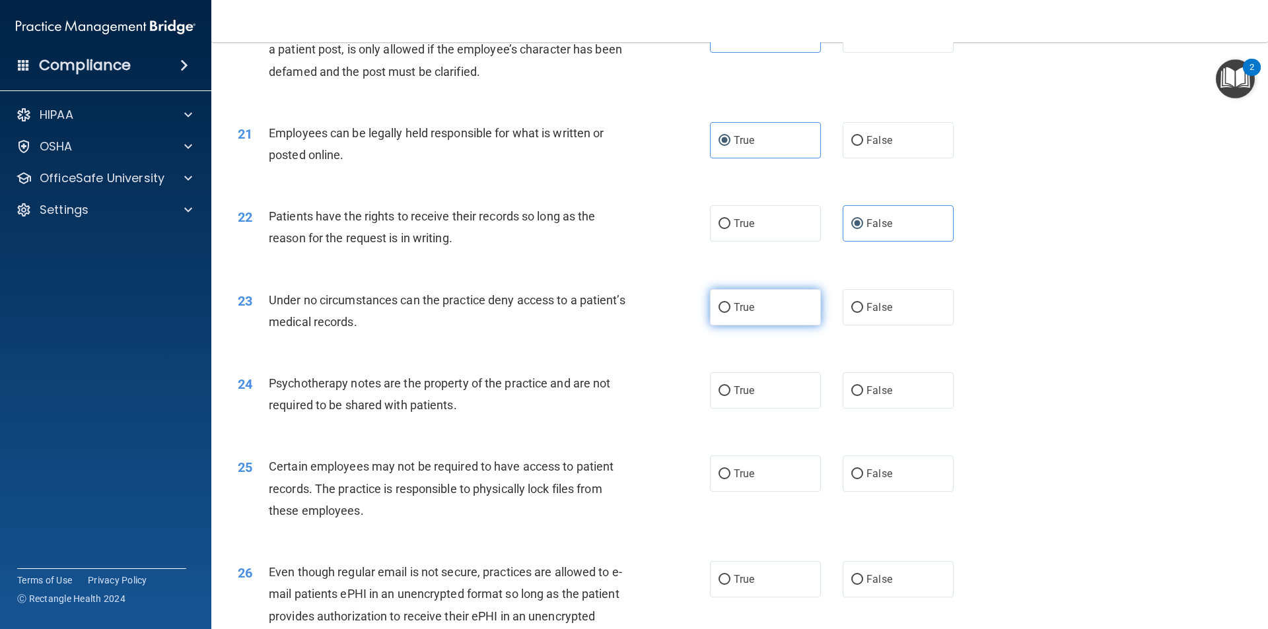
radio input "true"
click at [747, 397] on span "True" at bounding box center [744, 390] width 20 height 13
click at [730, 396] on input "True" at bounding box center [724, 391] width 12 height 10
radio input "true"
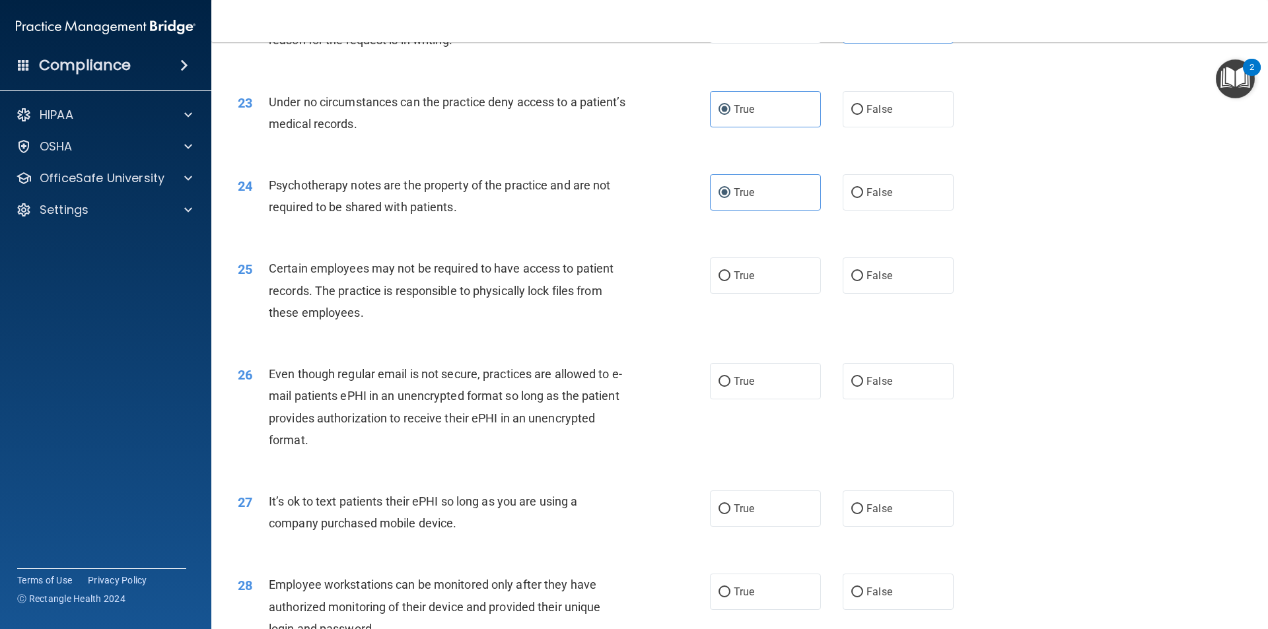
scroll to position [2377, 0]
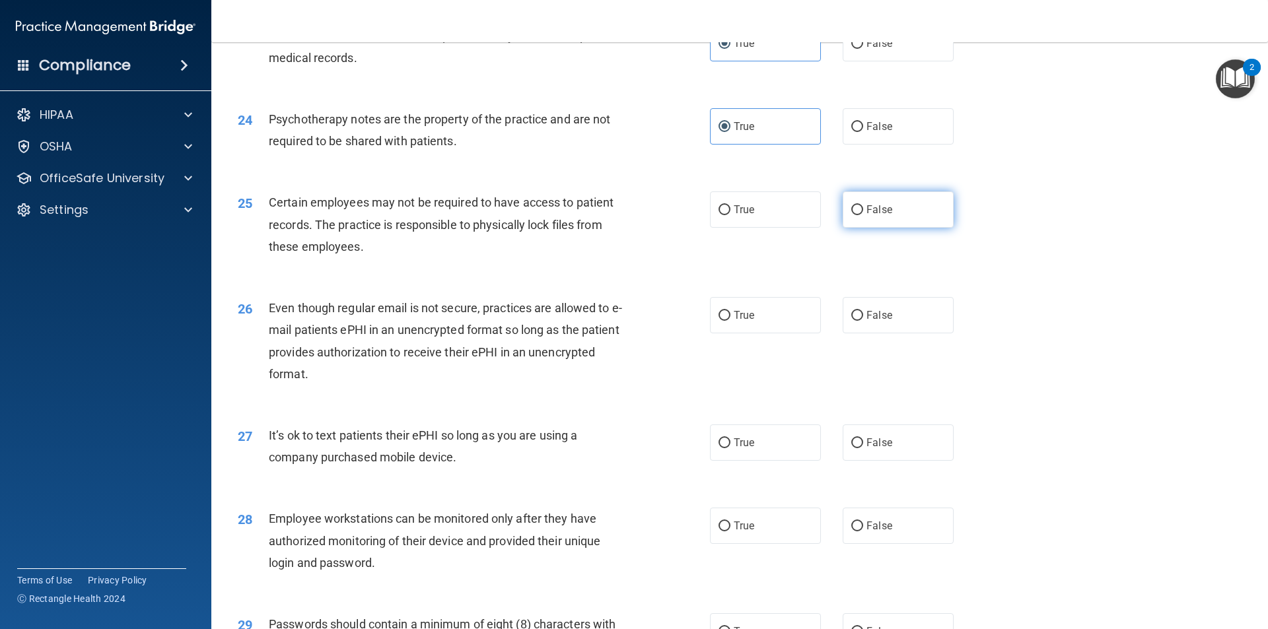
click at [866, 216] on span "False" at bounding box center [879, 209] width 26 height 13
click at [863, 215] on input "False" at bounding box center [857, 210] width 12 height 10
radio input "true"
click at [755, 228] on label "True" at bounding box center [765, 209] width 111 height 36
click at [730, 215] on input "True" at bounding box center [724, 210] width 12 height 10
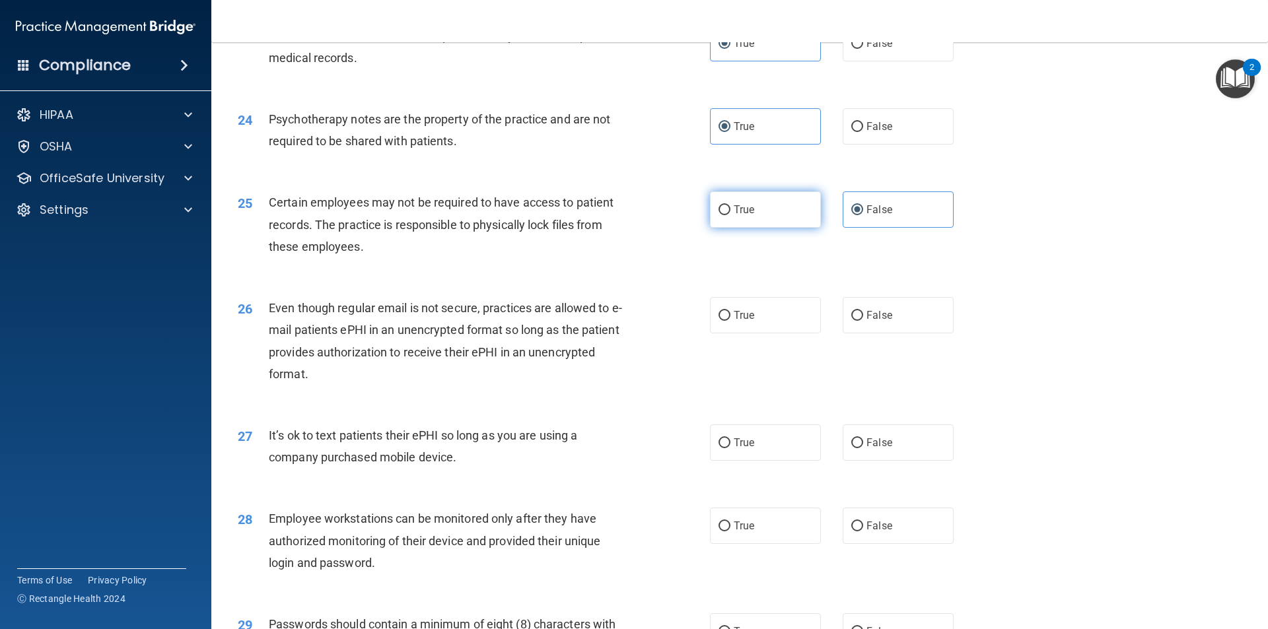
radio input "true"
click at [893, 228] on label "False" at bounding box center [898, 209] width 111 height 36
click at [863, 215] on input "False" at bounding box center [857, 210] width 12 height 10
radio input "true"
radio input "false"
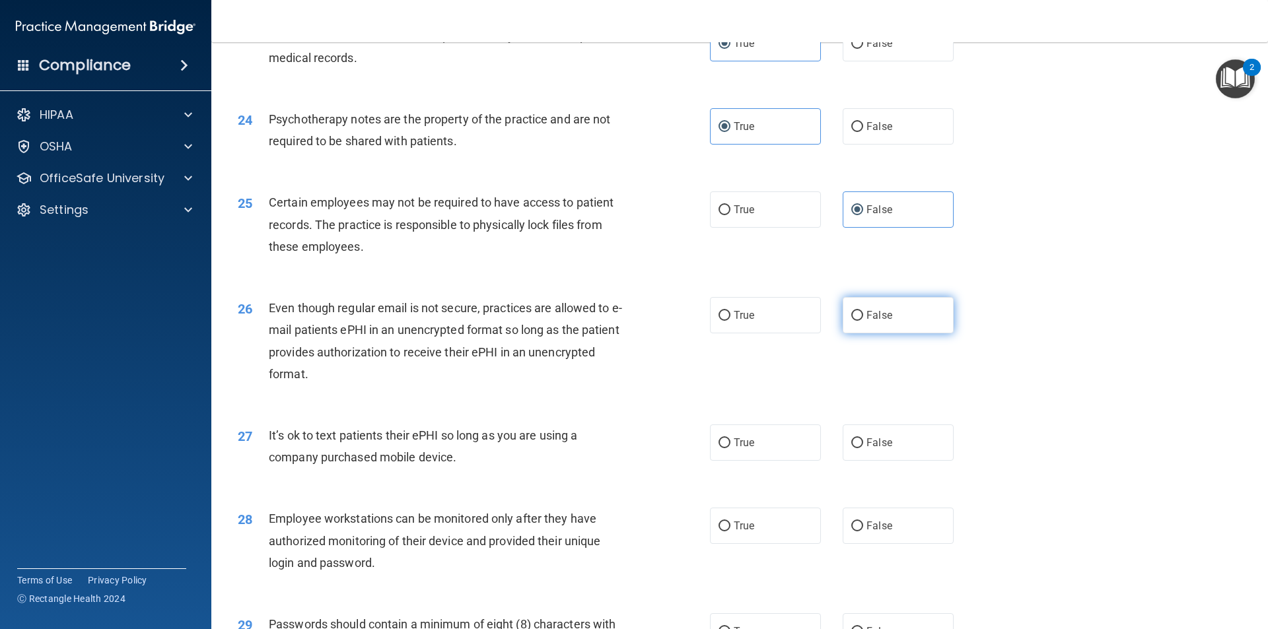
click at [906, 333] on label "False" at bounding box center [898, 315] width 111 height 36
click at [863, 321] on input "False" at bounding box center [857, 316] width 12 height 10
radio input "true"
click at [893, 461] on label "False" at bounding box center [898, 443] width 111 height 36
click at [863, 448] on input "False" at bounding box center [857, 443] width 12 height 10
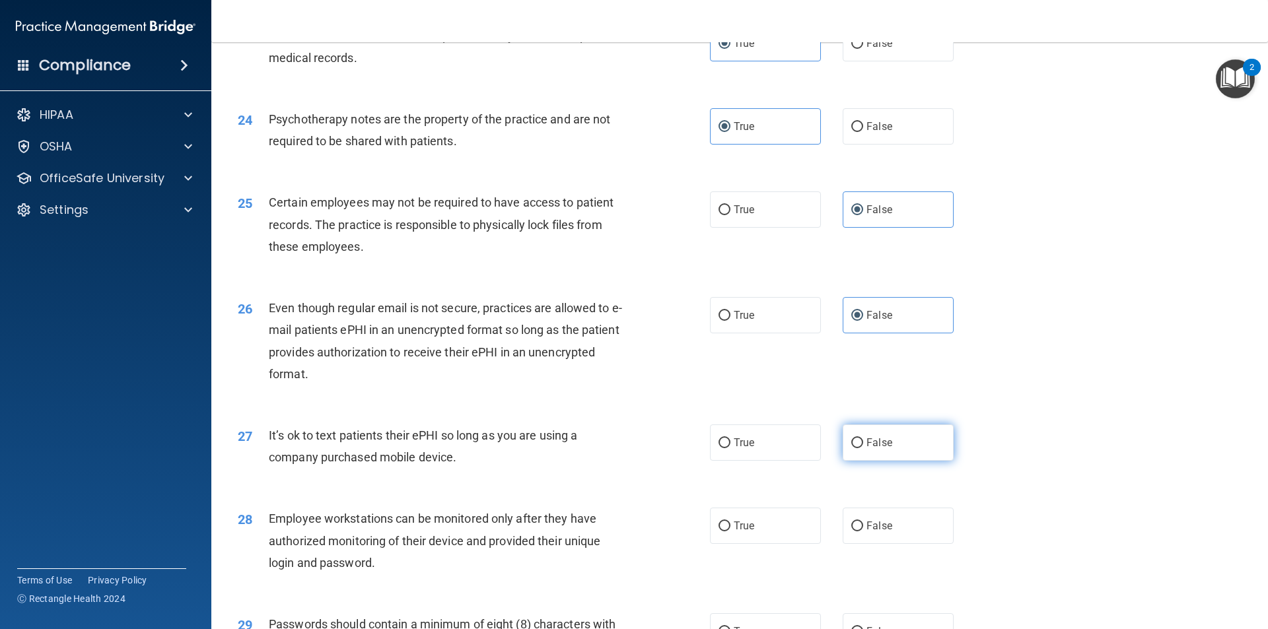
radio input "true"
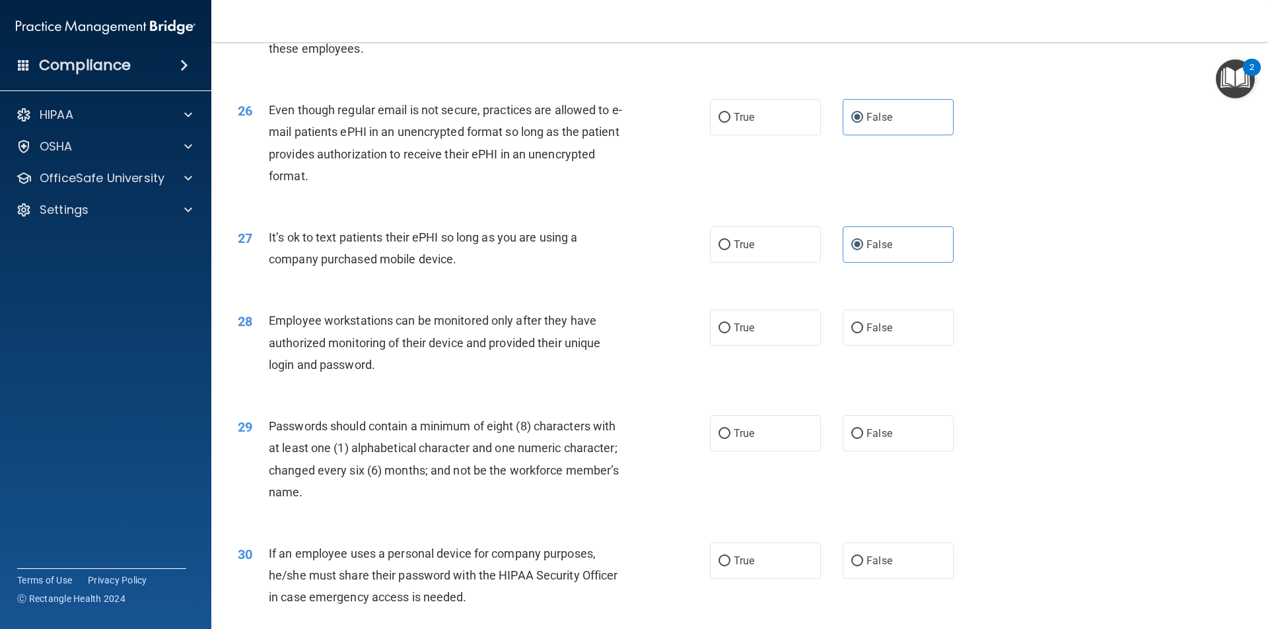
scroll to position [2641, 0]
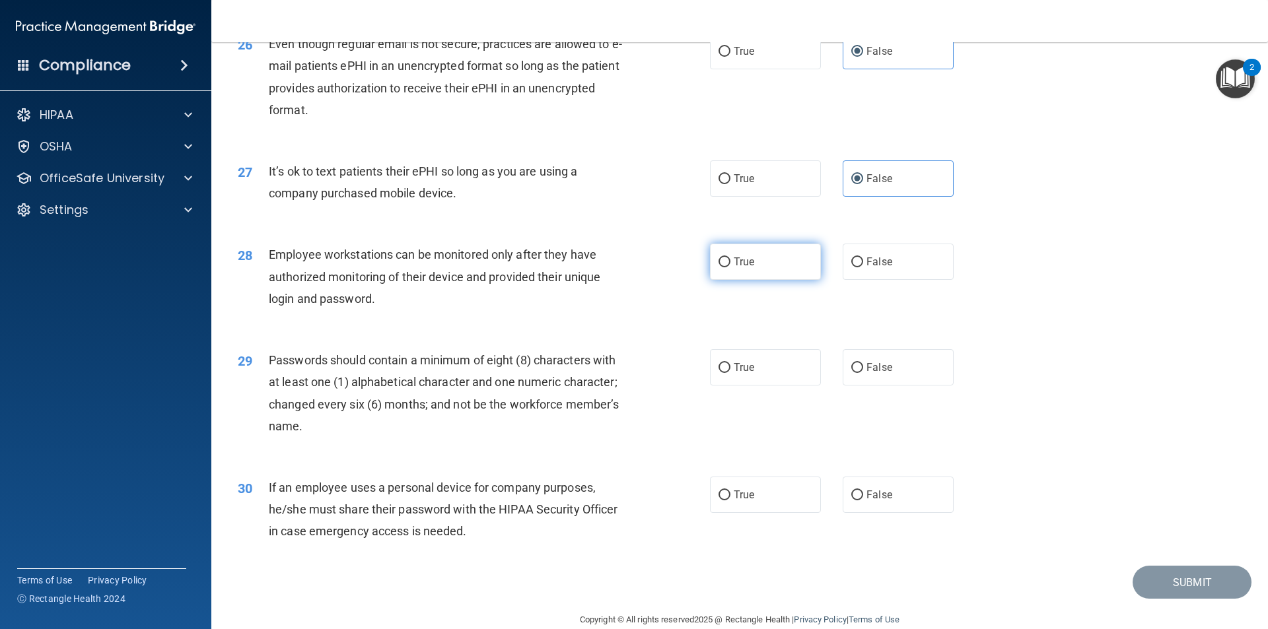
click at [734, 280] on label "True" at bounding box center [765, 262] width 111 height 36
click at [730, 267] on input "True" at bounding box center [724, 263] width 12 height 10
radio input "true"
click at [755, 384] on label "True" at bounding box center [765, 367] width 111 height 36
click at [730, 373] on input "True" at bounding box center [724, 368] width 12 height 10
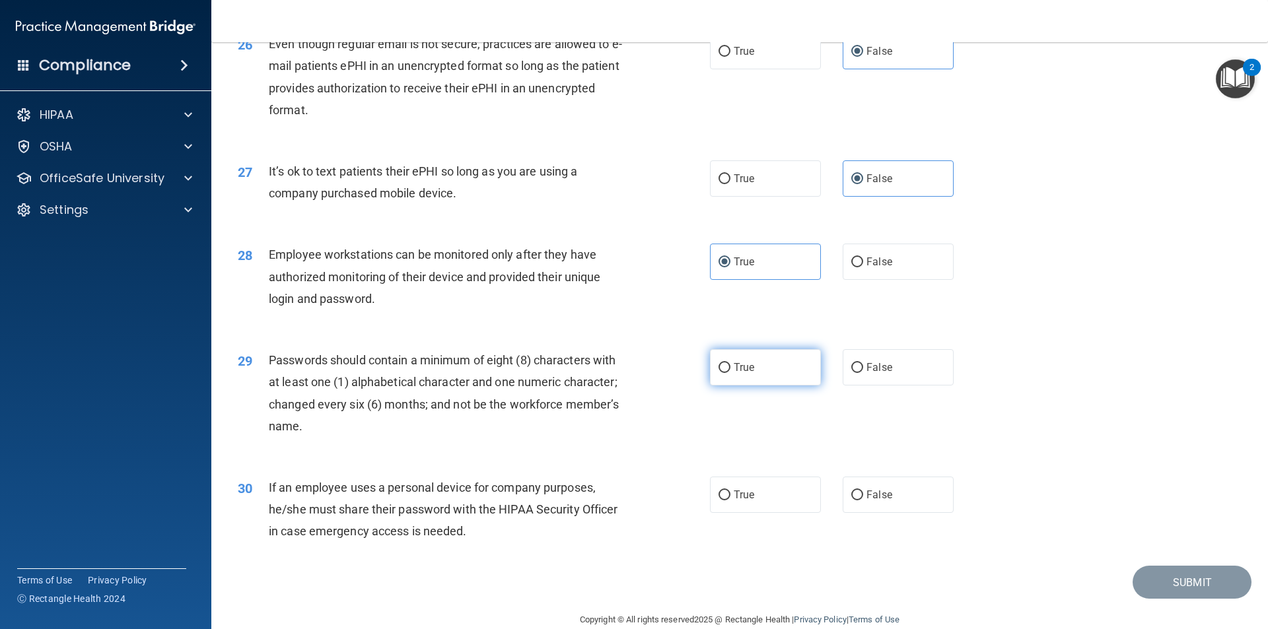
radio input "true"
click at [885, 513] on label "False" at bounding box center [898, 495] width 111 height 36
click at [863, 501] on input "False" at bounding box center [857, 496] width 12 height 10
radio input "true"
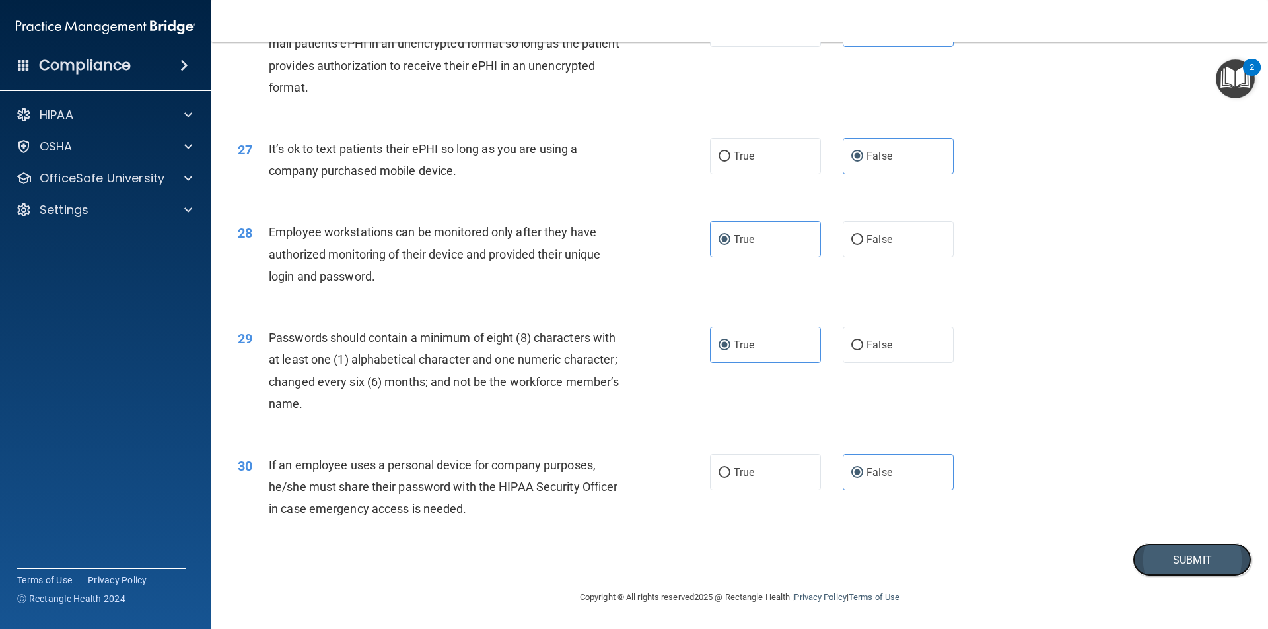
click at [1158, 555] on button "Submit" at bounding box center [1191, 560] width 119 height 34
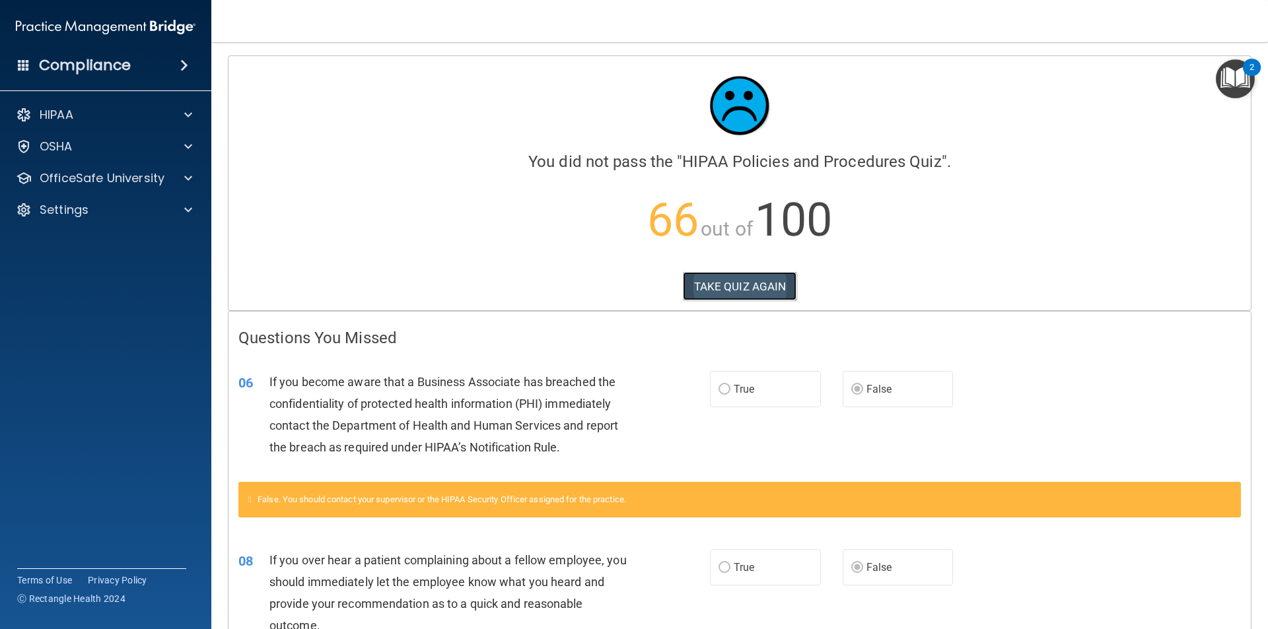
click at [743, 289] on button "TAKE QUIZ AGAIN" at bounding box center [740, 286] width 114 height 29
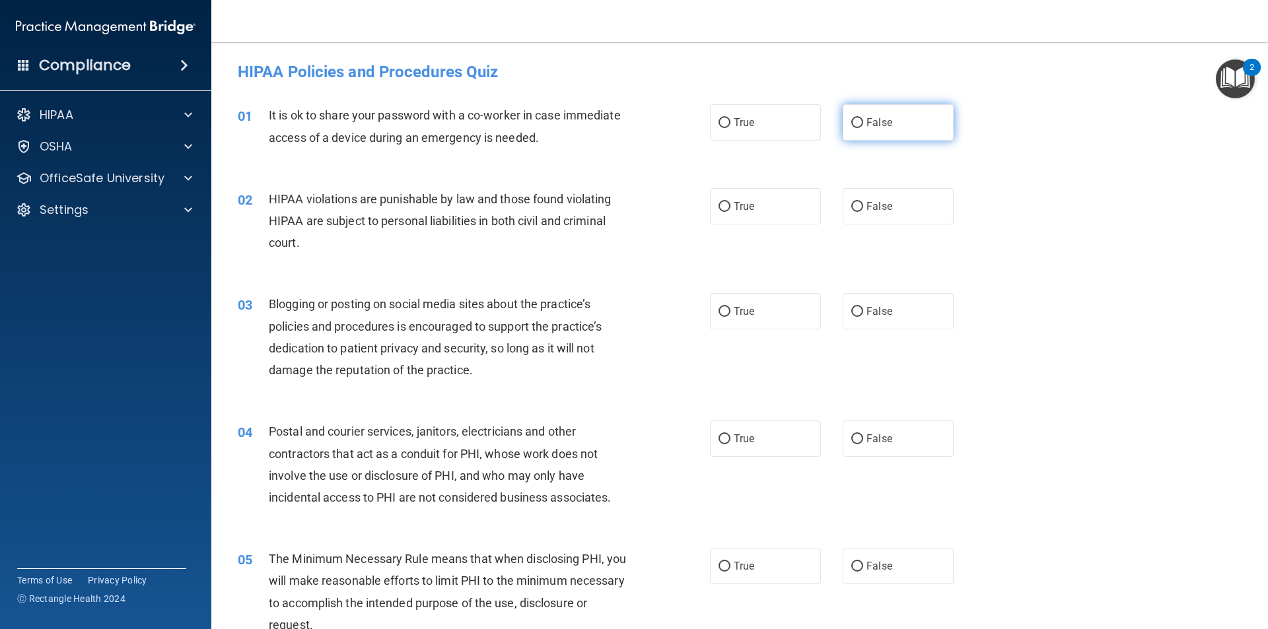
click at [892, 125] on label "False" at bounding box center [898, 122] width 111 height 36
click at [863, 125] on input "False" at bounding box center [857, 123] width 12 height 10
radio input "true"
click at [751, 214] on label "True" at bounding box center [765, 206] width 111 height 36
click at [730, 212] on input "True" at bounding box center [724, 207] width 12 height 10
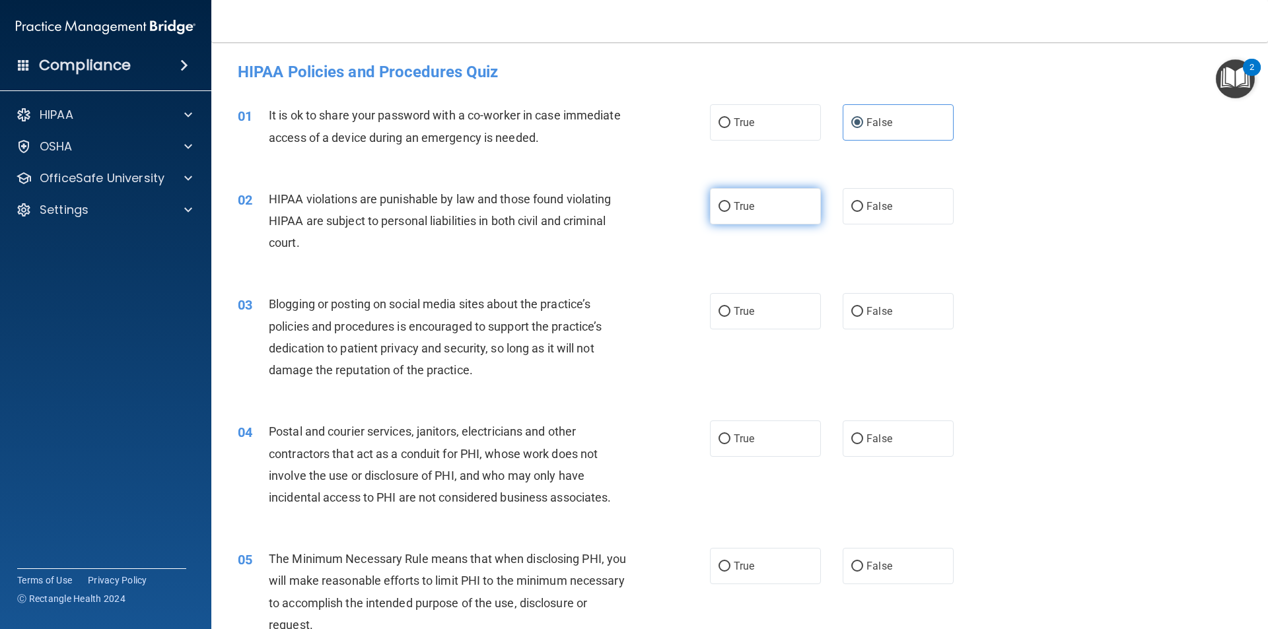
radio input "true"
click at [856, 306] on label "False" at bounding box center [898, 311] width 111 height 36
click at [856, 307] on input "False" at bounding box center [857, 312] width 12 height 10
radio input "true"
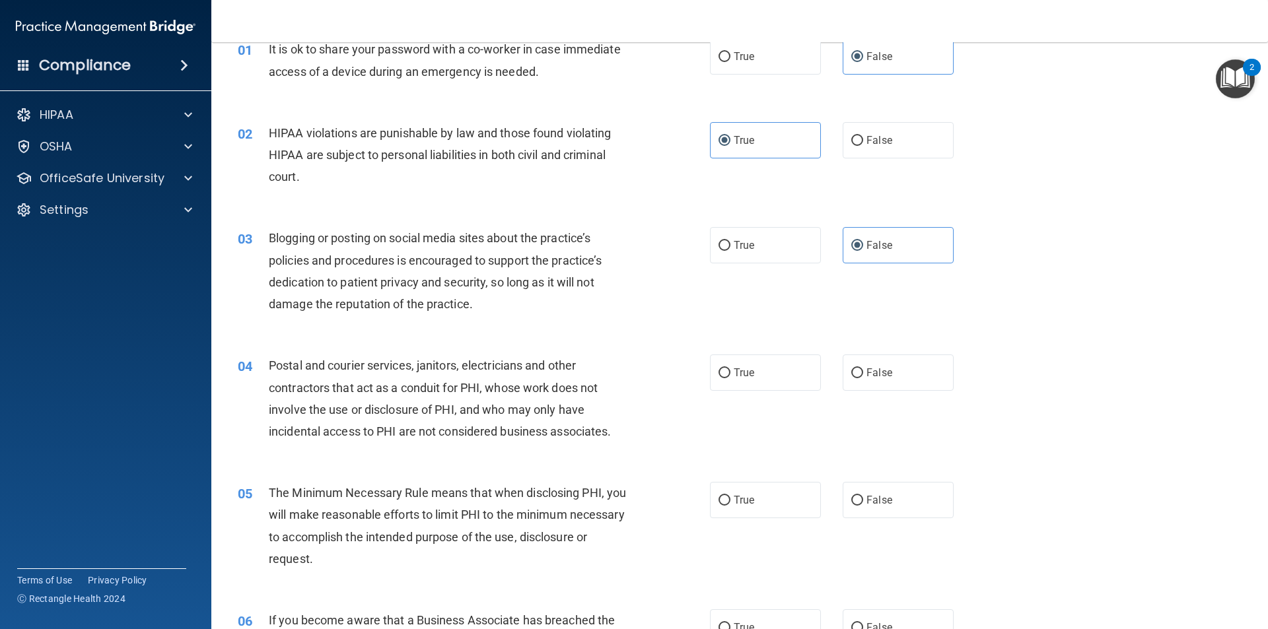
scroll to position [132, 0]
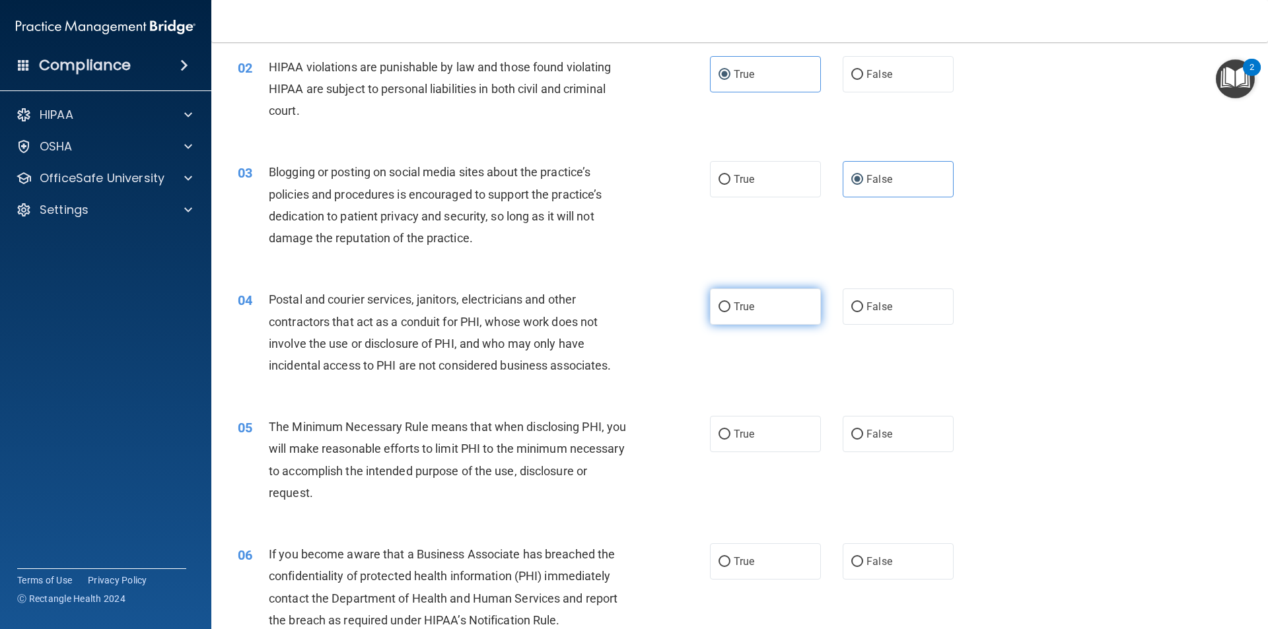
click at [736, 314] on label "True" at bounding box center [765, 307] width 111 height 36
click at [730, 312] on input "True" at bounding box center [724, 307] width 12 height 10
radio input "true"
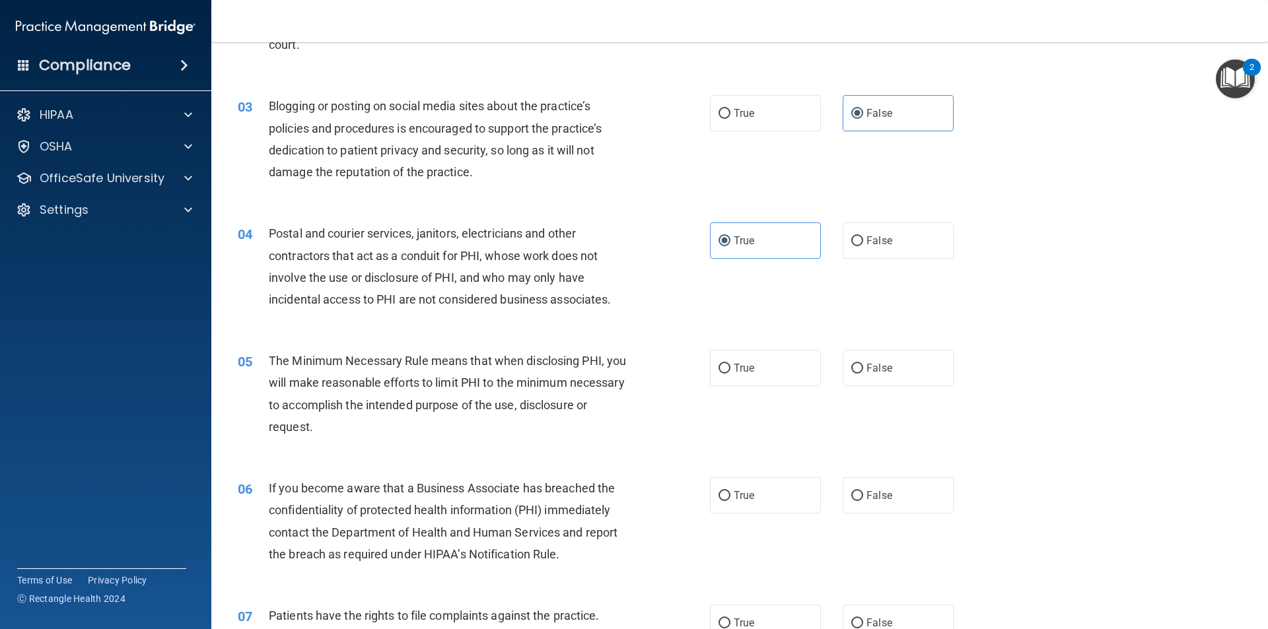
scroll to position [264, 0]
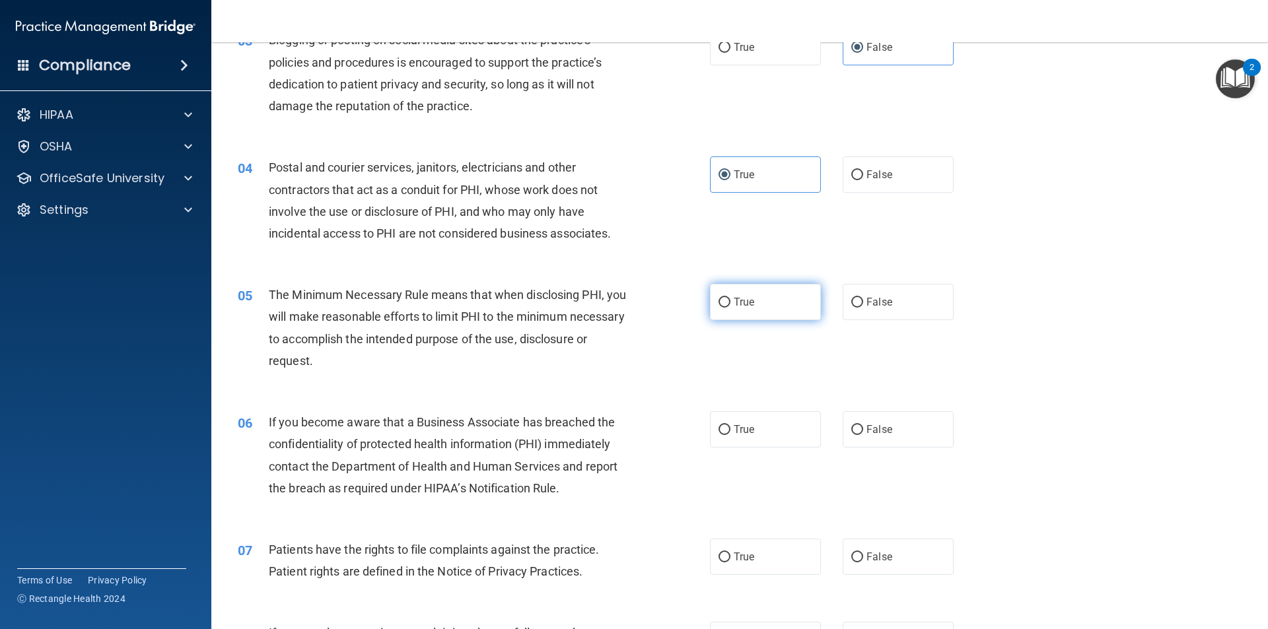
click at [726, 300] on label "True" at bounding box center [765, 302] width 111 height 36
click at [726, 300] on input "True" at bounding box center [724, 303] width 12 height 10
radio input "true"
click at [876, 421] on label "False" at bounding box center [898, 429] width 111 height 36
click at [863, 425] on input "False" at bounding box center [857, 430] width 12 height 10
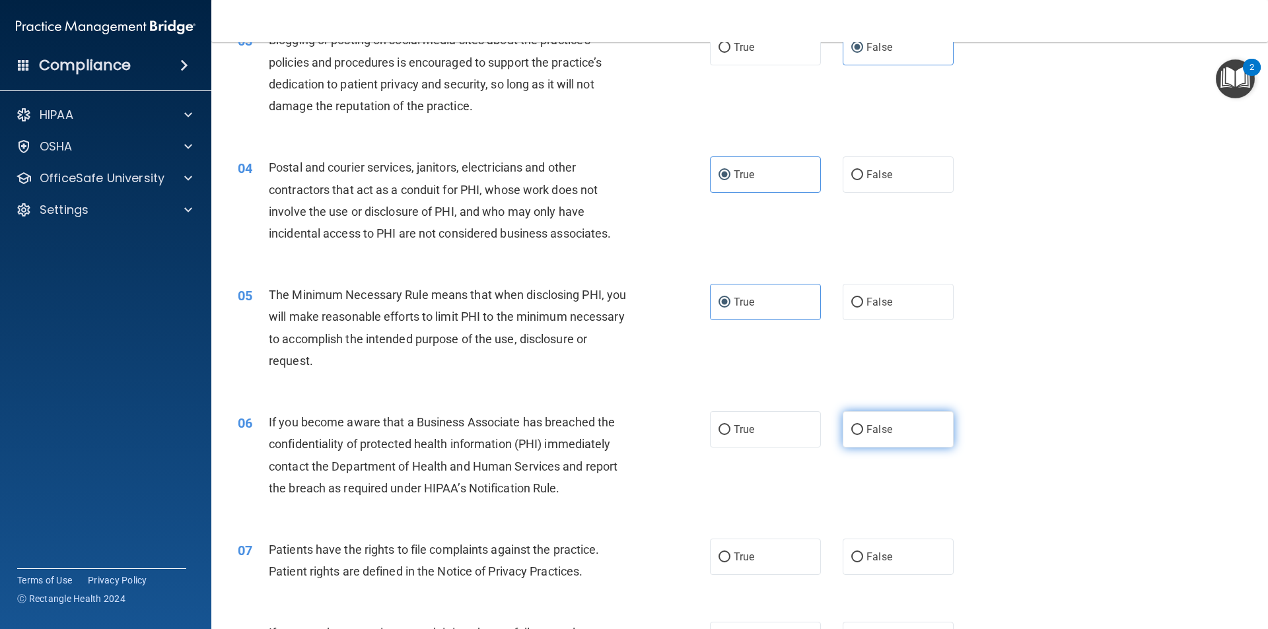
radio input "true"
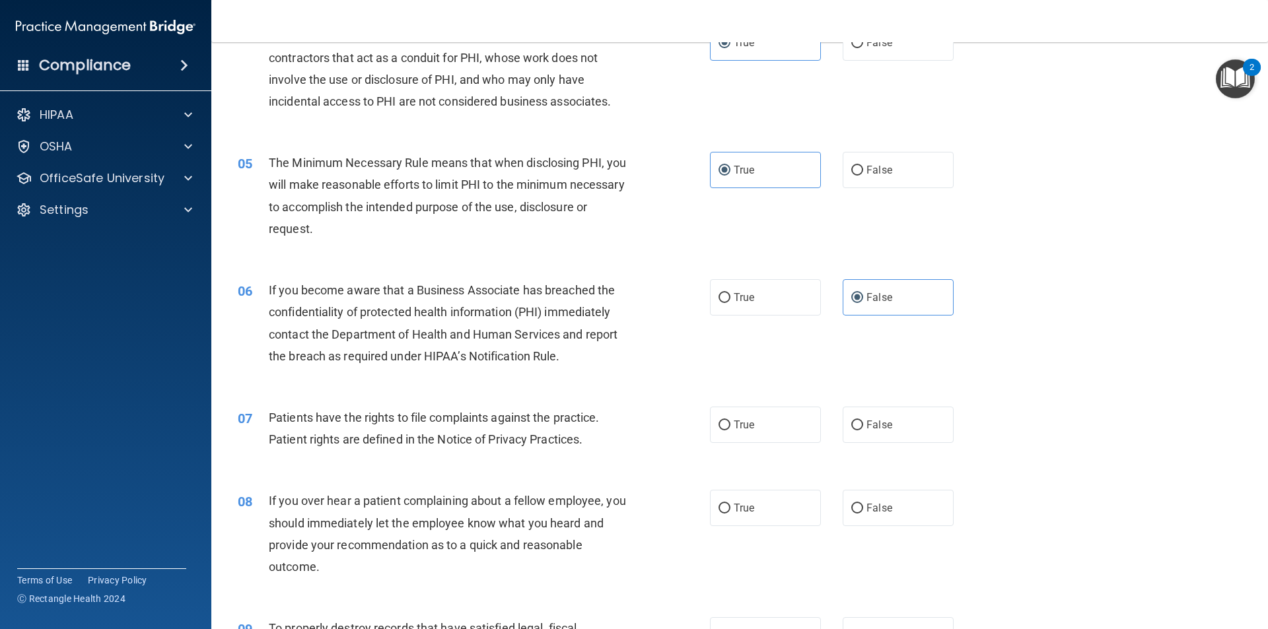
scroll to position [462, 0]
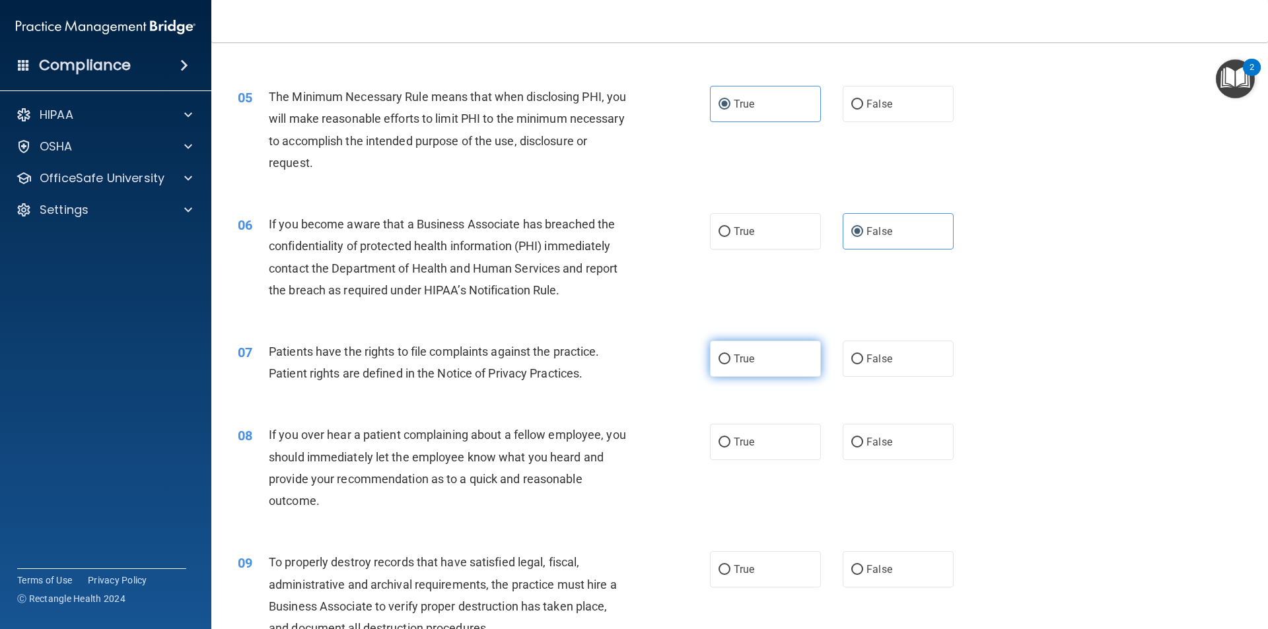
click at [756, 357] on label "True" at bounding box center [765, 359] width 111 height 36
click at [730, 357] on input "True" at bounding box center [724, 360] width 12 height 10
radio input "true"
click at [851, 438] on input "False" at bounding box center [857, 443] width 12 height 10
radio input "true"
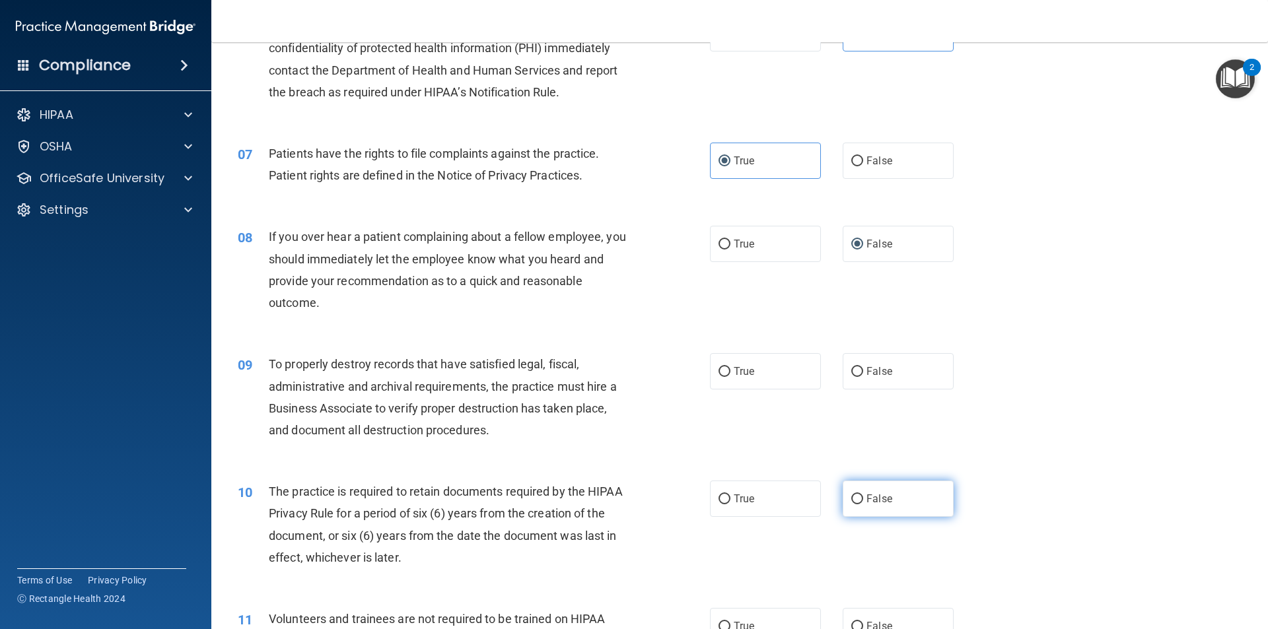
scroll to position [726, 0]
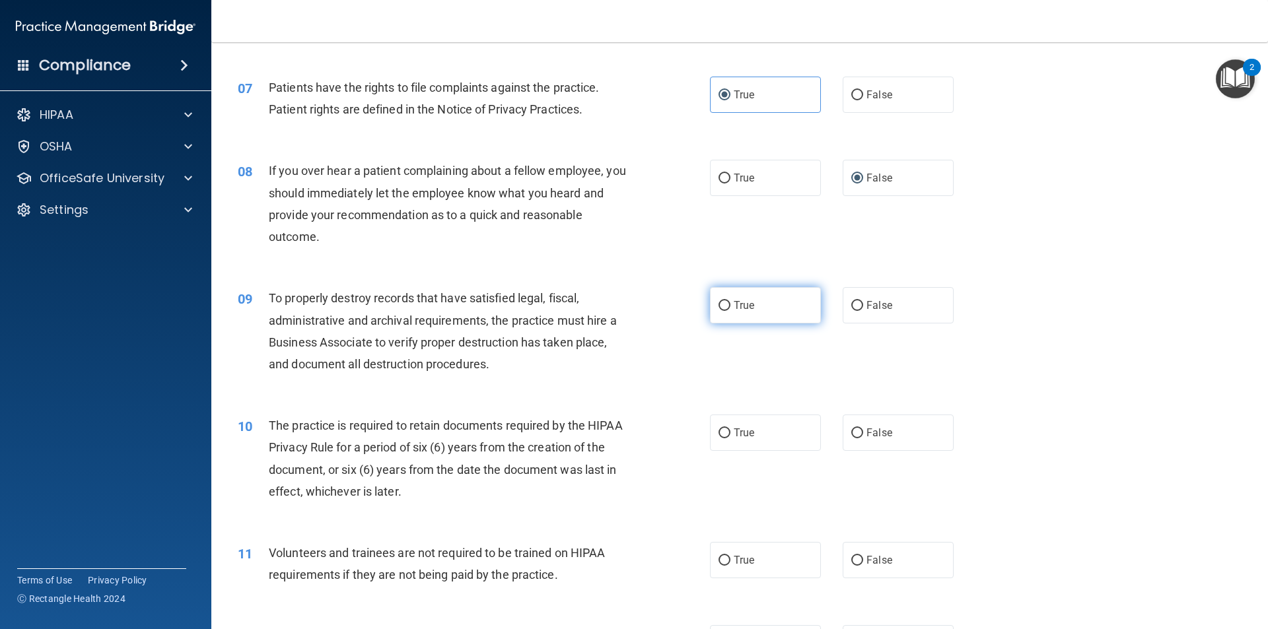
click at [734, 306] on span "True" at bounding box center [744, 305] width 20 height 13
click at [729, 306] on input "True" at bounding box center [724, 306] width 12 height 10
radio input "true"
click at [874, 298] on label "False" at bounding box center [898, 305] width 111 height 36
click at [863, 301] on input "False" at bounding box center [857, 306] width 12 height 10
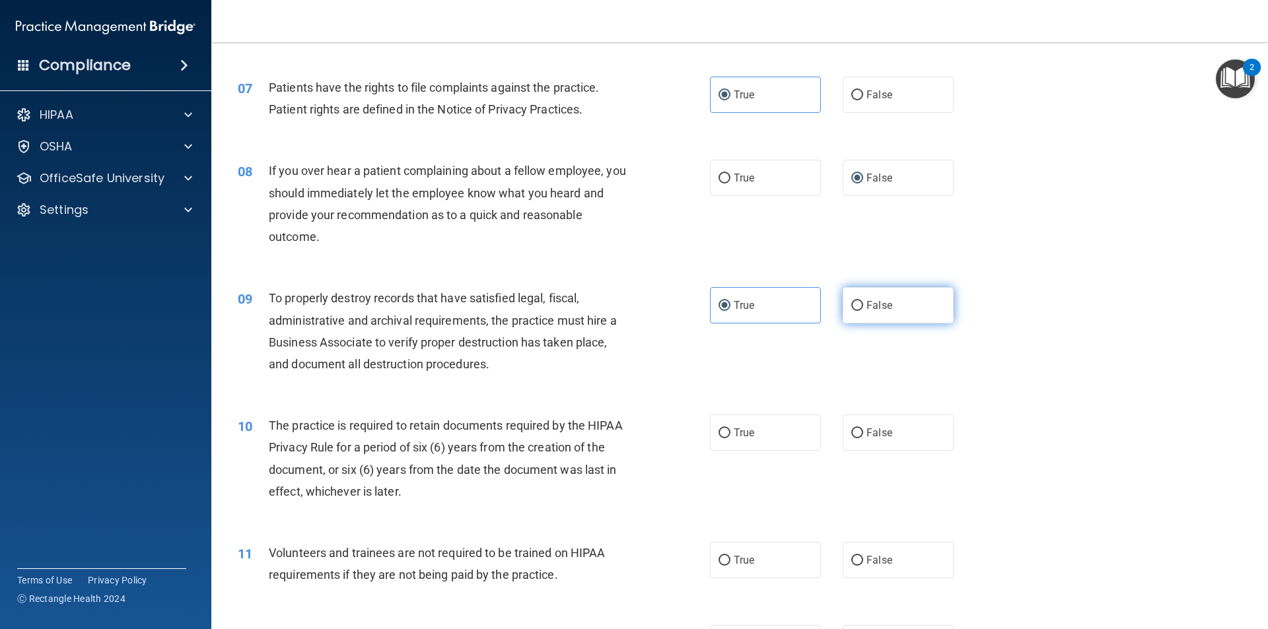
radio input "true"
radio input "false"
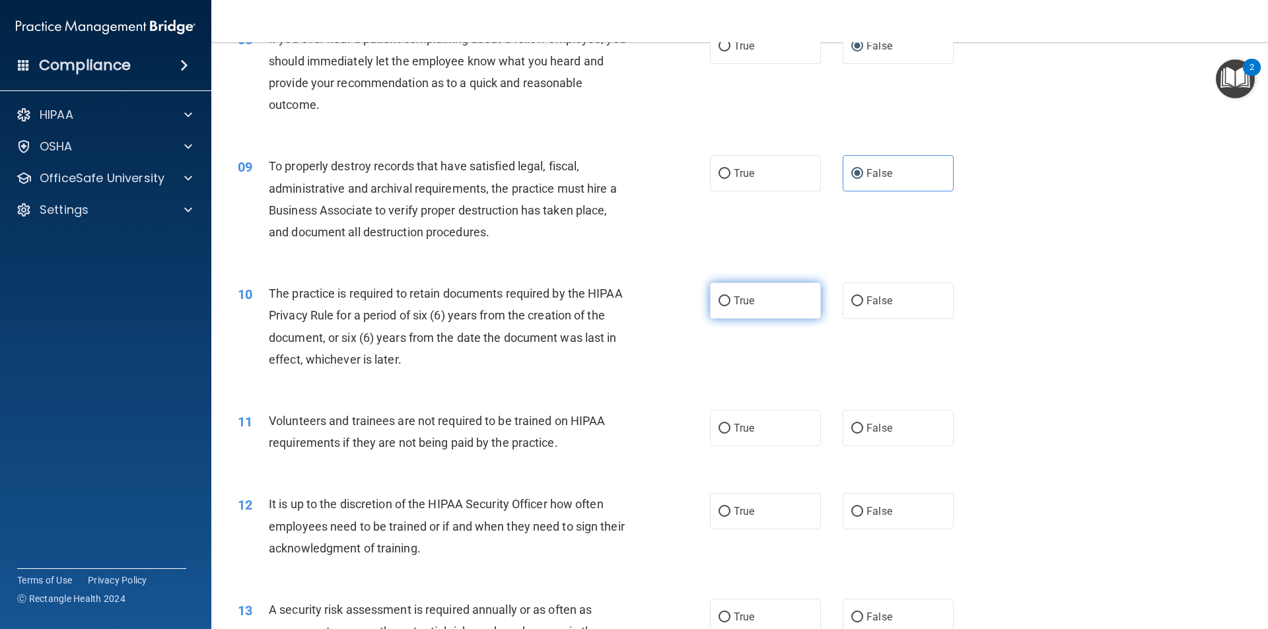
click at [718, 300] on input "True" at bounding box center [724, 301] width 12 height 10
radio input "true"
click at [866, 430] on span "False" at bounding box center [879, 428] width 26 height 13
click at [863, 430] on input "False" at bounding box center [857, 429] width 12 height 10
radio input "true"
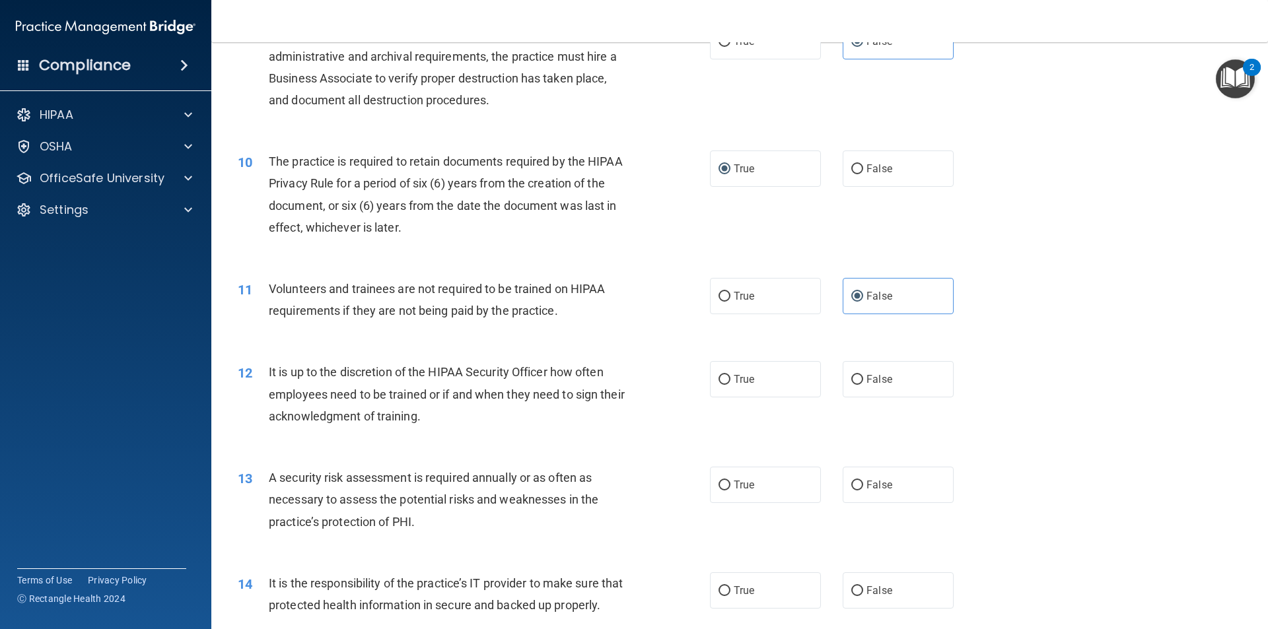
scroll to position [1056, 0]
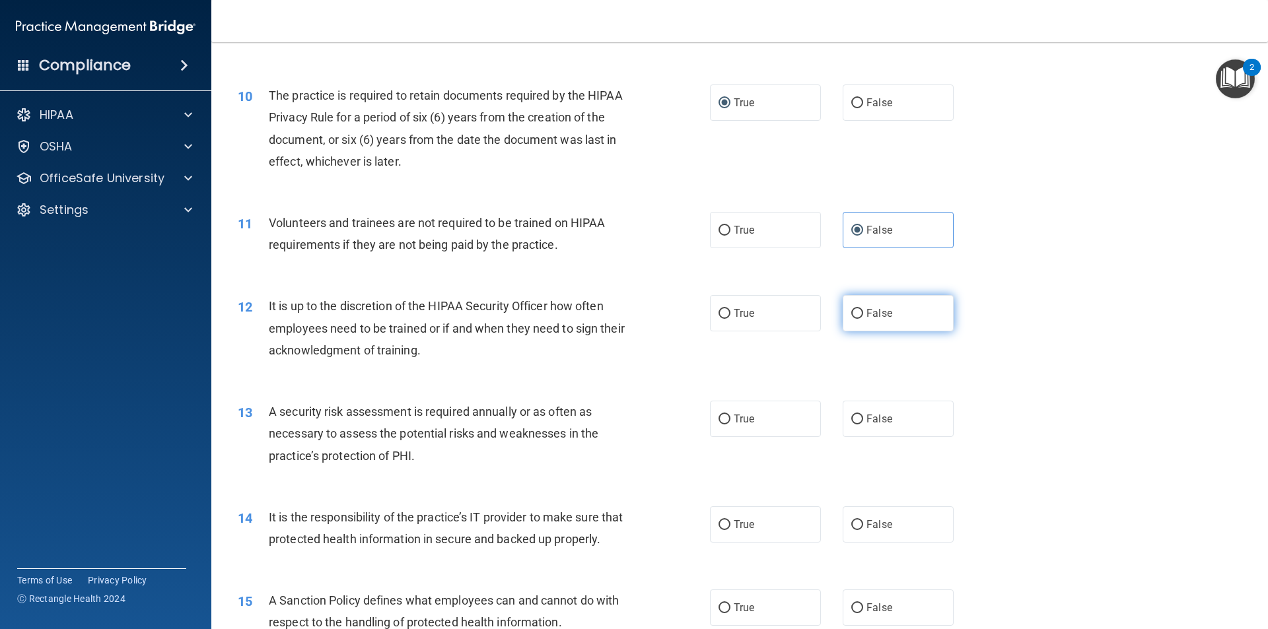
click at [858, 318] on label "False" at bounding box center [898, 313] width 111 height 36
click at [858, 318] on input "False" at bounding box center [857, 314] width 12 height 10
radio input "true"
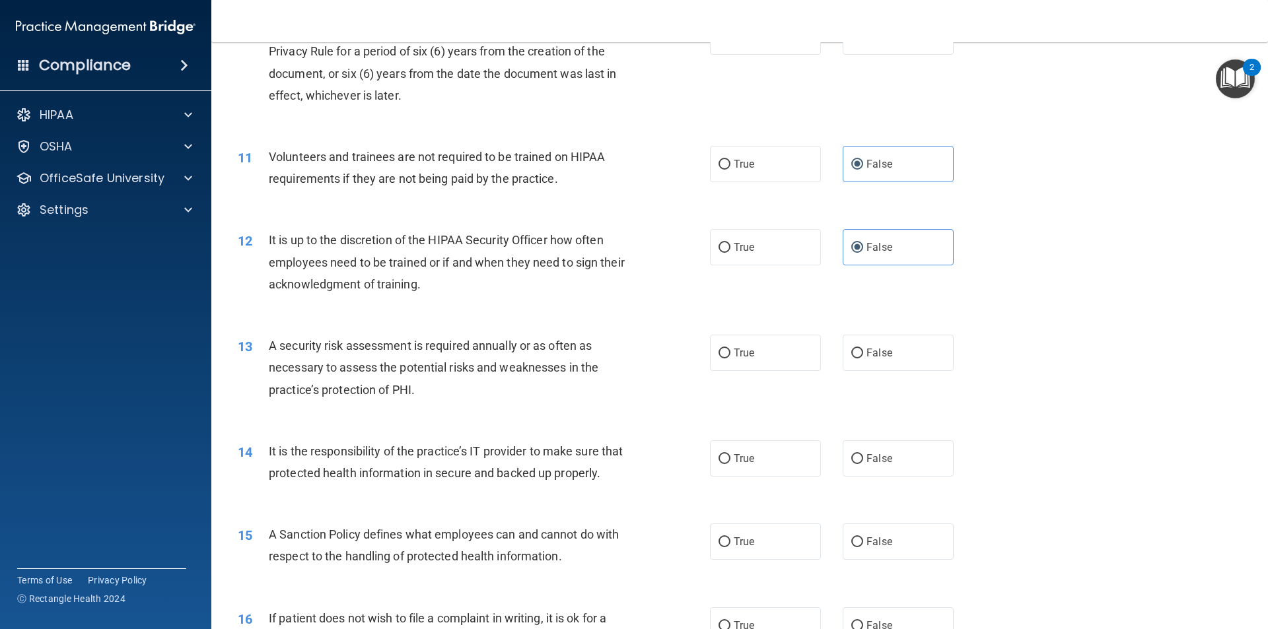
scroll to position [1189, 0]
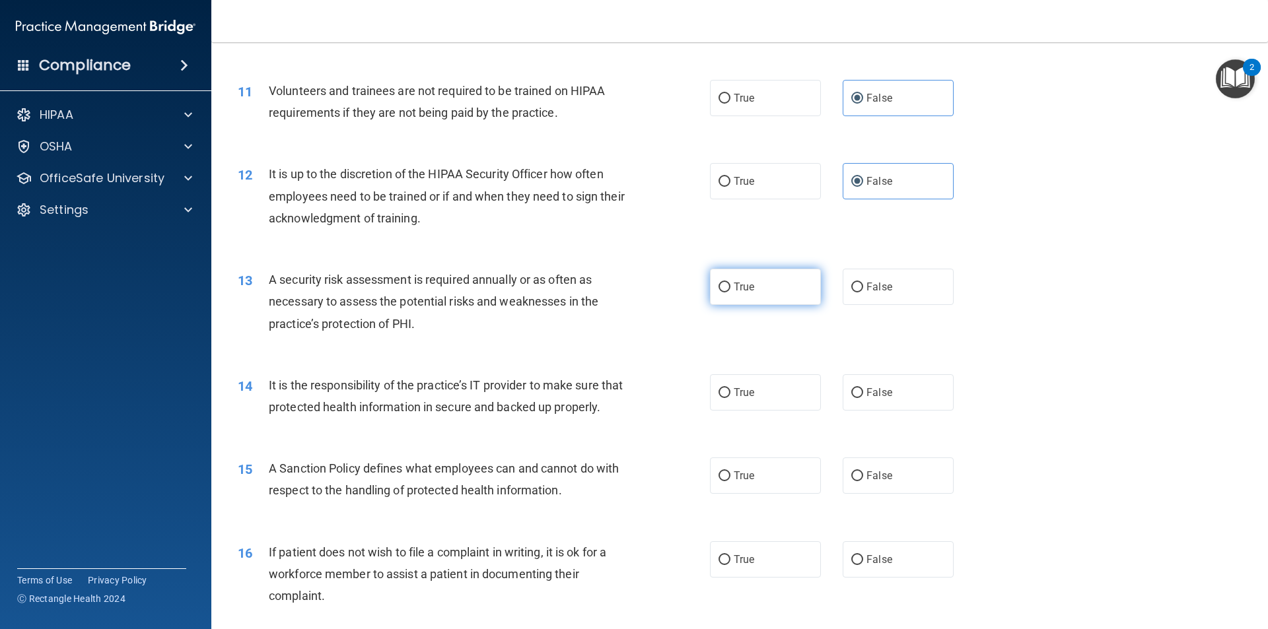
click at [720, 288] on input "True" at bounding box center [724, 288] width 12 height 10
radio input "true"
click at [871, 390] on span "False" at bounding box center [879, 392] width 26 height 13
click at [863, 390] on input "False" at bounding box center [857, 393] width 12 height 10
radio input "true"
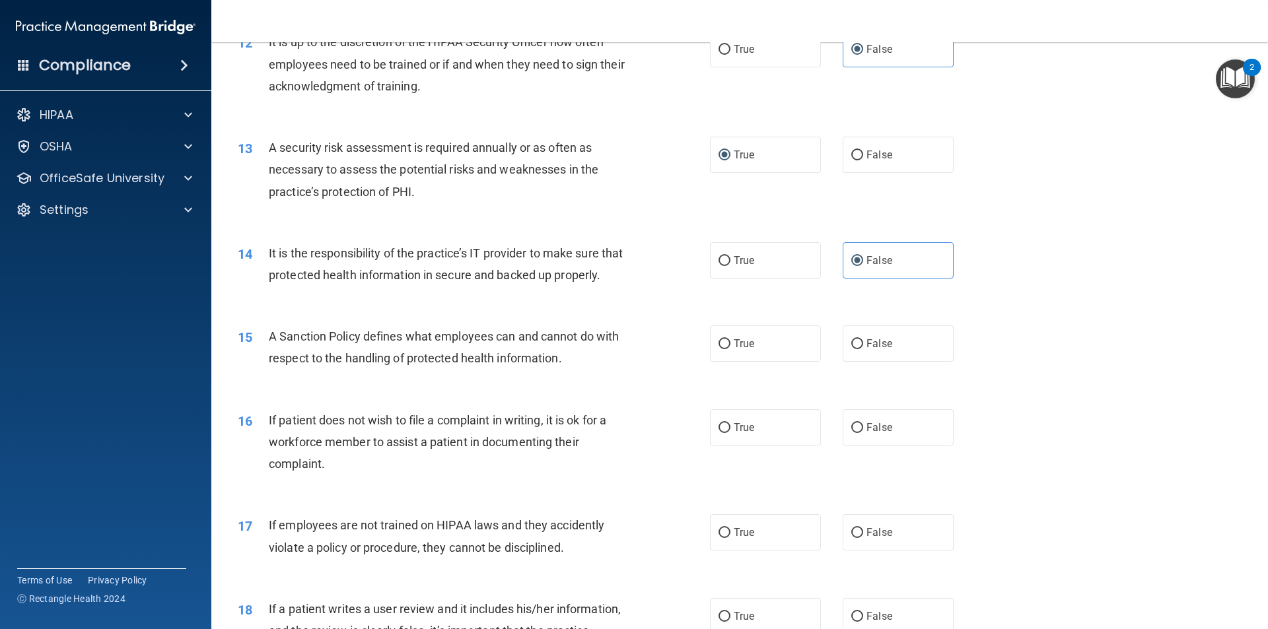
scroll to position [1387, 0]
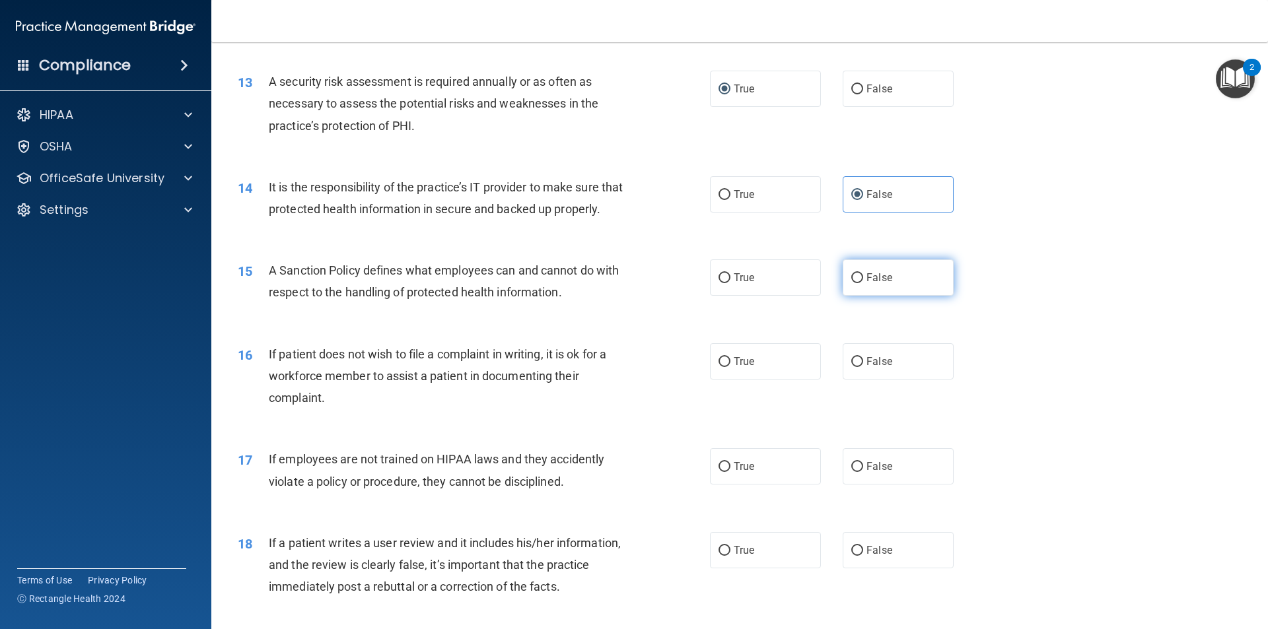
click at [905, 296] on label "False" at bounding box center [898, 277] width 111 height 36
click at [863, 283] on input "False" at bounding box center [857, 278] width 12 height 10
radio input "true"
click at [736, 368] on span "True" at bounding box center [744, 361] width 20 height 13
click at [730, 367] on input "True" at bounding box center [724, 362] width 12 height 10
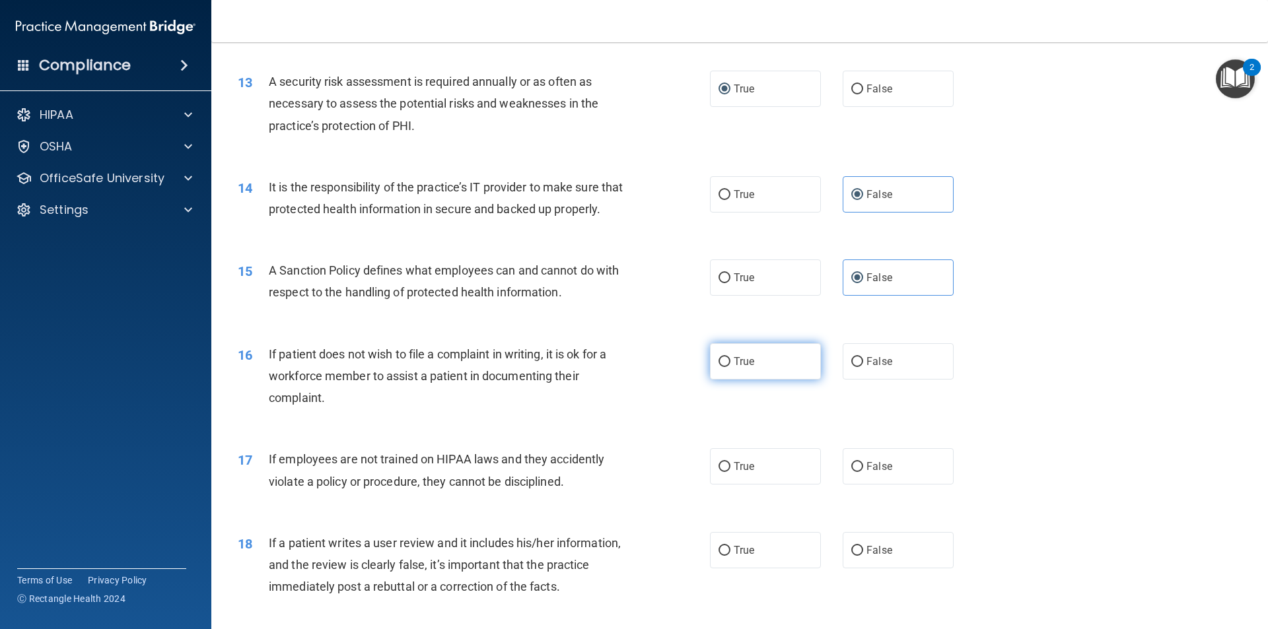
radio input "true"
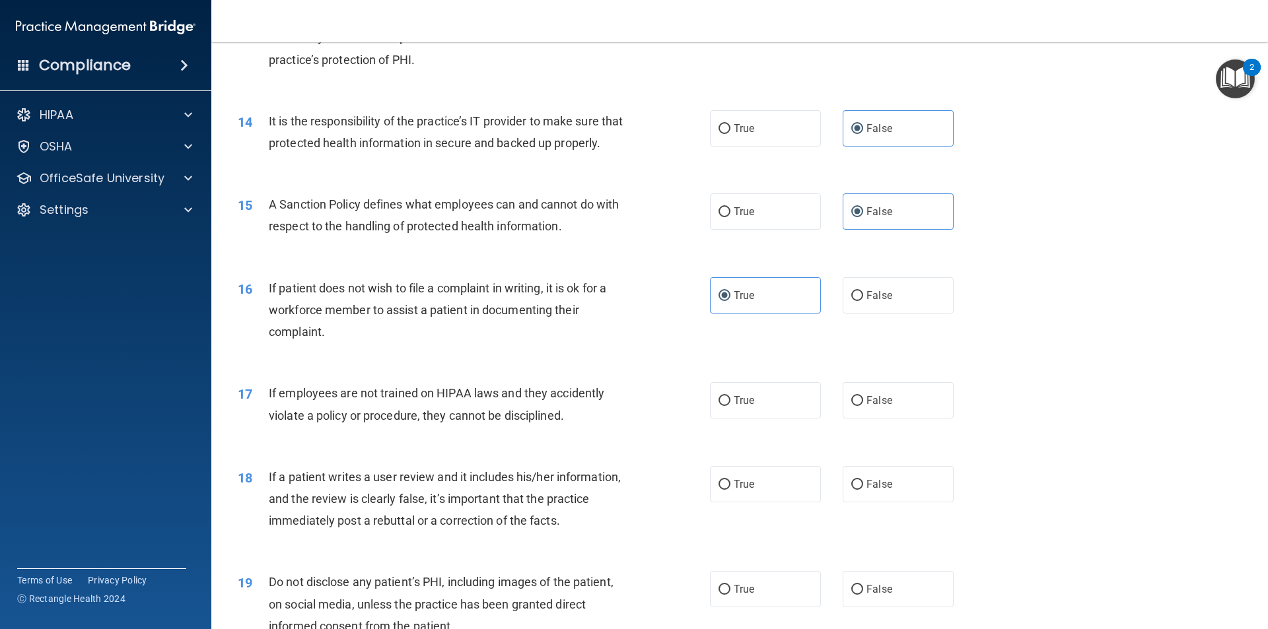
scroll to position [1519, 0]
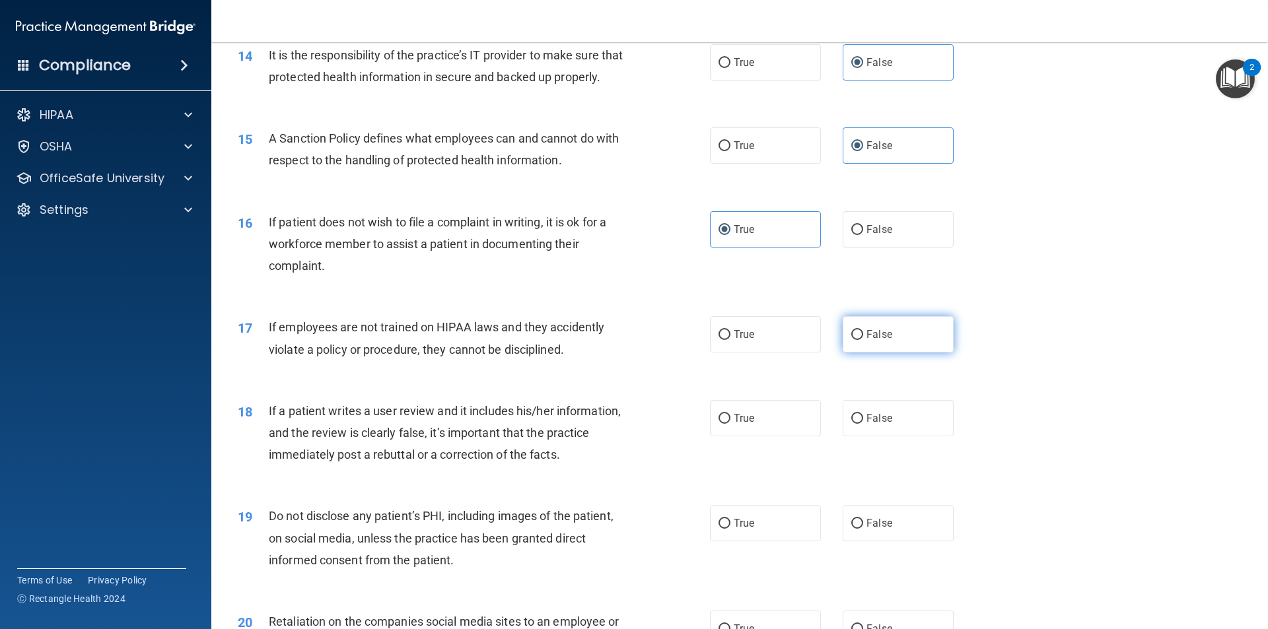
click at [851, 340] on input "False" at bounding box center [857, 335] width 12 height 10
radio input "true"
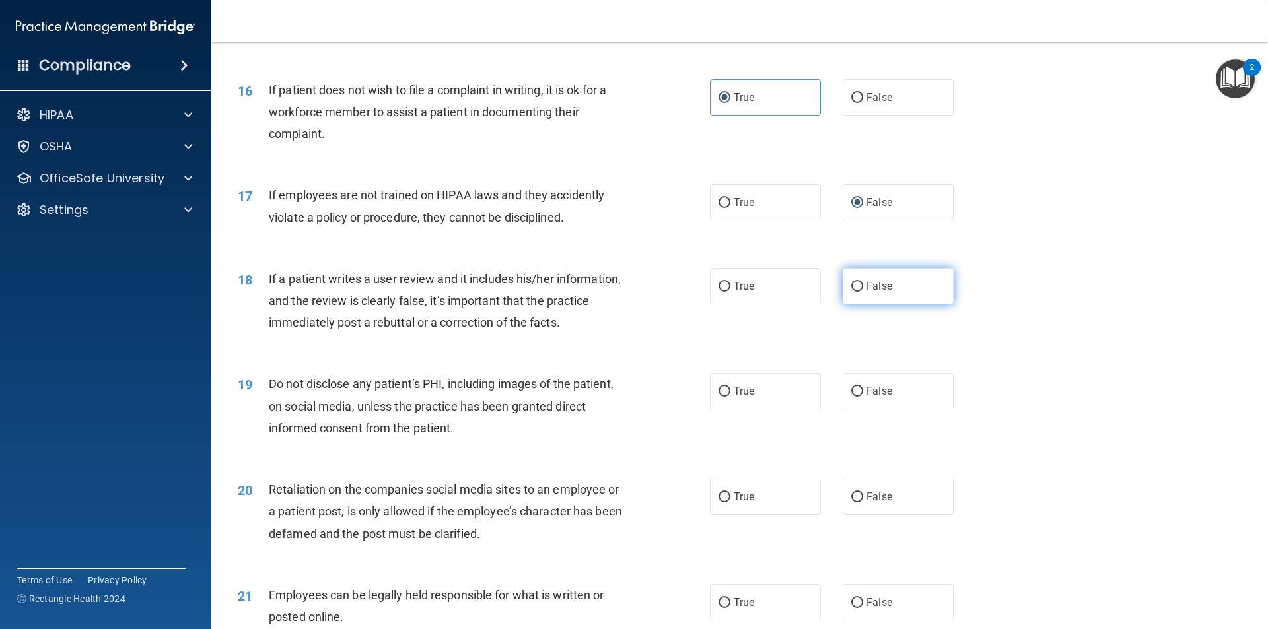
click at [851, 292] on input "False" at bounding box center [857, 287] width 12 height 10
radio input "true"
click at [752, 409] on label "True" at bounding box center [765, 391] width 111 height 36
click at [730, 397] on input "True" at bounding box center [724, 392] width 12 height 10
radio input "true"
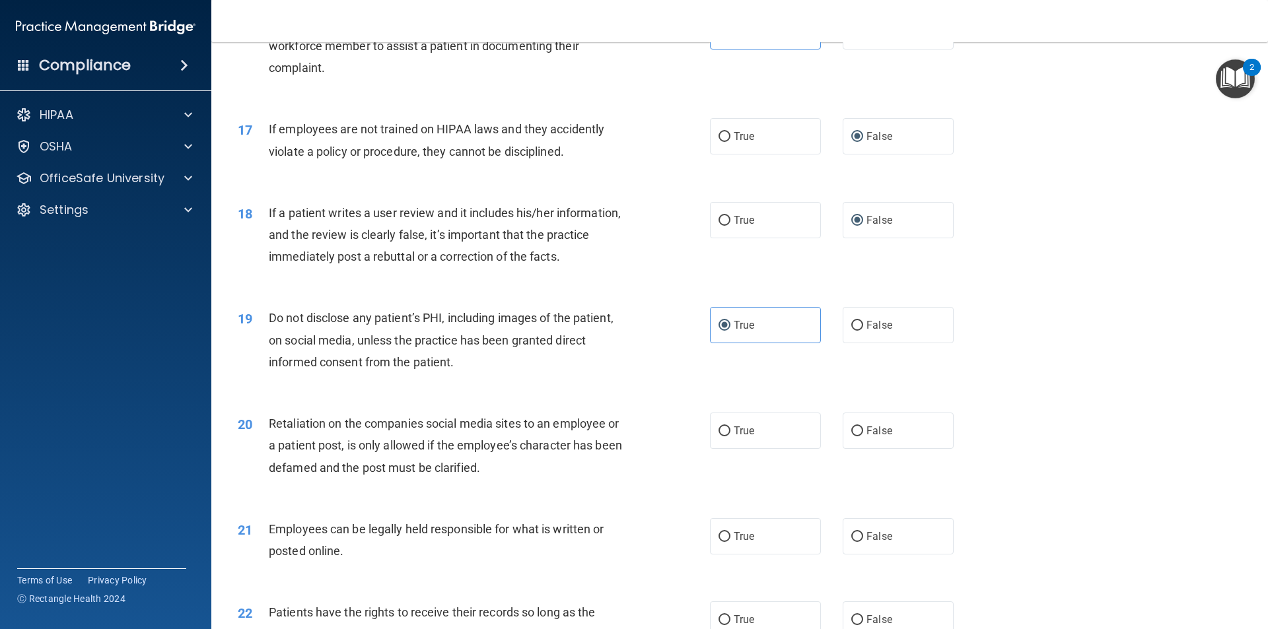
scroll to position [1783, 0]
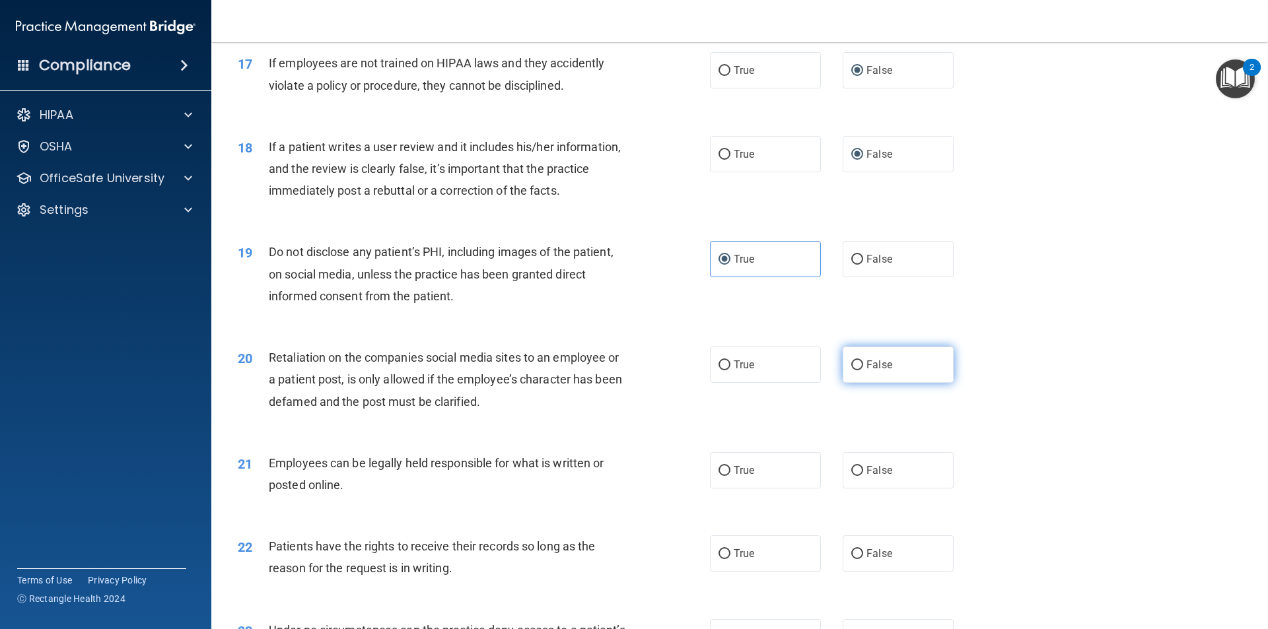
click at [899, 383] on label "False" at bounding box center [898, 365] width 111 height 36
click at [863, 370] on input "False" at bounding box center [857, 366] width 12 height 10
radio input "true"
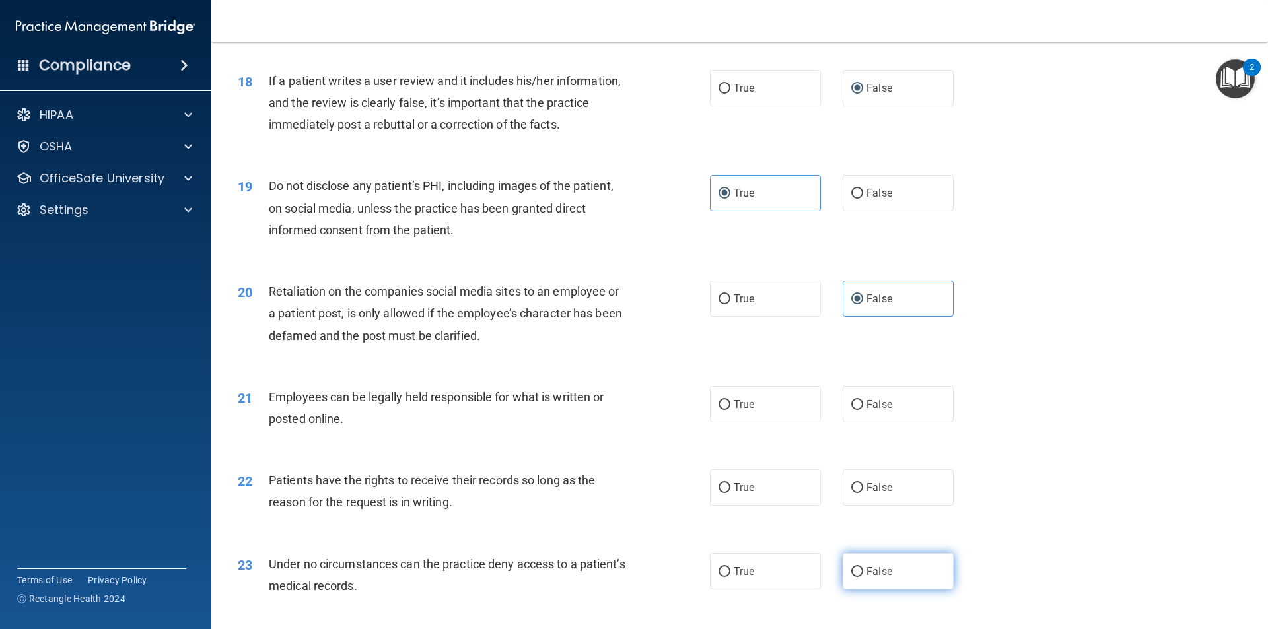
click at [893, 586] on label "False" at bounding box center [898, 571] width 111 height 36
click at [863, 577] on input "False" at bounding box center [857, 572] width 12 height 10
radio input "true"
click at [736, 411] on span "True" at bounding box center [744, 404] width 20 height 13
click at [730, 410] on input "True" at bounding box center [724, 405] width 12 height 10
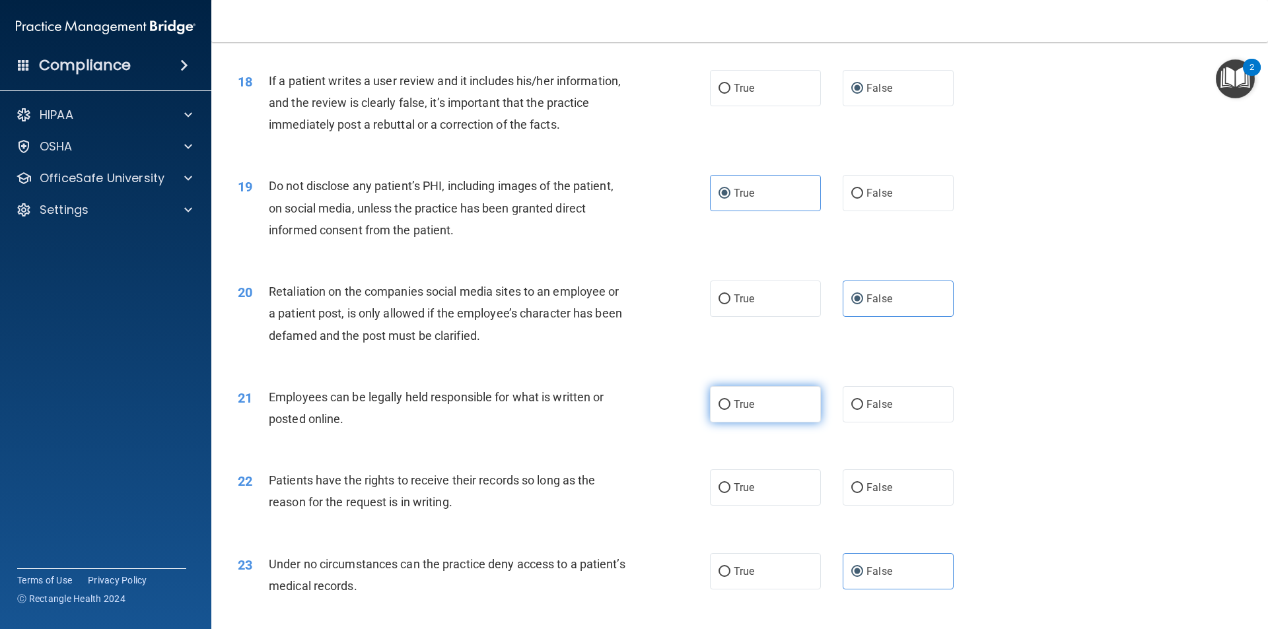
radio input "true"
click at [740, 494] on span "True" at bounding box center [744, 487] width 20 height 13
click at [730, 493] on input "True" at bounding box center [724, 488] width 12 height 10
radio input "true"
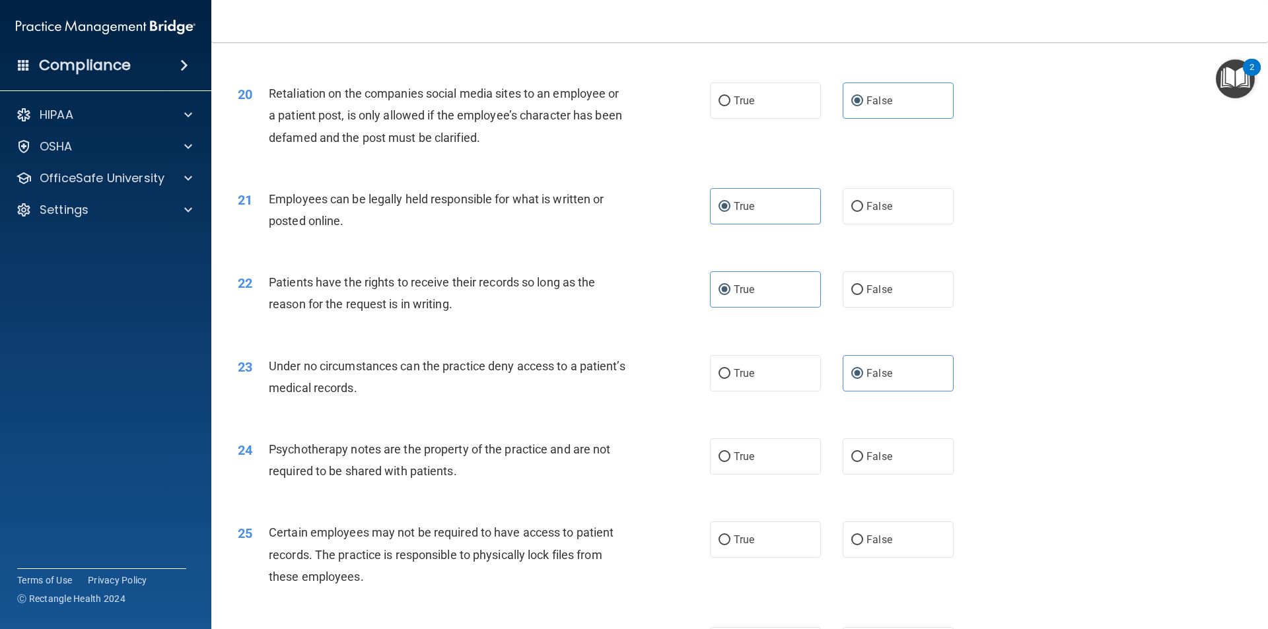
scroll to position [2113, 0]
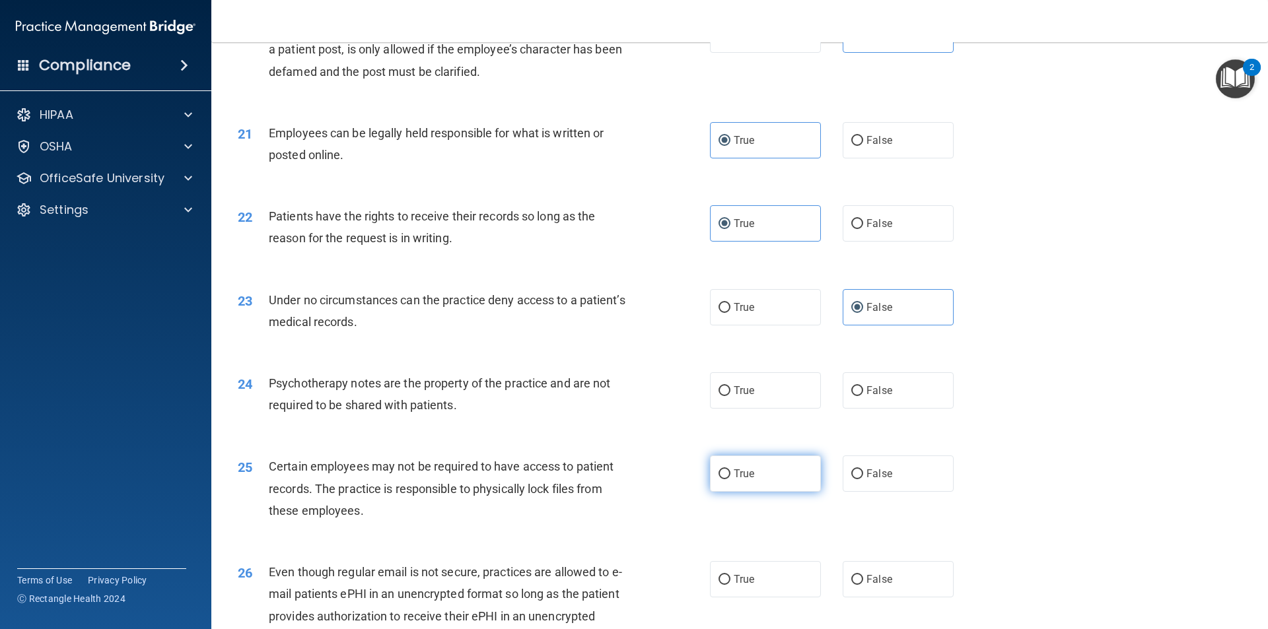
click at [745, 480] on span "True" at bounding box center [744, 473] width 20 height 13
click at [730, 479] on input "True" at bounding box center [724, 474] width 12 height 10
radio input "true"
click at [732, 409] on label "True" at bounding box center [765, 390] width 111 height 36
click at [730, 396] on input "True" at bounding box center [724, 391] width 12 height 10
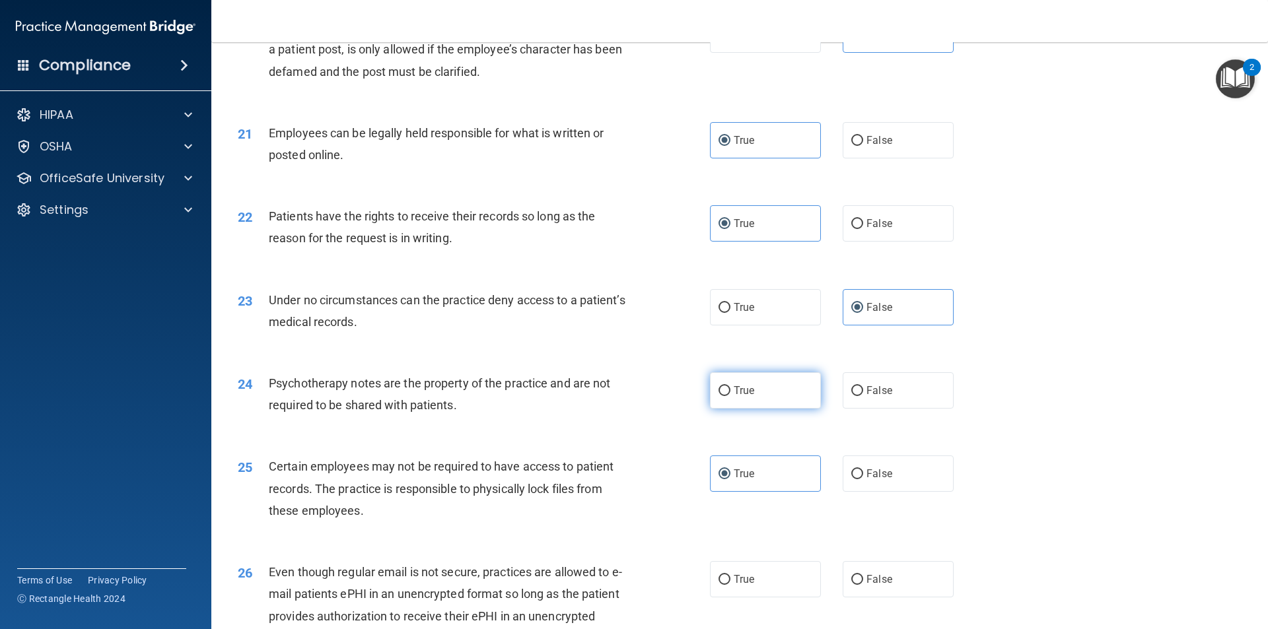
radio input "true"
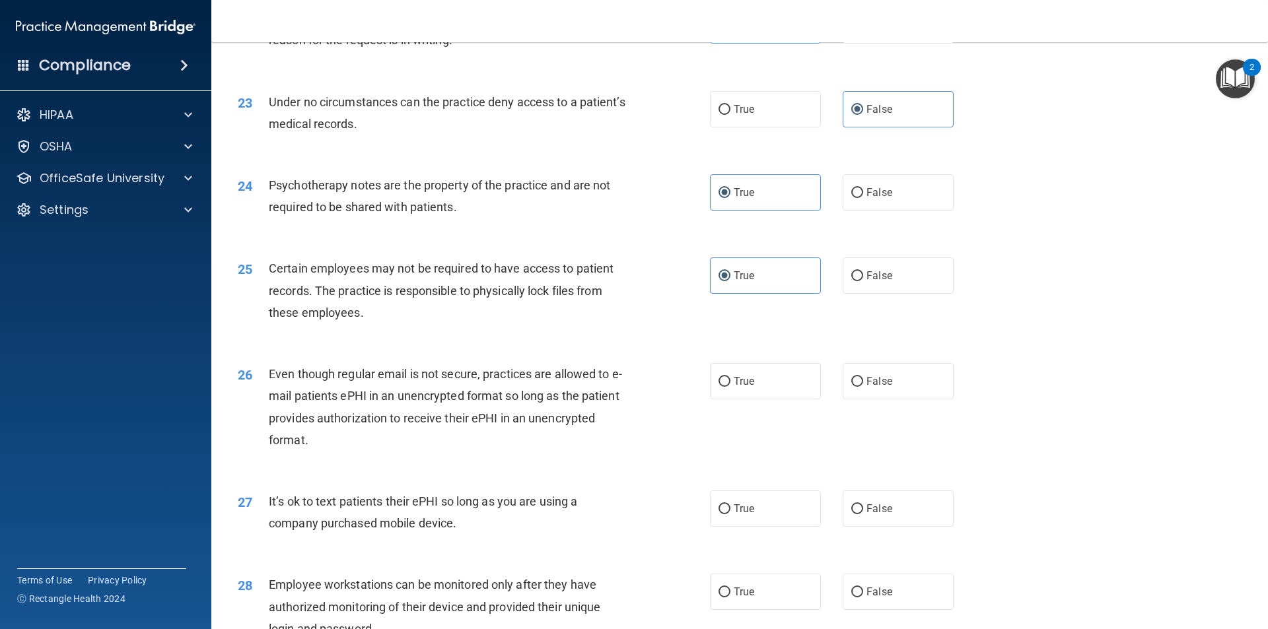
scroll to position [2377, 0]
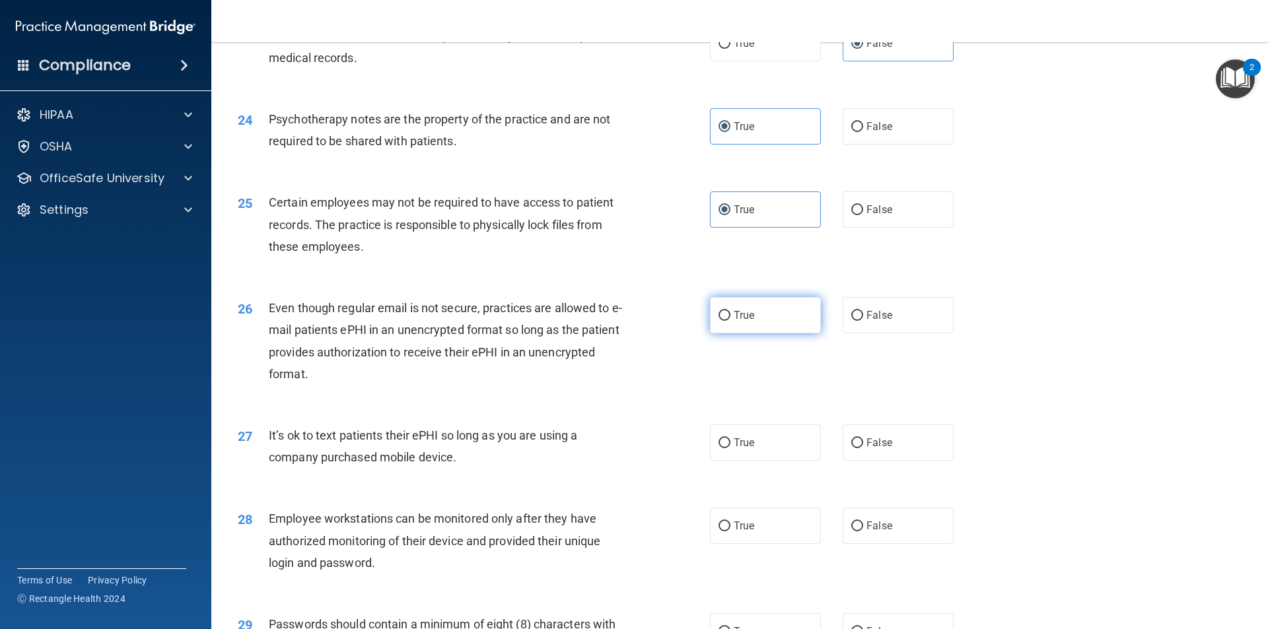
click at [776, 333] on label "True" at bounding box center [765, 315] width 111 height 36
click at [730, 321] on input "True" at bounding box center [724, 316] width 12 height 10
radio input "true"
click at [854, 458] on label "False" at bounding box center [898, 443] width 111 height 36
click at [854, 448] on input "False" at bounding box center [857, 443] width 12 height 10
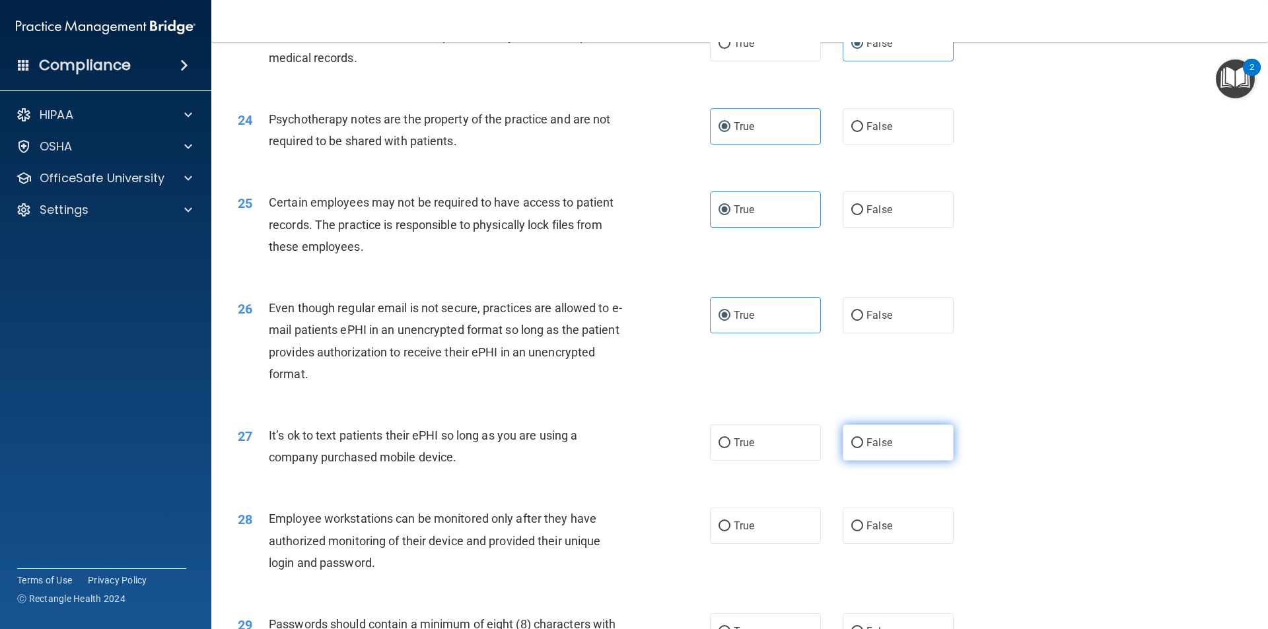
radio input "true"
click at [864, 541] on label "False" at bounding box center [898, 526] width 111 height 36
click at [863, 532] on input "False" at bounding box center [857, 527] width 12 height 10
radio input "true"
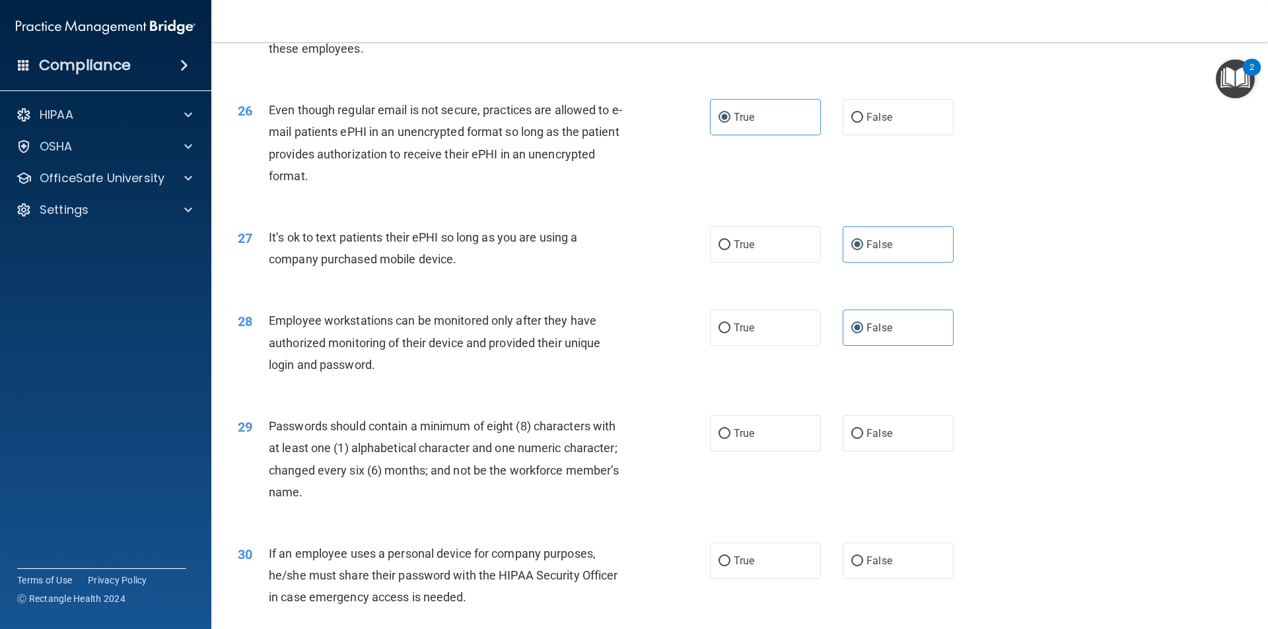
scroll to position [2641, 0]
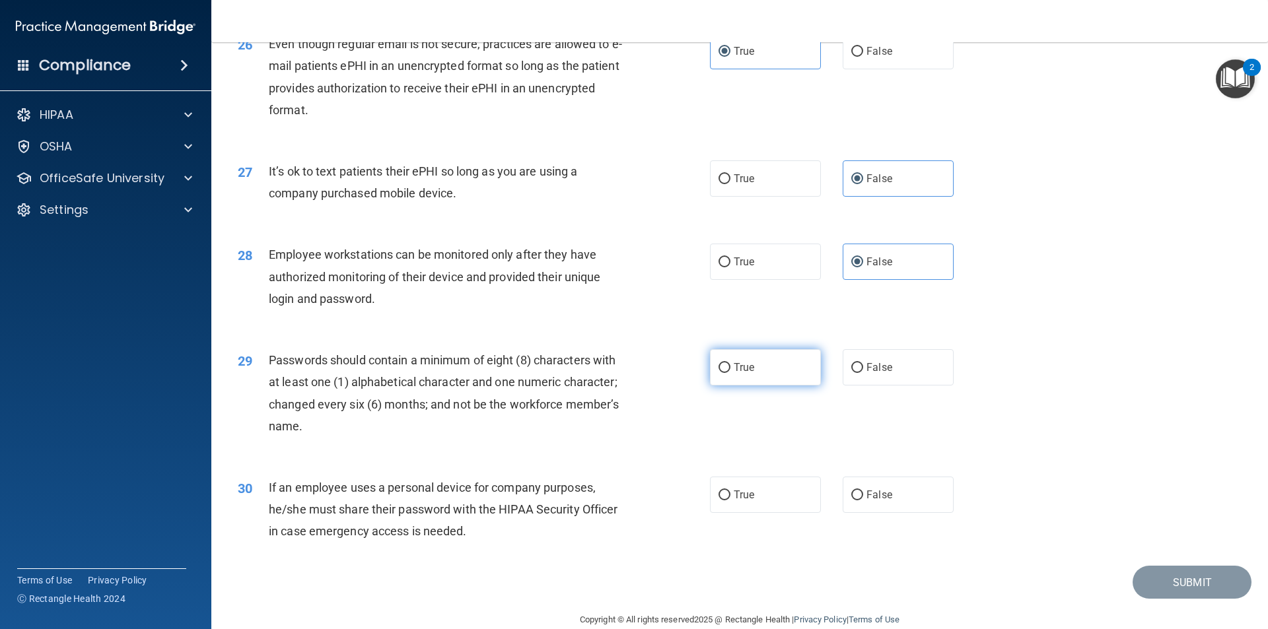
click at [759, 382] on label "True" at bounding box center [765, 367] width 111 height 36
click at [730, 373] on input "True" at bounding box center [724, 368] width 12 height 10
radio input "true"
click at [889, 513] on label "False" at bounding box center [898, 495] width 111 height 36
click at [863, 501] on input "False" at bounding box center [857, 496] width 12 height 10
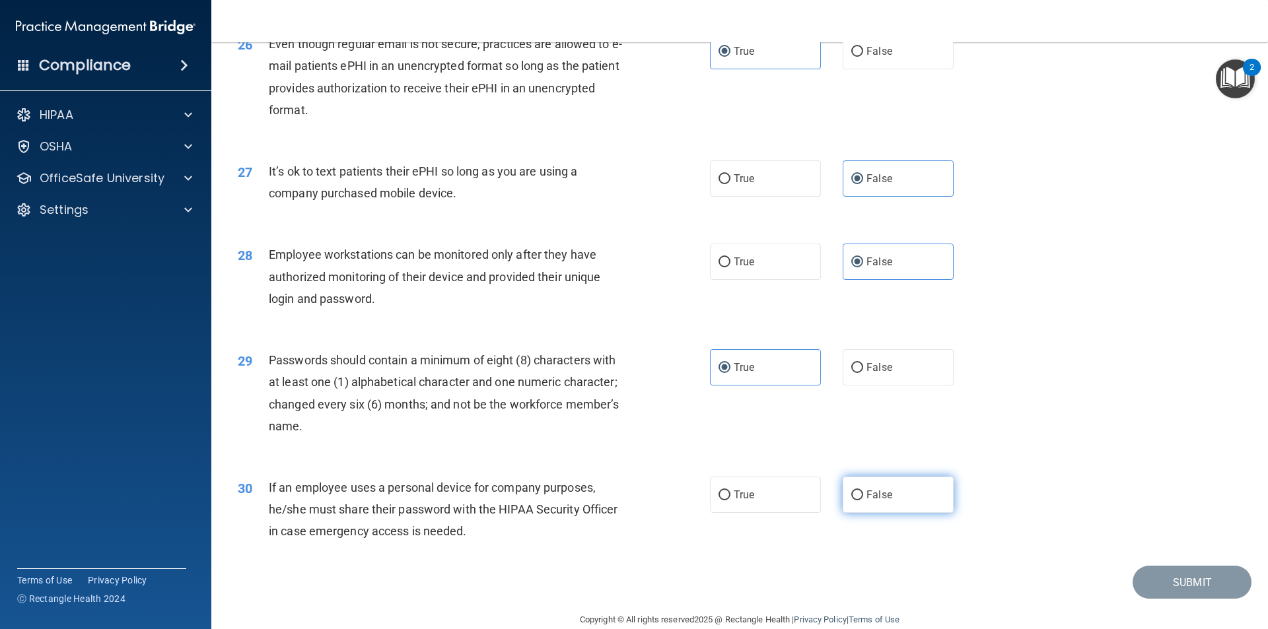
radio input "true"
click at [1140, 600] on button "Submit" at bounding box center [1191, 583] width 119 height 34
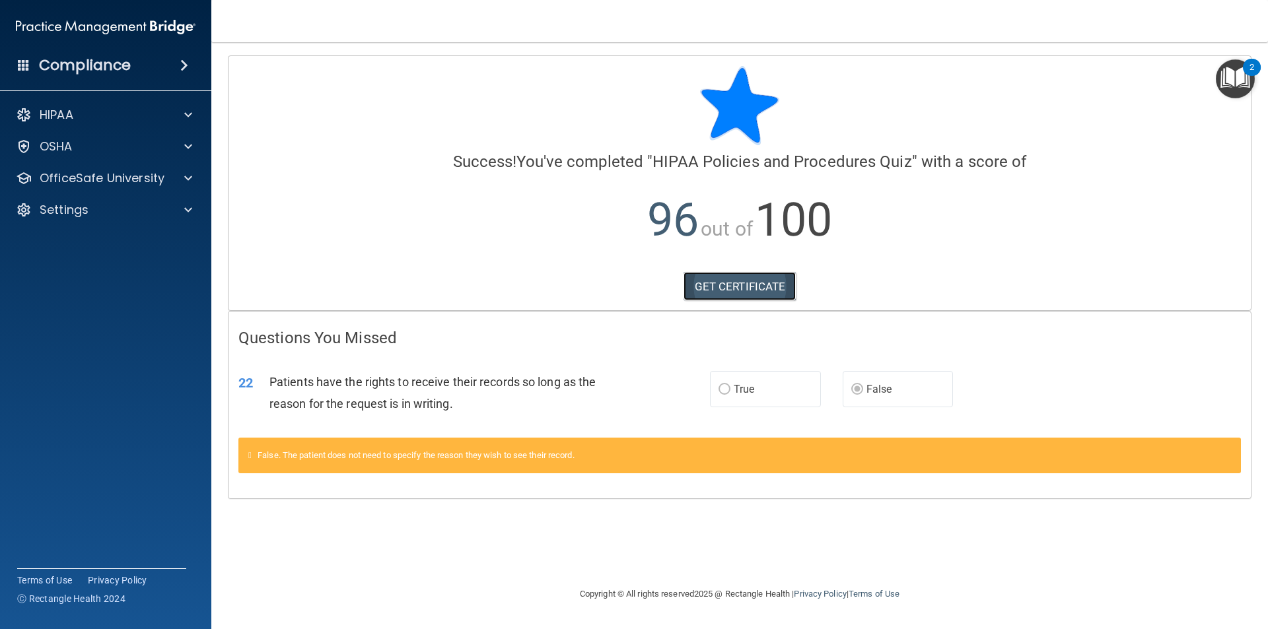
click at [754, 292] on link "GET CERTIFICATE" at bounding box center [739, 286] width 113 height 29
click at [114, 155] on div "OSHA" at bounding box center [106, 146] width 212 height 26
click at [186, 145] on span at bounding box center [188, 147] width 8 height 16
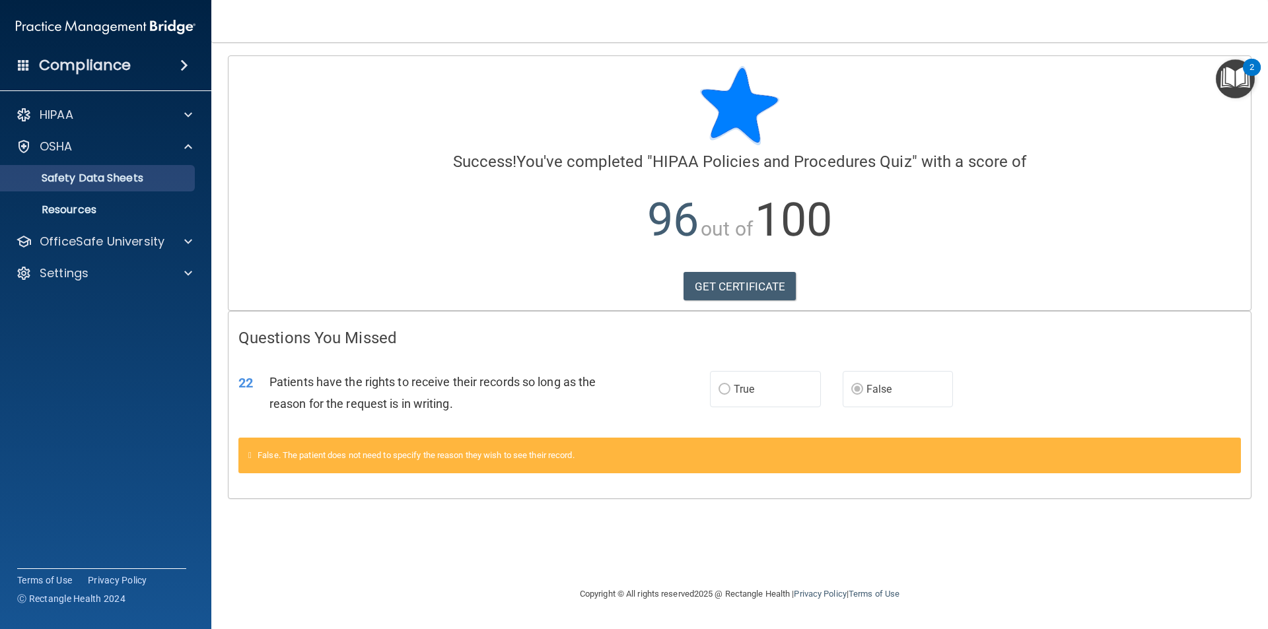
drag, startPoint x: 112, startPoint y: 155, endPoint x: 112, endPoint y: 174, distance: 18.5
click at [112, 164] on div "OSHA Documents Safety Data Sheets Self-Assessment Injury and Illness Report Res…" at bounding box center [106, 178] width 212 height 90
click at [184, 97] on div "HIPAA Documents and Policies Report an Incident Business Associates Emergency P…" at bounding box center [106, 196] width 212 height 201
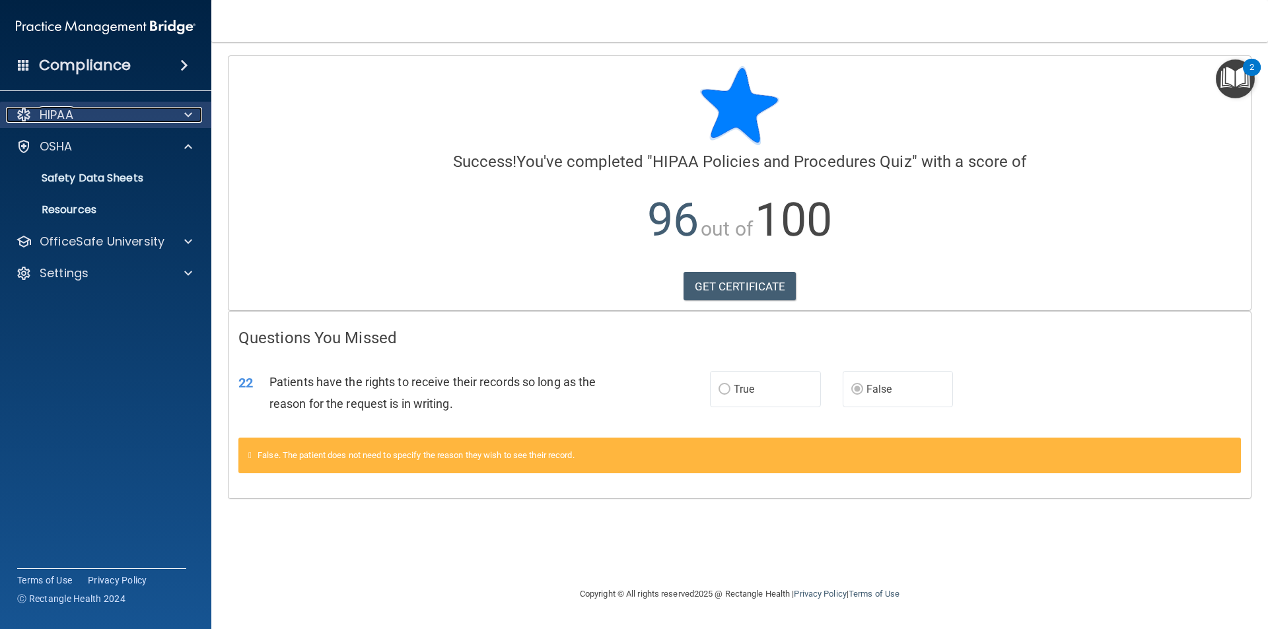
click at [184, 120] on div at bounding box center [186, 115] width 33 height 16
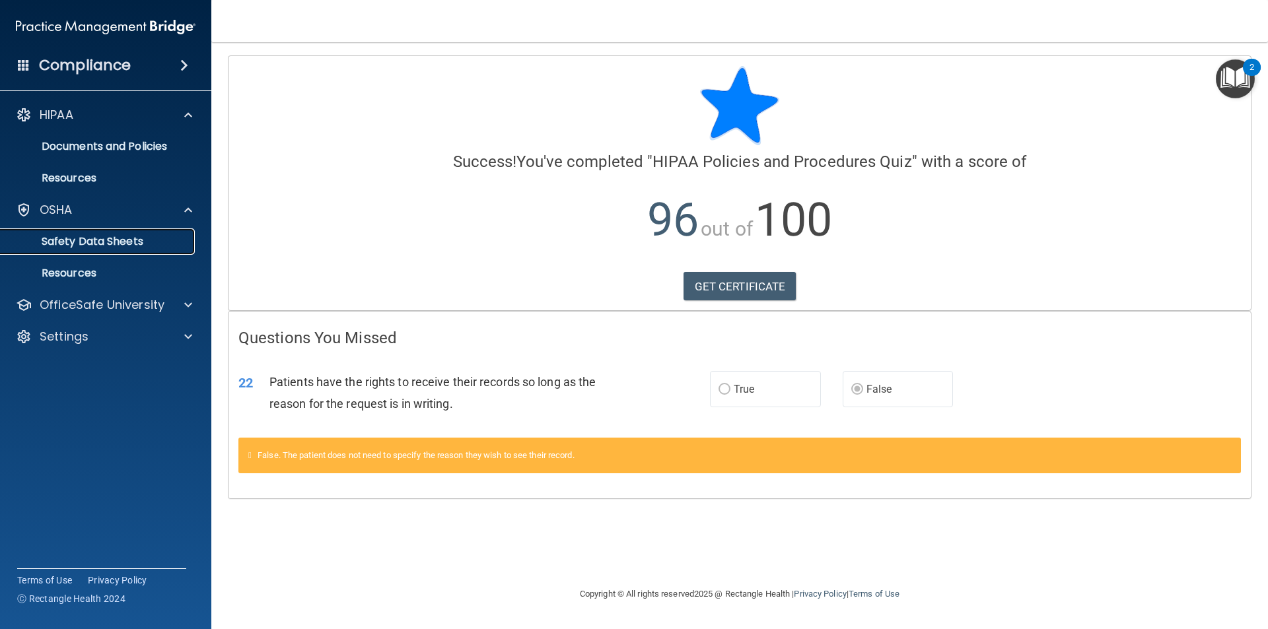
click at [132, 233] on link "Safety Data Sheets" at bounding box center [91, 241] width 208 height 26
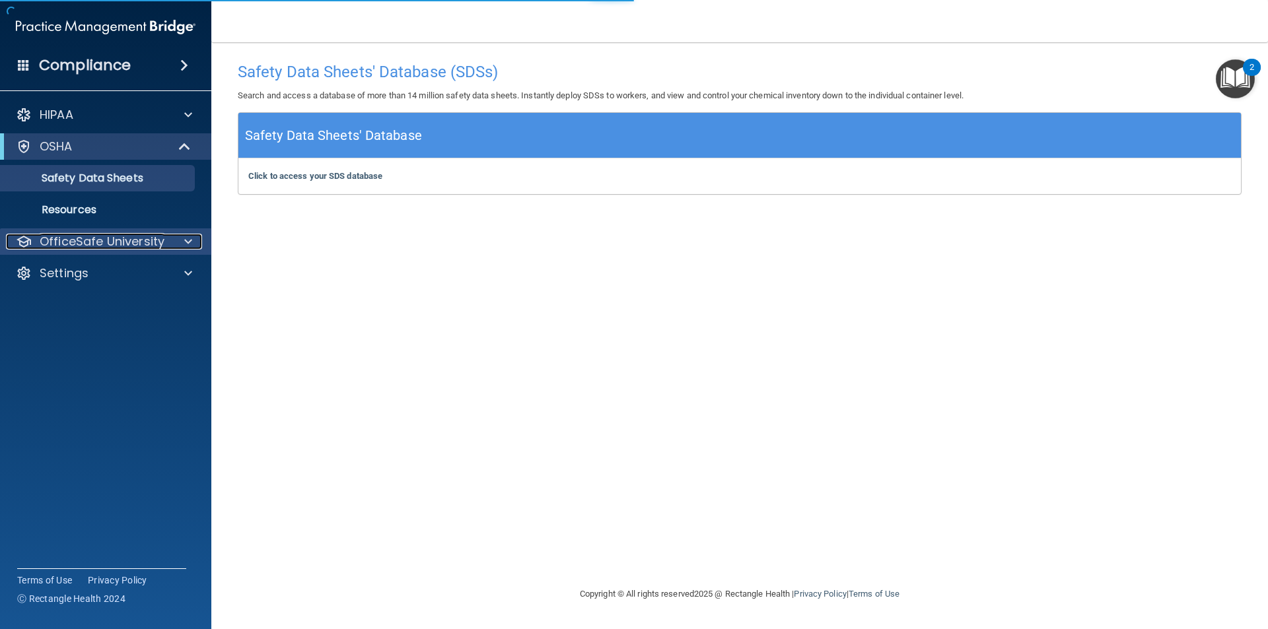
click at [174, 243] on div at bounding box center [186, 242] width 33 height 16
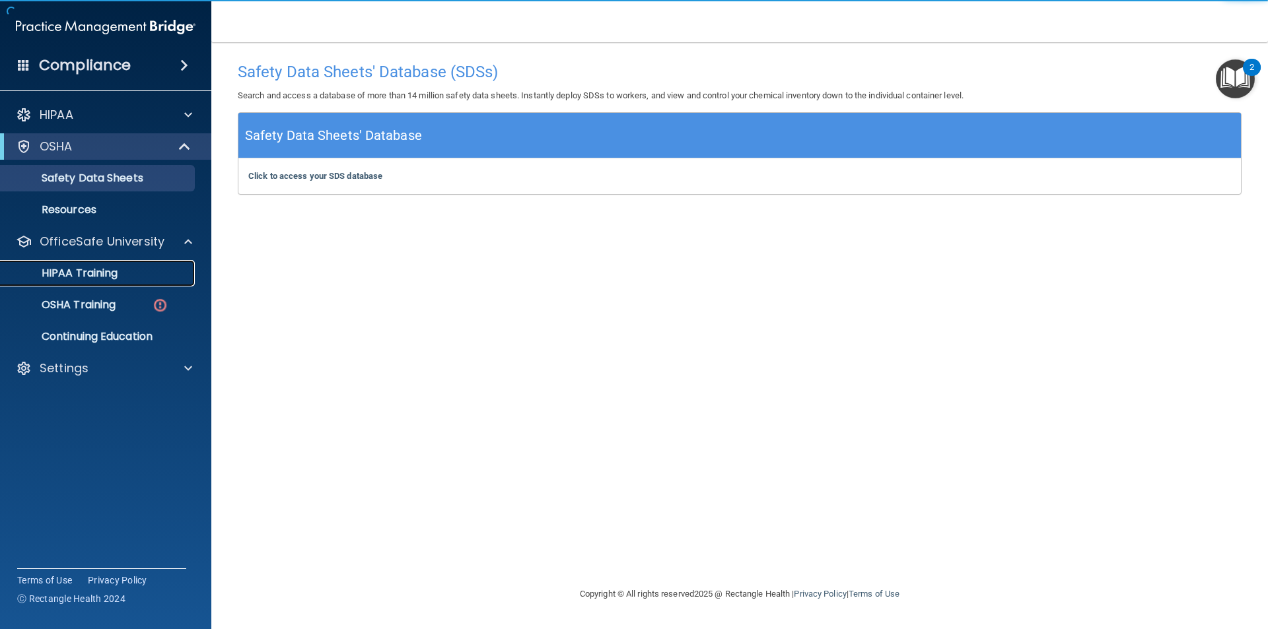
click at [117, 283] on link "HIPAA Training" at bounding box center [91, 273] width 208 height 26
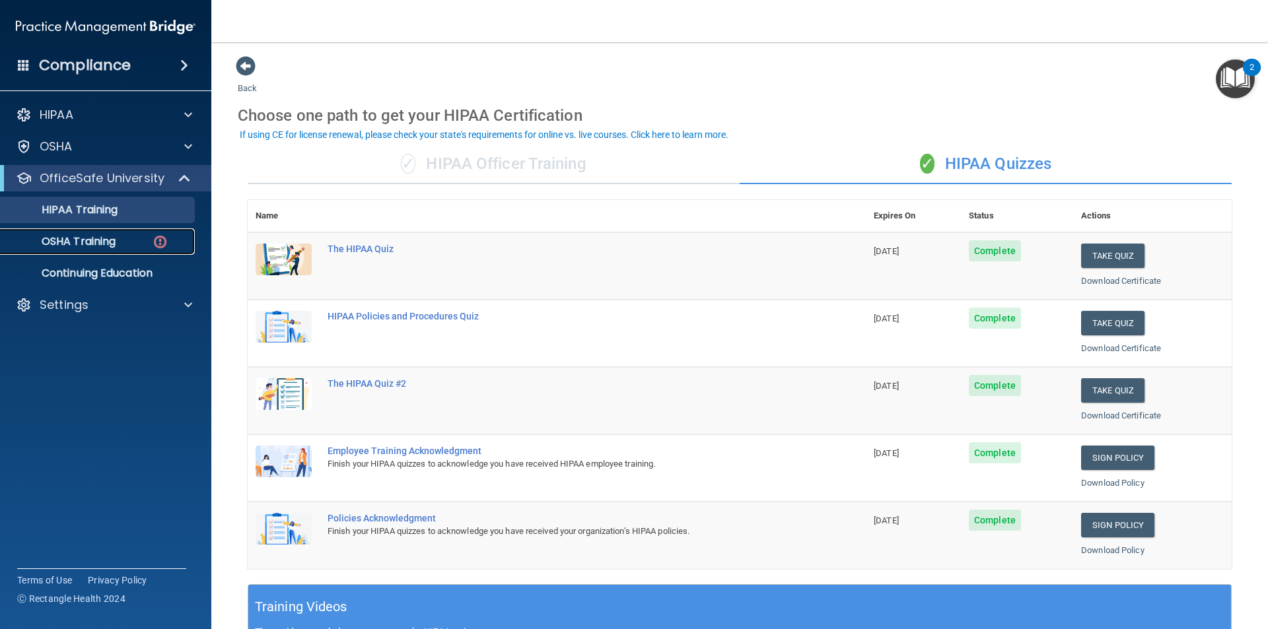
click at [102, 235] on p "OSHA Training" at bounding box center [62, 241] width 107 height 13
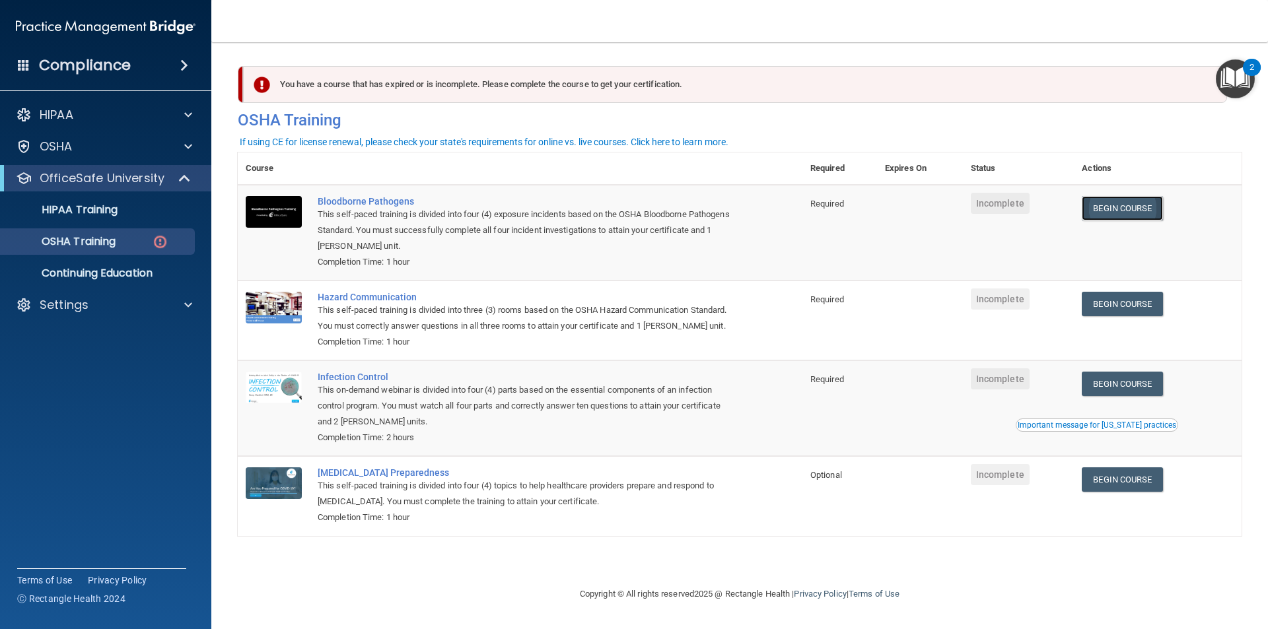
click at [1124, 209] on link "Begin Course" at bounding box center [1122, 208] width 81 height 24
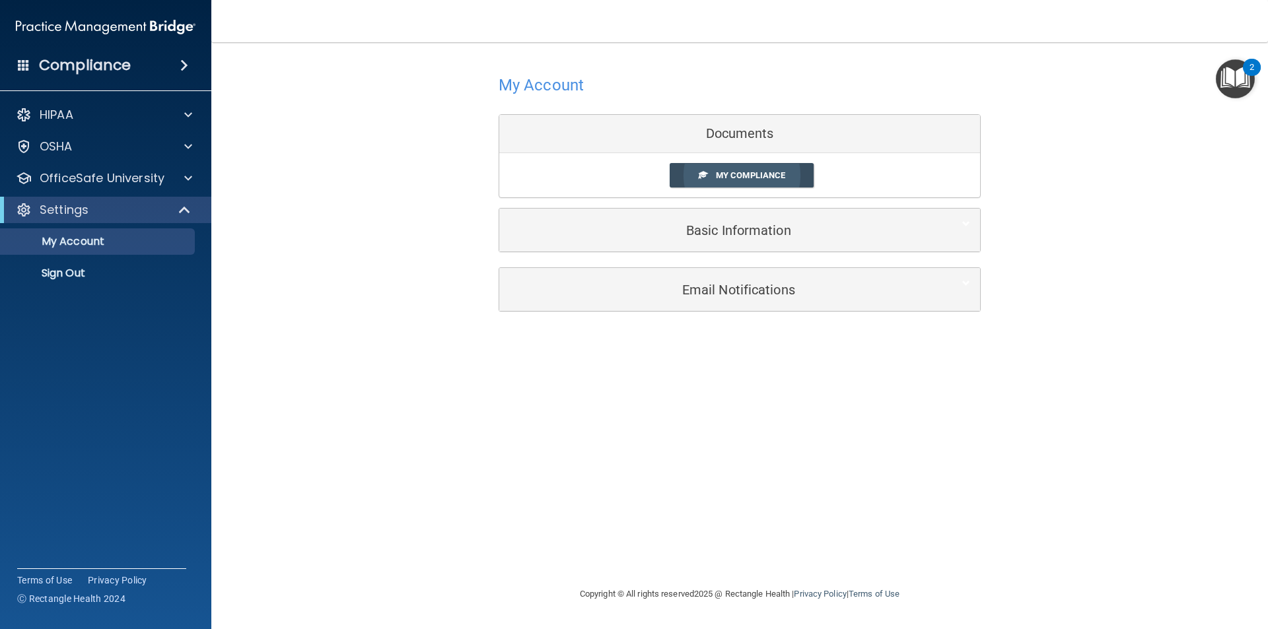
click at [742, 172] on span "My Compliance" at bounding box center [750, 175] width 69 height 10
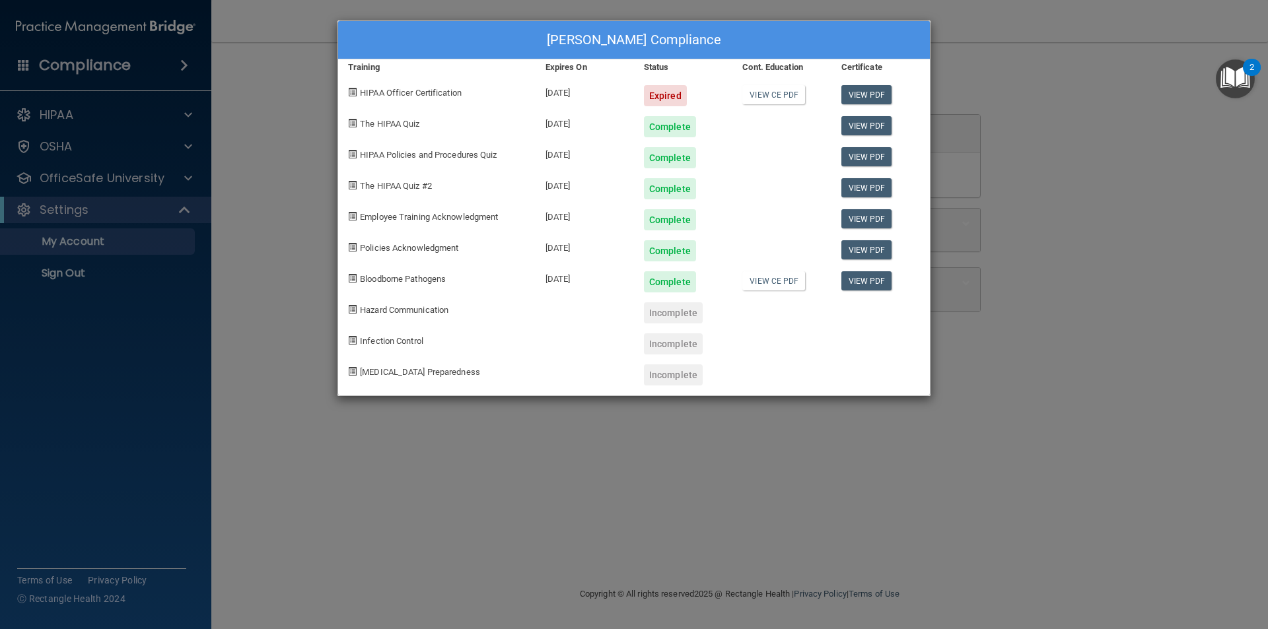
click at [997, 363] on div "[PERSON_NAME] Compliance Training Expires On Status Cont. Education Certificate…" at bounding box center [634, 314] width 1268 height 629
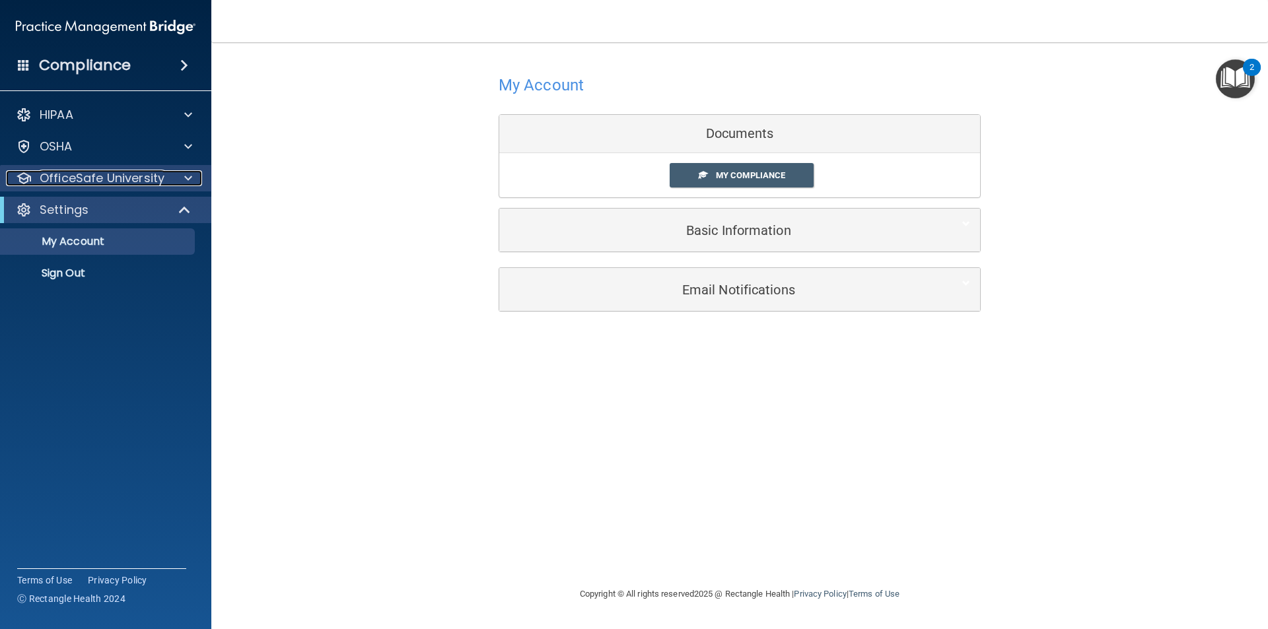
click at [153, 172] on p "OfficeSafe University" at bounding box center [102, 178] width 125 height 16
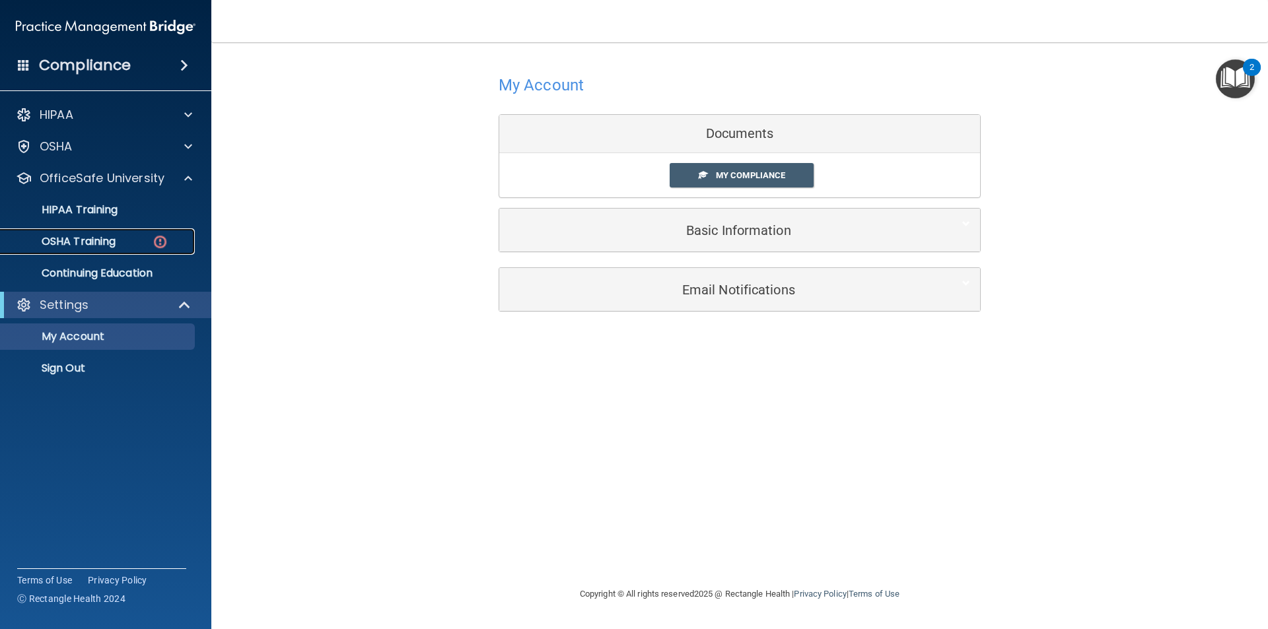
click at [153, 236] on img at bounding box center [160, 242] width 17 height 17
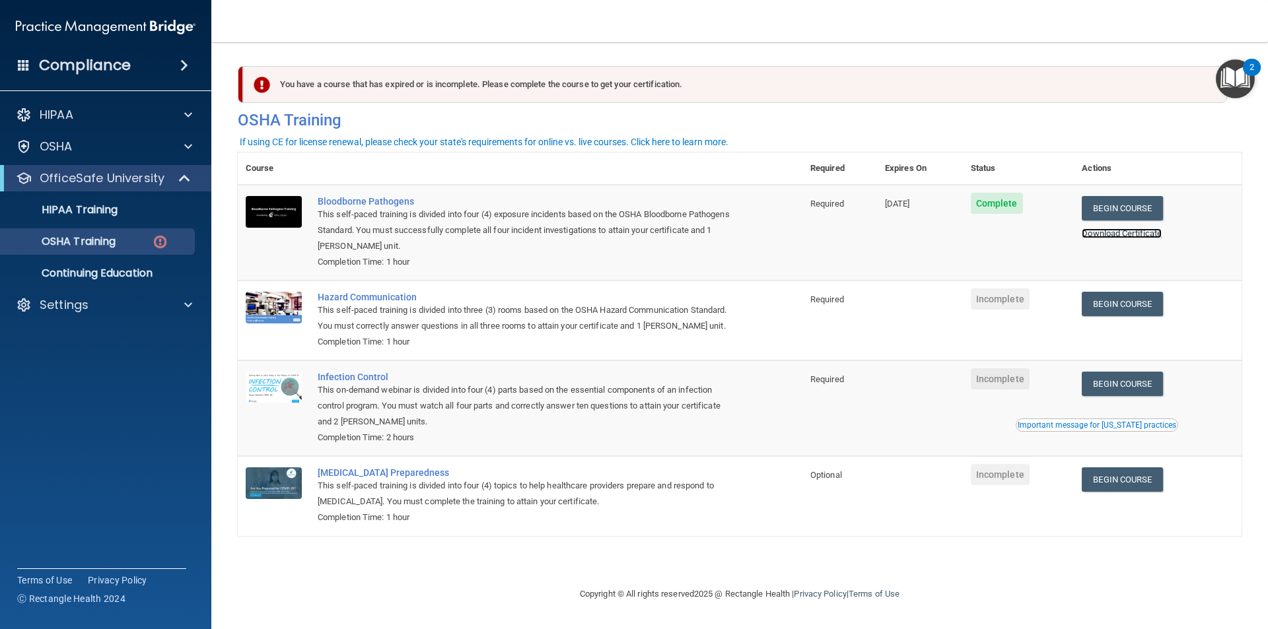
click at [1126, 234] on link "Download Certificate" at bounding box center [1122, 233] width 80 height 10
click at [121, 210] on div "HIPAA Training" at bounding box center [99, 209] width 180 height 13
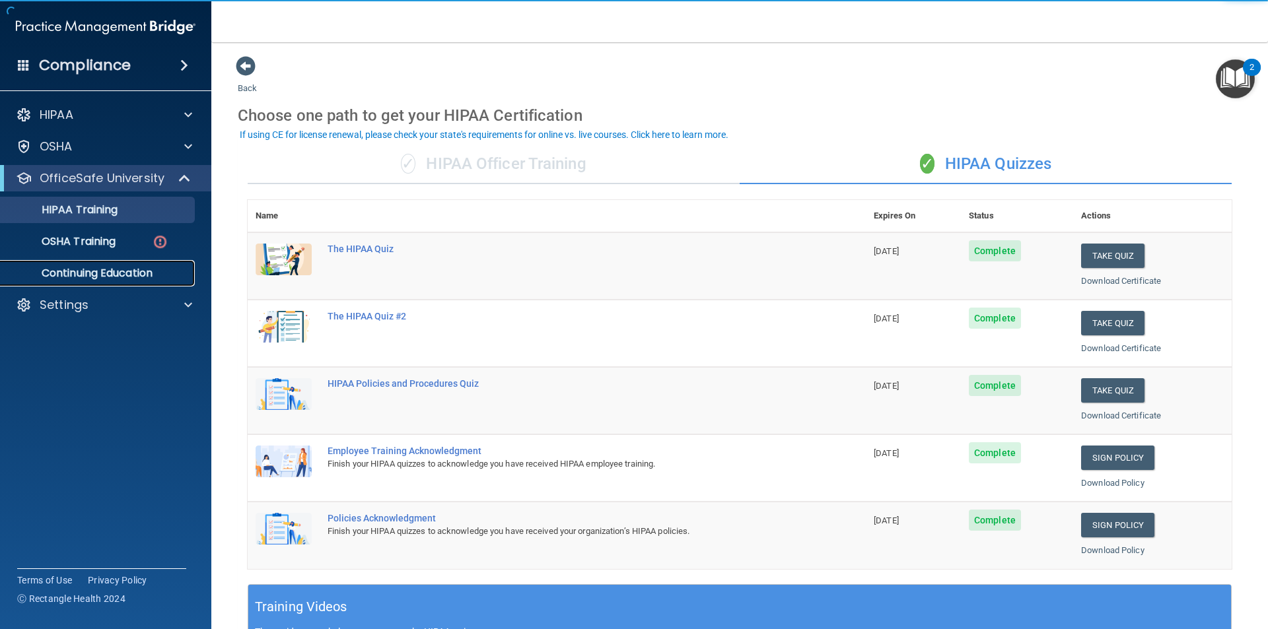
click at [120, 272] on p "Continuing Education" at bounding box center [99, 273] width 180 height 13
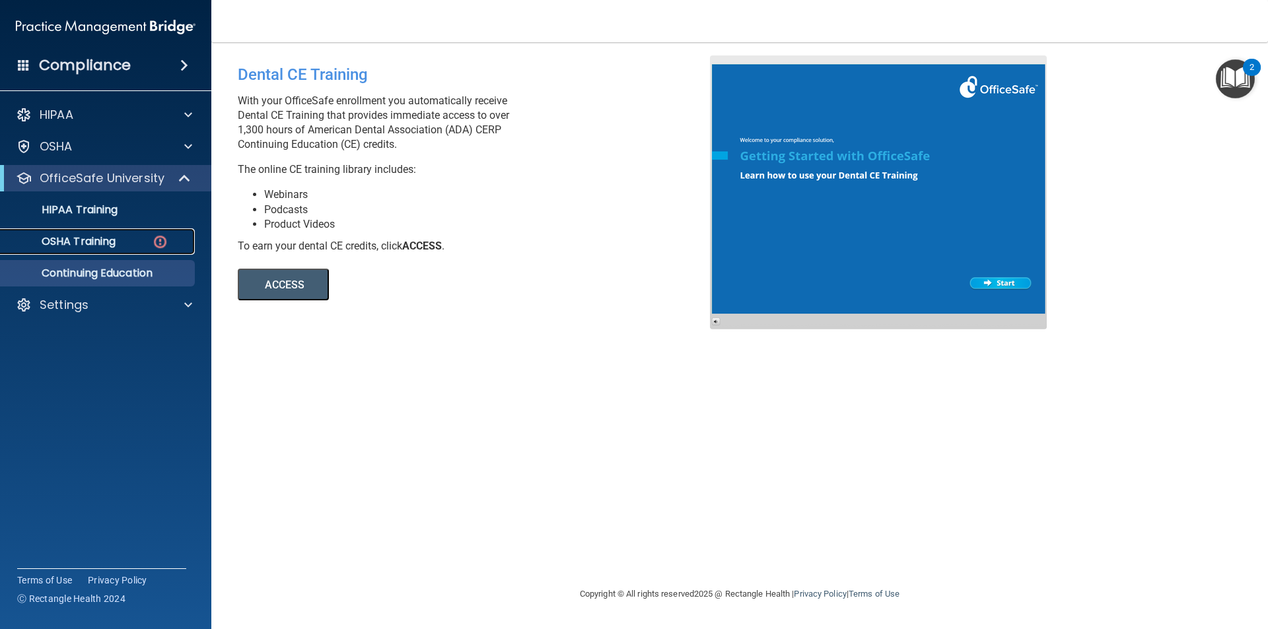
click at [105, 248] on p "OSHA Training" at bounding box center [62, 241] width 107 height 13
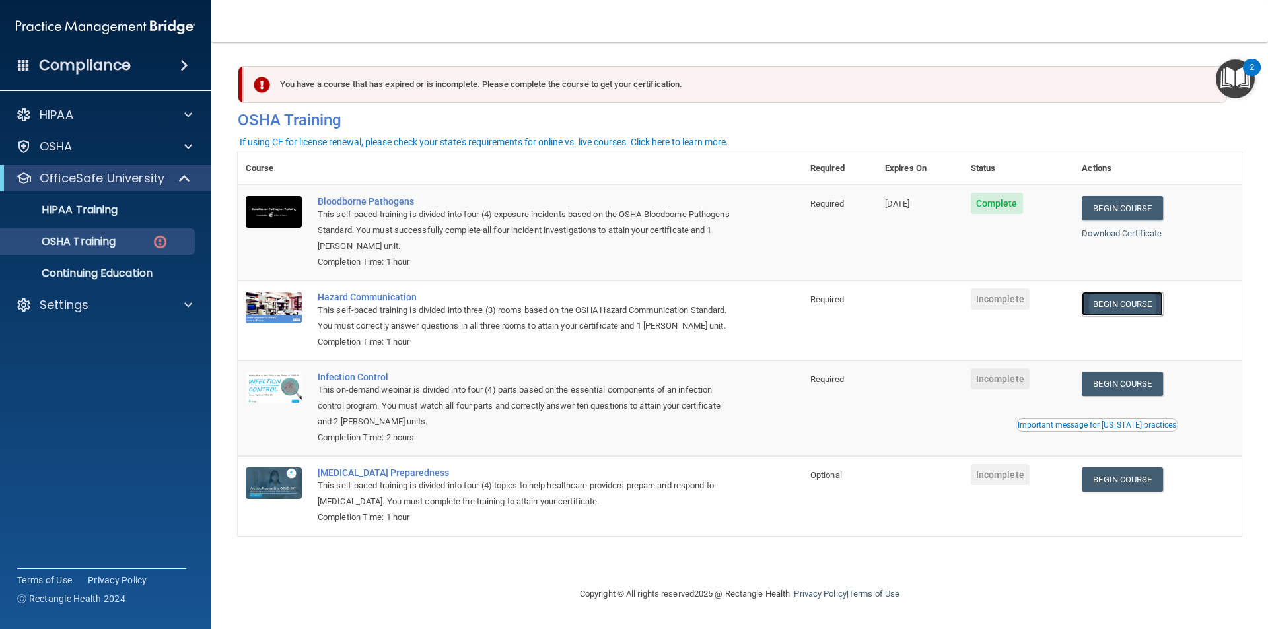
click at [1130, 308] on link "Begin Course" at bounding box center [1122, 304] width 81 height 24
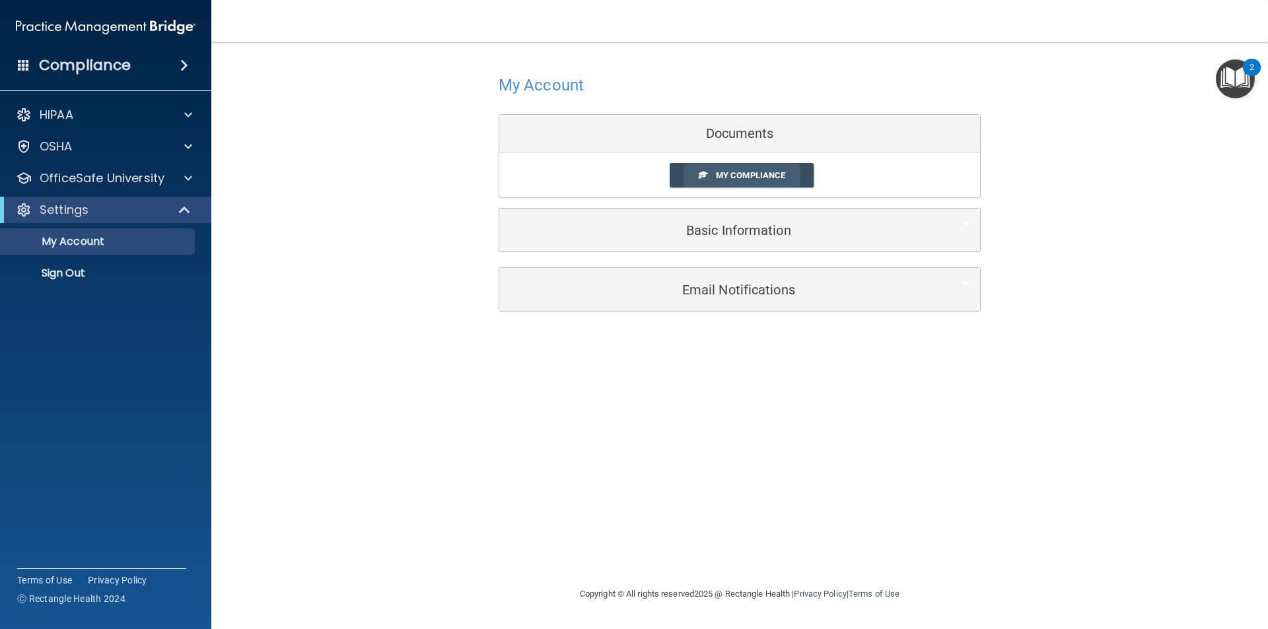
click at [744, 170] on span "My Compliance" at bounding box center [750, 175] width 69 height 10
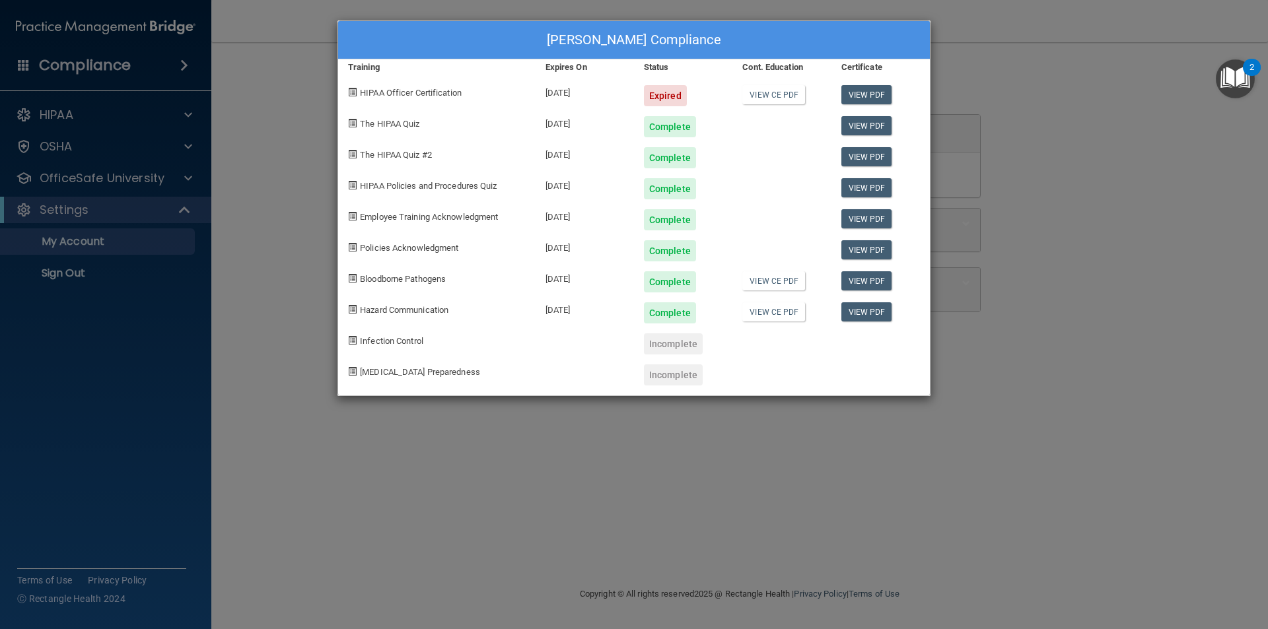
click at [833, 504] on div "[PERSON_NAME] Compliance Training Expires On Status Cont. Education Certificate…" at bounding box center [634, 314] width 1268 height 629
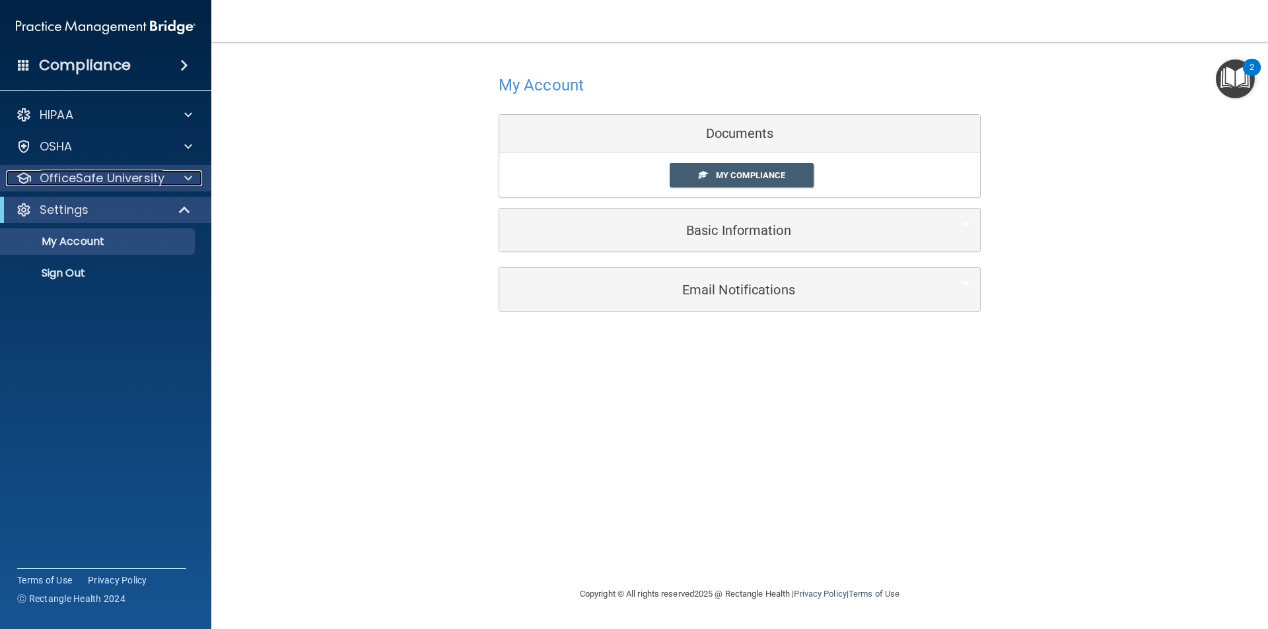
click at [109, 182] on p "OfficeSafe University" at bounding box center [102, 178] width 125 height 16
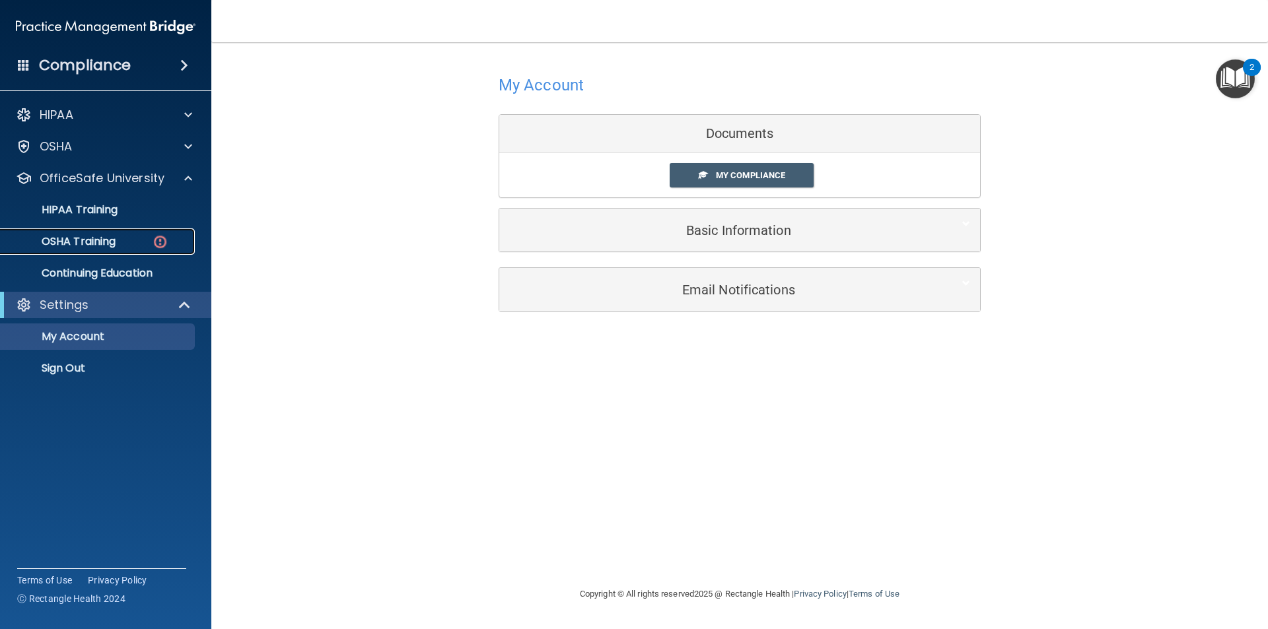
click at [114, 240] on p "OSHA Training" at bounding box center [62, 241] width 107 height 13
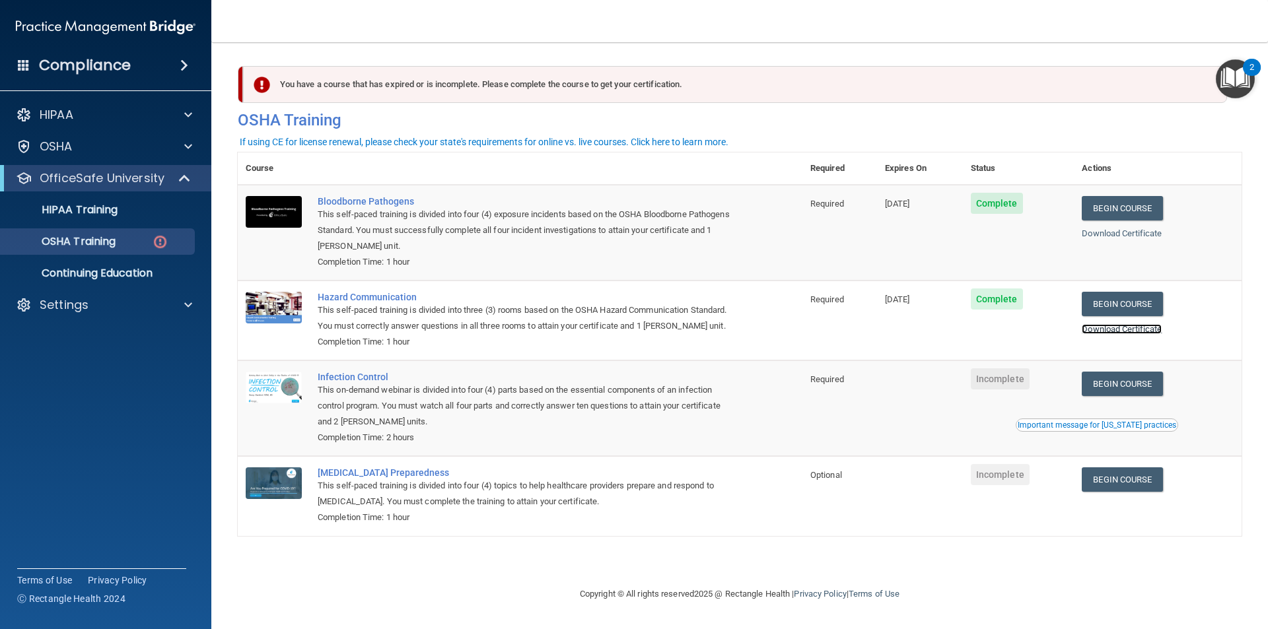
click at [1124, 333] on link "Download Certificate" at bounding box center [1122, 329] width 80 height 10
click at [1146, 386] on link "Begin Course" at bounding box center [1122, 384] width 81 height 24
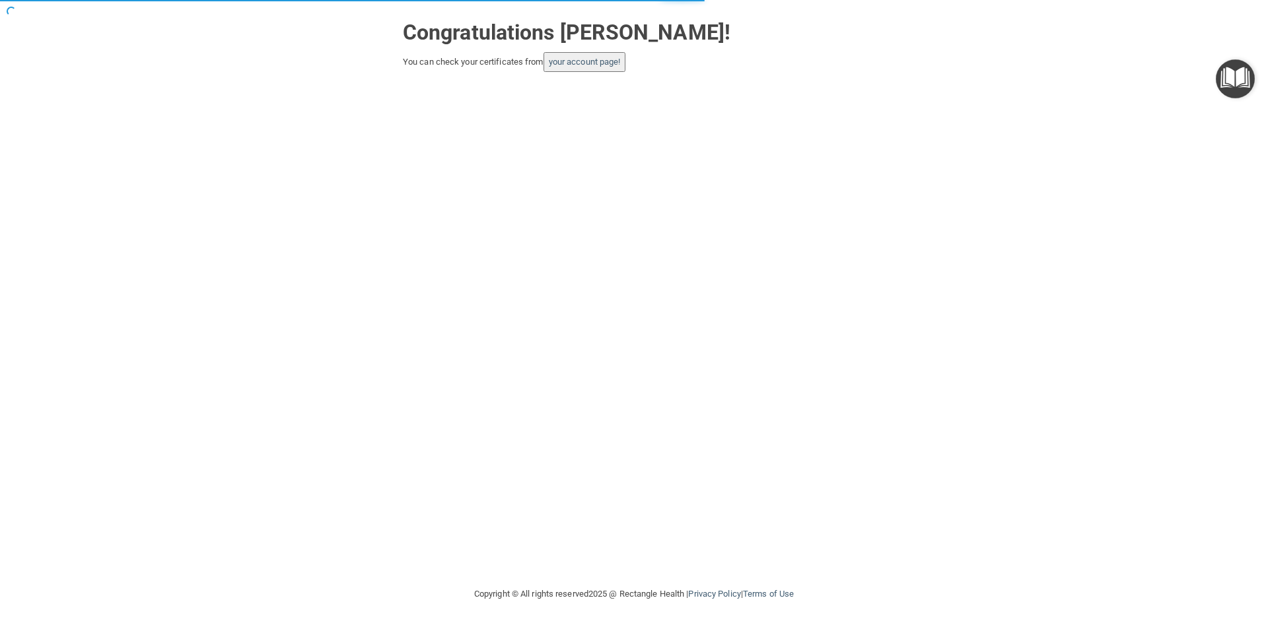
click at [585, 67] on button "your account page!" at bounding box center [584, 62] width 83 height 20
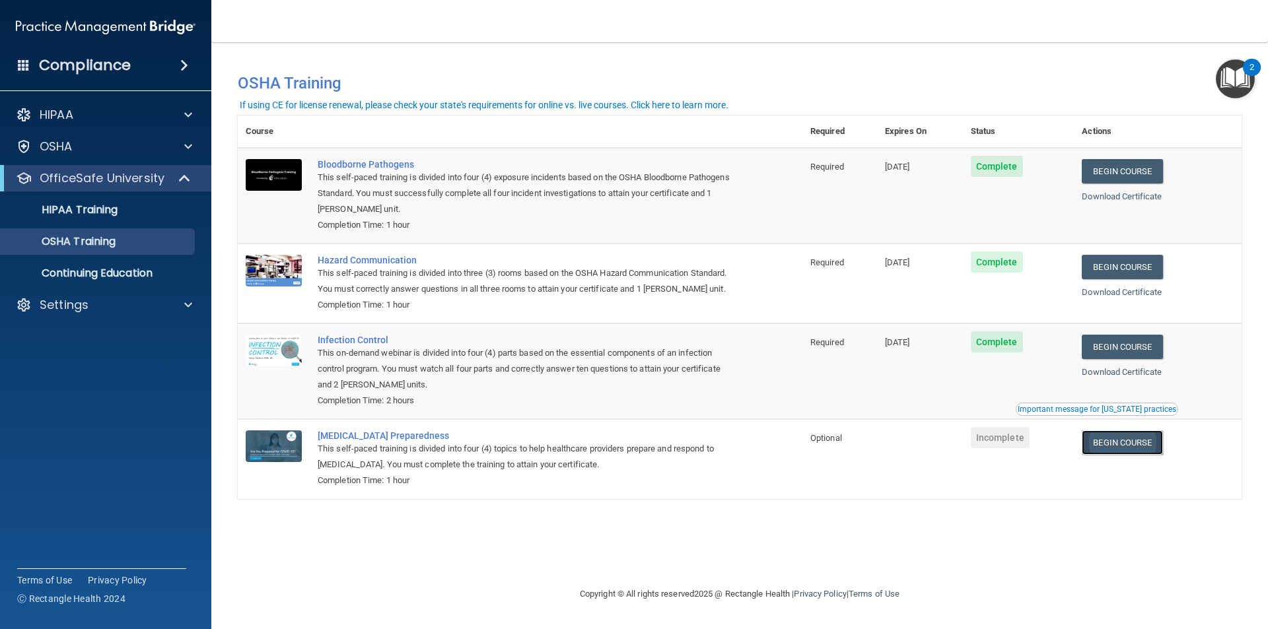
click at [1117, 442] on link "Begin Course" at bounding box center [1122, 443] width 81 height 24
click at [87, 219] on link "HIPAA Training" at bounding box center [91, 210] width 208 height 26
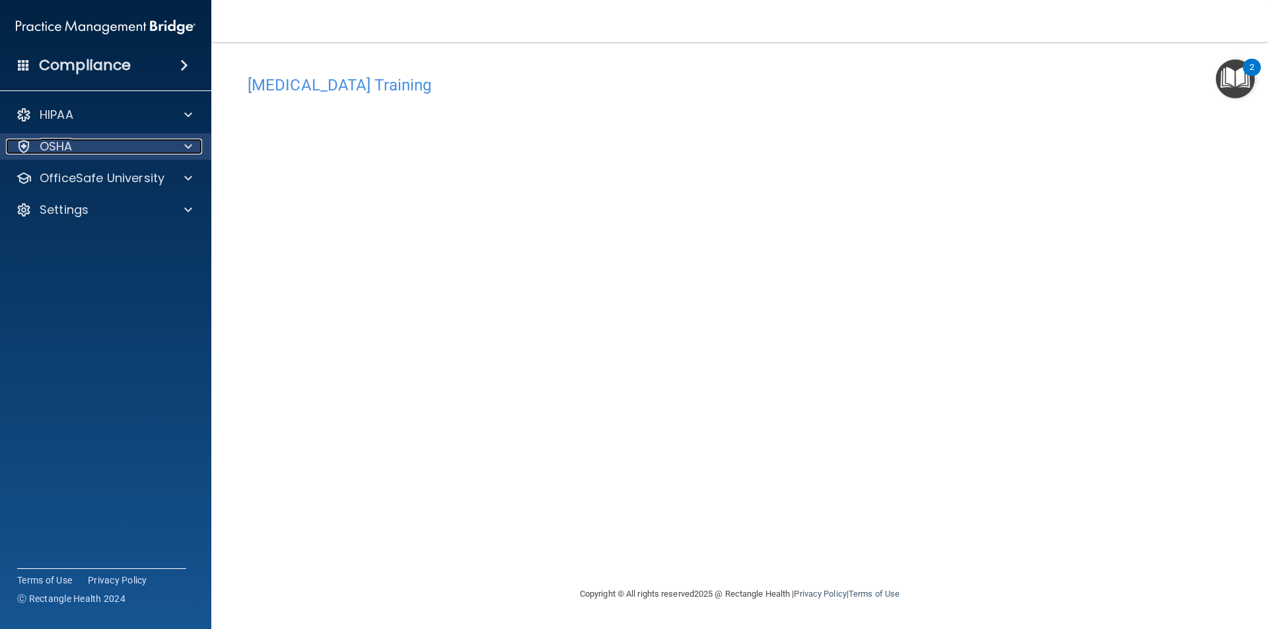
click at [150, 151] on div "OSHA" at bounding box center [88, 147] width 164 height 16
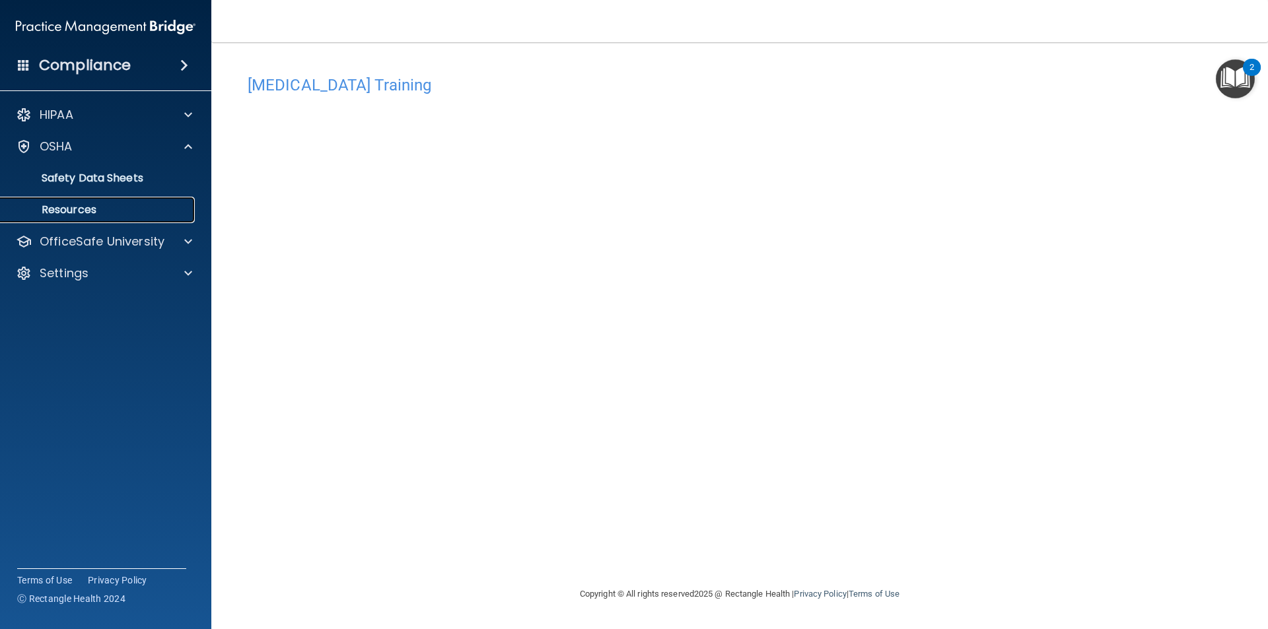
click at [119, 214] on p "Resources" at bounding box center [99, 209] width 180 height 13
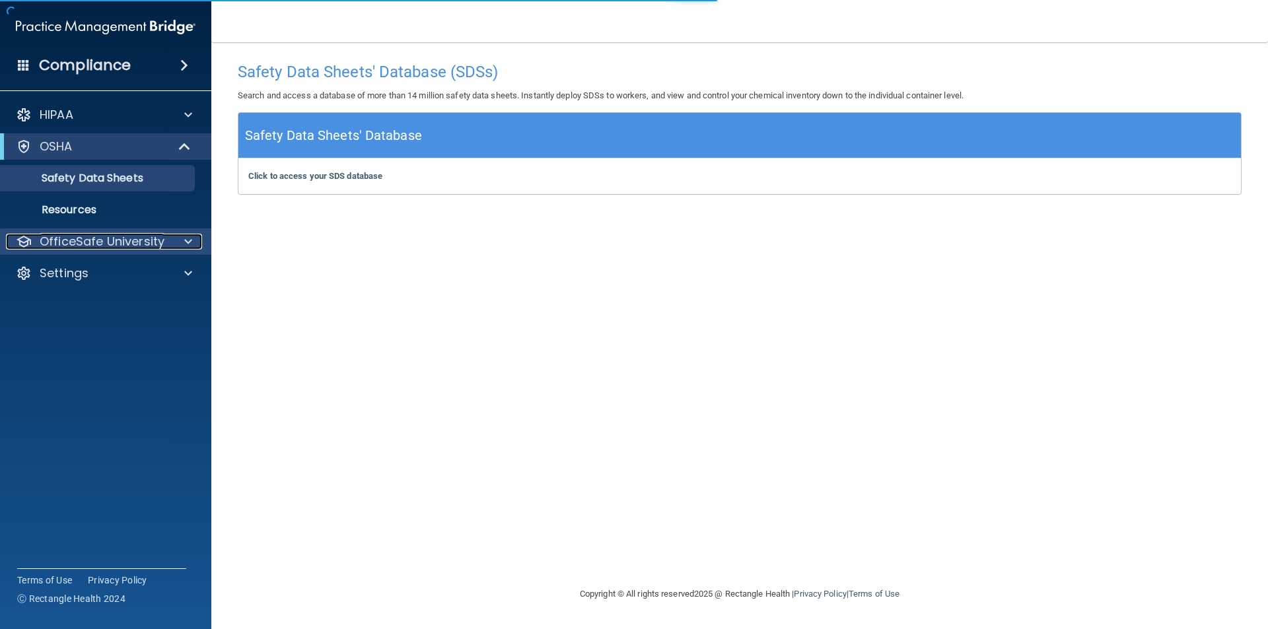
click at [155, 248] on p "OfficeSafe University" at bounding box center [102, 242] width 125 height 16
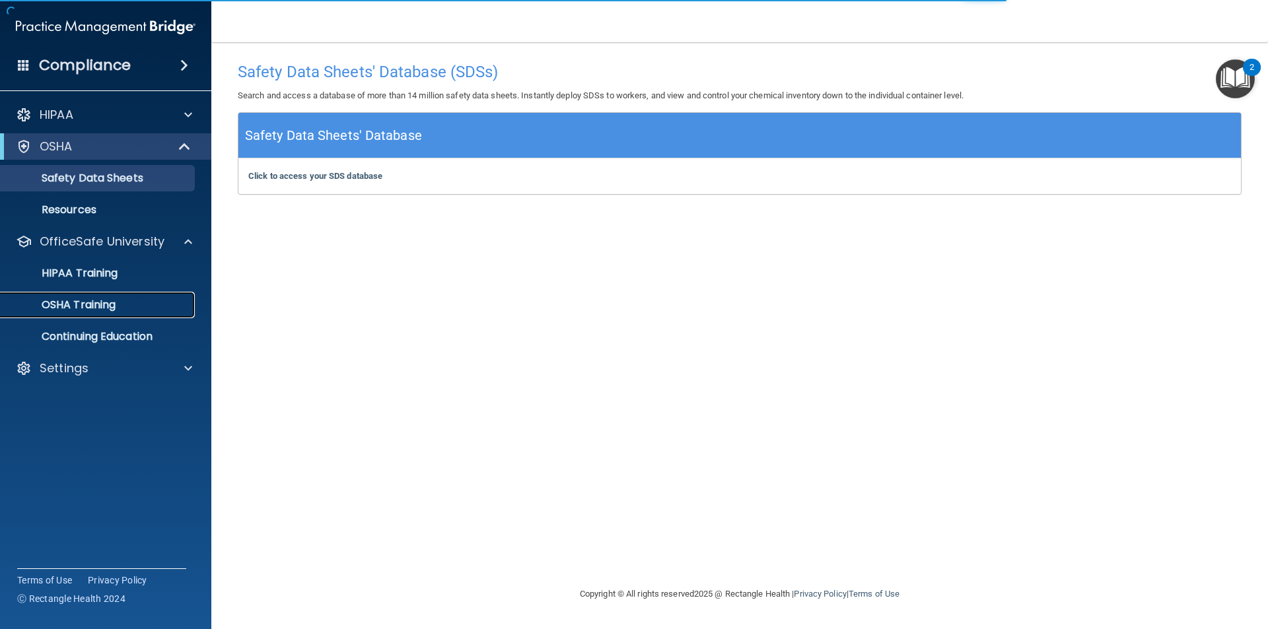
click at [97, 310] on p "OSHA Training" at bounding box center [62, 304] width 107 height 13
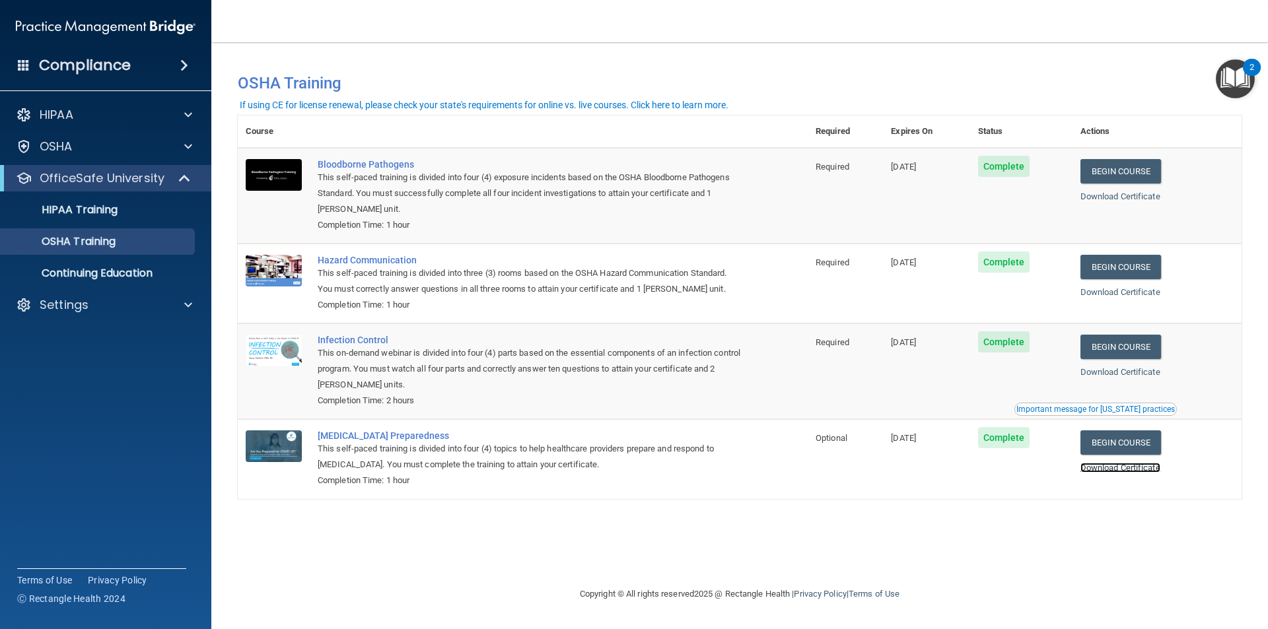
click at [1132, 471] on link "Download Certificate" at bounding box center [1120, 468] width 80 height 10
click at [94, 207] on p "HIPAA Training" at bounding box center [63, 209] width 109 height 13
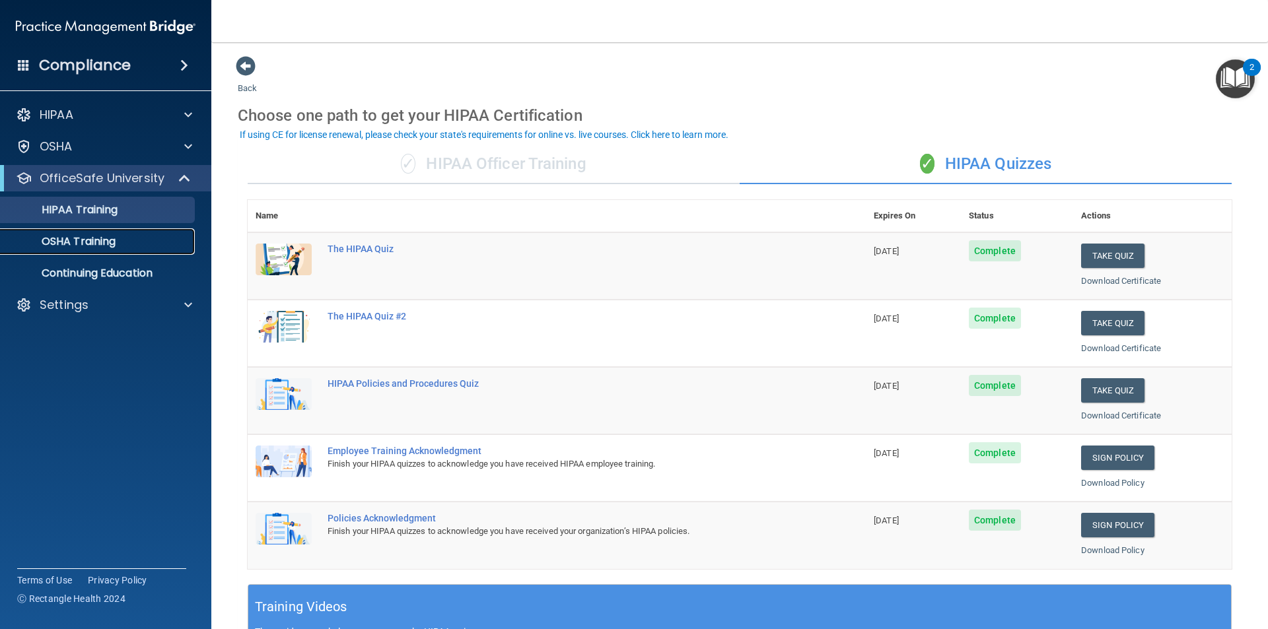
click at [54, 250] on link "OSHA Training" at bounding box center [91, 241] width 208 height 26
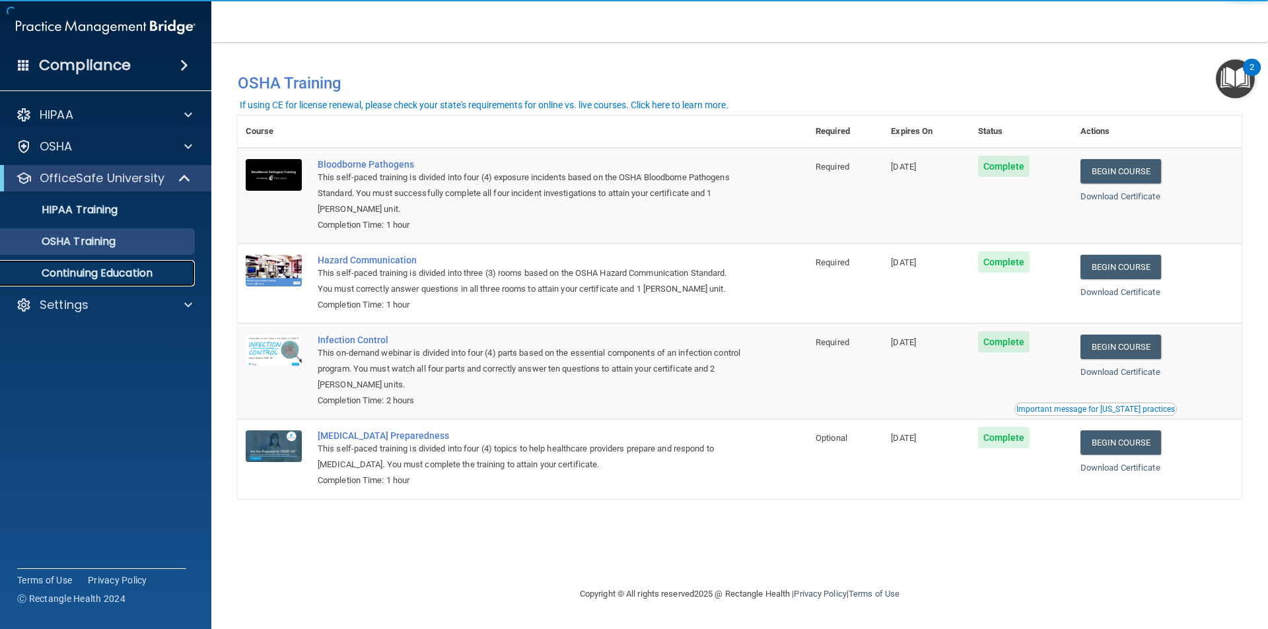
click at [61, 274] on p "Continuing Education" at bounding box center [99, 273] width 180 height 13
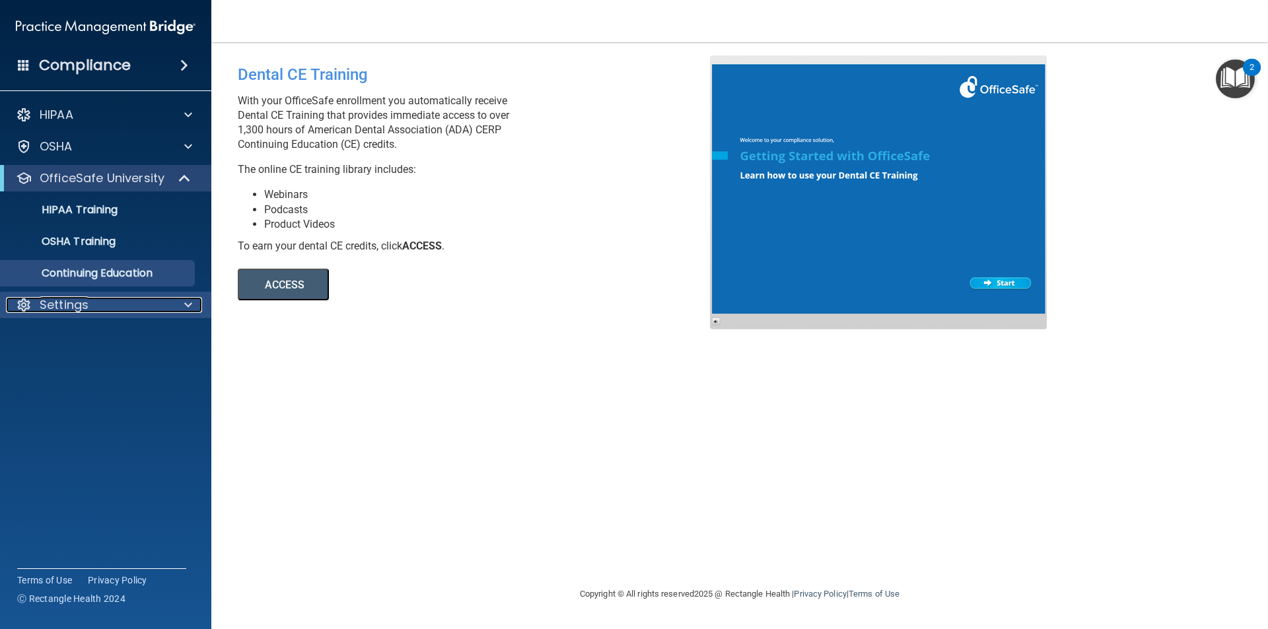
click at [94, 300] on div "Settings" at bounding box center [88, 305] width 164 height 16
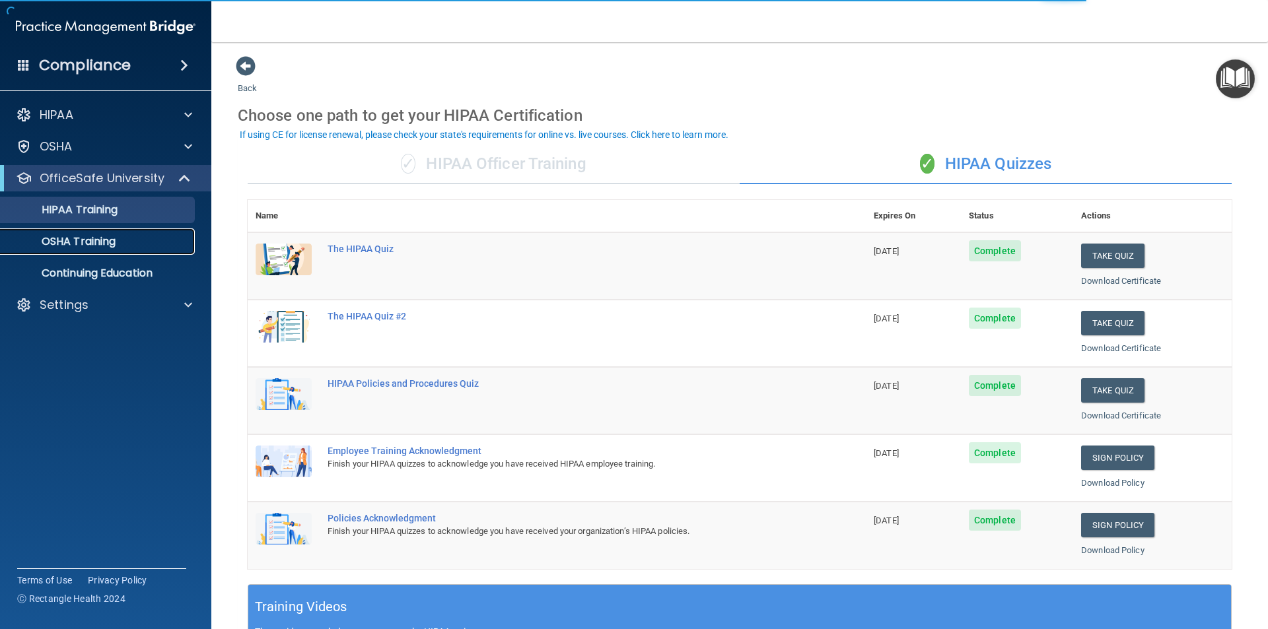
click at [86, 242] on p "OSHA Training" at bounding box center [62, 241] width 107 height 13
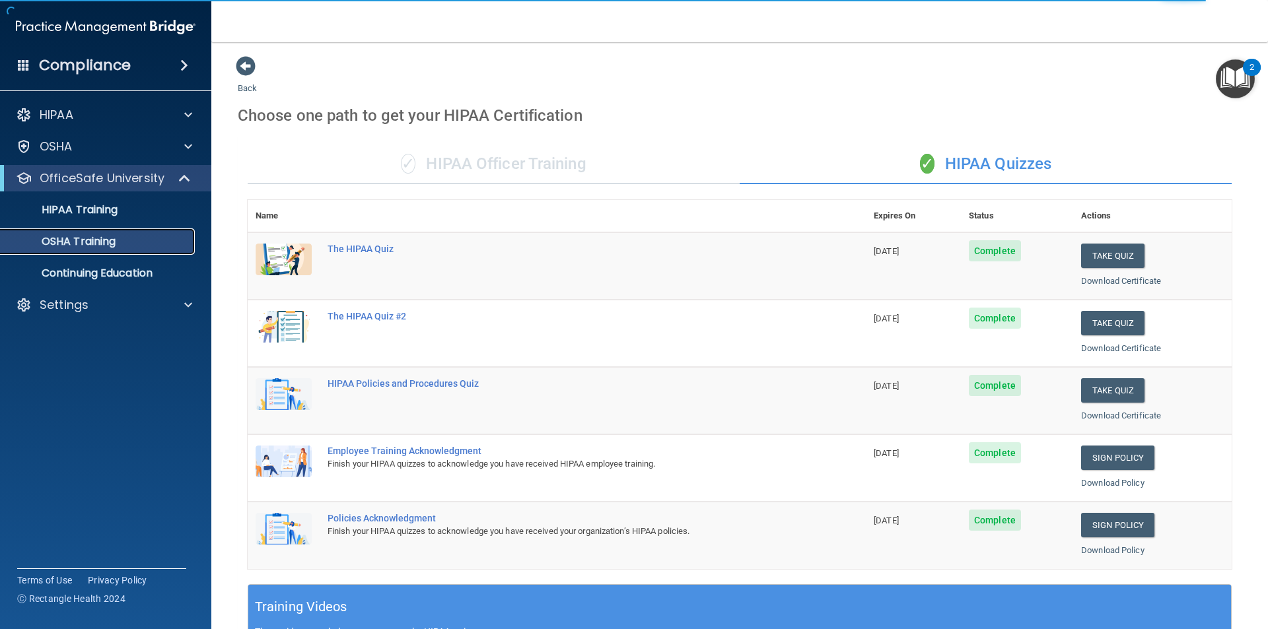
click at [75, 238] on p "OSHA Training" at bounding box center [62, 241] width 107 height 13
